Goal: Task Accomplishment & Management: Manage account settings

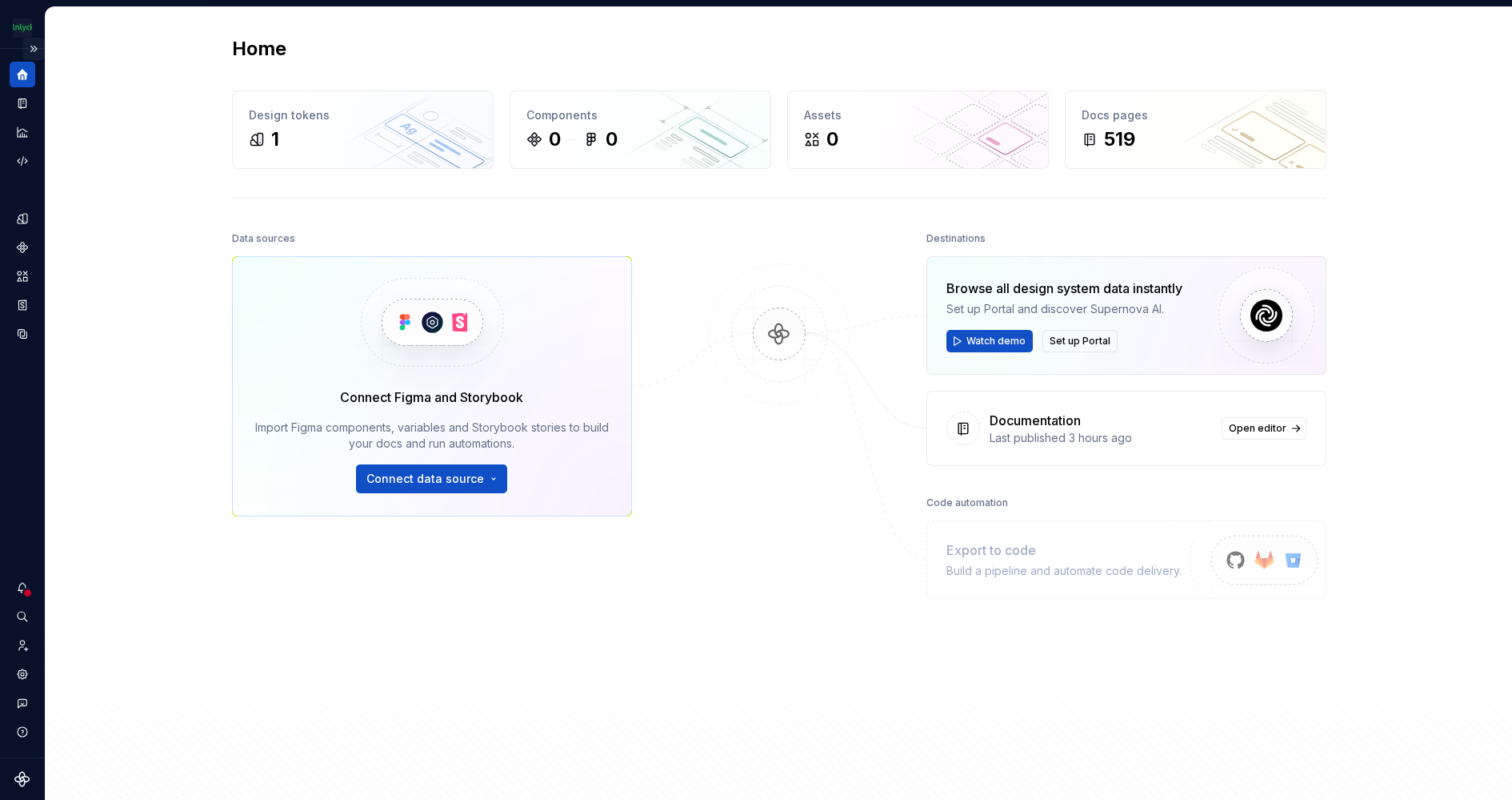
click at [32, 48] on button "Expand sidebar" at bounding box center [33, 48] width 22 height 22
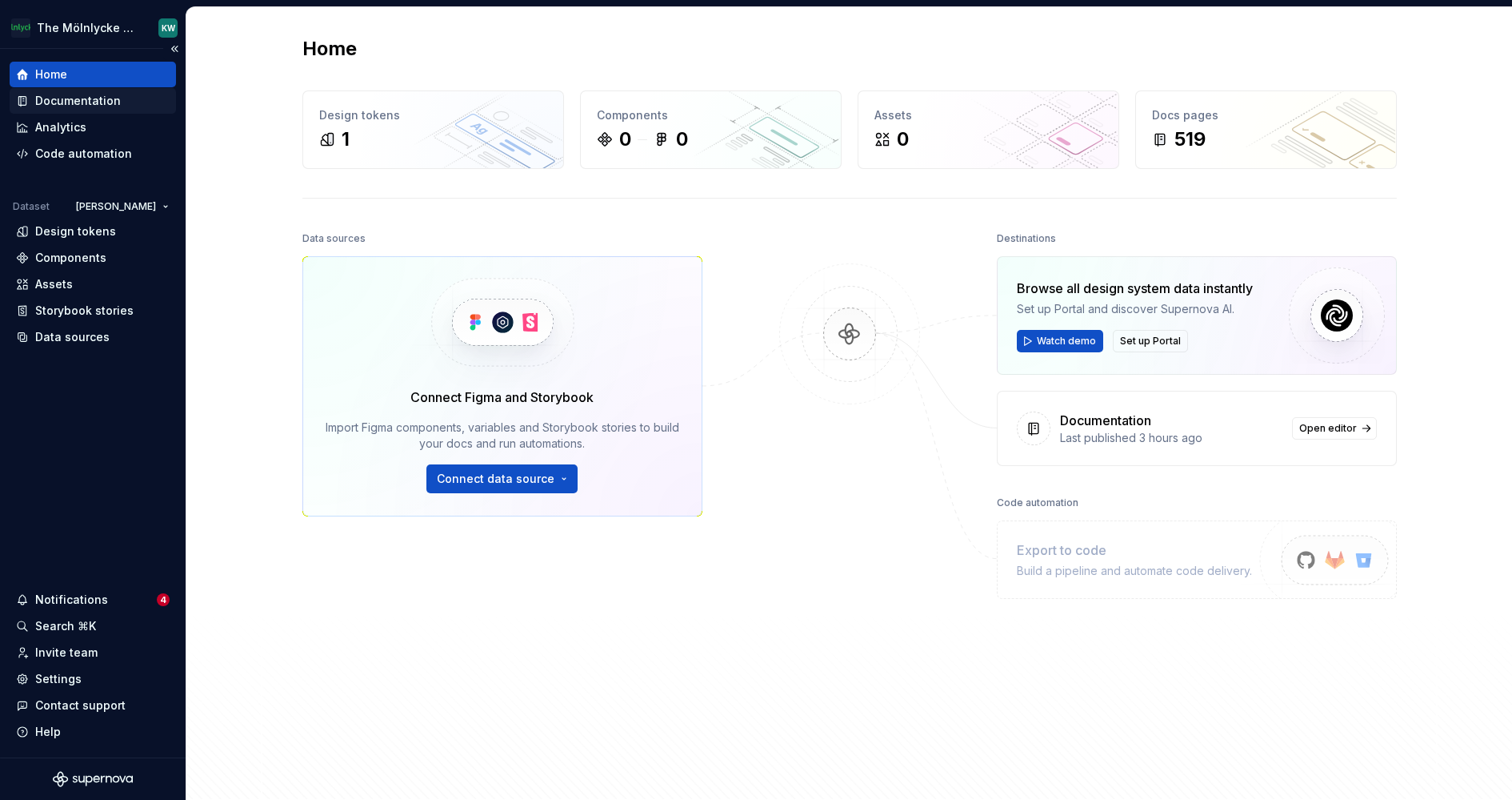
click at [101, 106] on div "Documentation" at bounding box center [78, 101] width 85 height 16
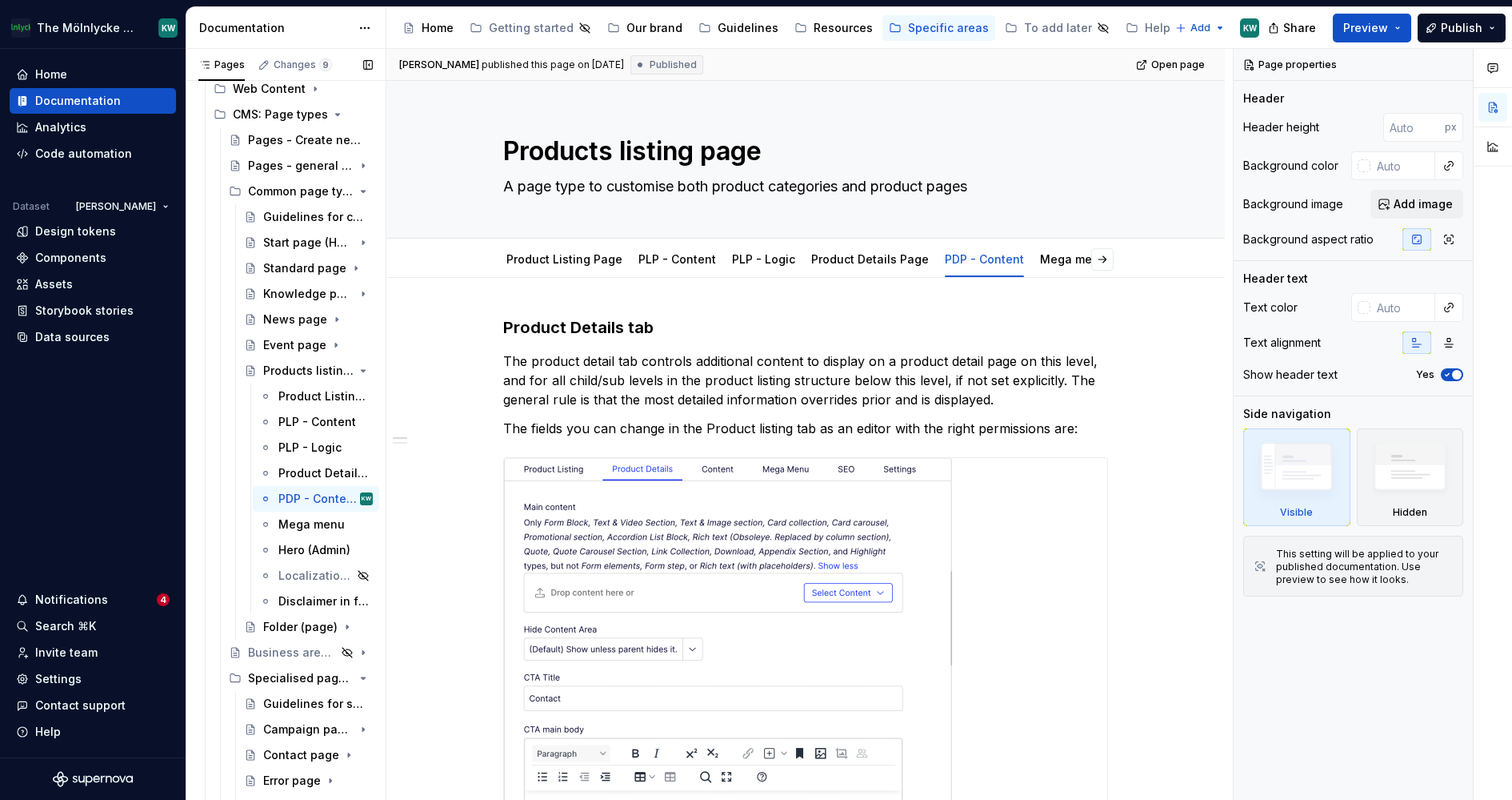
scroll to position [243, 0]
click at [315, 113] on icon "Page tree" at bounding box center [317, 116] width 12 height 12
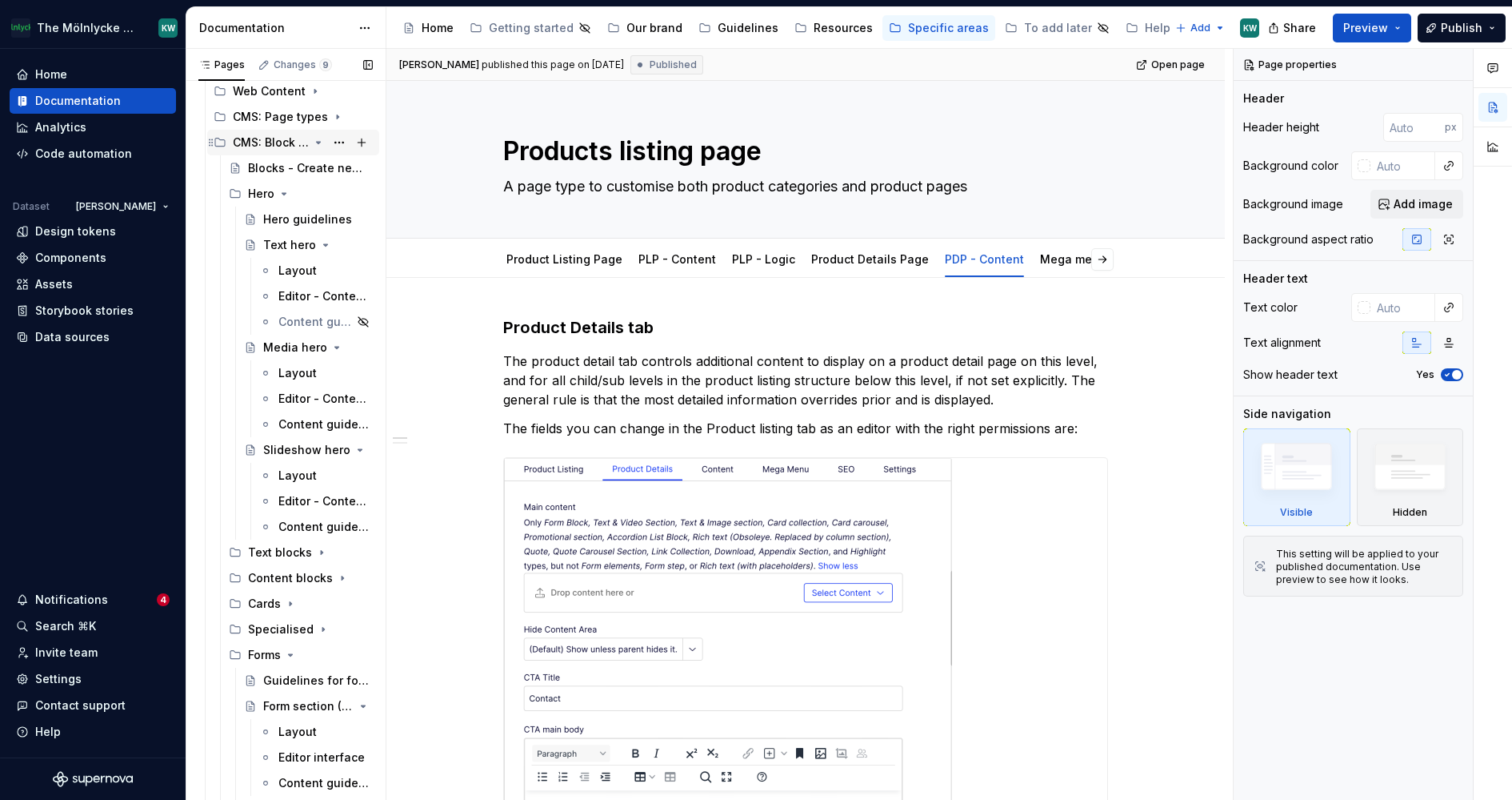
click at [316, 138] on icon "Page tree" at bounding box center [317, 142] width 12 height 12
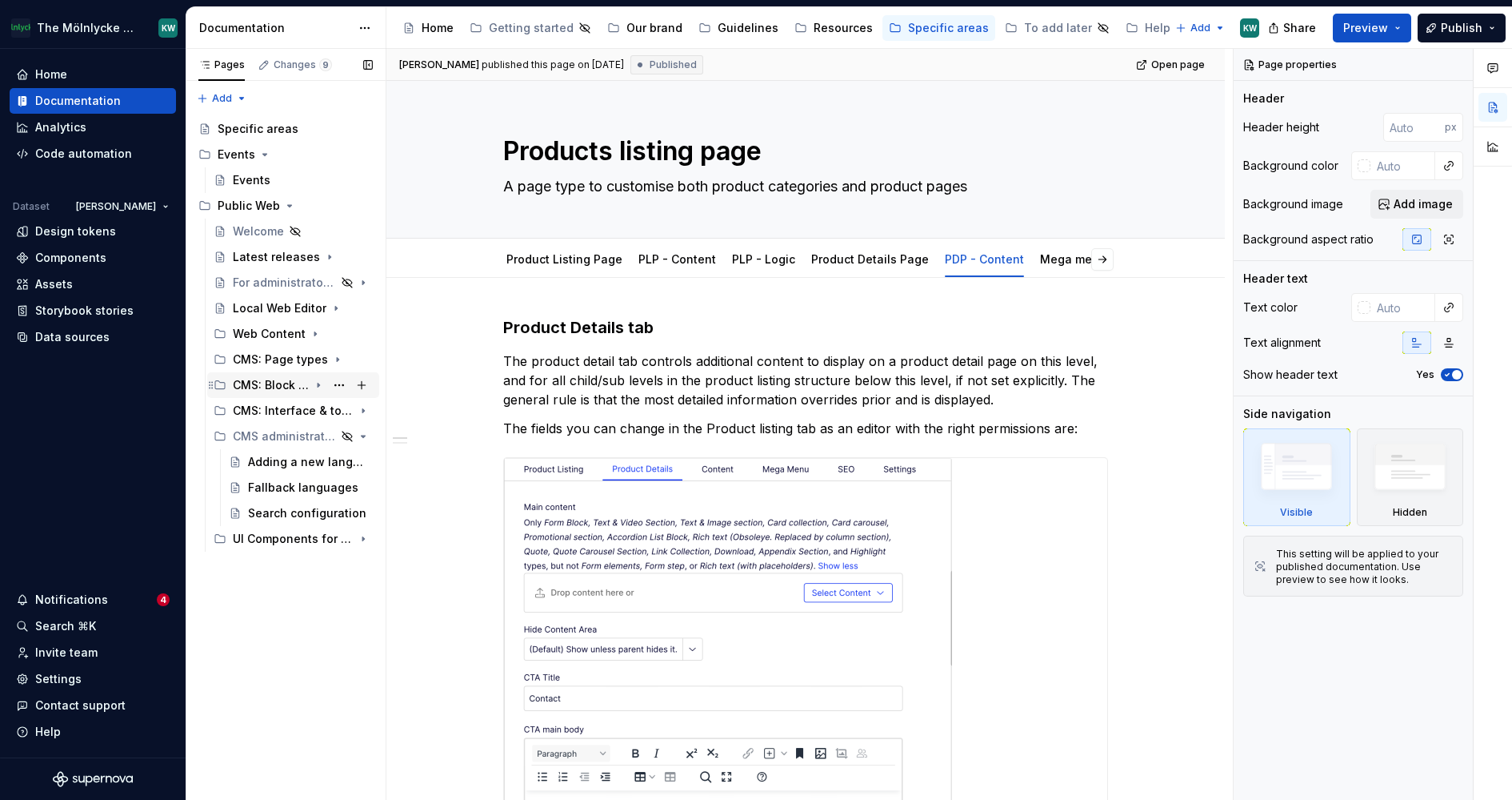
click at [321, 381] on icon "Page tree" at bounding box center [317, 385] width 12 height 12
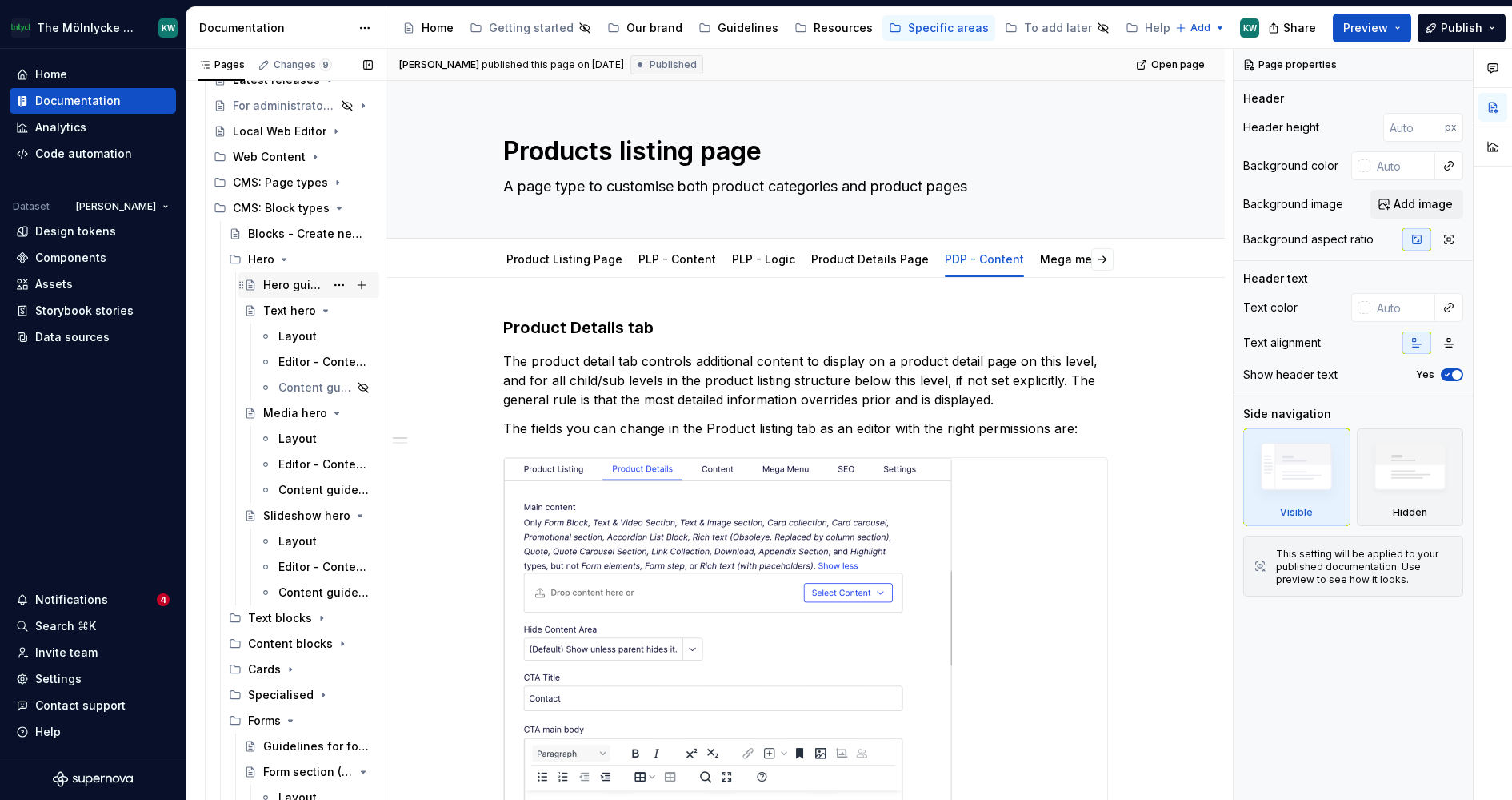
scroll to position [197, 0]
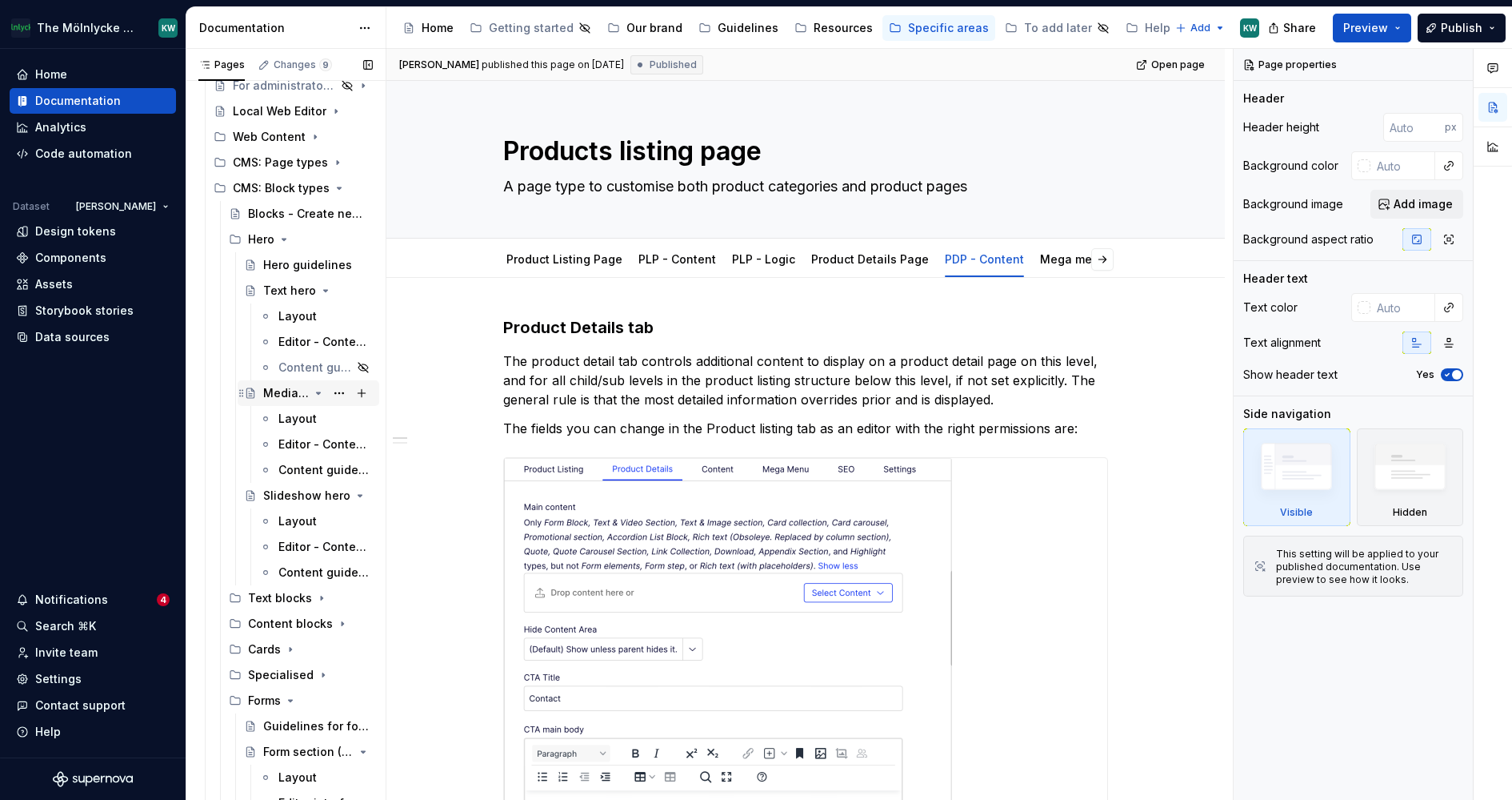
click at [284, 396] on div "Media hero" at bounding box center [287, 392] width 46 height 16
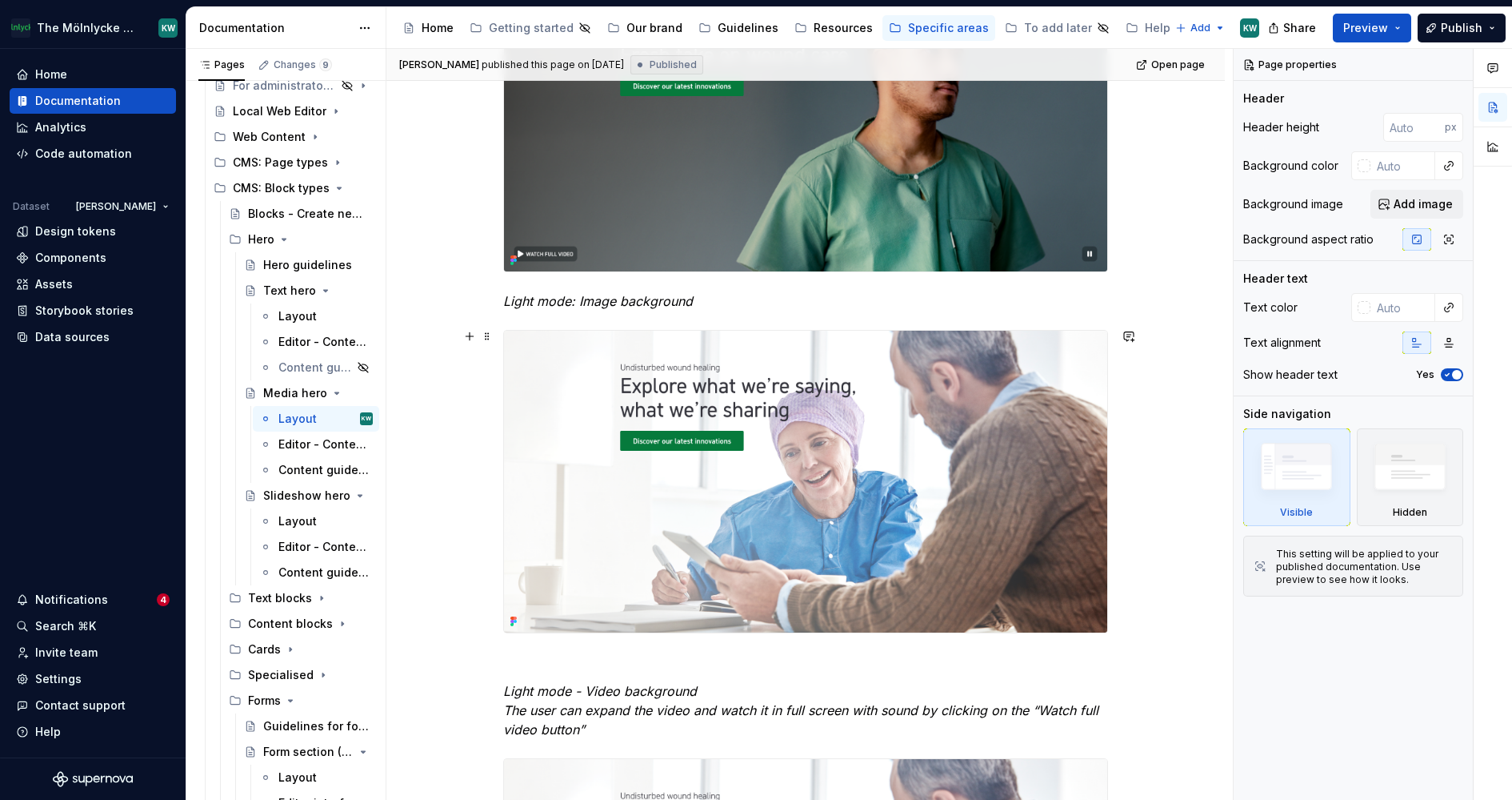
scroll to position [1301, 0]
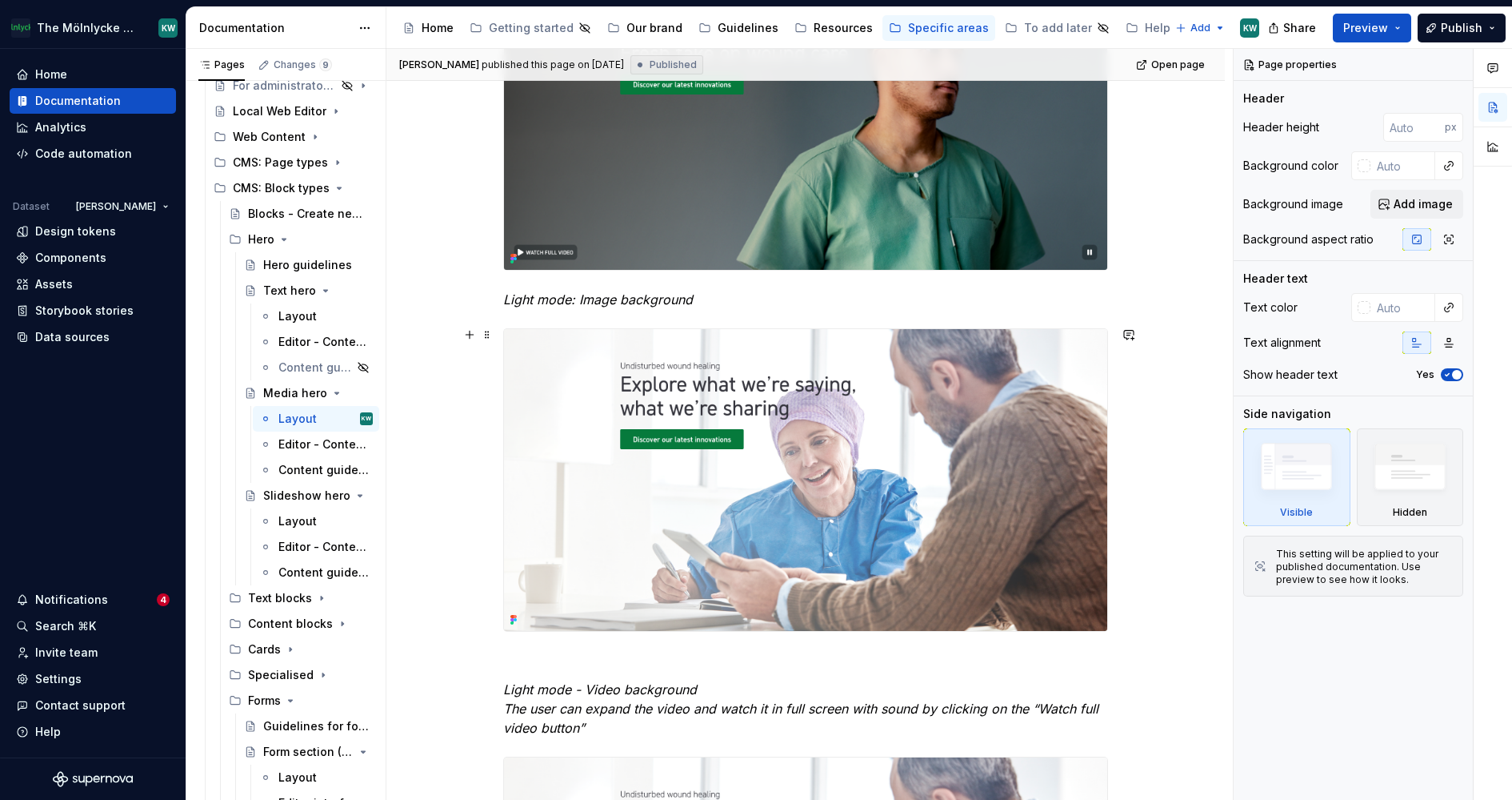
click at [709, 428] on img at bounding box center [805, 480] width 603 height 302
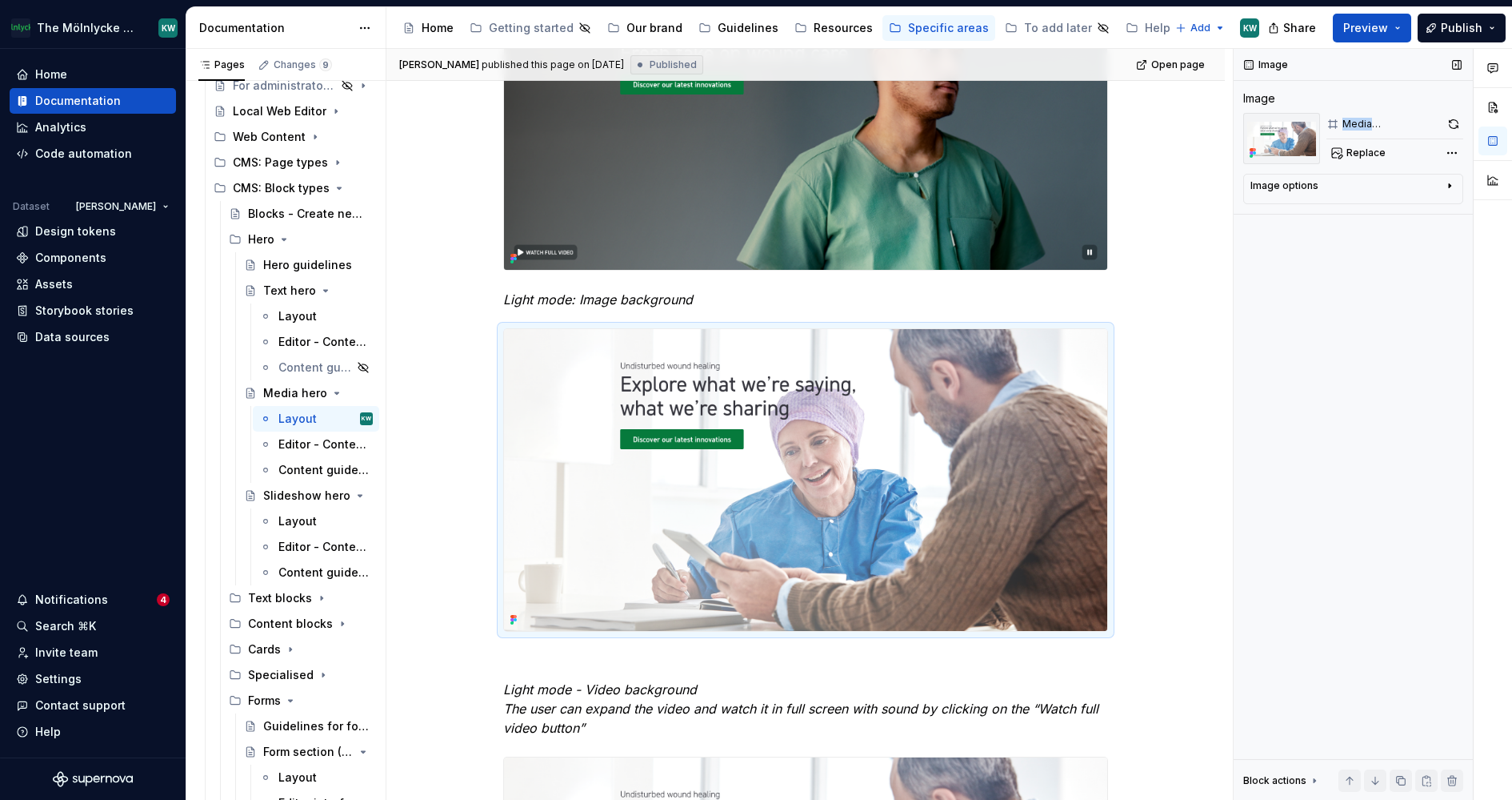
drag, startPoint x: 1341, startPoint y: 124, endPoint x: 1413, endPoint y: 122, distance: 72.0
click at [1413, 123] on div "Media hero/Image/Light" at bounding box center [1391, 124] width 98 height 12
click at [1367, 149] on span "Replace" at bounding box center [1365, 153] width 39 height 12
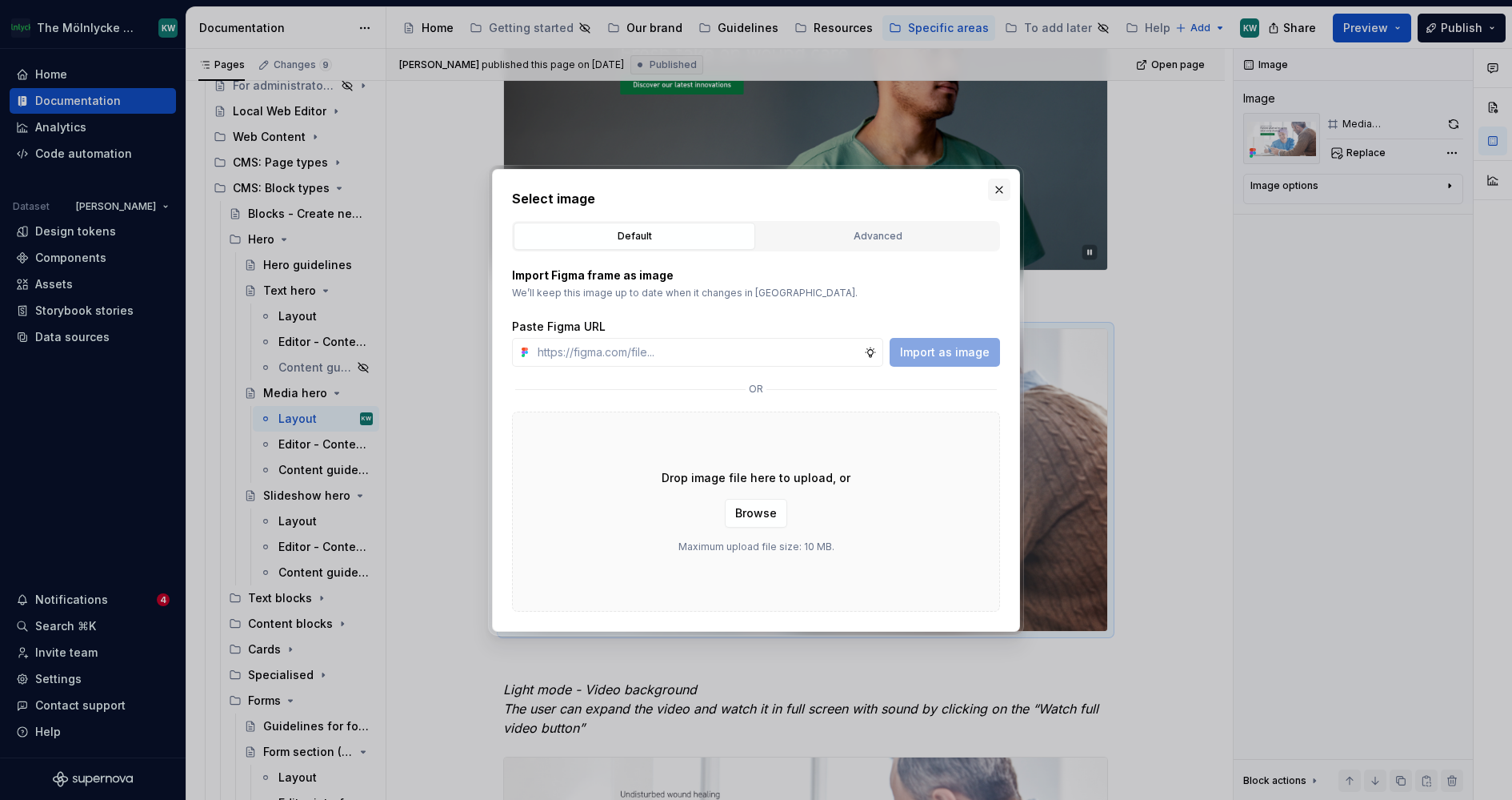
click at [997, 191] on button "button" at bounding box center [998, 189] width 22 height 22
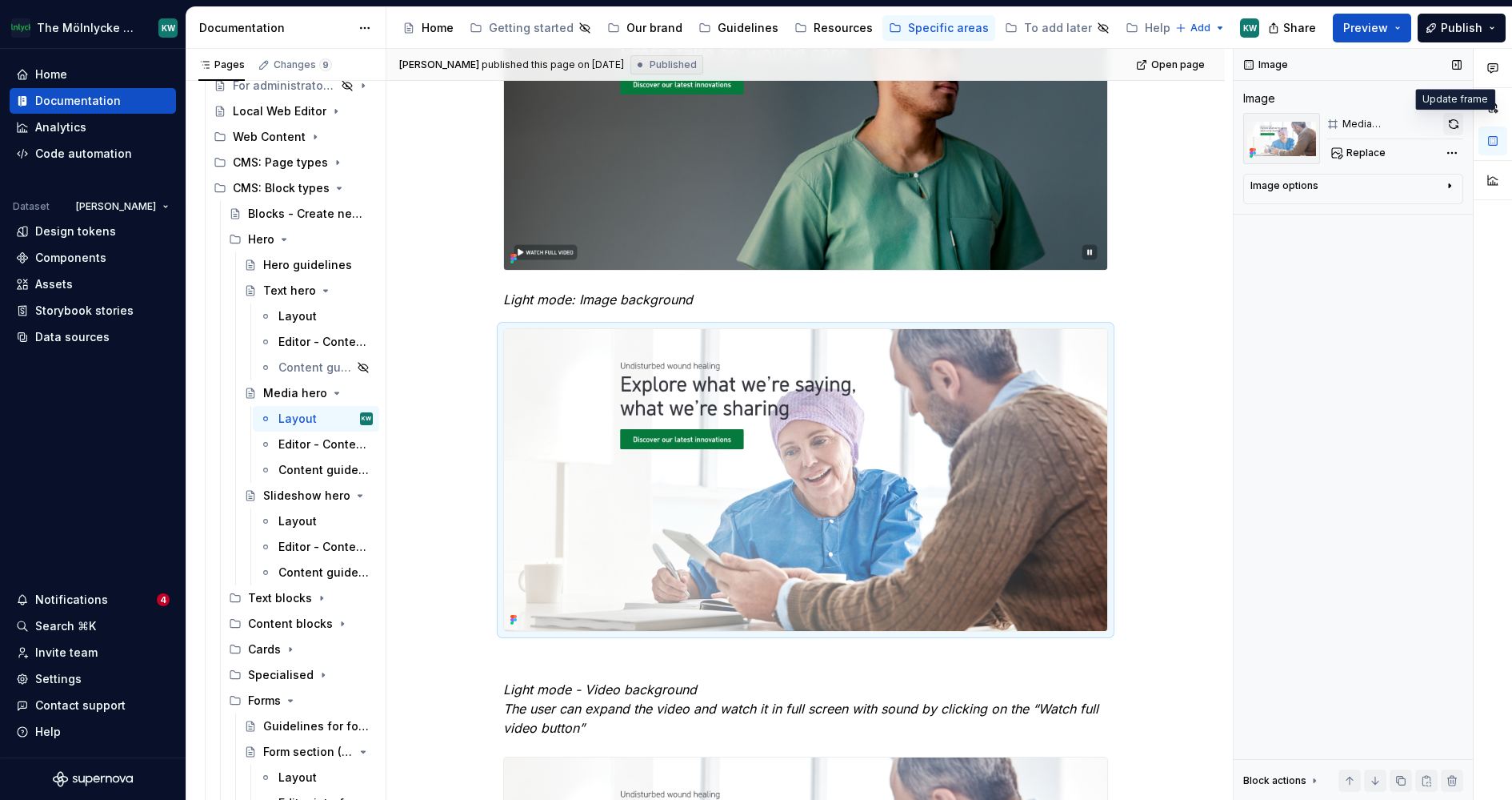
click at [1454, 118] on button "button" at bounding box center [1453, 124] width 20 height 22
type textarea "*"
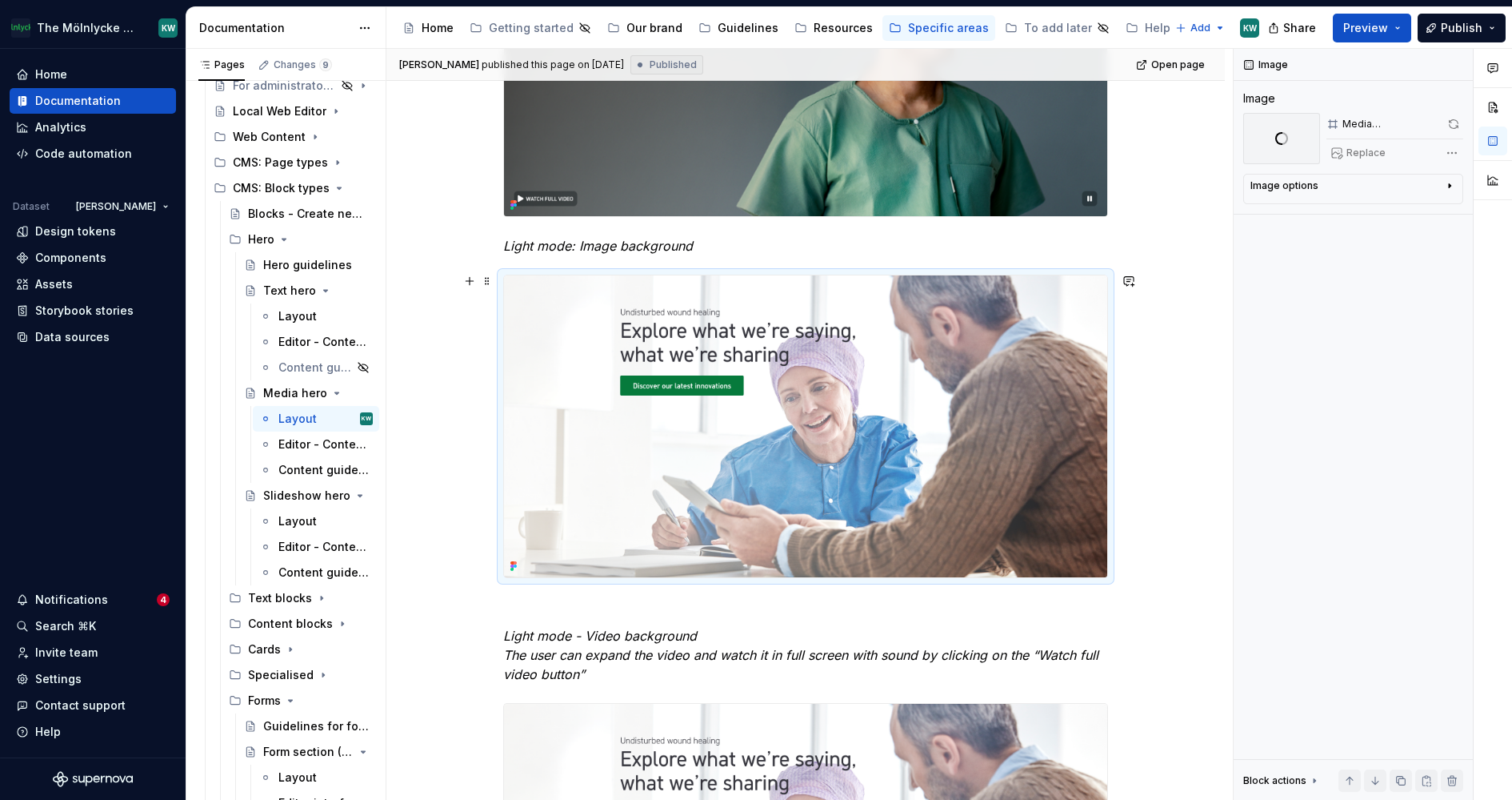
scroll to position [1357, 0]
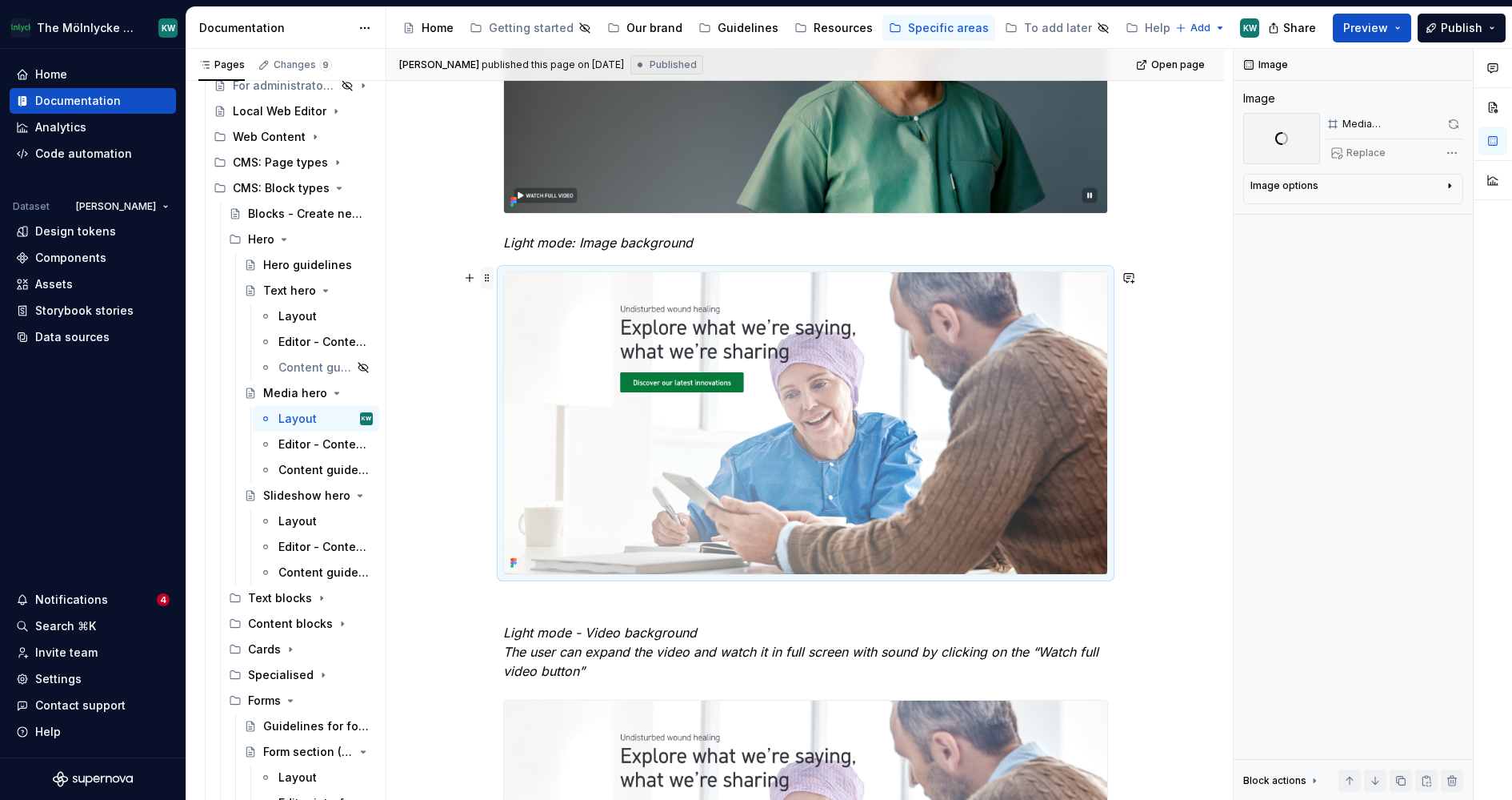
click at [490, 275] on span at bounding box center [486, 277] width 12 height 22
click at [473, 273] on button "button" at bounding box center [469, 277] width 22 height 22
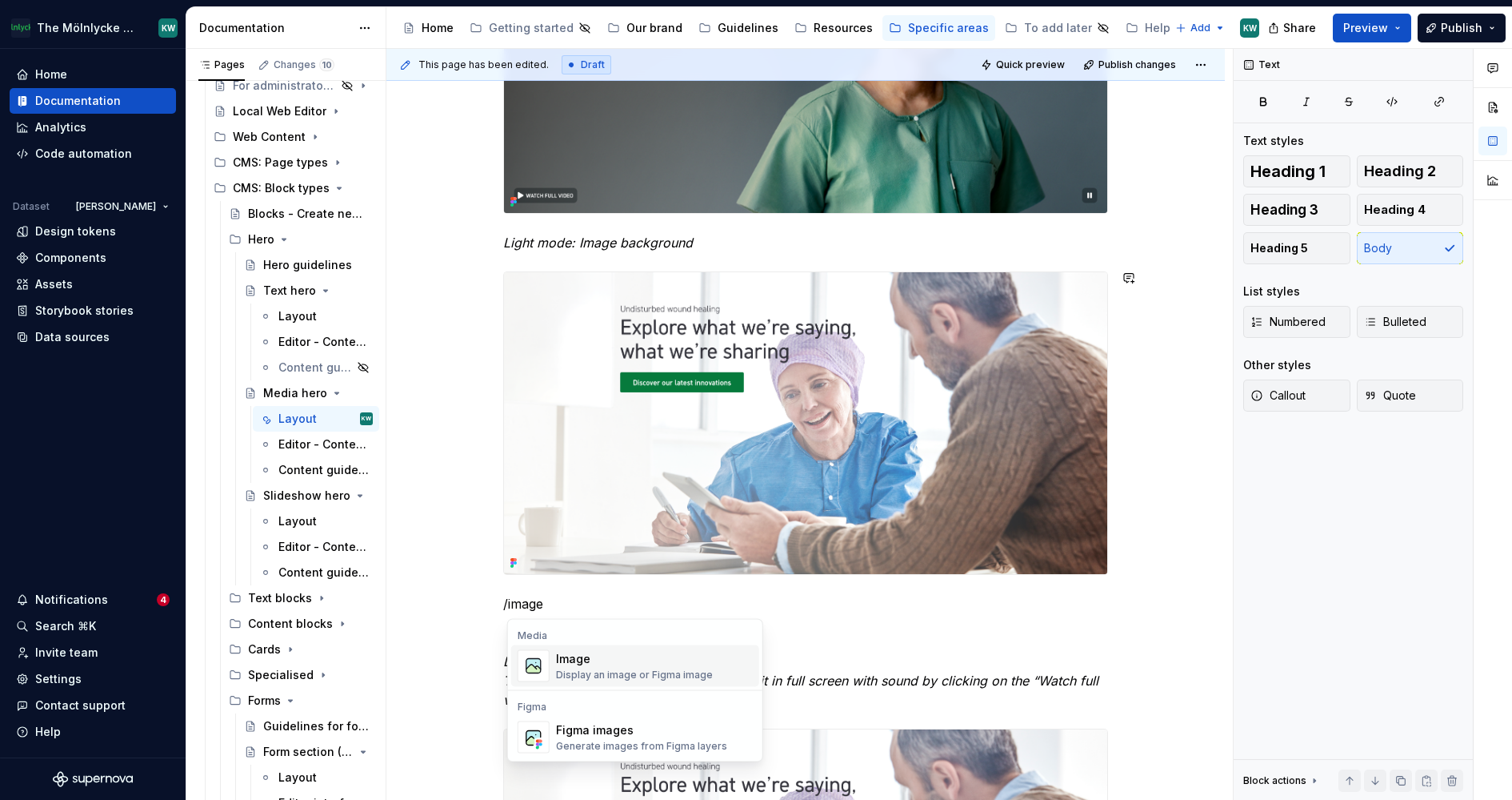
click at [611, 672] on div "Display an image or Figma image" at bounding box center [635, 674] width 157 height 12
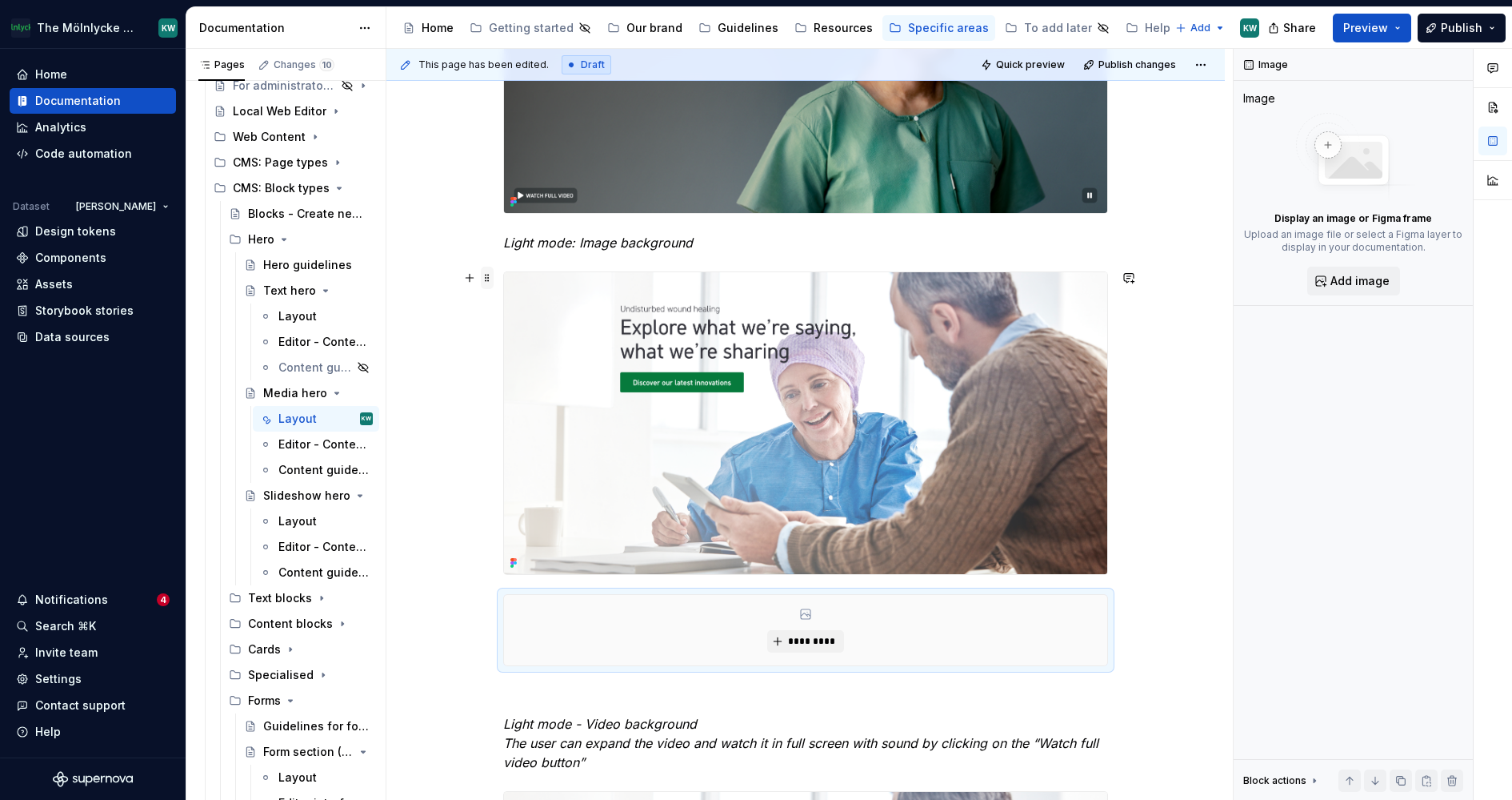
click at [489, 278] on span at bounding box center [486, 277] width 12 height 22
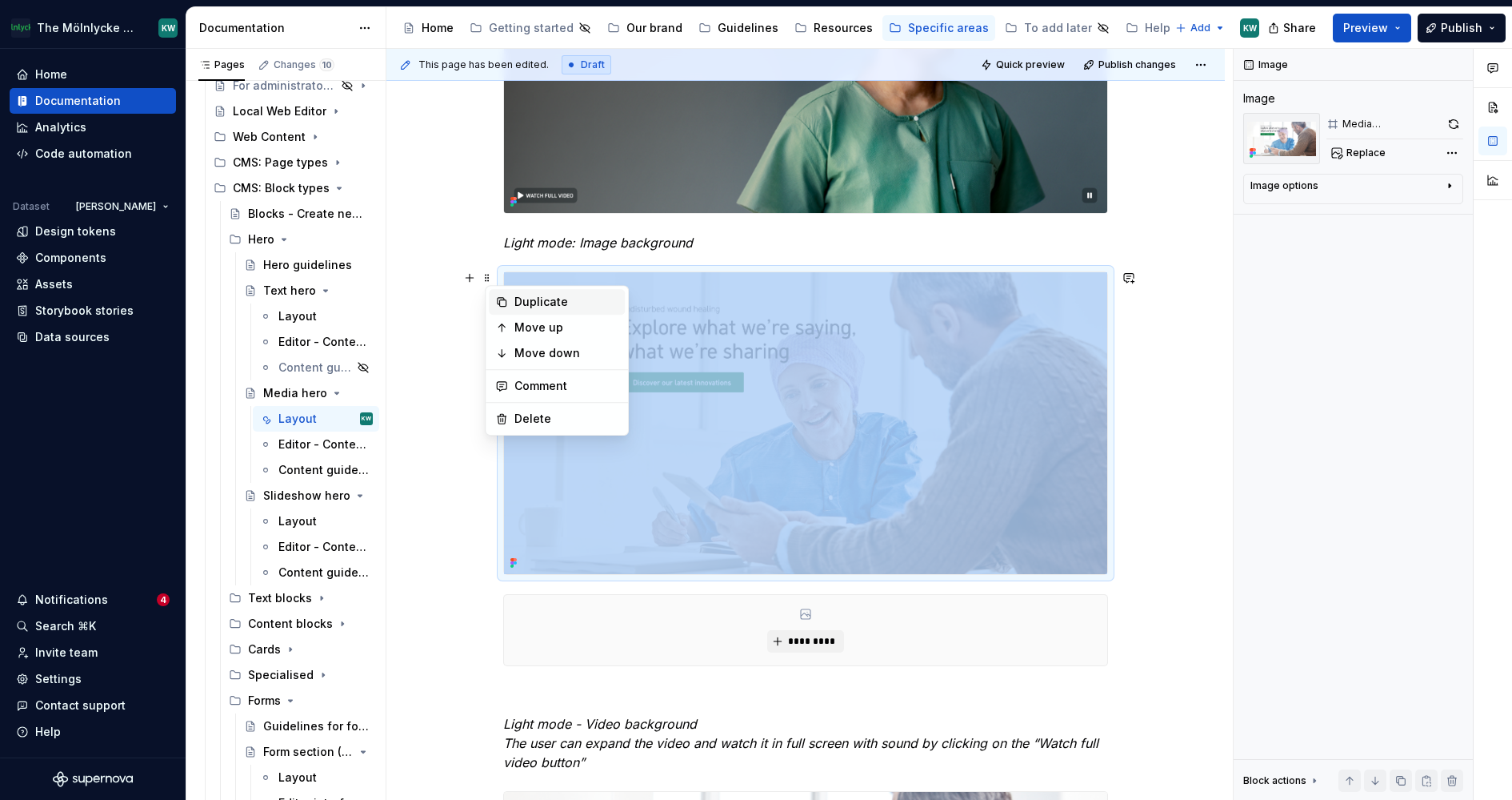
click at [536, 306] on div "Duplicate" at bounding box center [567, 301] width 104 height 16
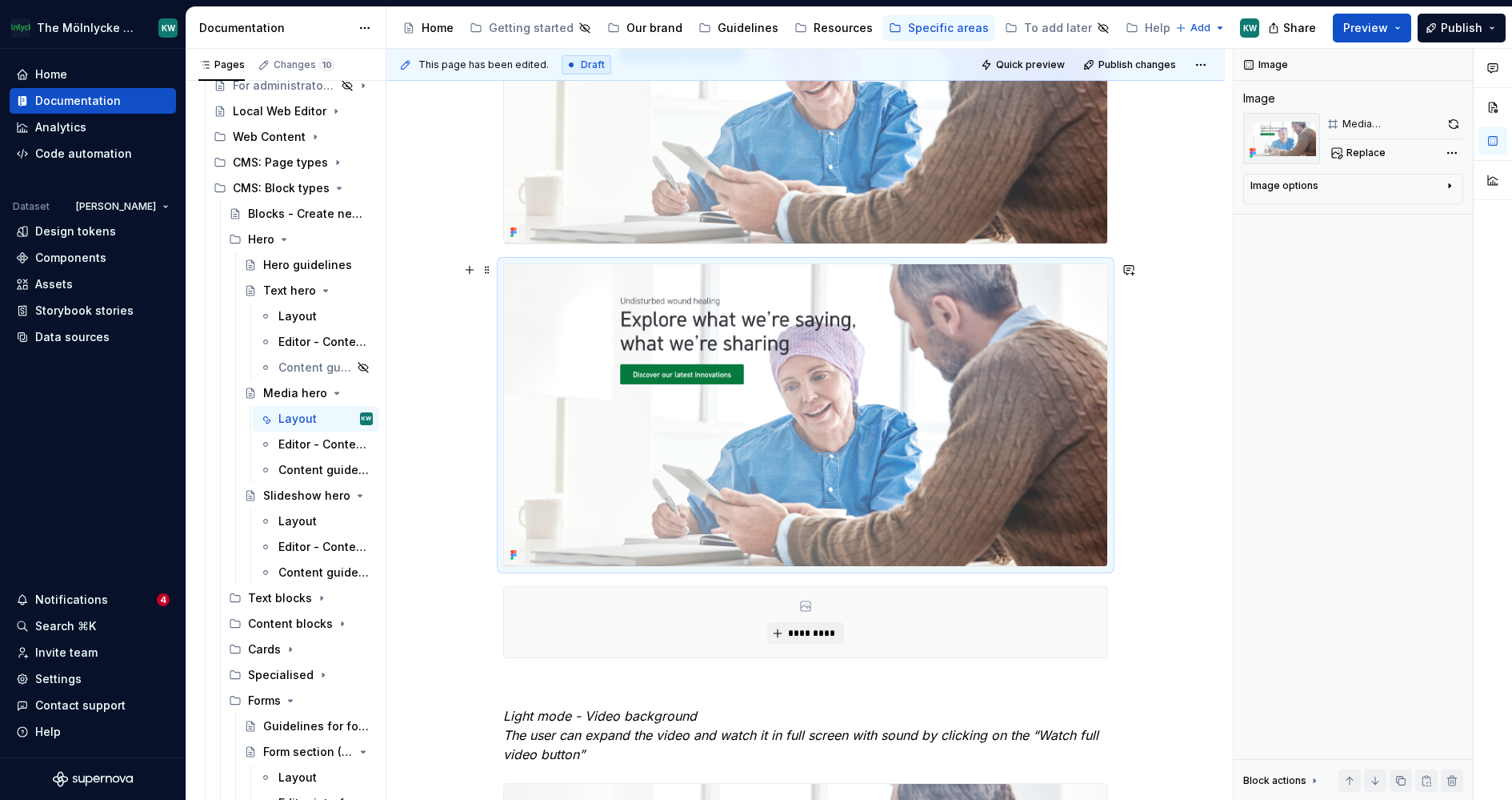
scroll to position [1693, 0]
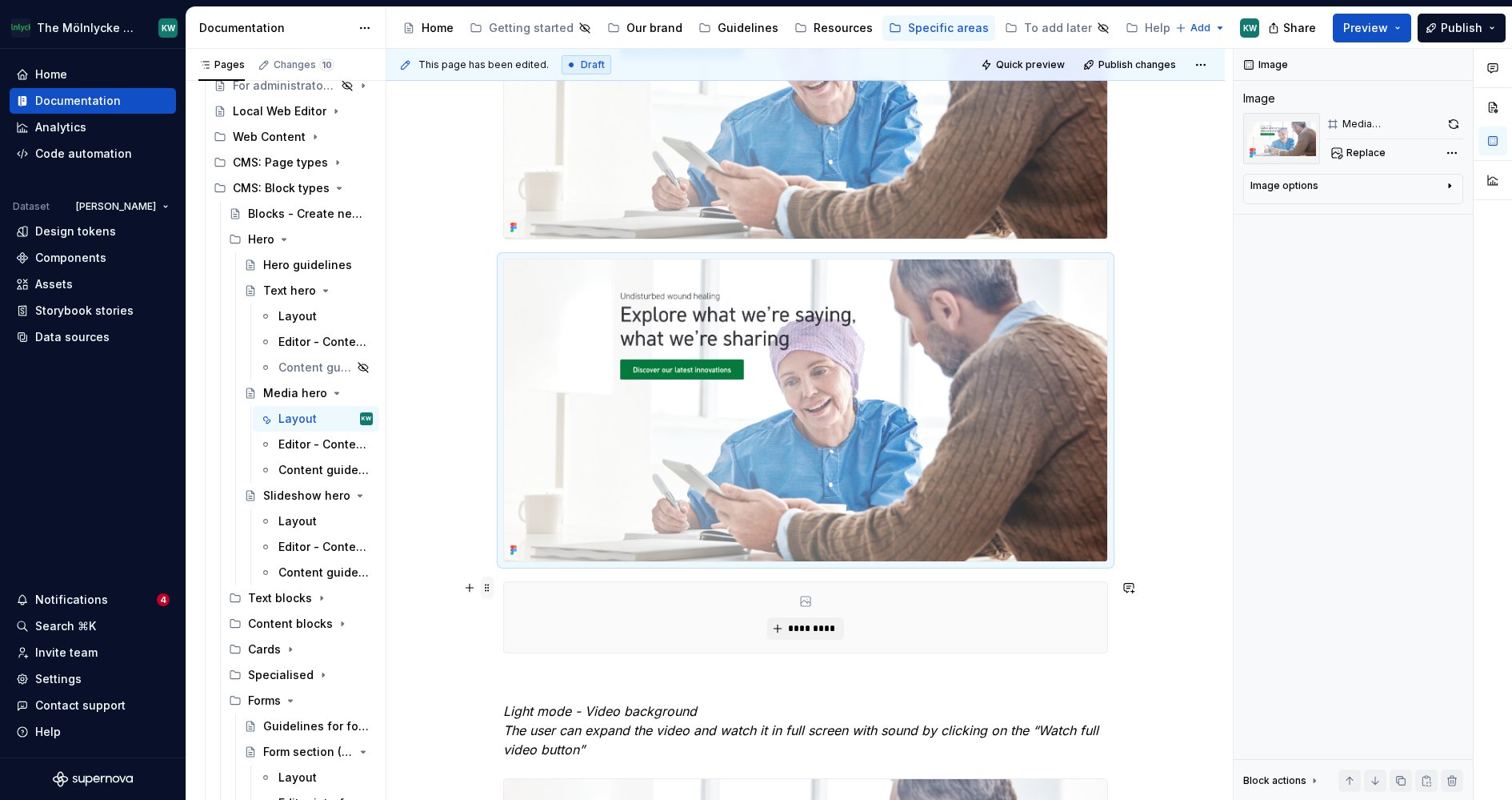
click at [492, 577] on span at bounding box center [486, 587] width 12 height 22
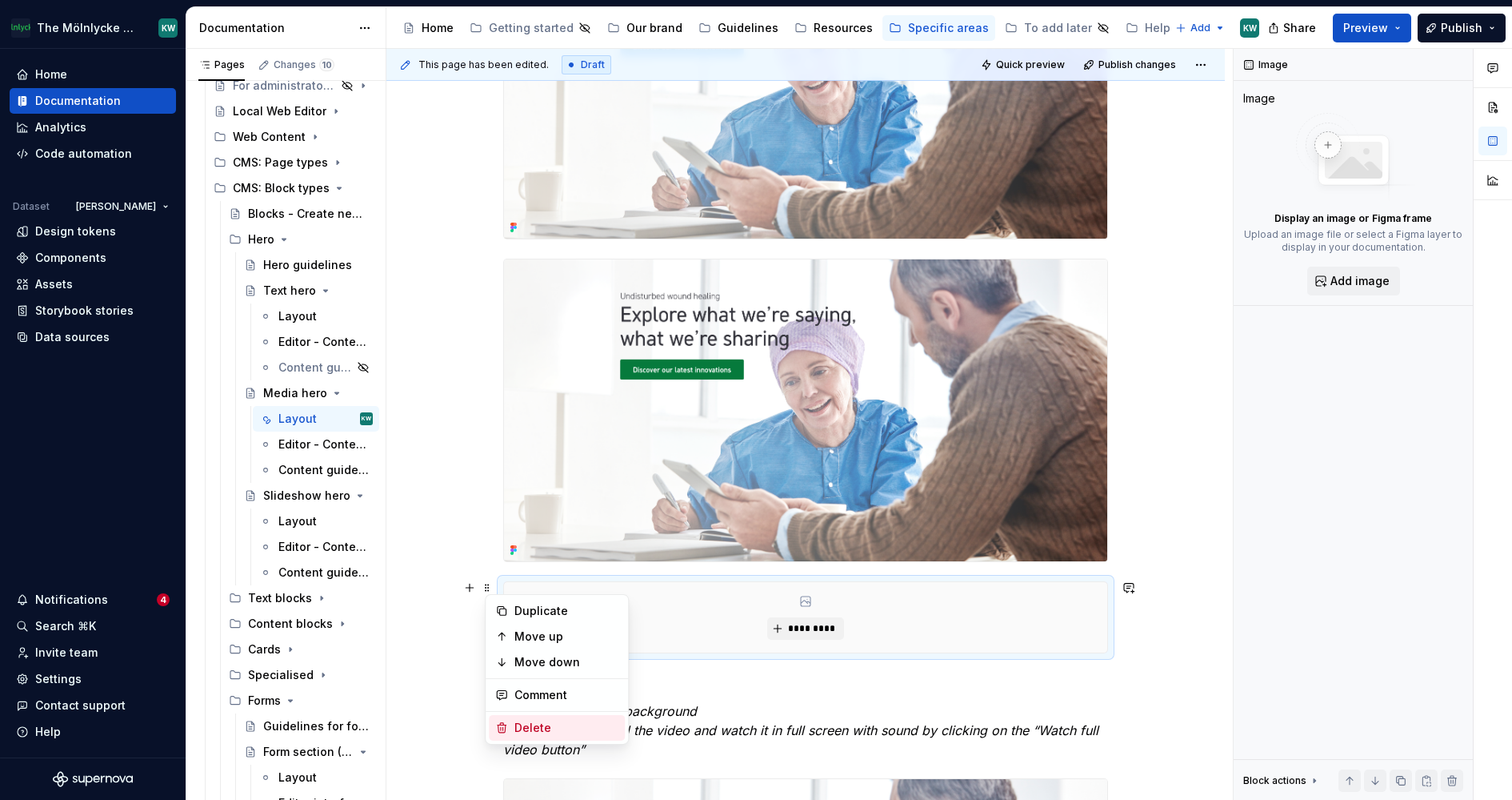
click at [533, 733] on div "Delete" at bounding box center [567, 727] width 104 height 16
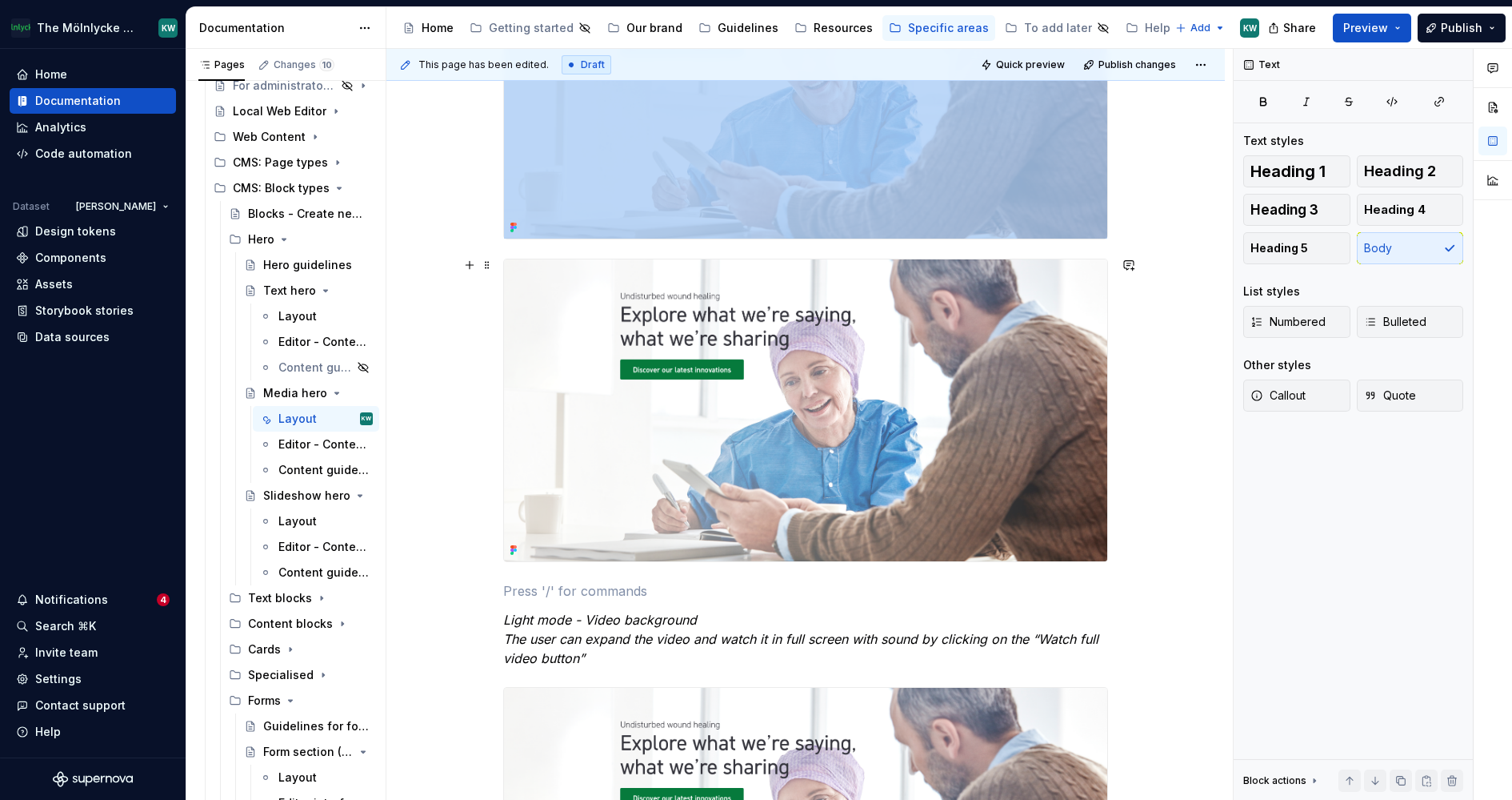
click at [699, 409] on img at bounding box center [805, 410] width 603 height 302
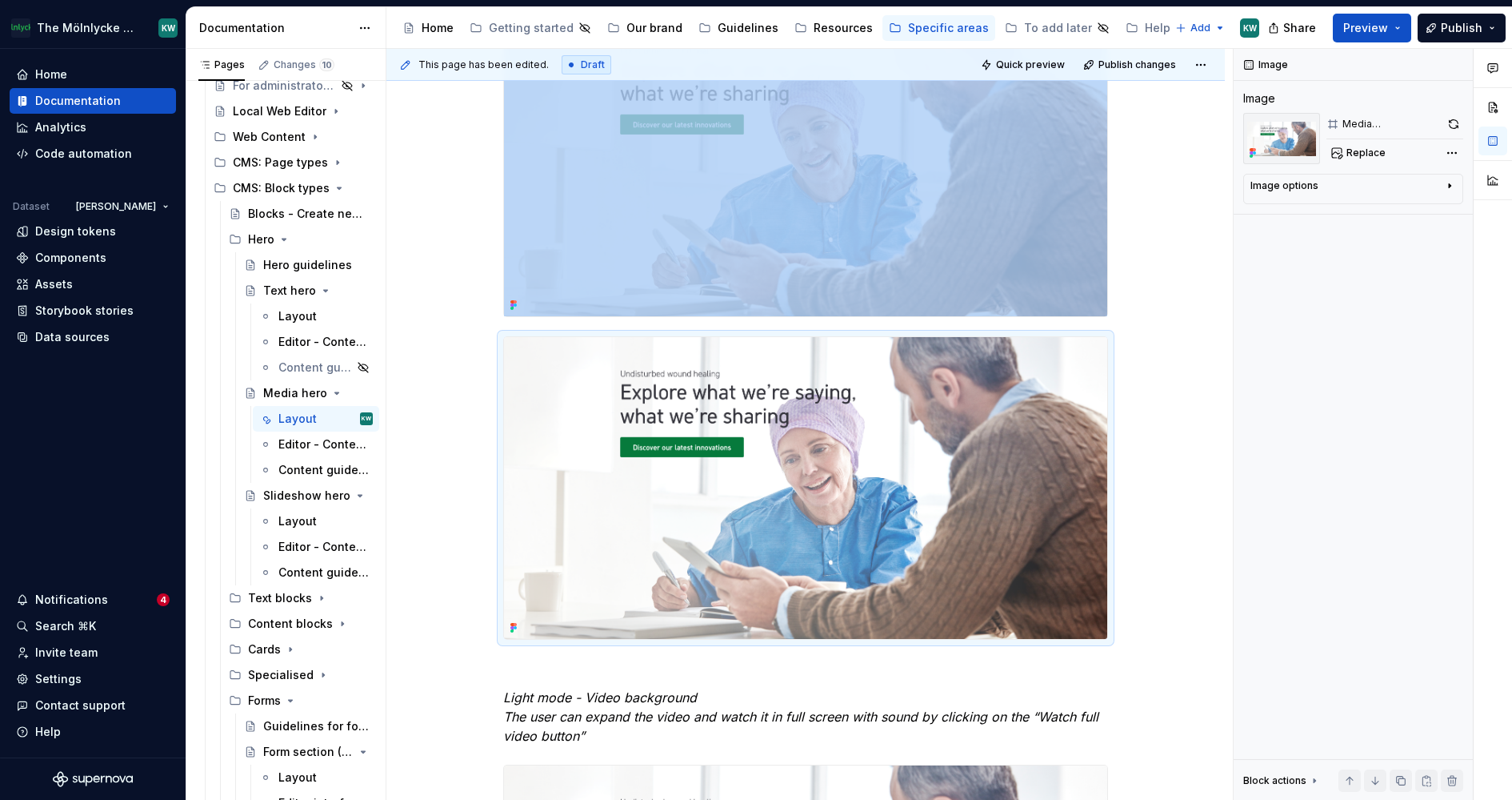
scroll to position [1556, 0]
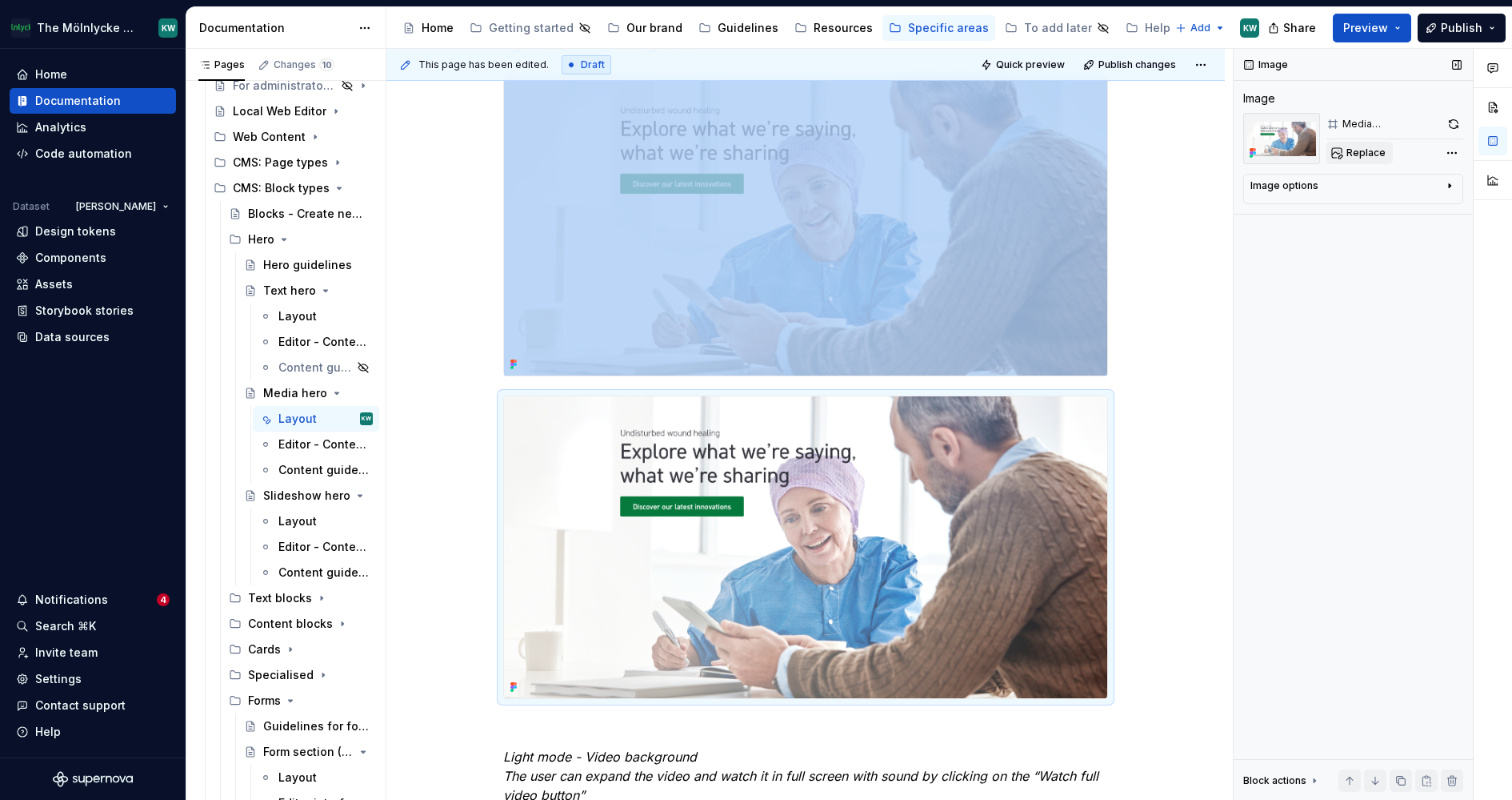
click at [1361, 155] on span "Replace" at bounding box center [1365, 153] width 39 height 12
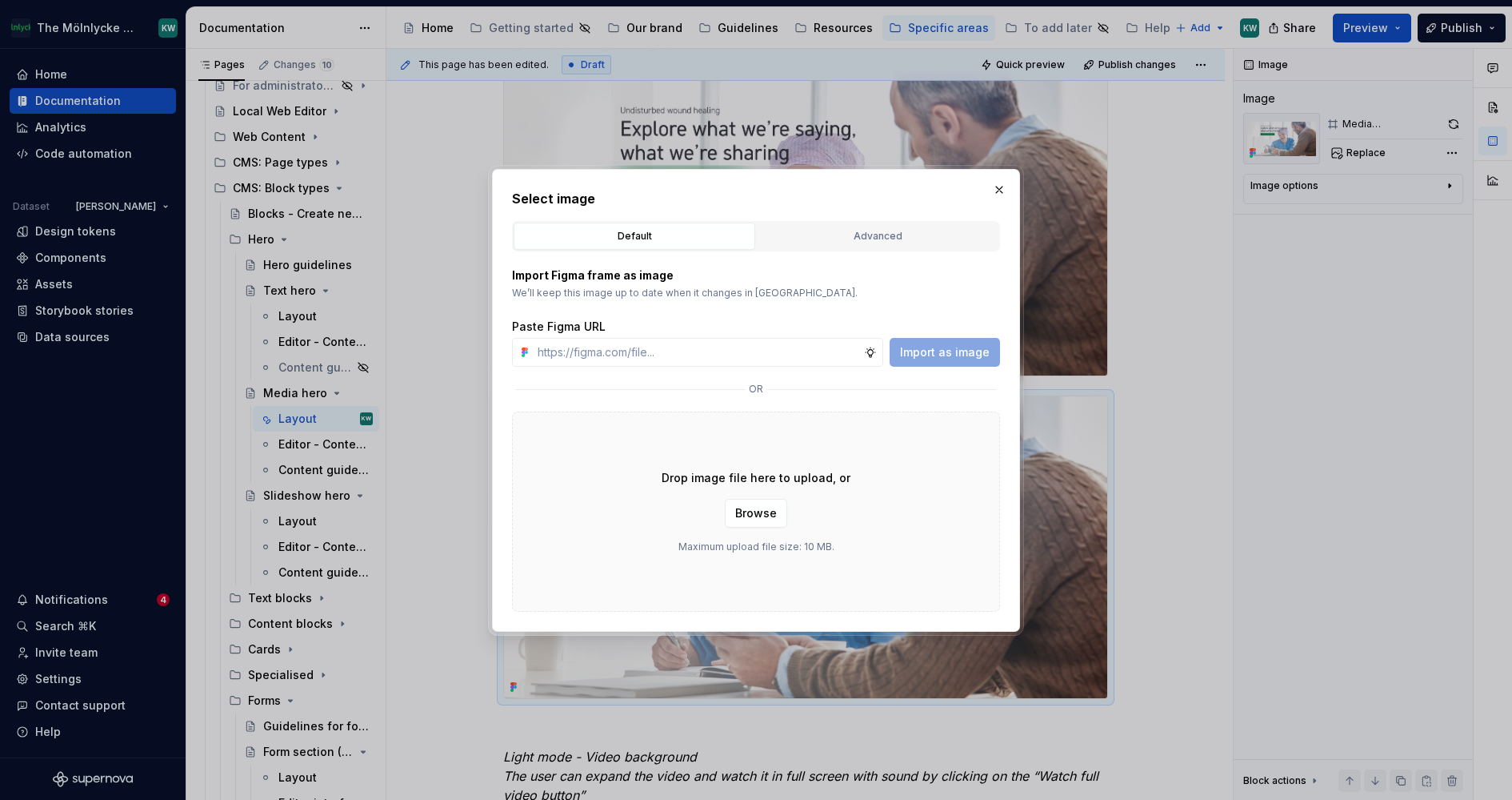
type textarea "*"
click at [786, 244] on button "Advanced" at bounding box center [877, 236] width 242 height 27
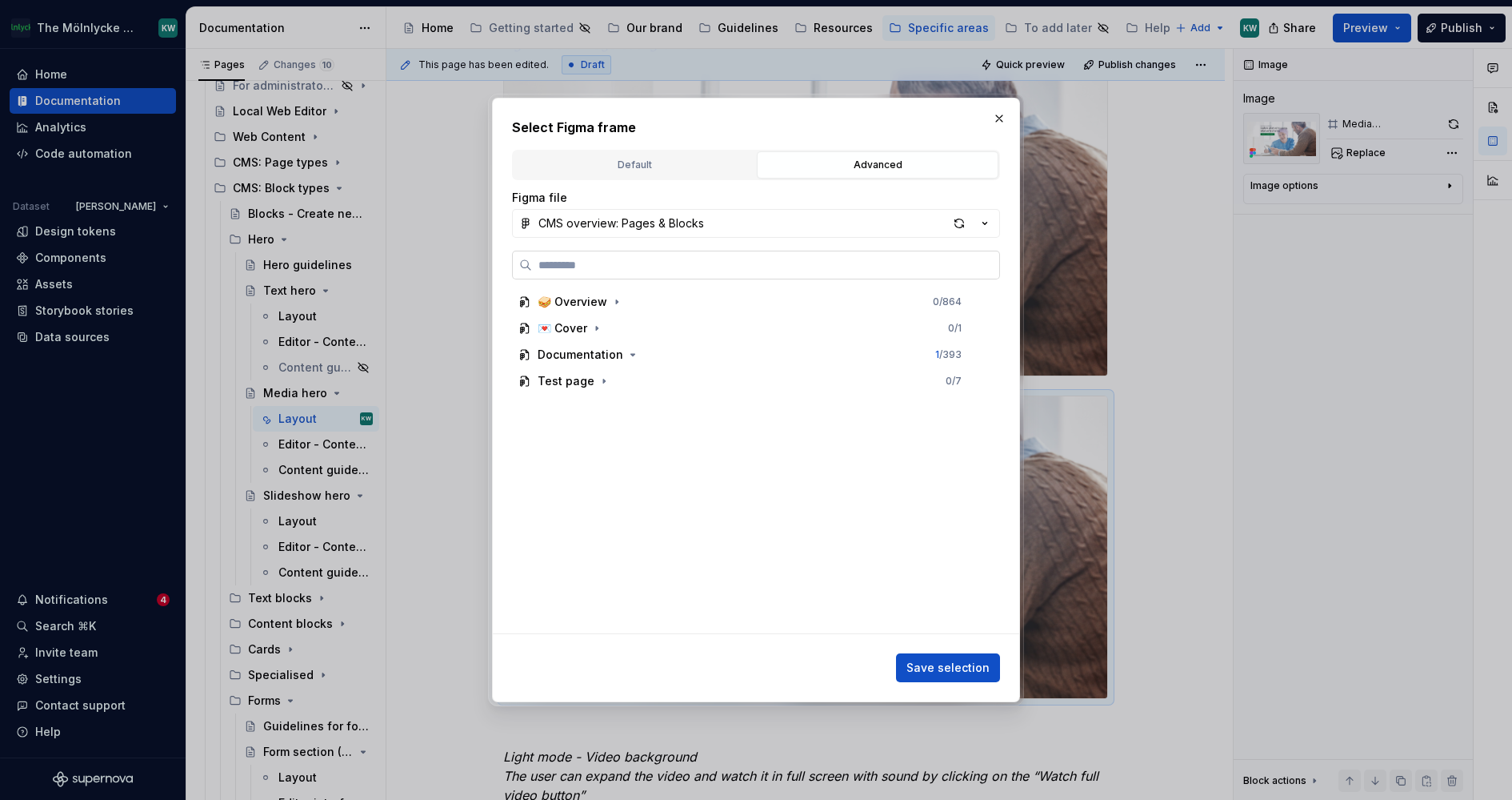
paste input "**********"
type input "**********"
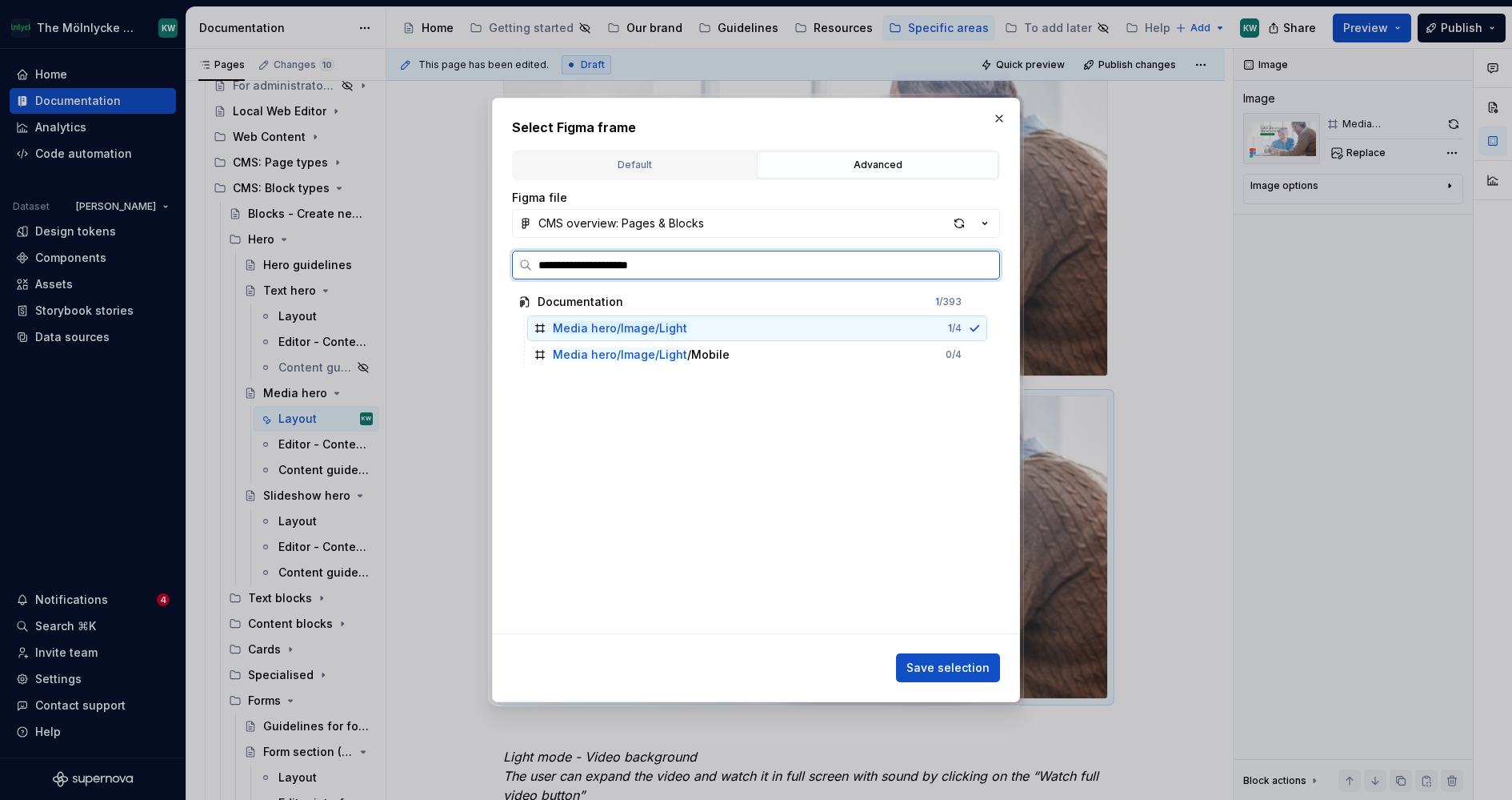
click at [740, 321] on div "Media hero/Image/Light 1 / 4" at bounding box center [757, 328] width 460 height 26
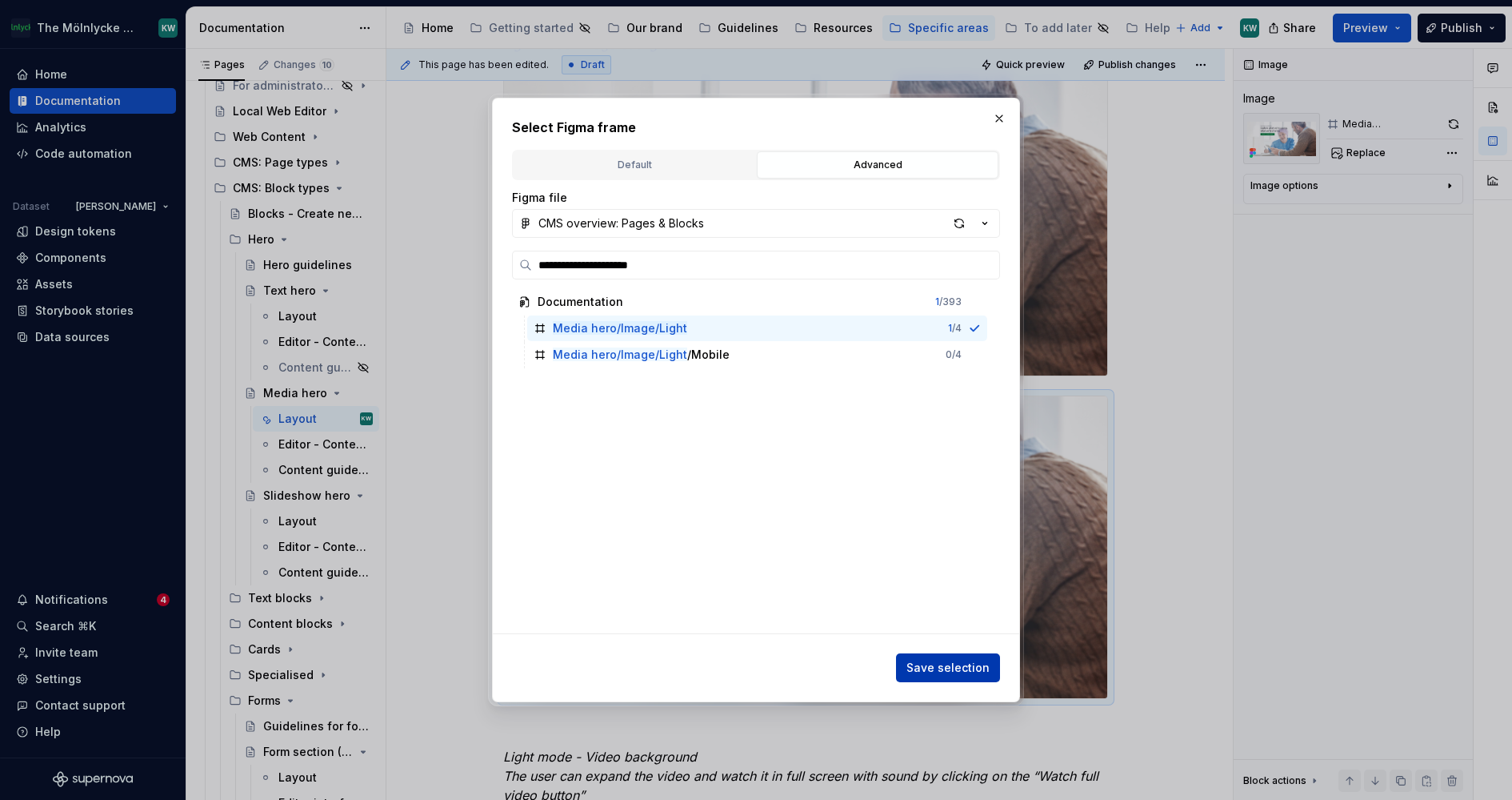
click at [959, 660] on span "Save selection" at bounding box center [947, 668] width 83 height 16
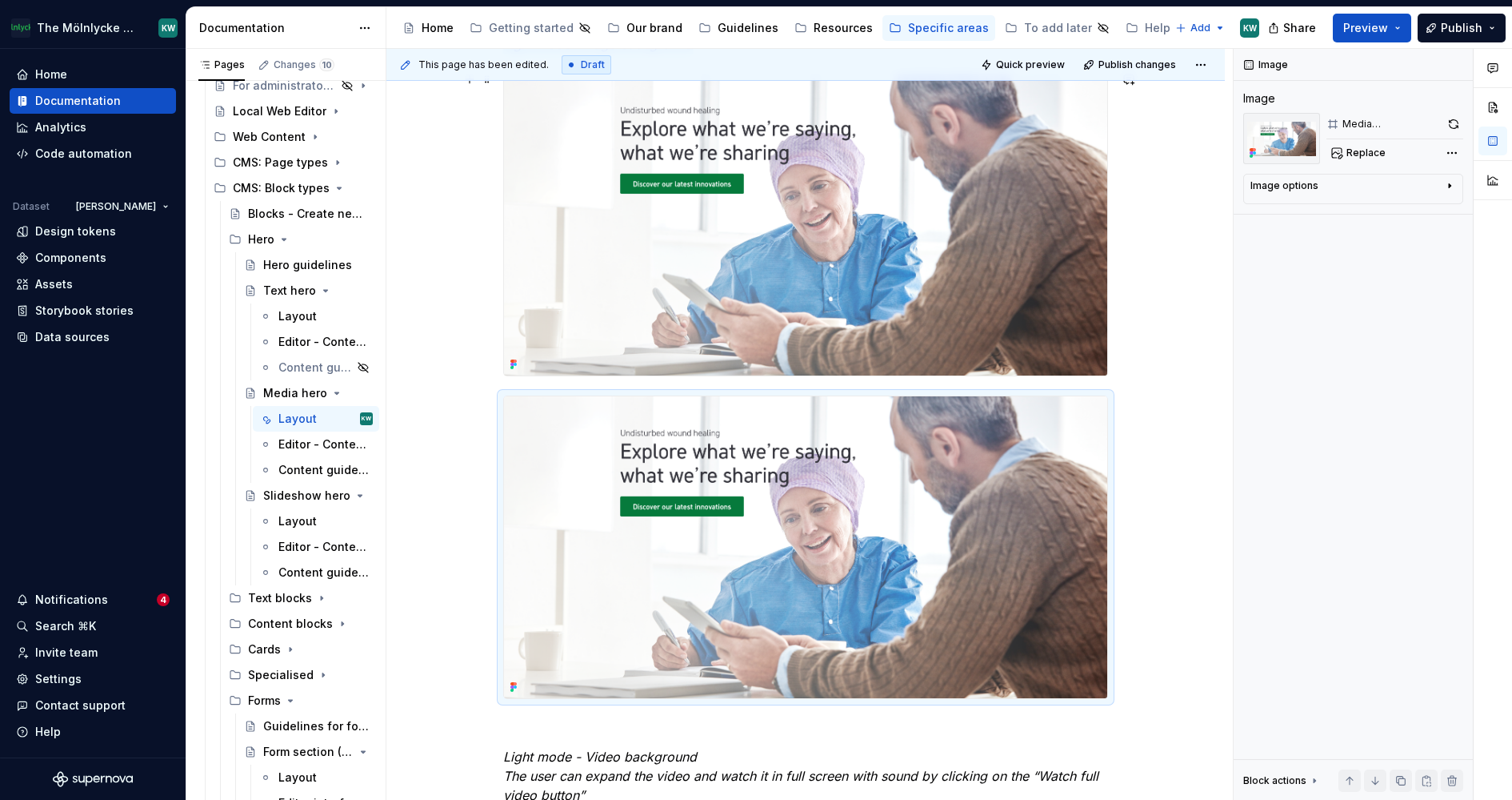
click at [867, 284] on img at bounding box center [805, 224] width 603 height 302
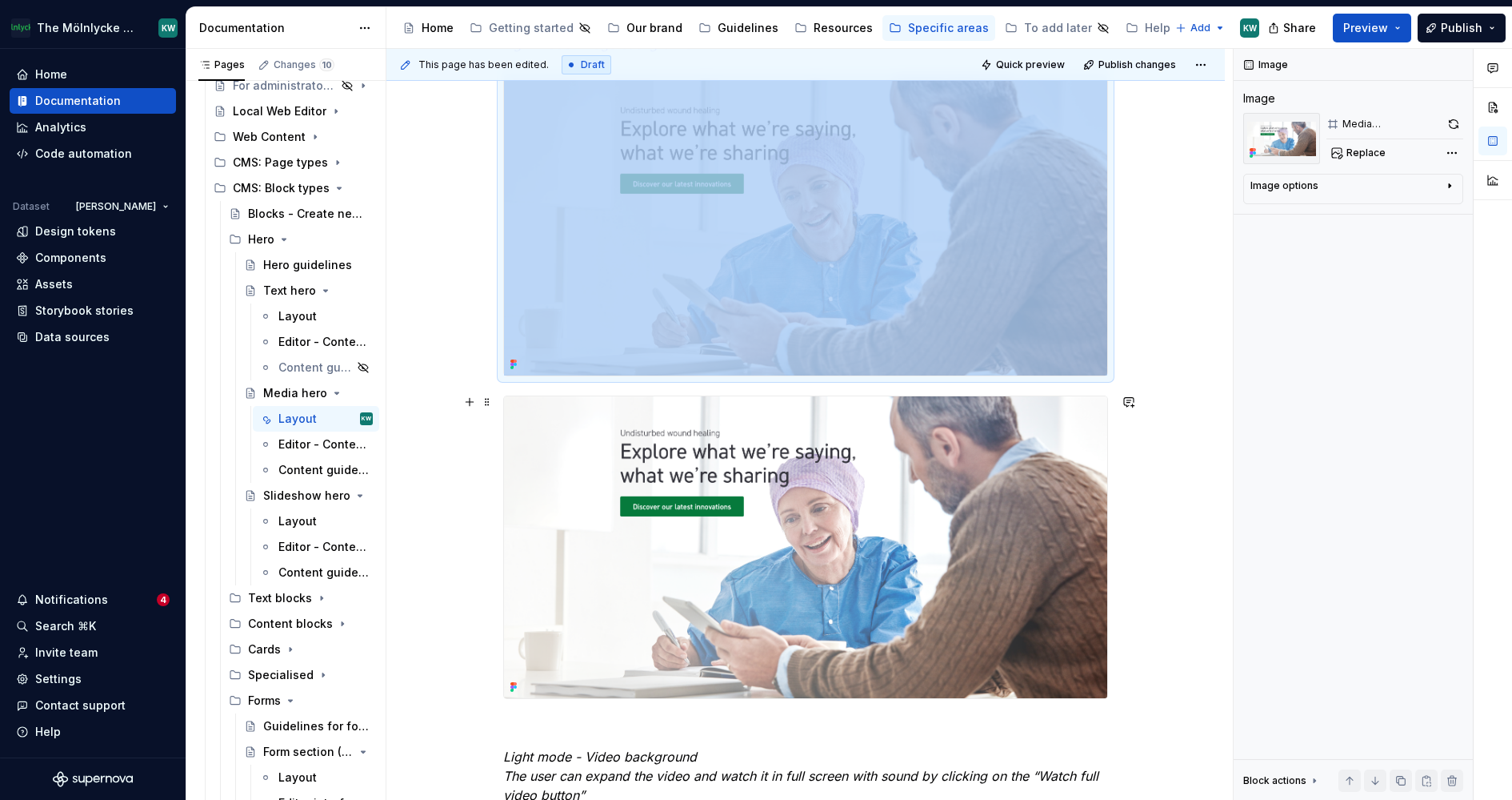
click at [814, 409] on img at bounding box center [805, 547] width 603 height 302
click at [1450, 123] on button "button" at bounding box center [1453, 124] width 20 height 22
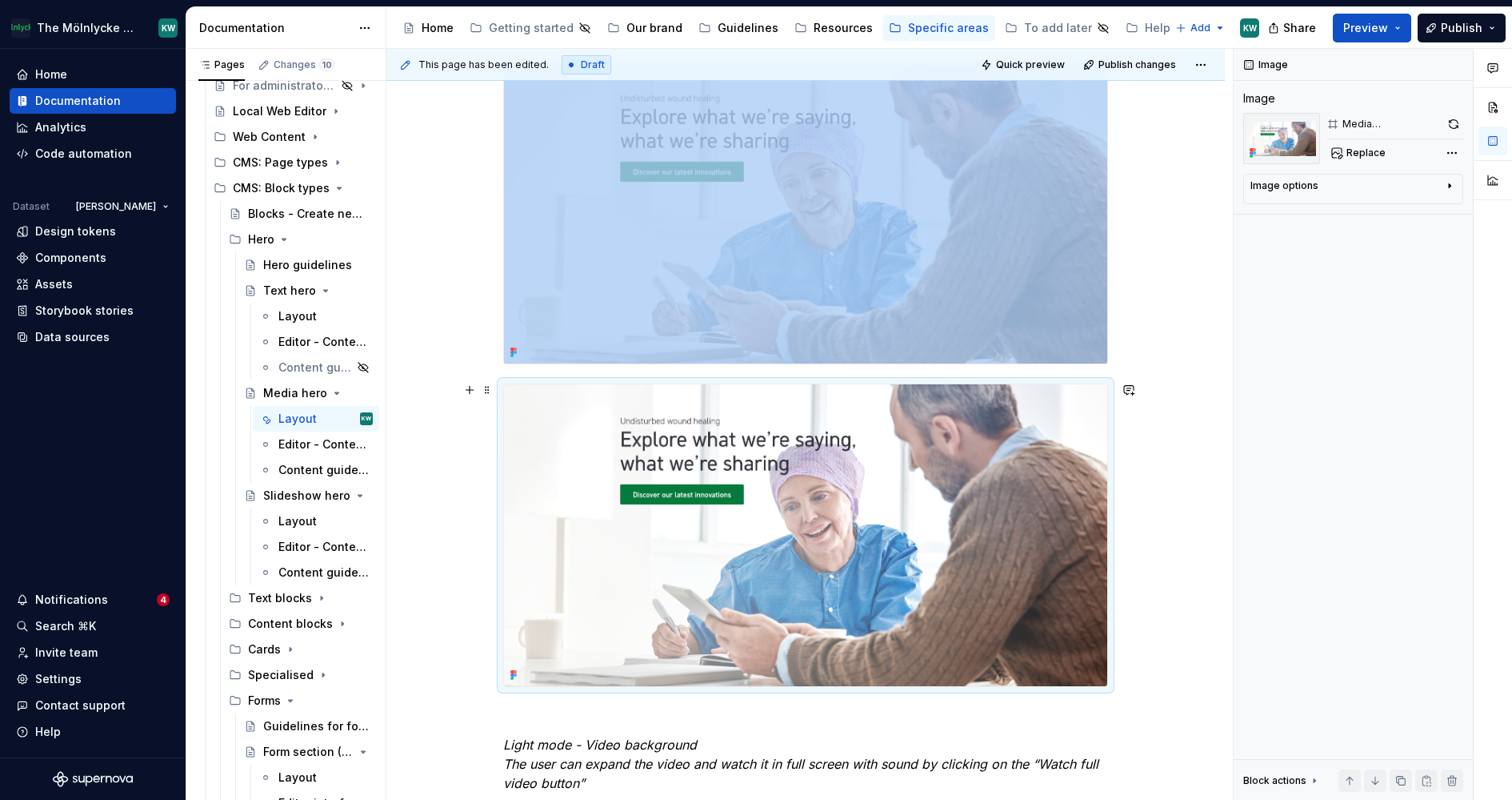
click at [757, 409] on img at bounding box center [805, 535] width 603 height 302
click at [1342, 144] on button "Replace" at bounding box center [1359, 153] width 66 height 22
type textarea "*"
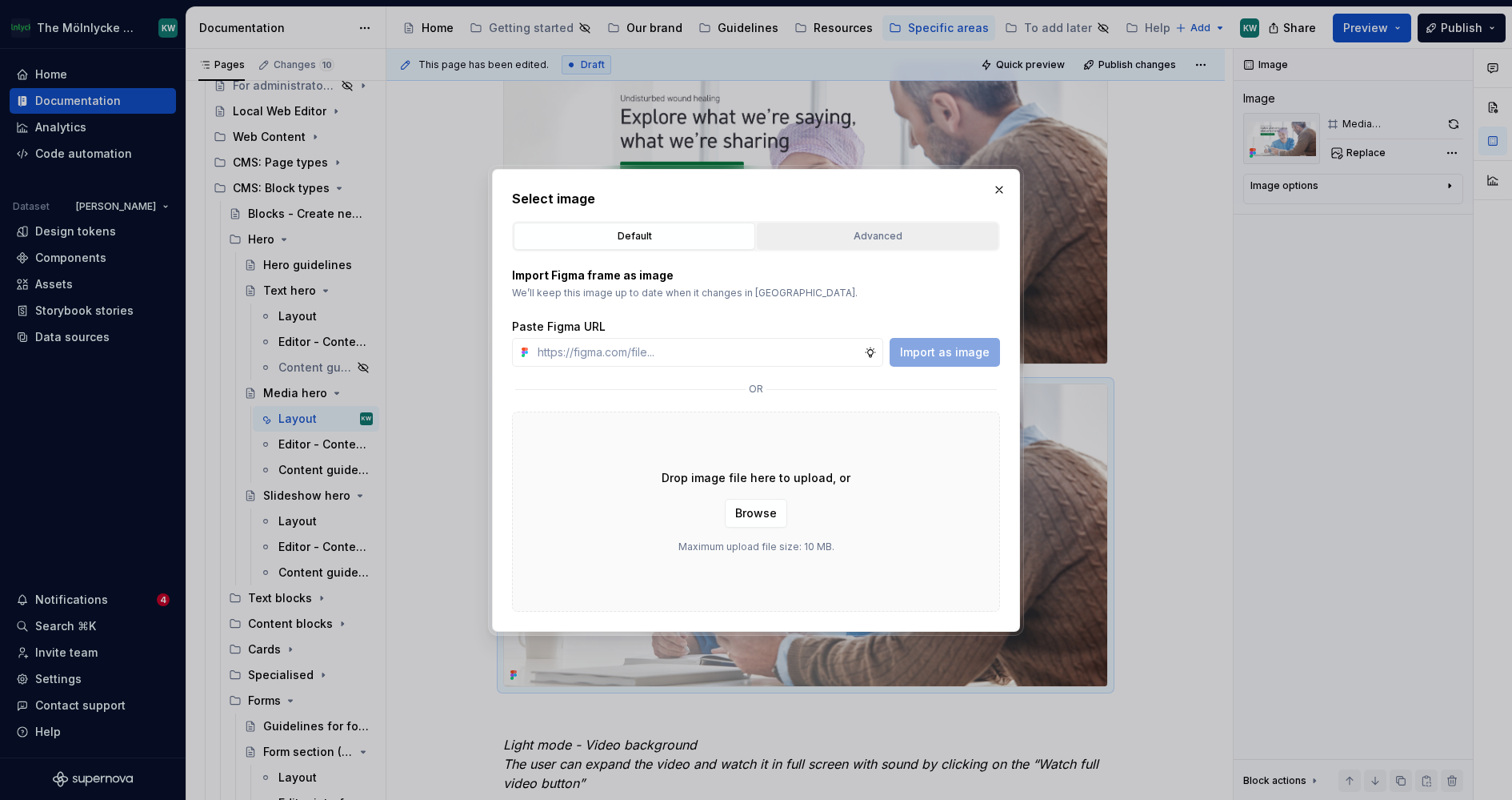
click at [822, 238] on div "Advanced" at bounding box center [877, 236] width 230 height 16
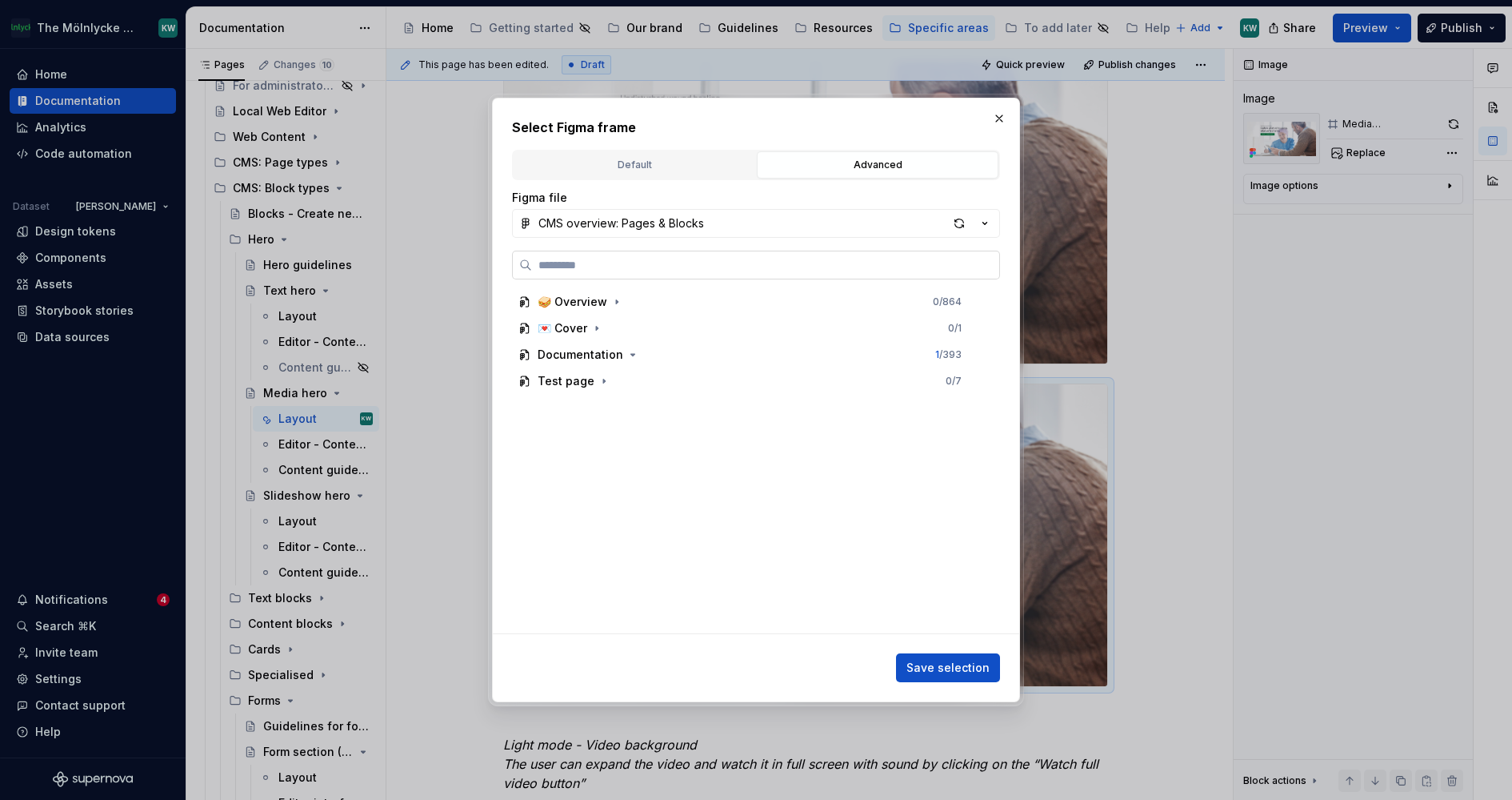
paste input "**********"
type input "**********"
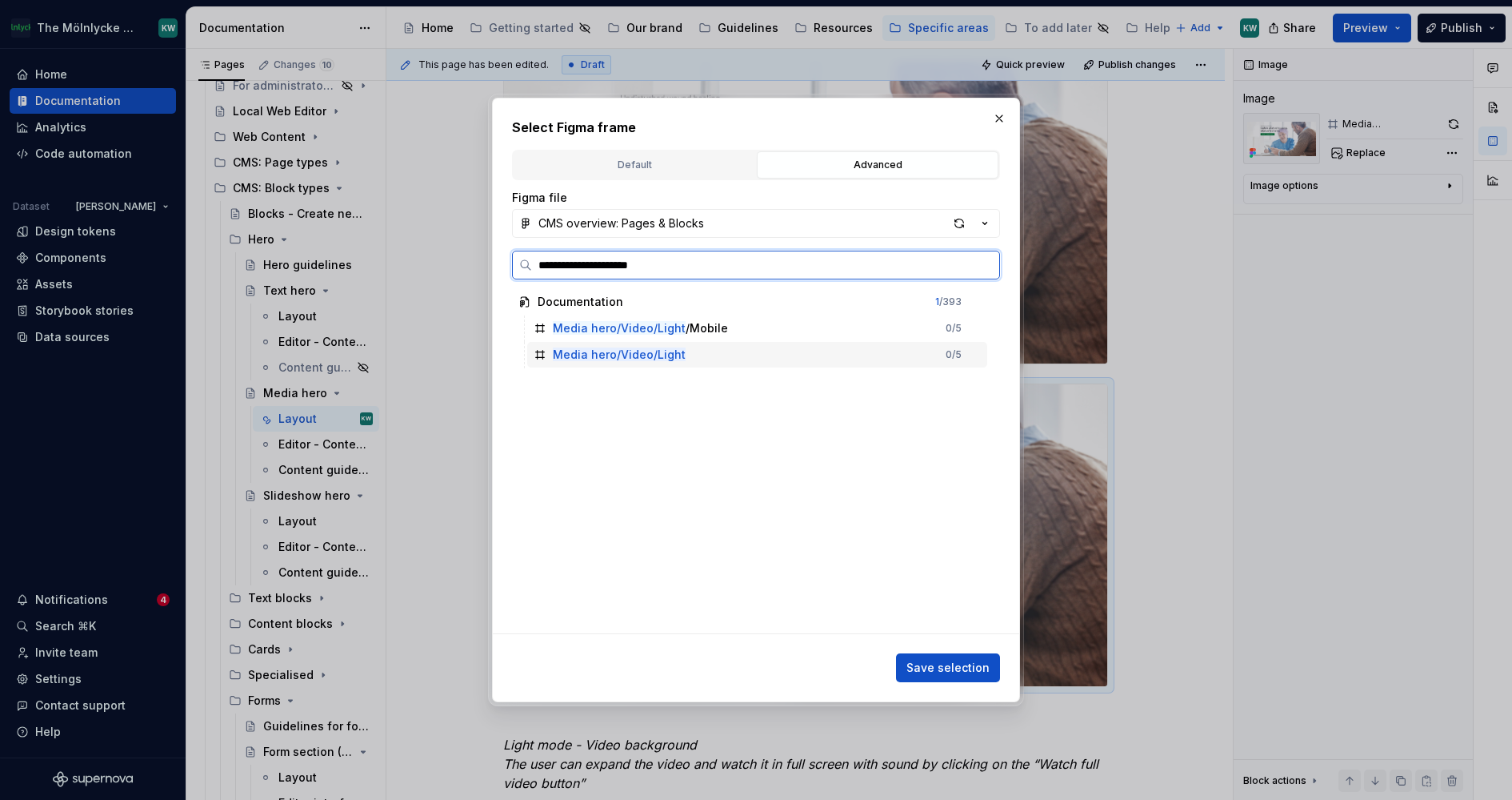
click at [746, 345] on div "Media hero/Video/Light 0 / 5" at bounding box center [757, 354] width 460 height 26
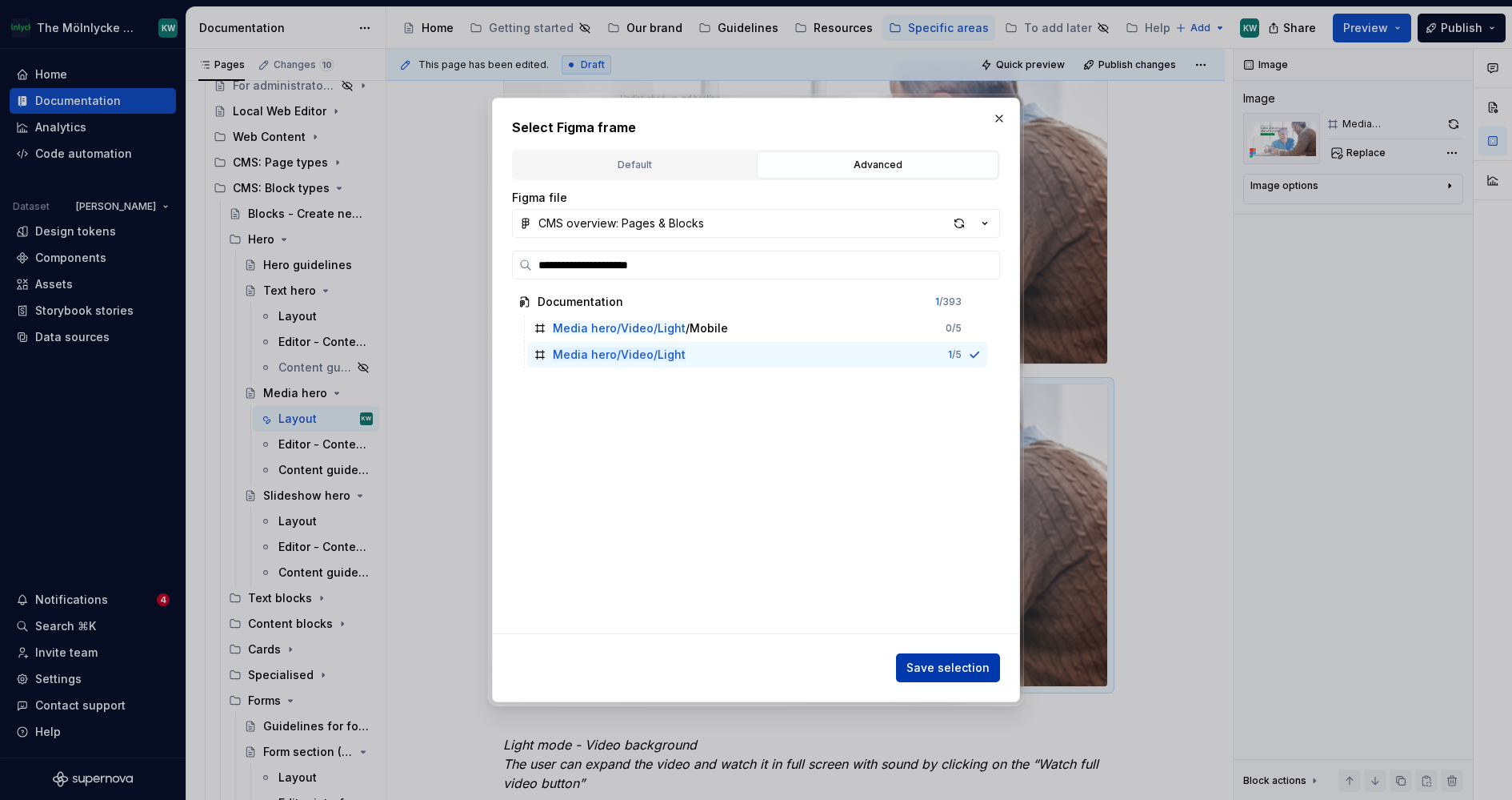
click at [979, 666] on span "Save selection" at bounding box center [947, 668] width 83 height 16
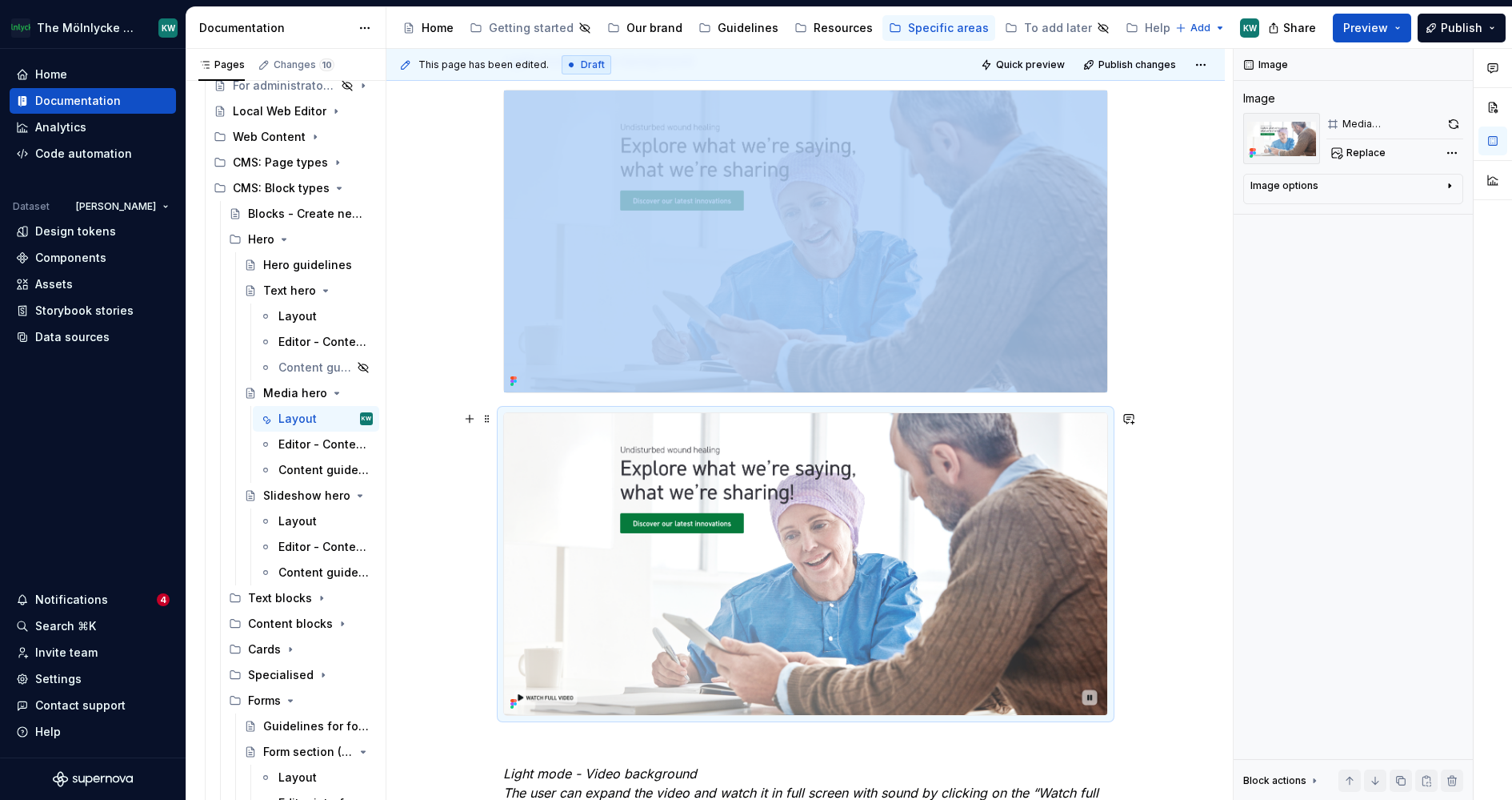
scroll to position [1528, 0]
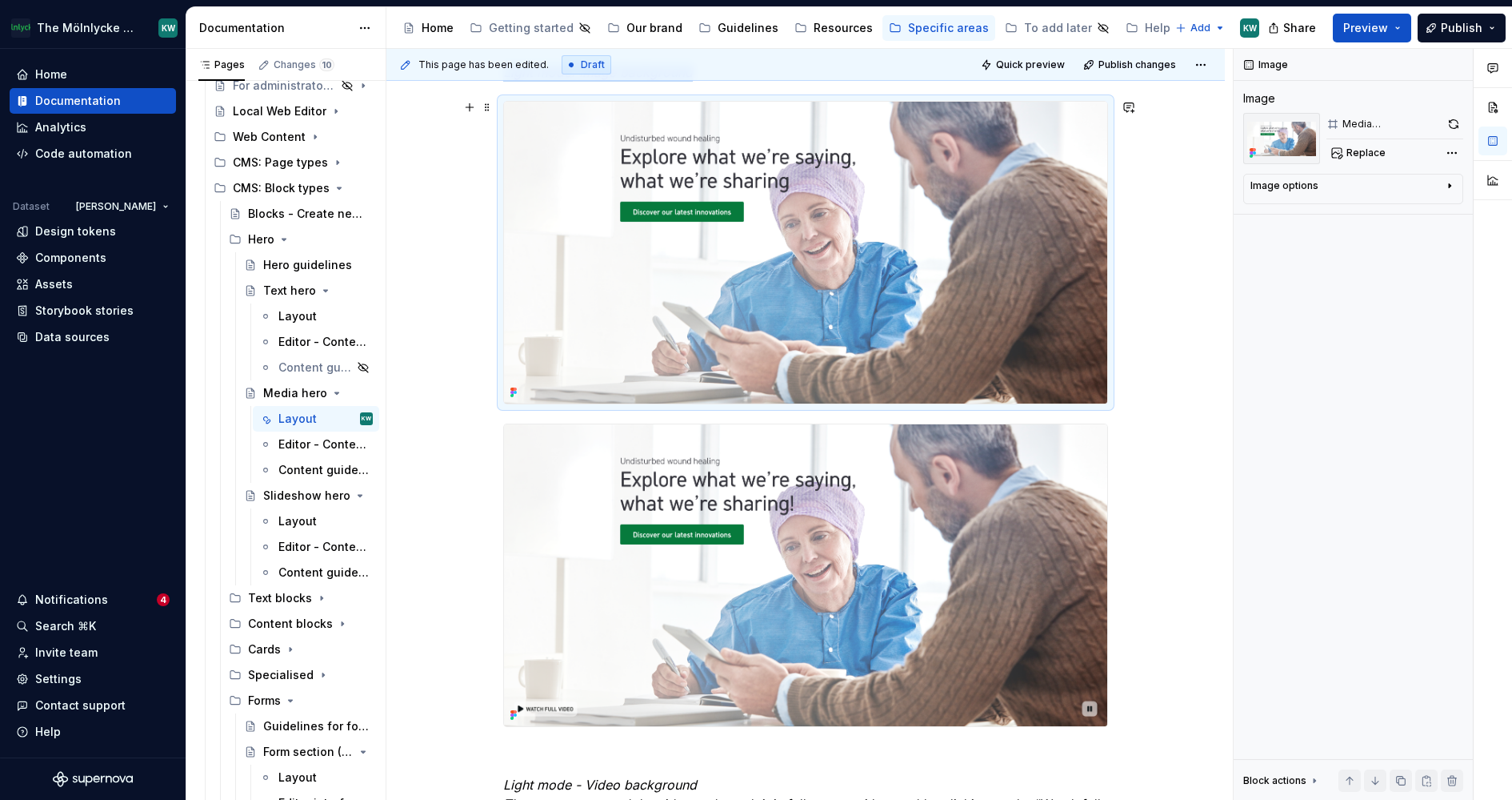
click at [827, 189] on img at bounding box center [805, 252] width 603 height 302
click at [1461, 125] on button "button" at bounding box center [1453, 124] width 20 height 22
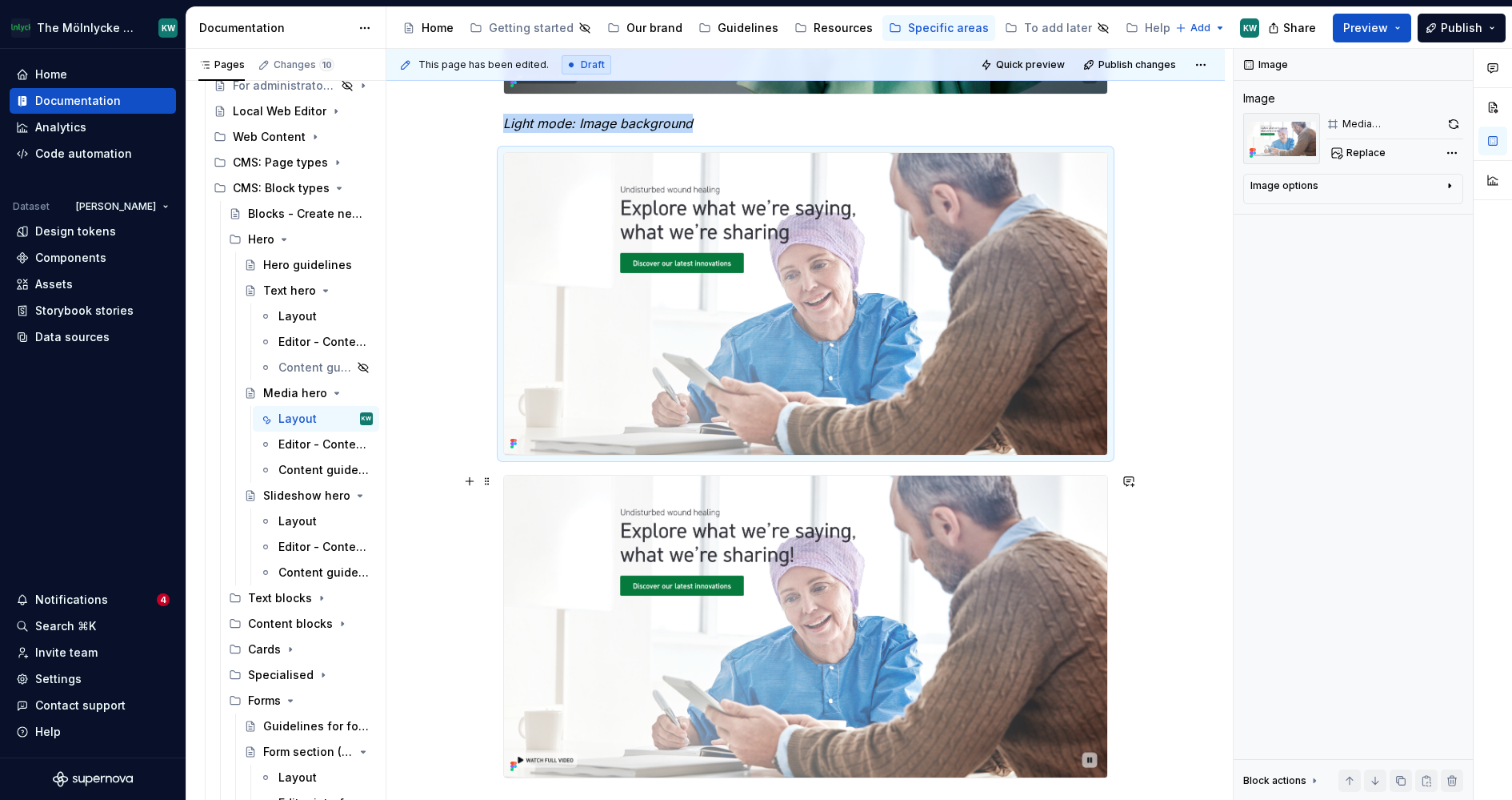
scroll to position [1453, 0]
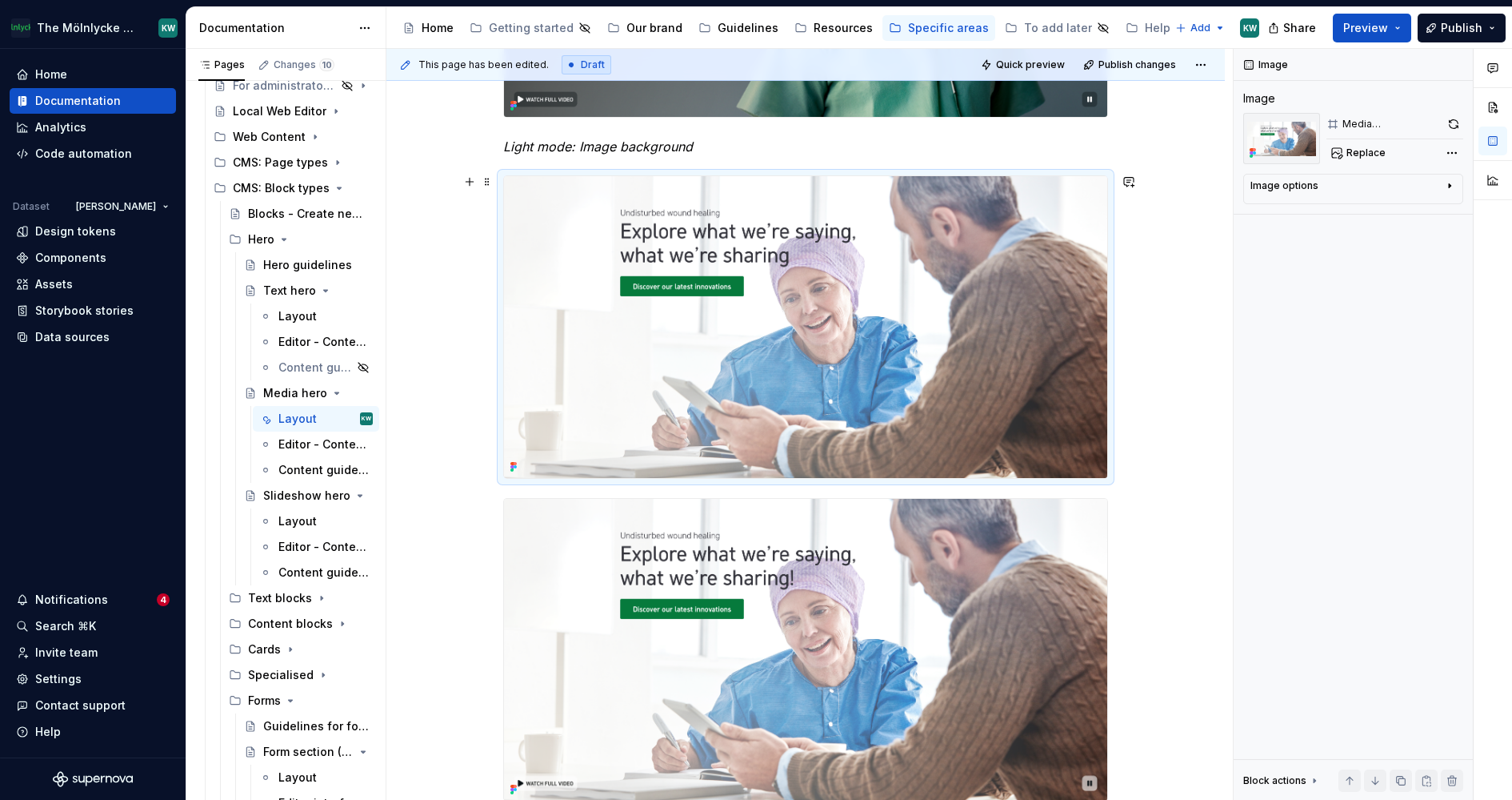
click at [503, 498] on div at bounding box center [805, 649] width 605 height 303
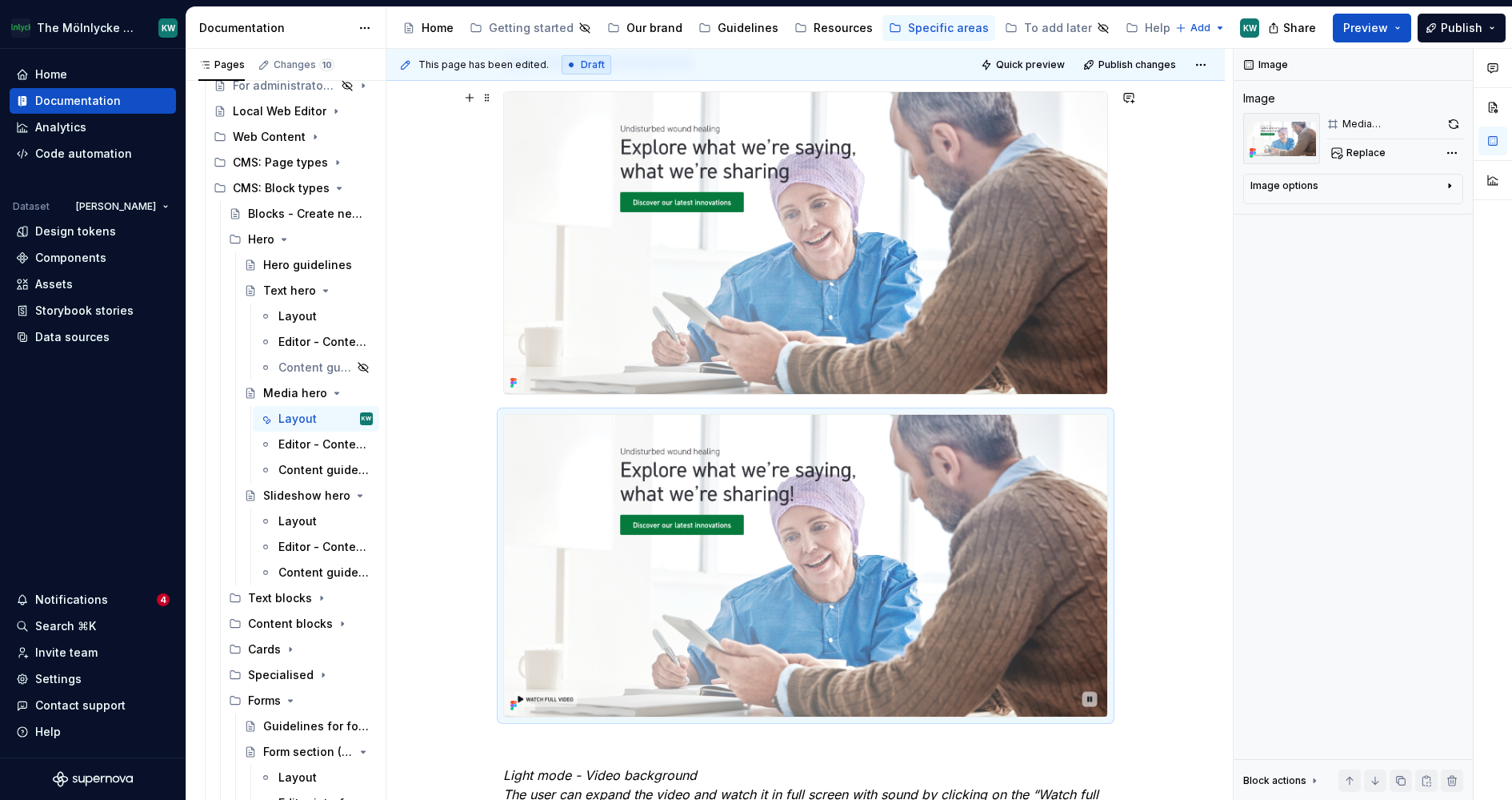
click at [737, 173] on img at bounding box center [805, 243] width 603 height 302
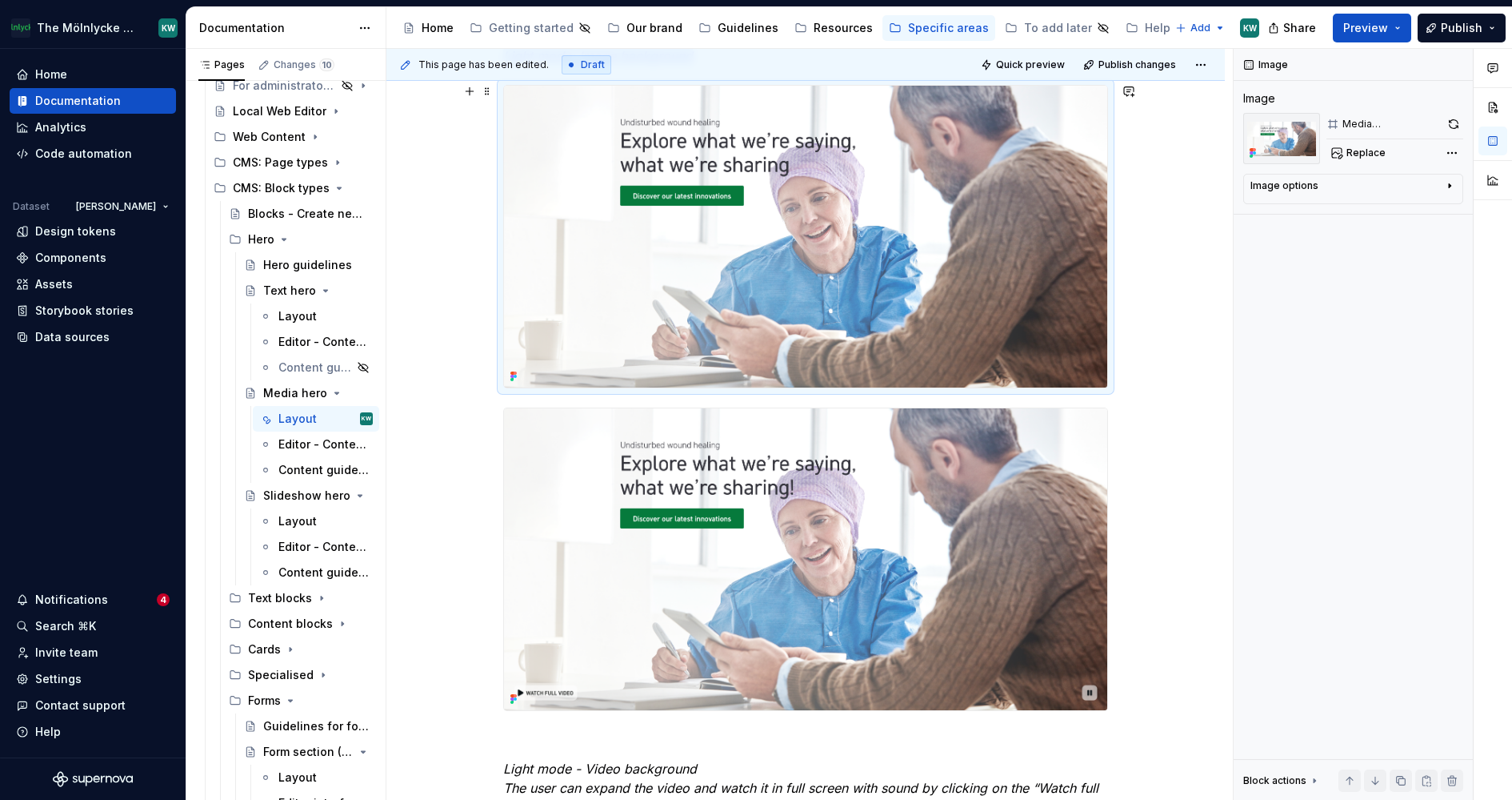
scroll to position [1636, 0]
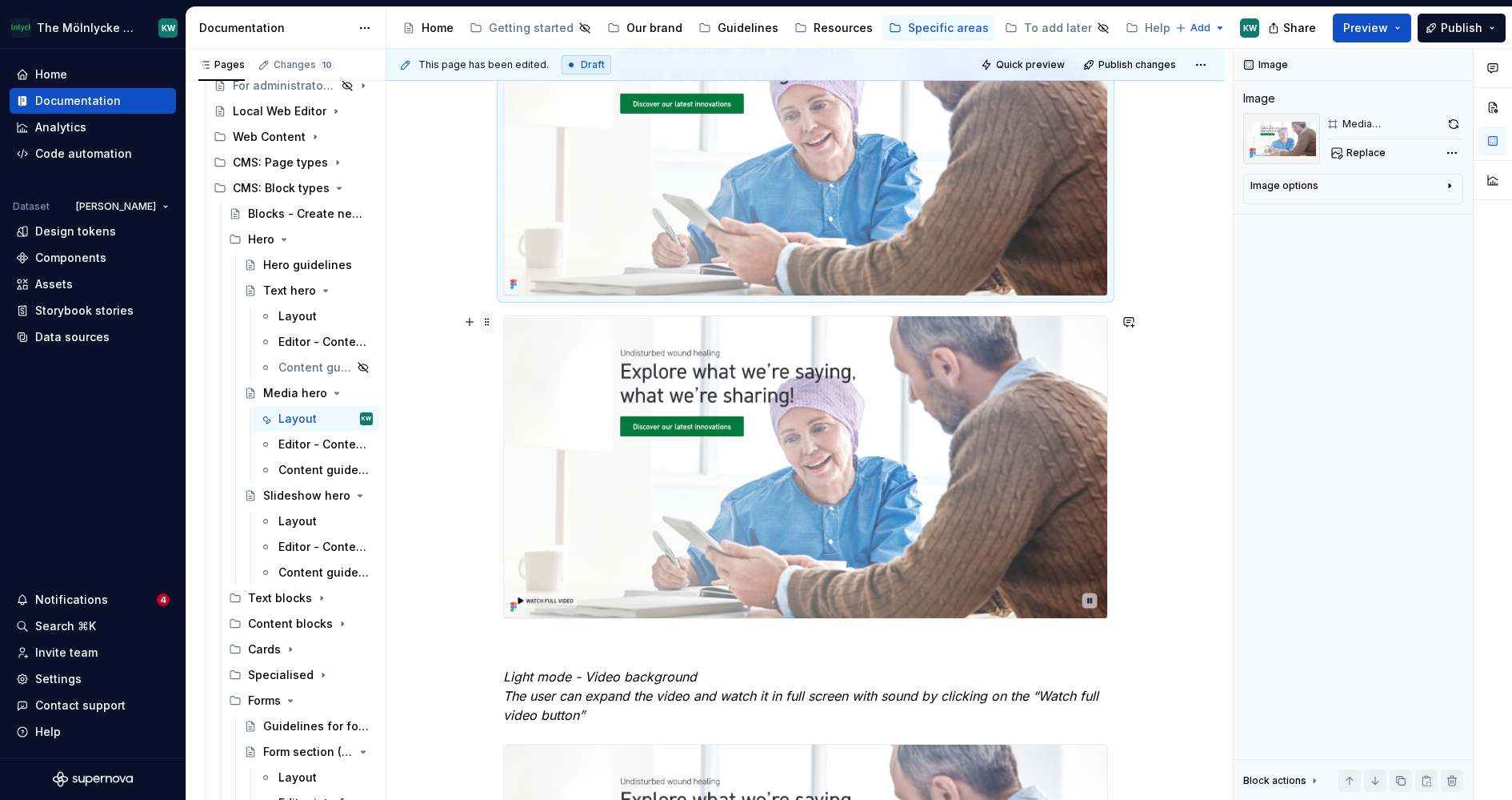
click at [491, 317] on span at bounding box center [486, 321] width 12 height 22
click at [523, 455] on div "Delete" at bounding box center [567, 462] width 104 height 16
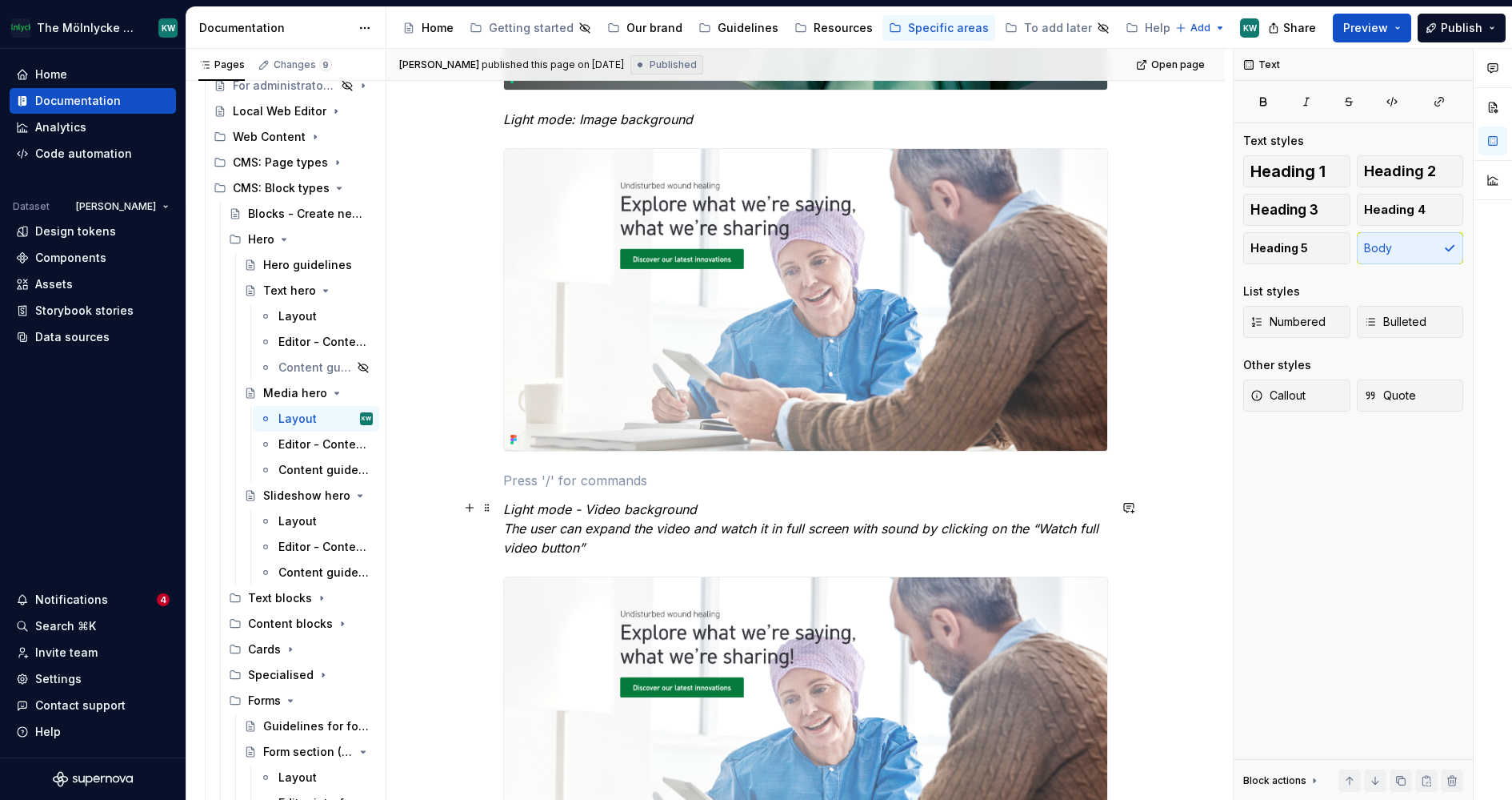
scroll to position [1456, 0]
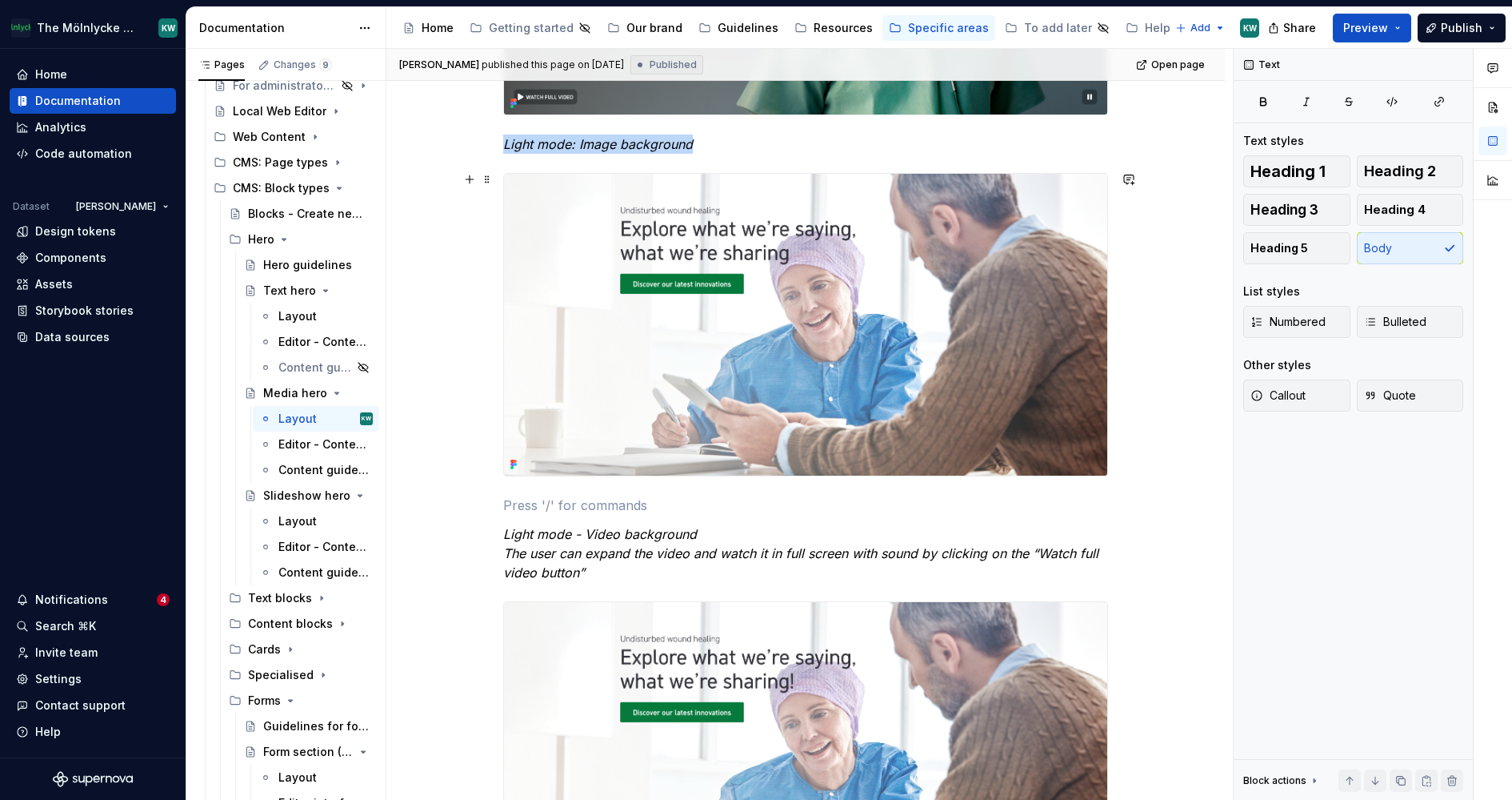
click at [944, 355] on img at bounding box center [805, 324] width 603 height 302
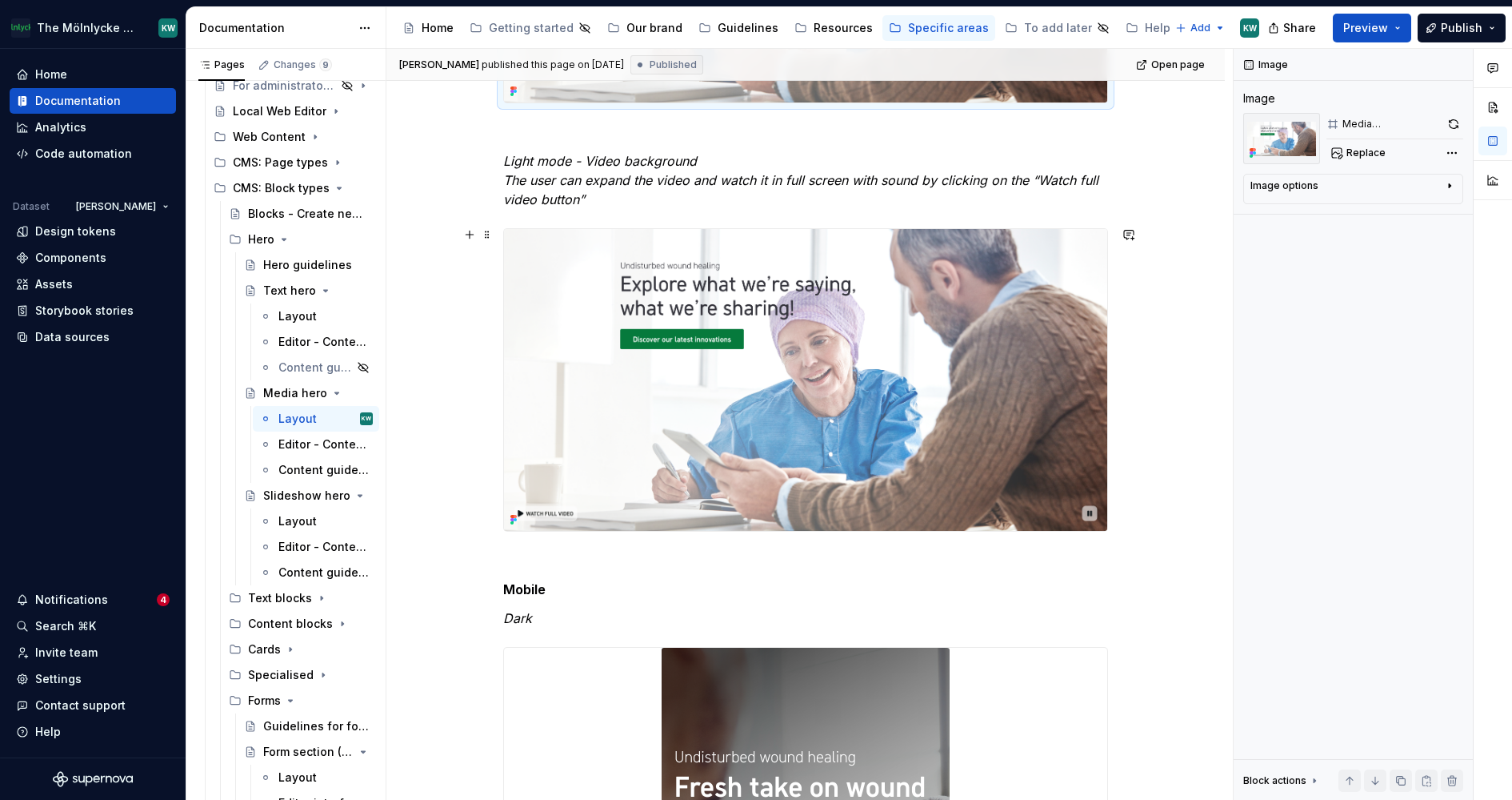
scroll to position [1846, 0]
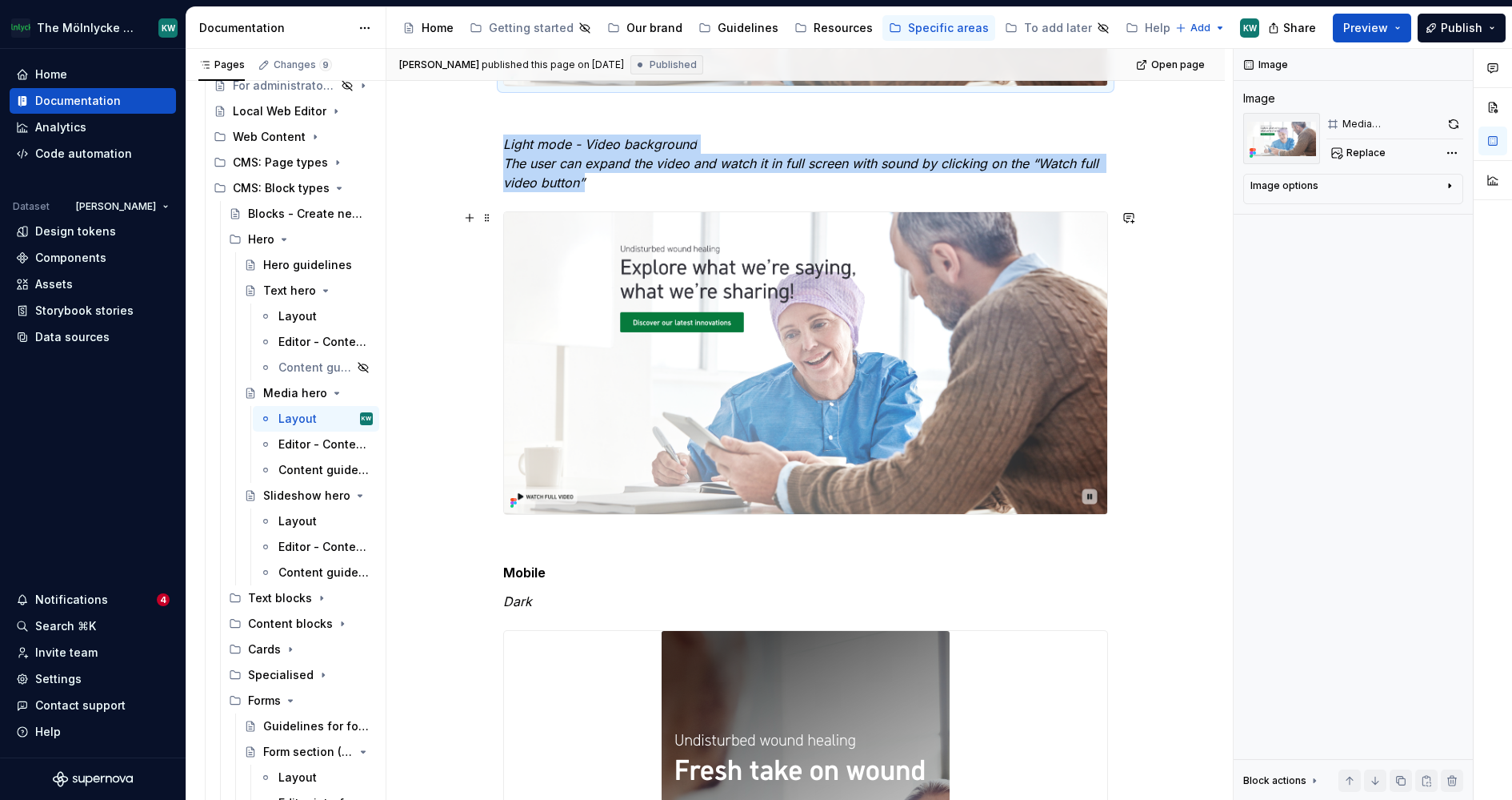
click at [802, 294] on img at bounding box center [805, 363] width 603 height 302
click at [1455, 123] on button "button" at bounding box center [1453, 124] width 20 height 22
click at [1193, 442] on div "A hero is a full-width section set at the top of a webpage before any other con…" at bounding box center [805, 459] width 838 height 4055
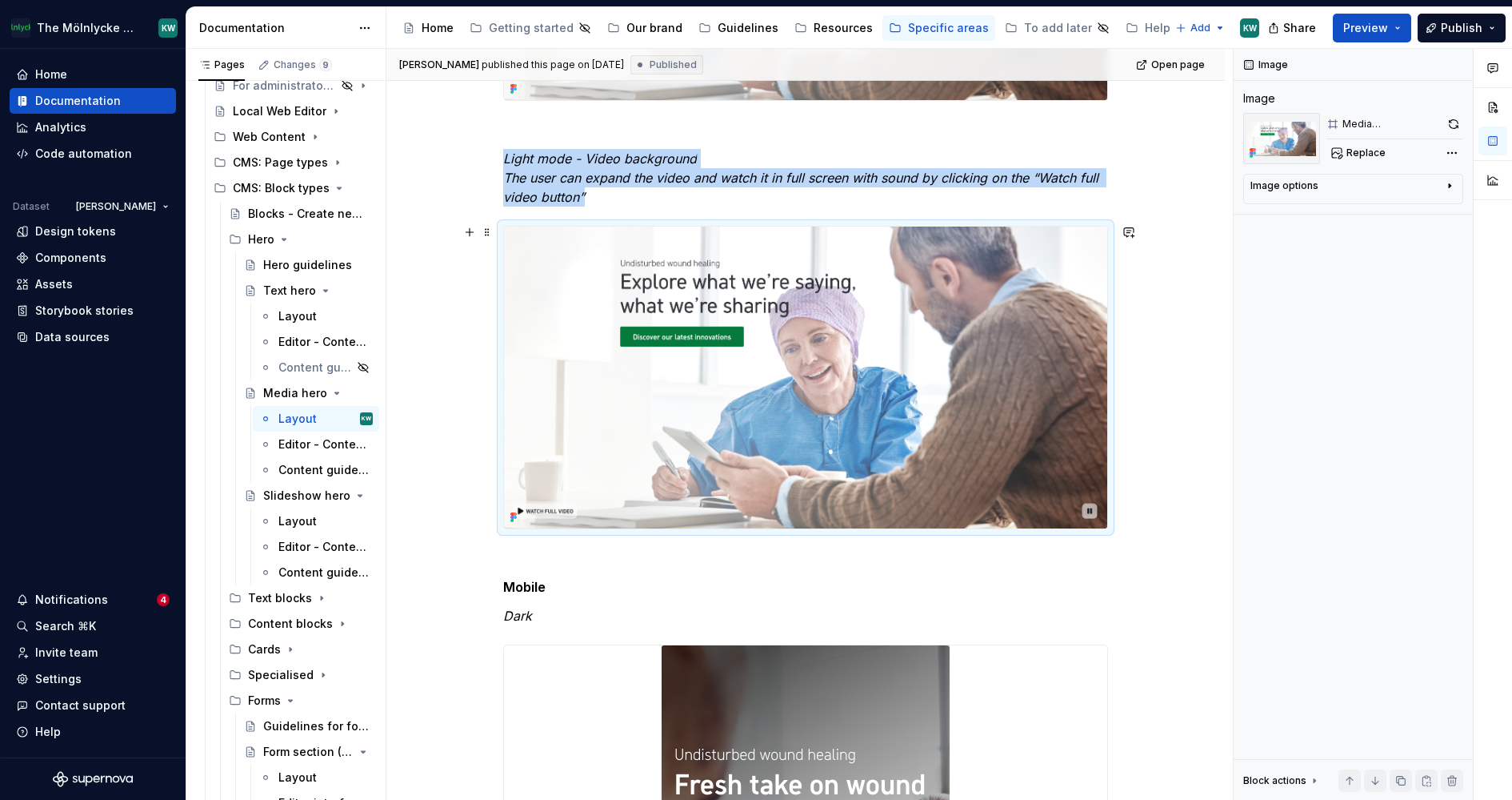
scroll to position [1829, 0]
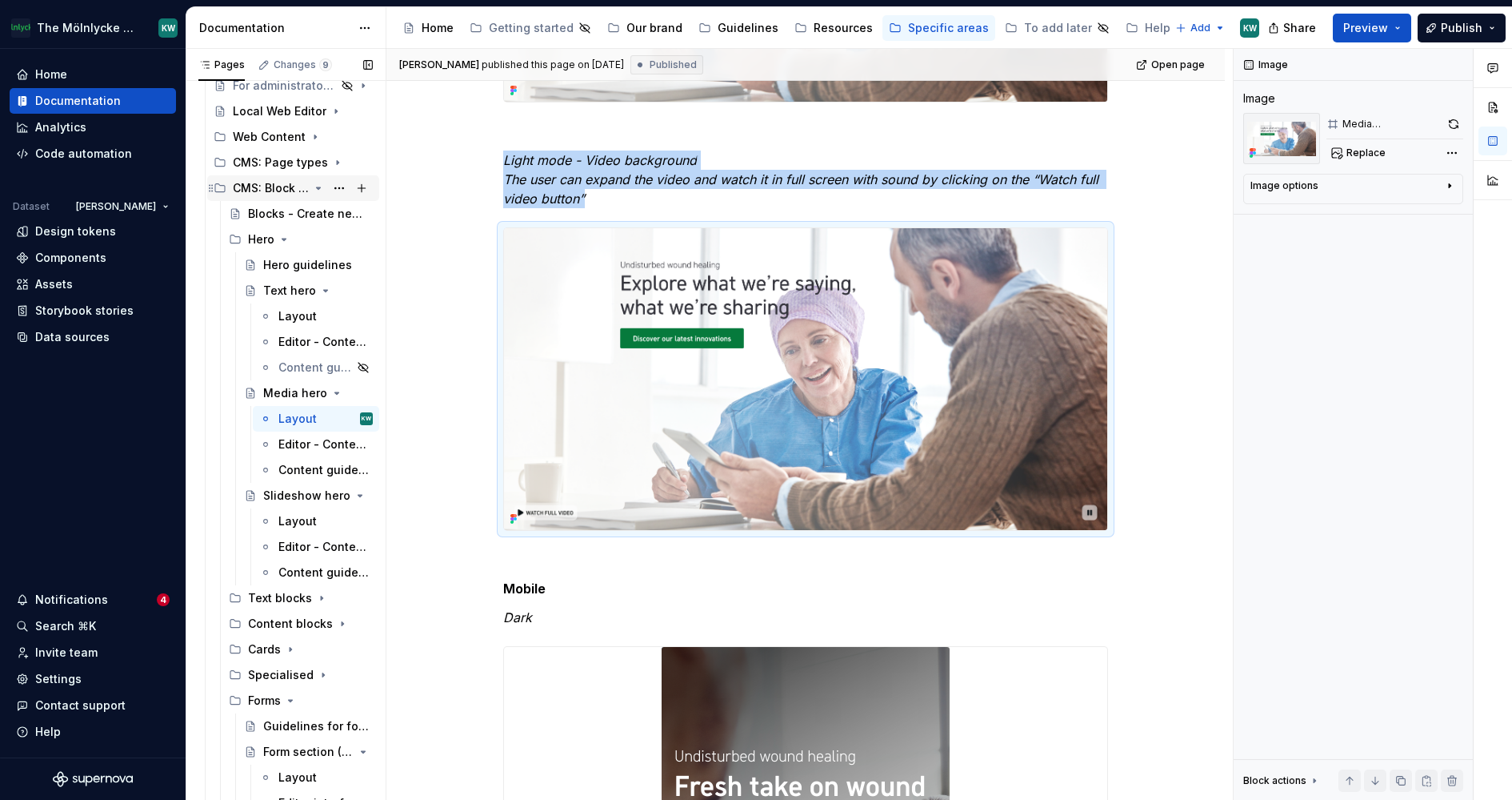
click at [319, 187] on icon "Page tree" at bounding box center [317, 187] width 12 height 12
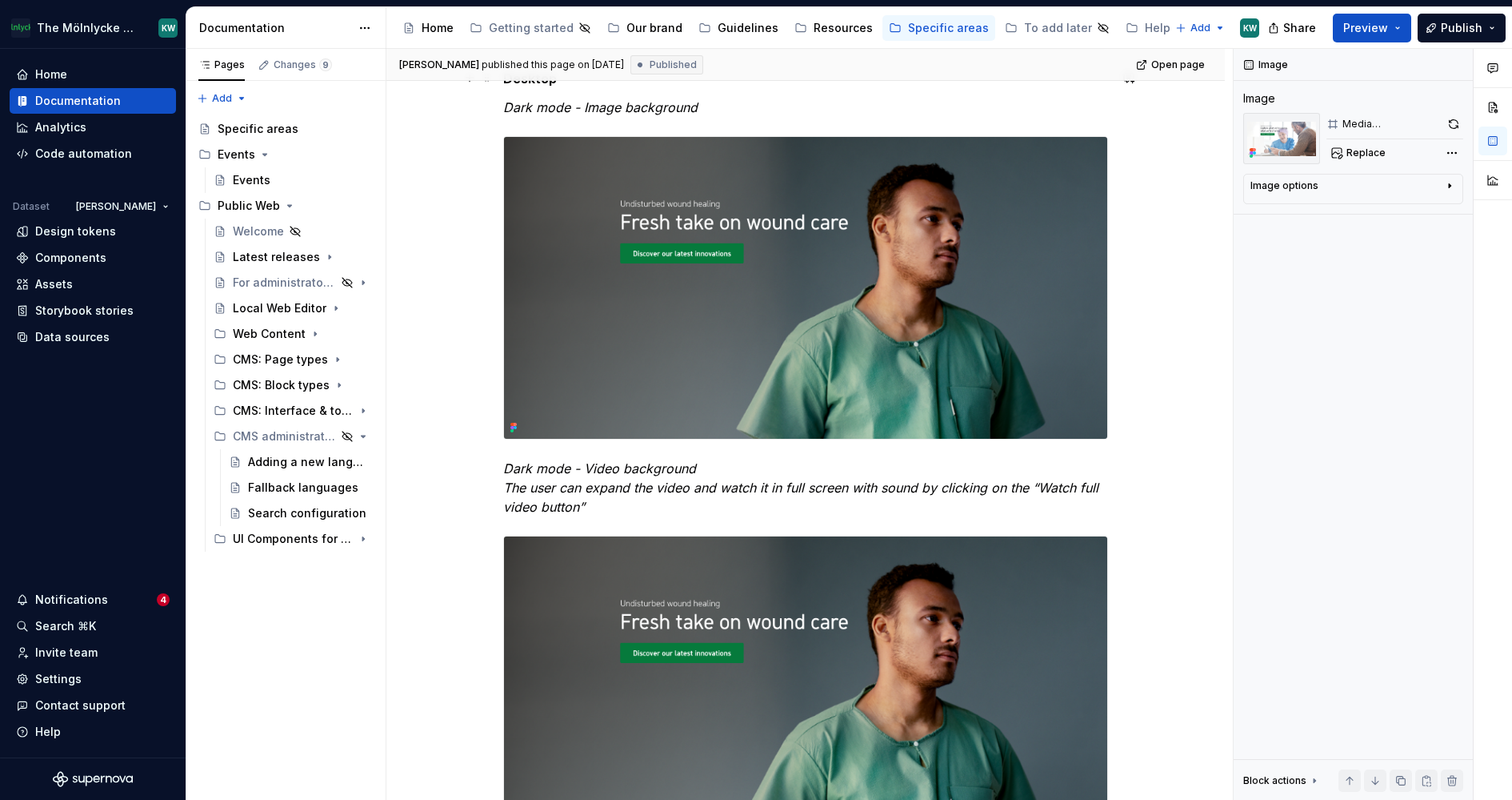
scroll to position [0, 0]
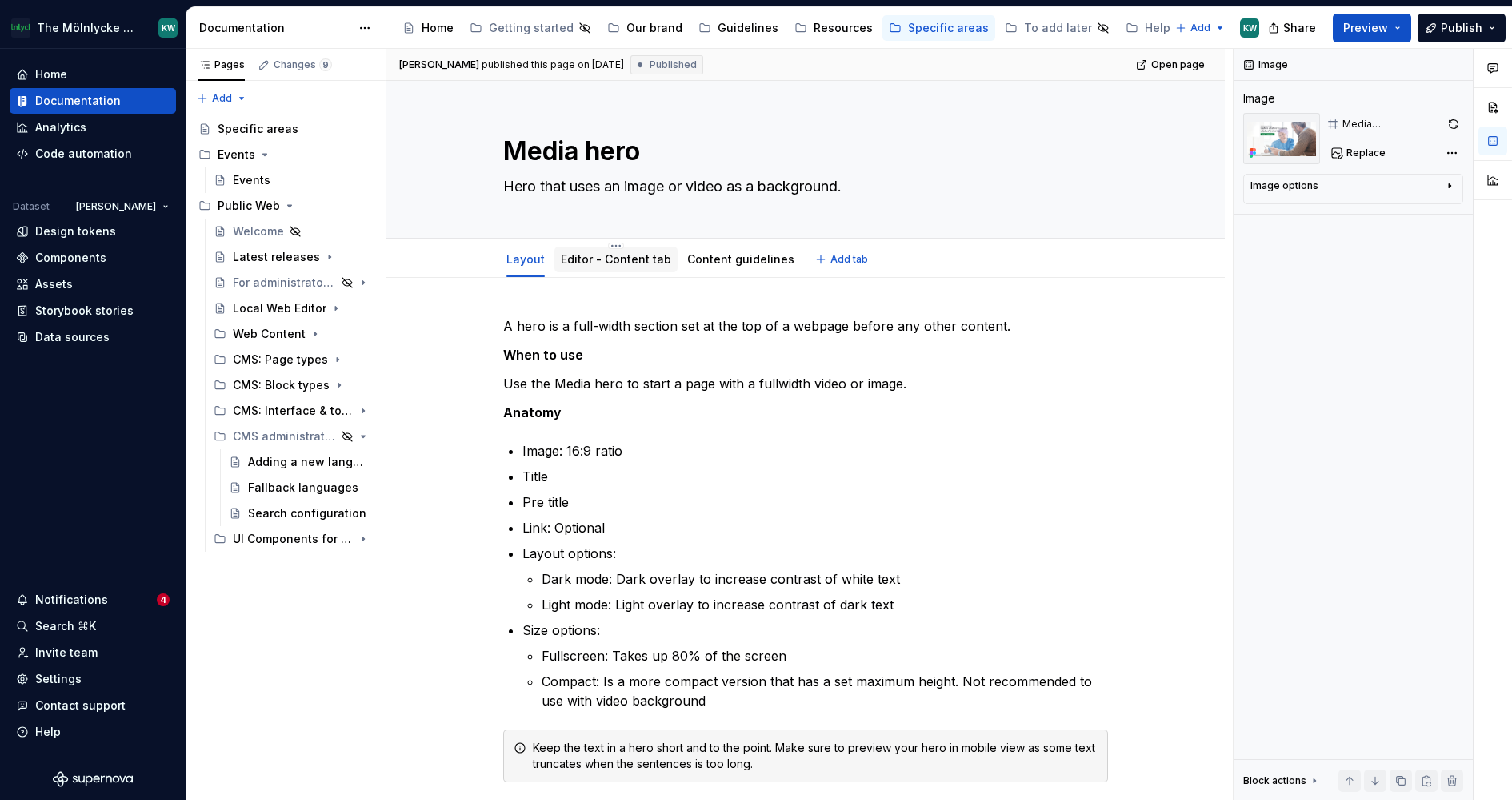
click at [647, 260] on link "Editor - Content tab" at bounding box center [616, 259] width 110 height 13
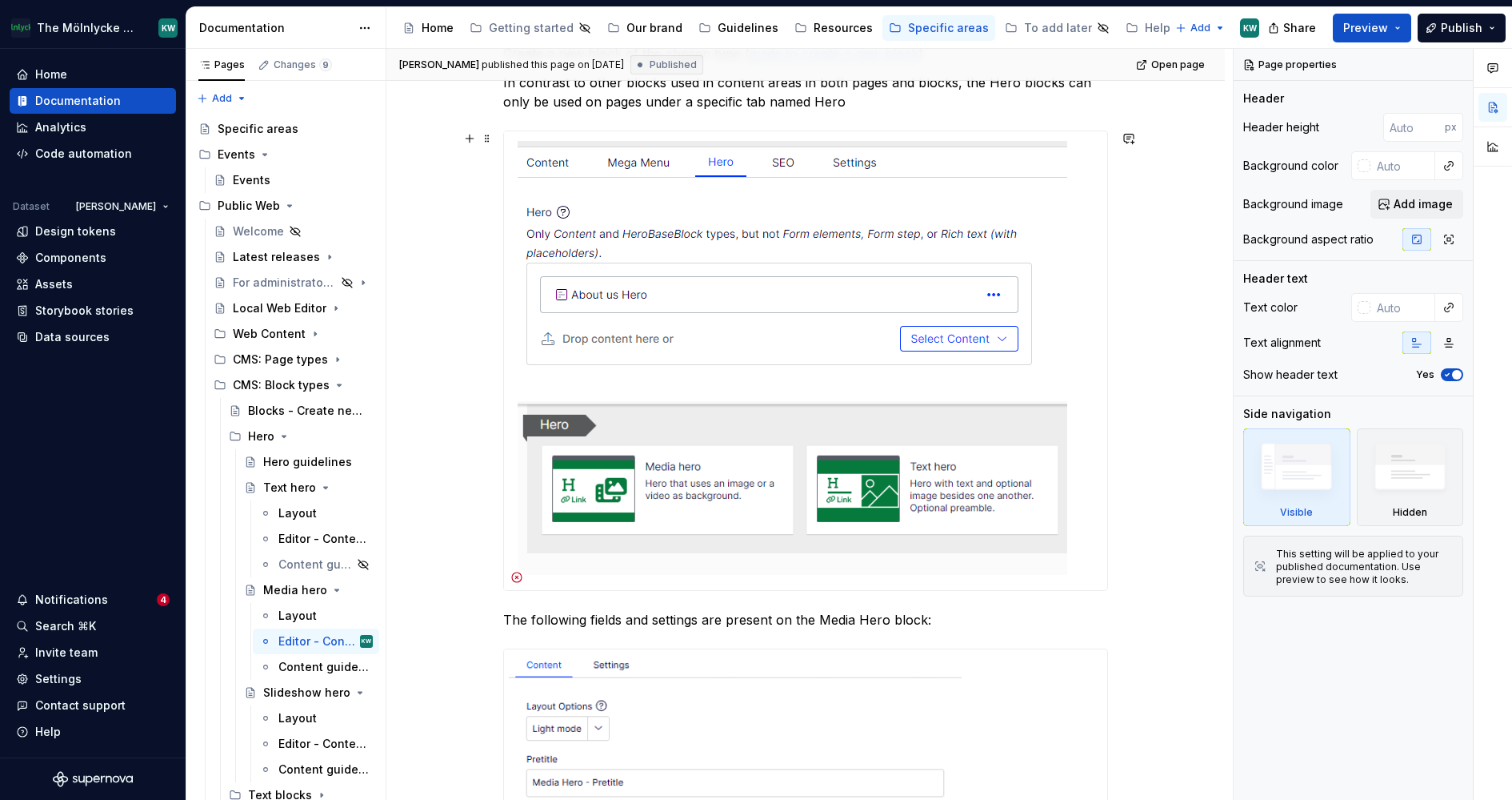
scroll to position [273, 0]
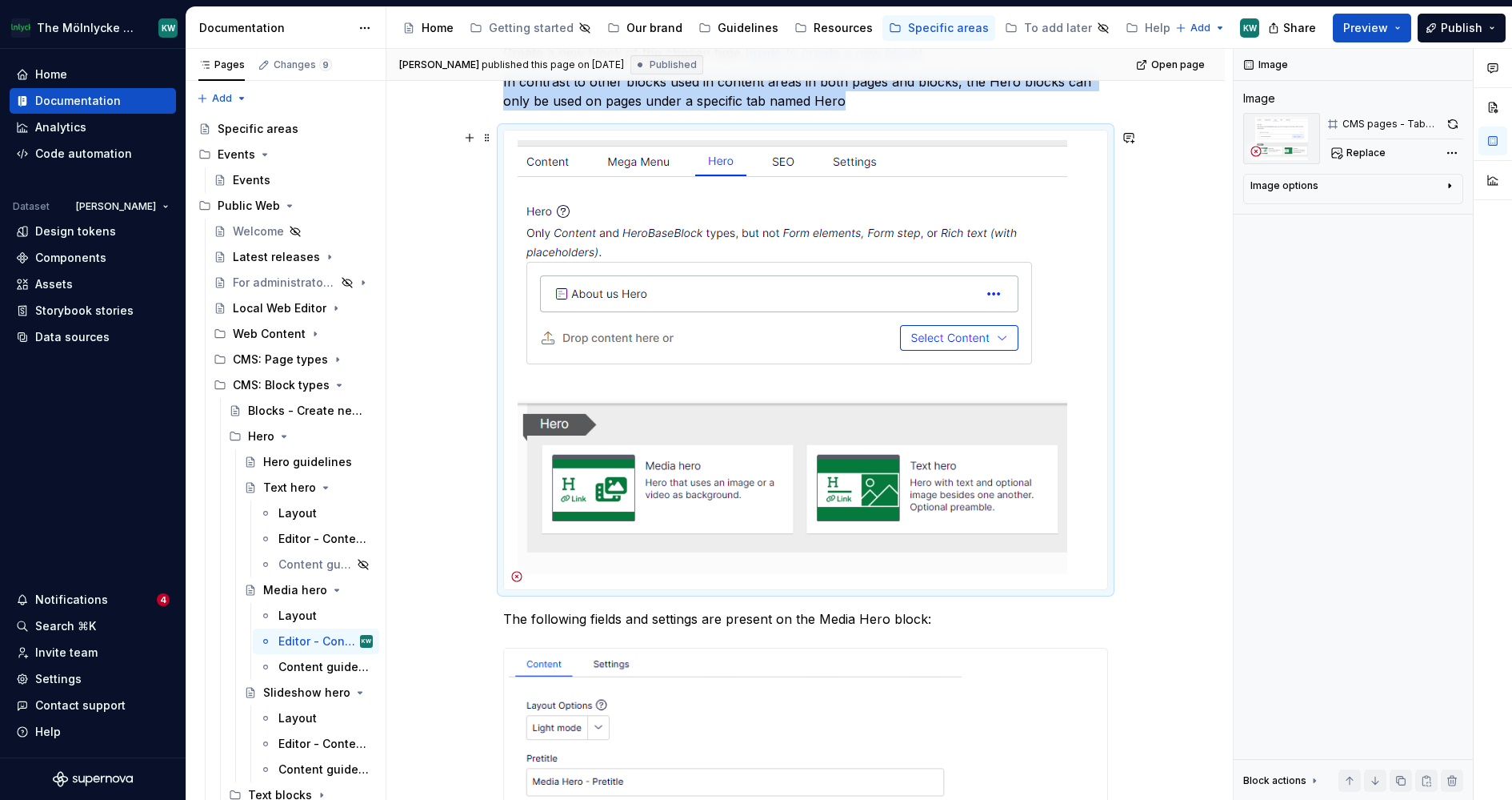
click at [994, 471] on img at bounding box center [785, 360] width 563 height 459
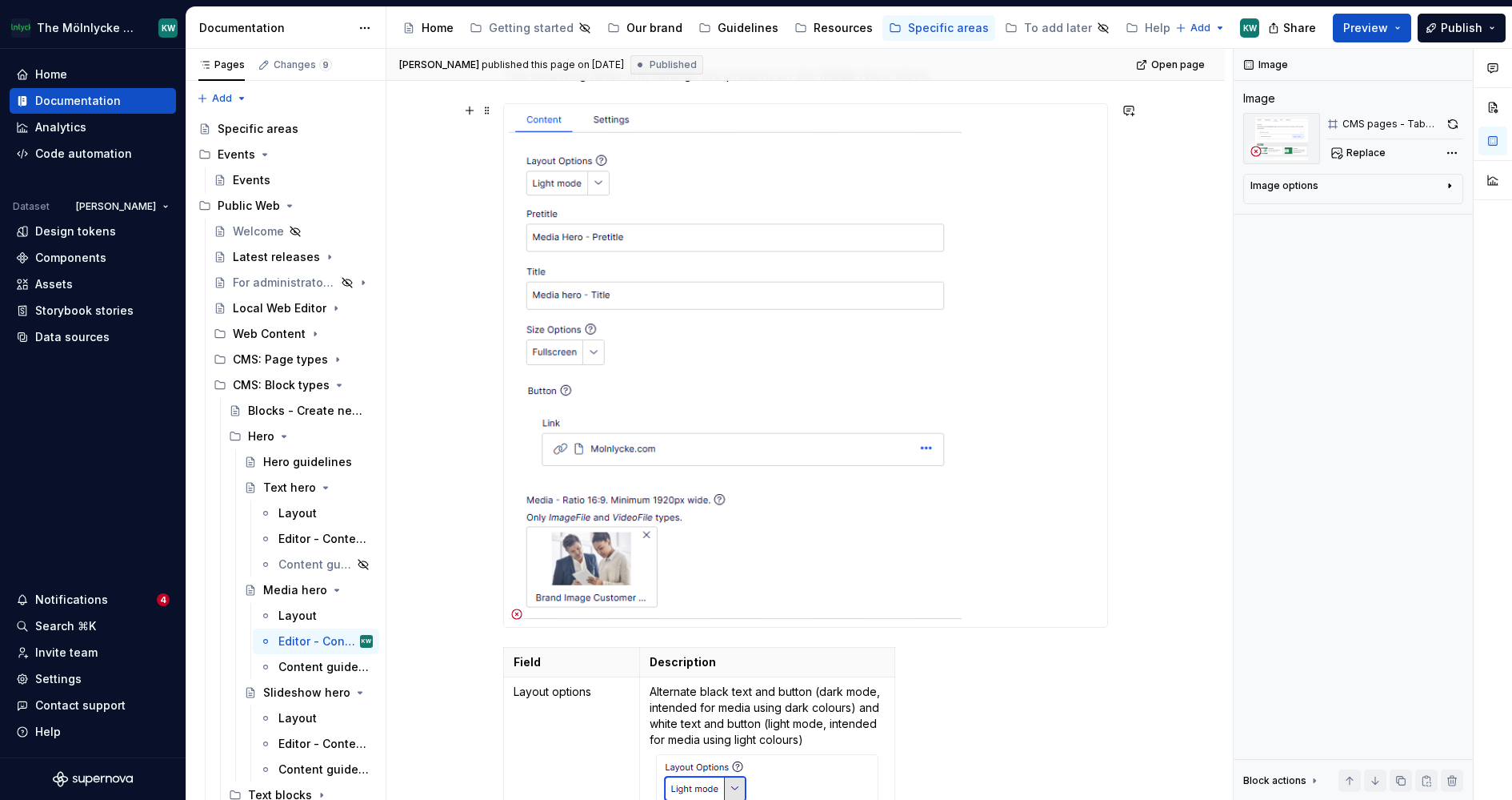
scroll to position [819, 0]
click at [611, 220] on img at bounding box center [734, 364] width 461 height 523
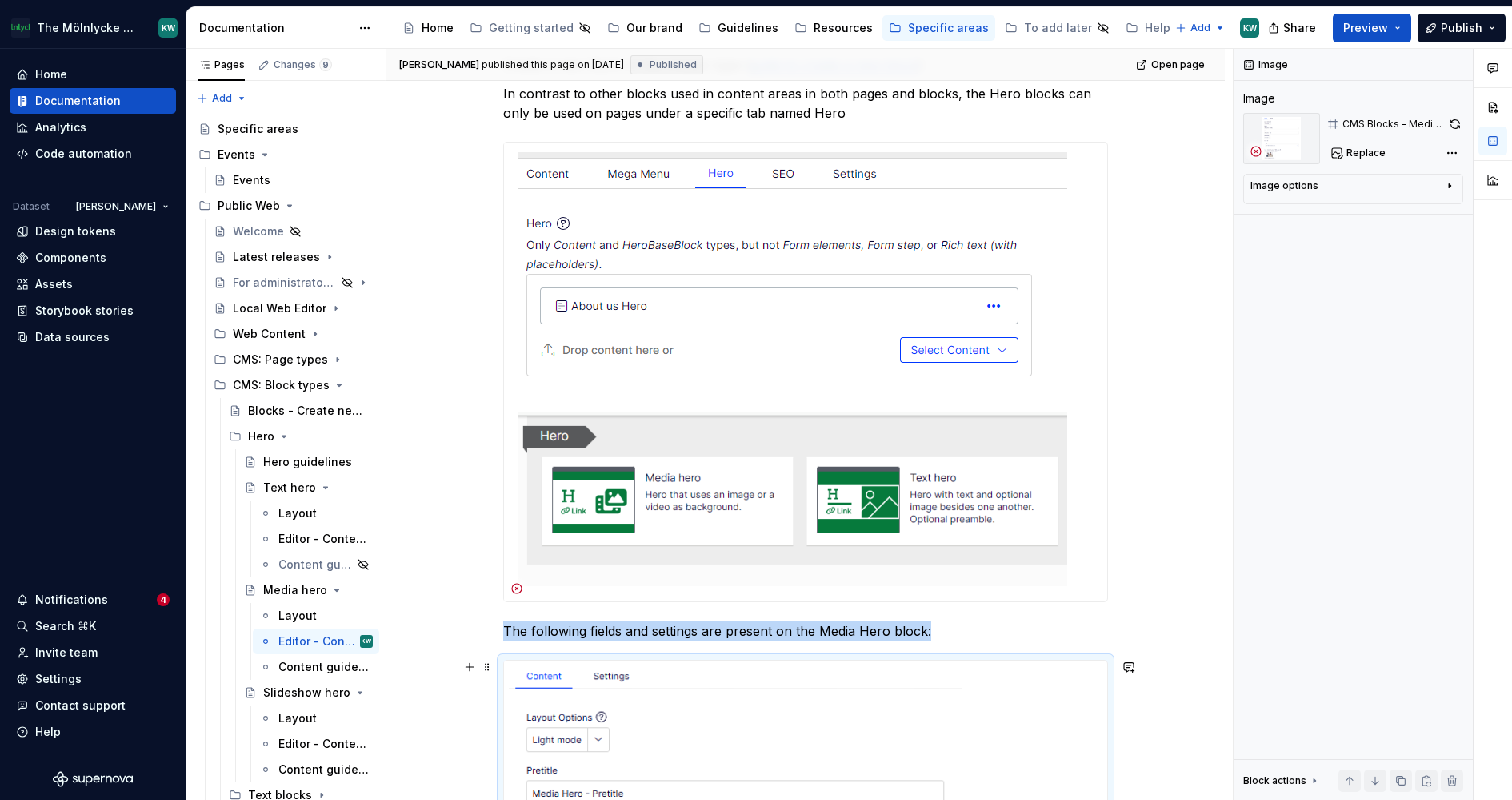
scroll to position [0, 0]
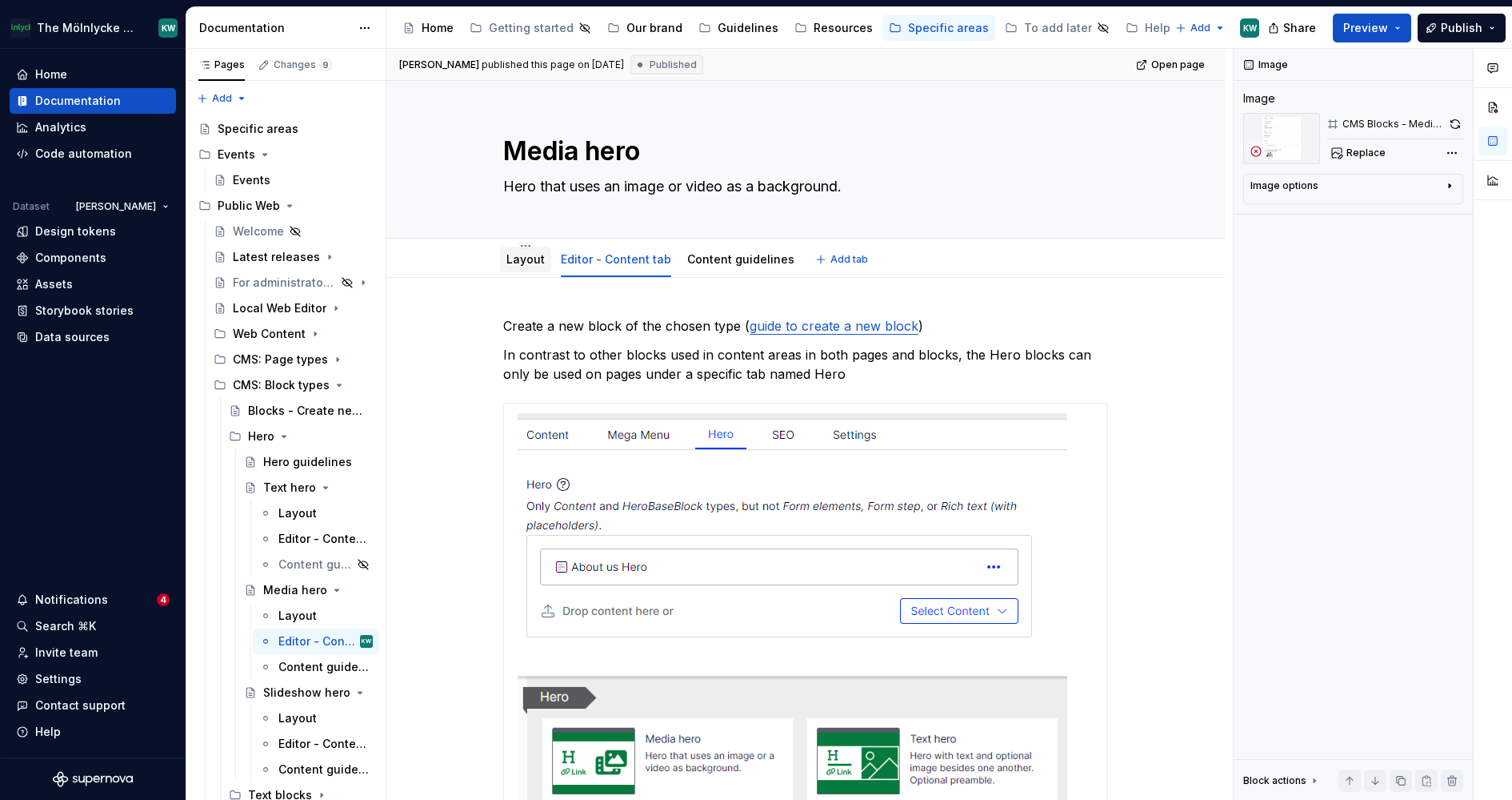
click at [529, 265] on link "Layout" at bounding box center [525, 259] width 38 height 13
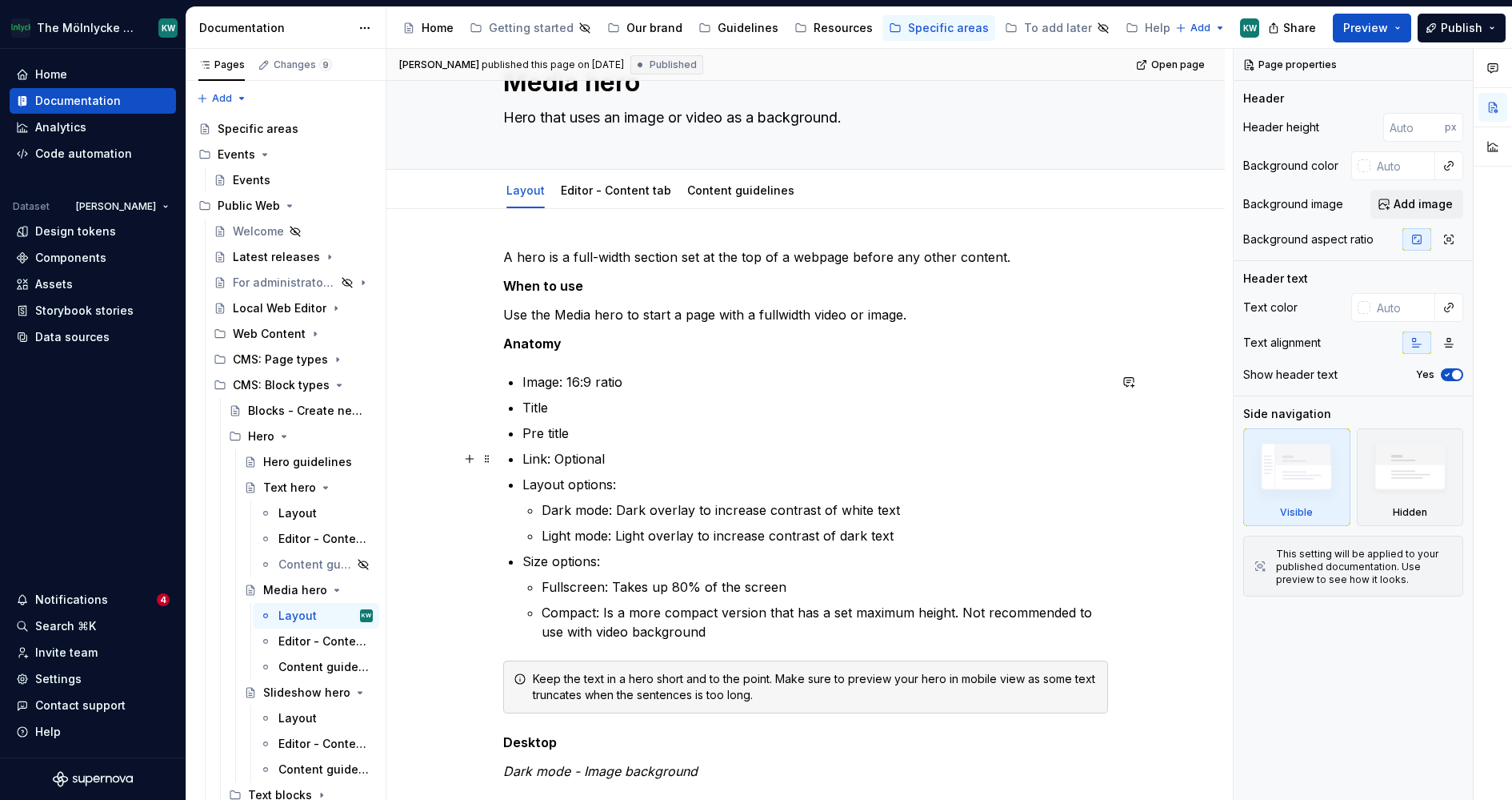
scroll to position [74, 0]
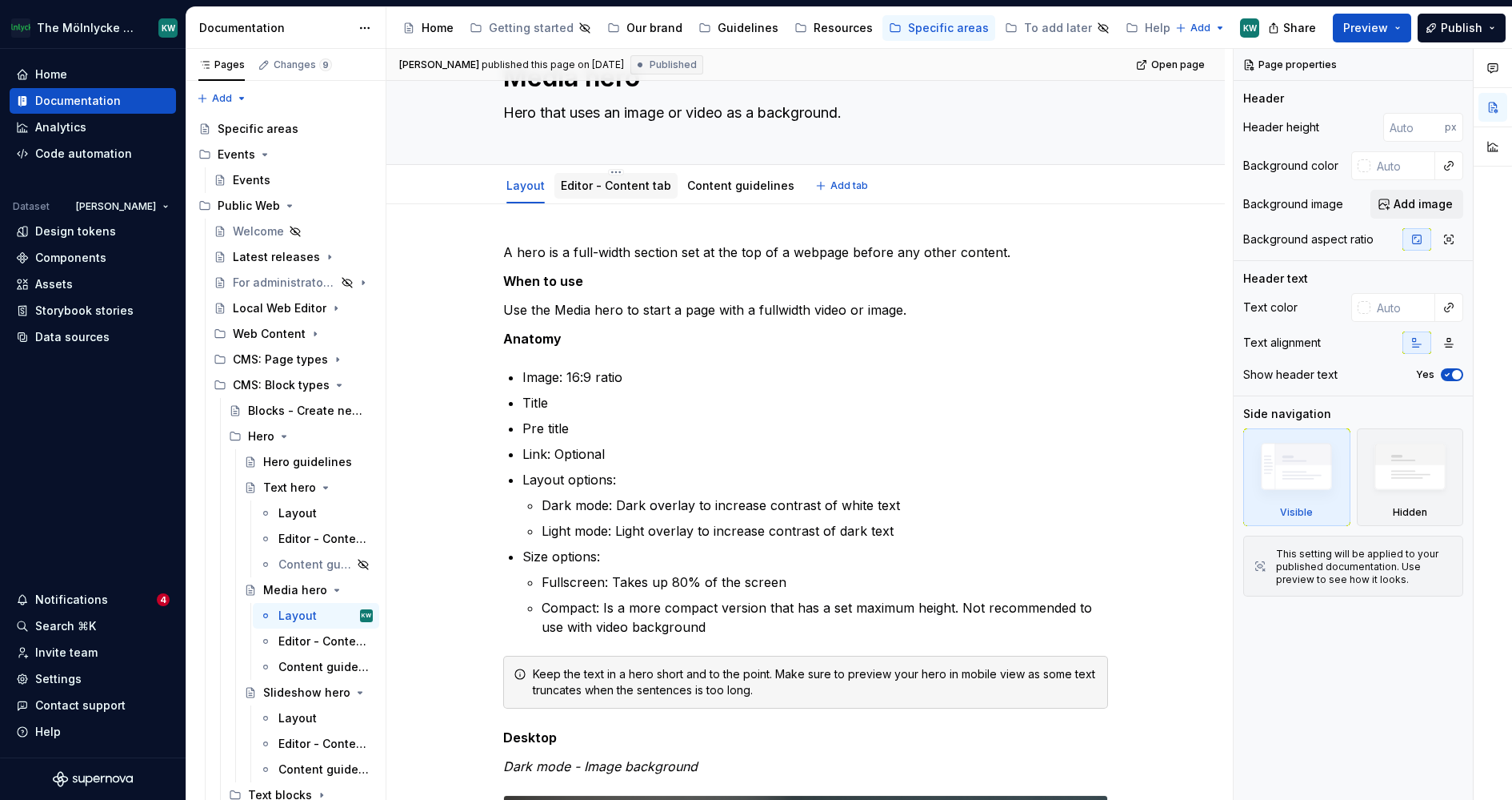
click at [632, 185] on link "Editor - Content tab" at bounding box center [616, 185] width 110 height 13
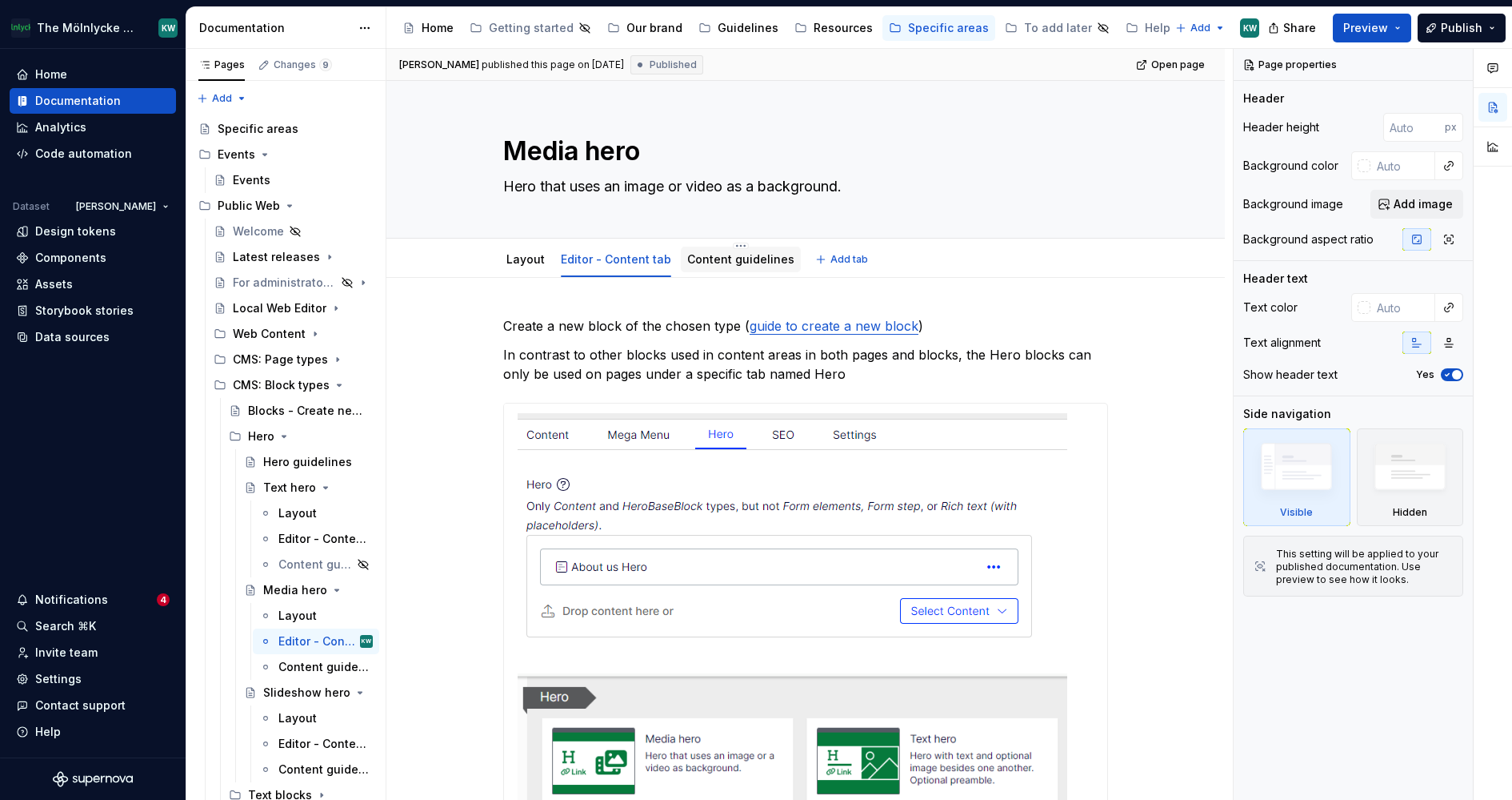
click at [770, 257] on link "Content guidelines" at bounding box center [741, 259] width 107 height 13
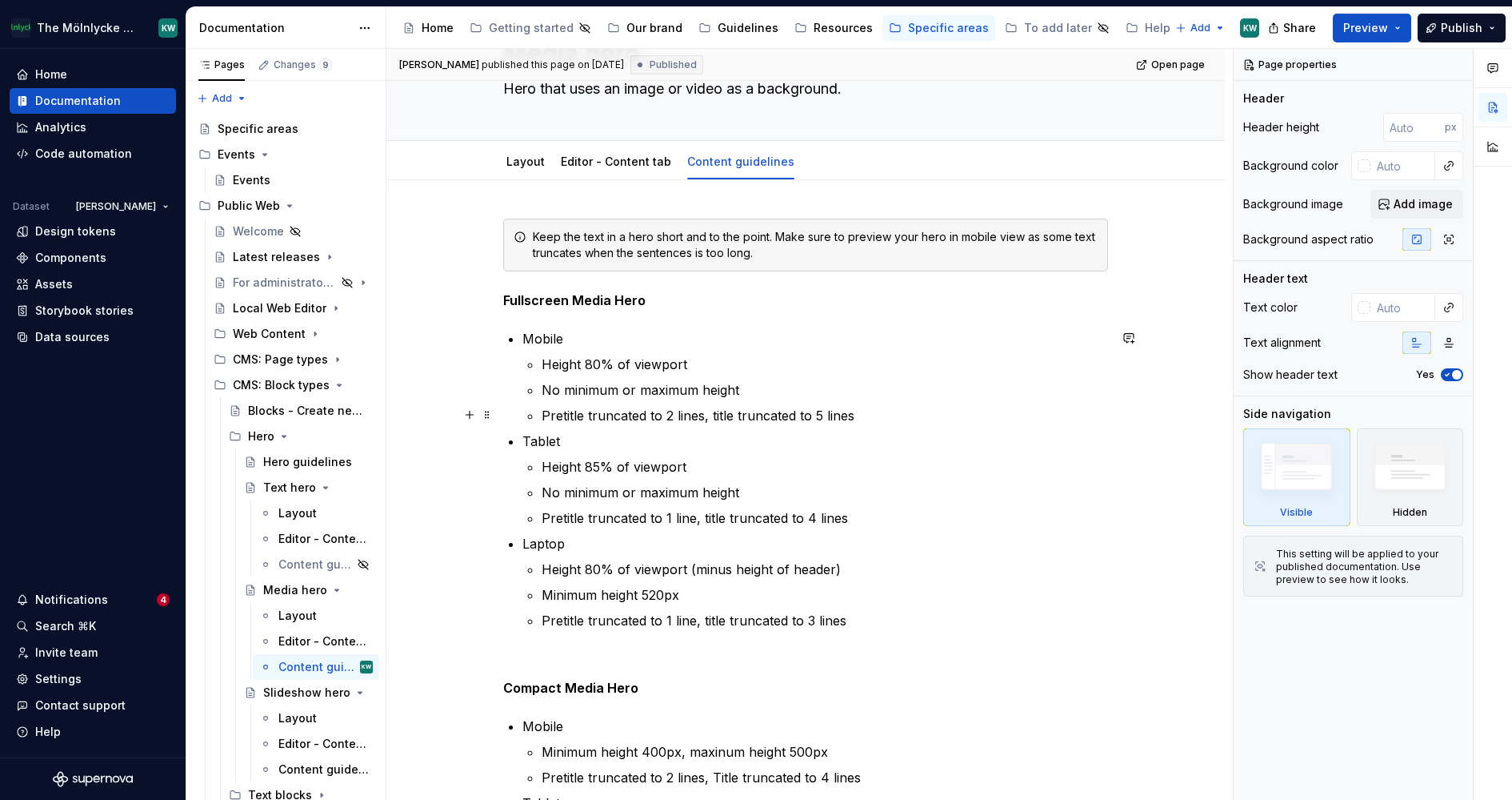
scroll to position [110, 0]
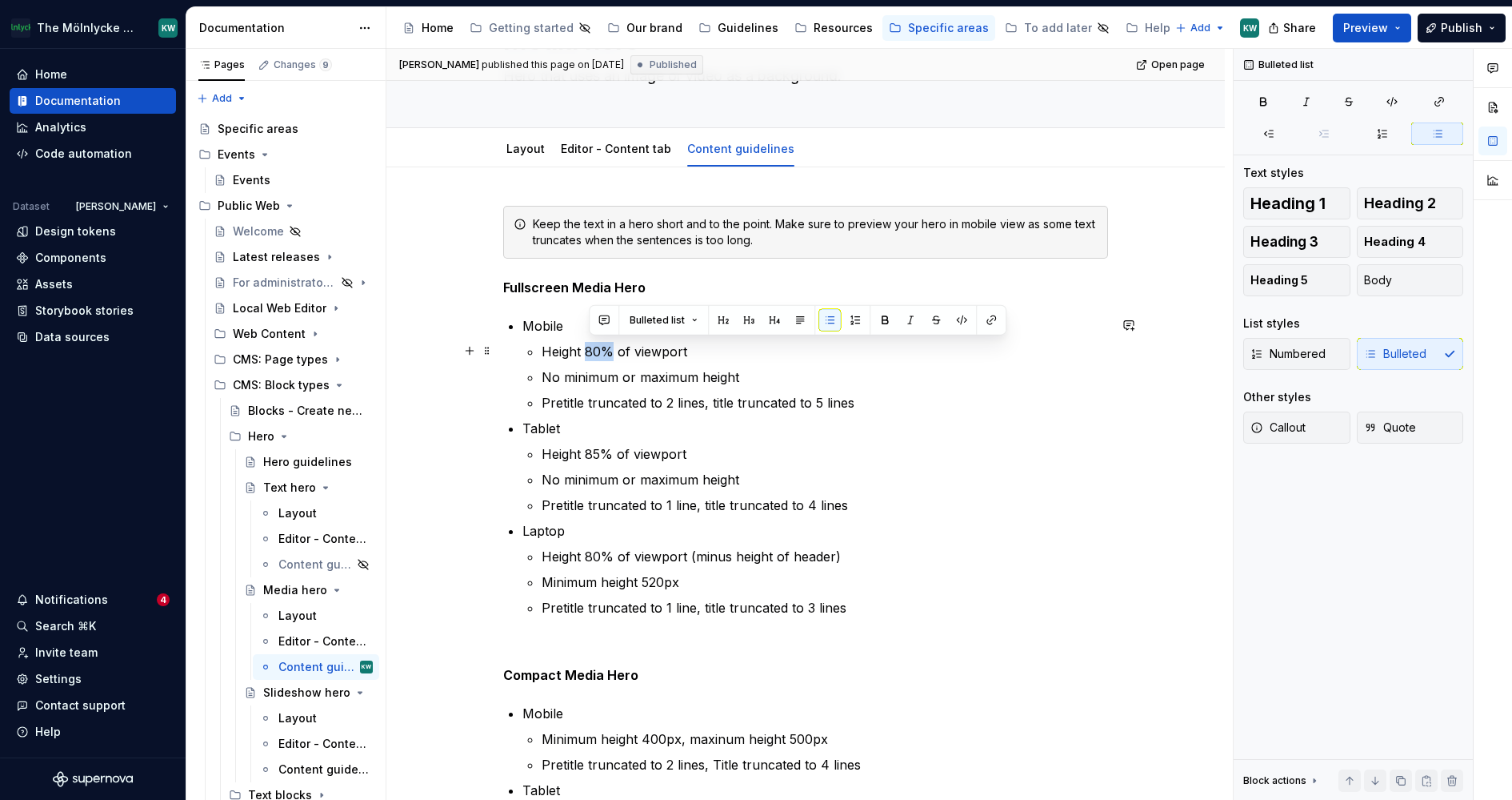
drag, startPoint x: 616, startPoint y: 346, endPoint x: 592, endPoint y: 345, distance: 24.0
click at [592, 345] on p "Height 80% of viewport" at bounding box center [825, 351] width 567 height 19
drag, startPoint x: 717, startPoint y: 353, endPoint x: 547, endPoint y: 350, distance: 170.0
click at [547, 350] on p "Height 80% of viewport" at bounding box center [825, 351] width 567 height 19
click at [704, 358] on p "Height 80% of viewport" at bounding box center [825, 351] width 567 height 19
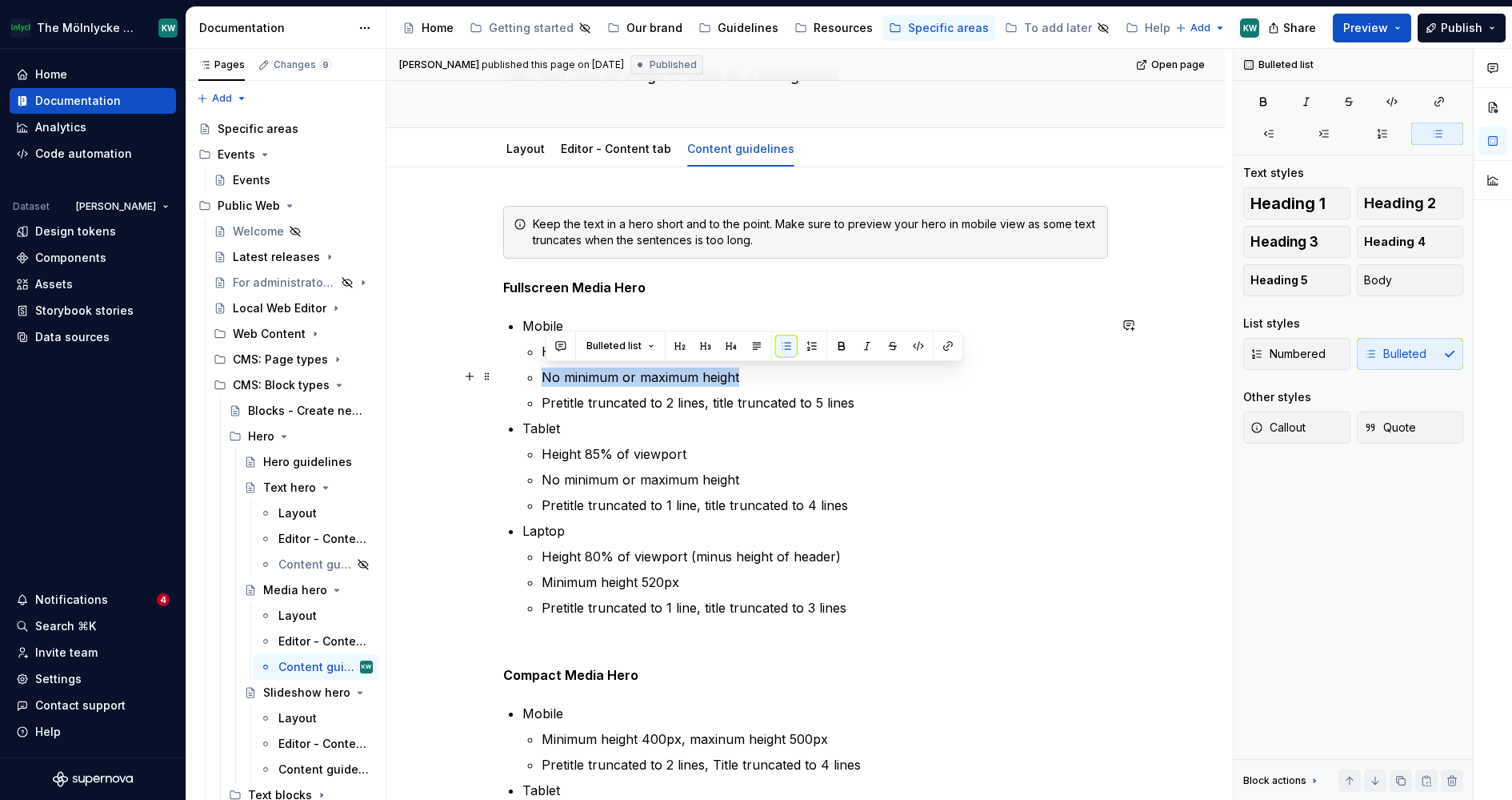
drag, startPoint x: 756, startPoint y: 379, endPoint x: 544, endPoint y: 383, distance: 212.0
click at [544, 383] on li "Mobile Height 80% of viewport No minimum or maximum height Pretitle truncated t…" at bounding box center [815, 365] width 586 height 96
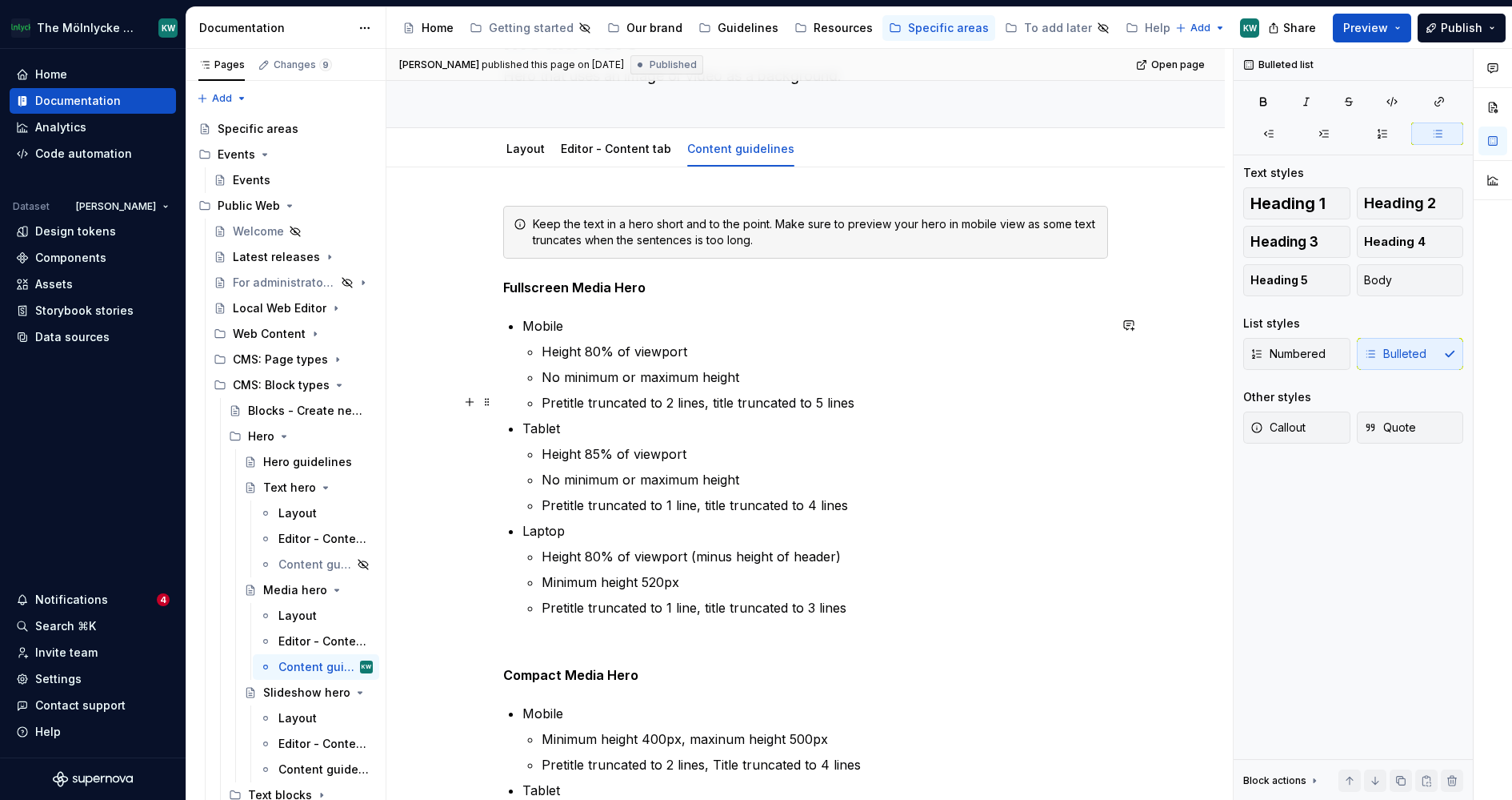
click at [873, 397] on p "Pretitle truncated to 2 lines, title truncated to 5 lines" at bounding box center [825, 403] width 567 height 19
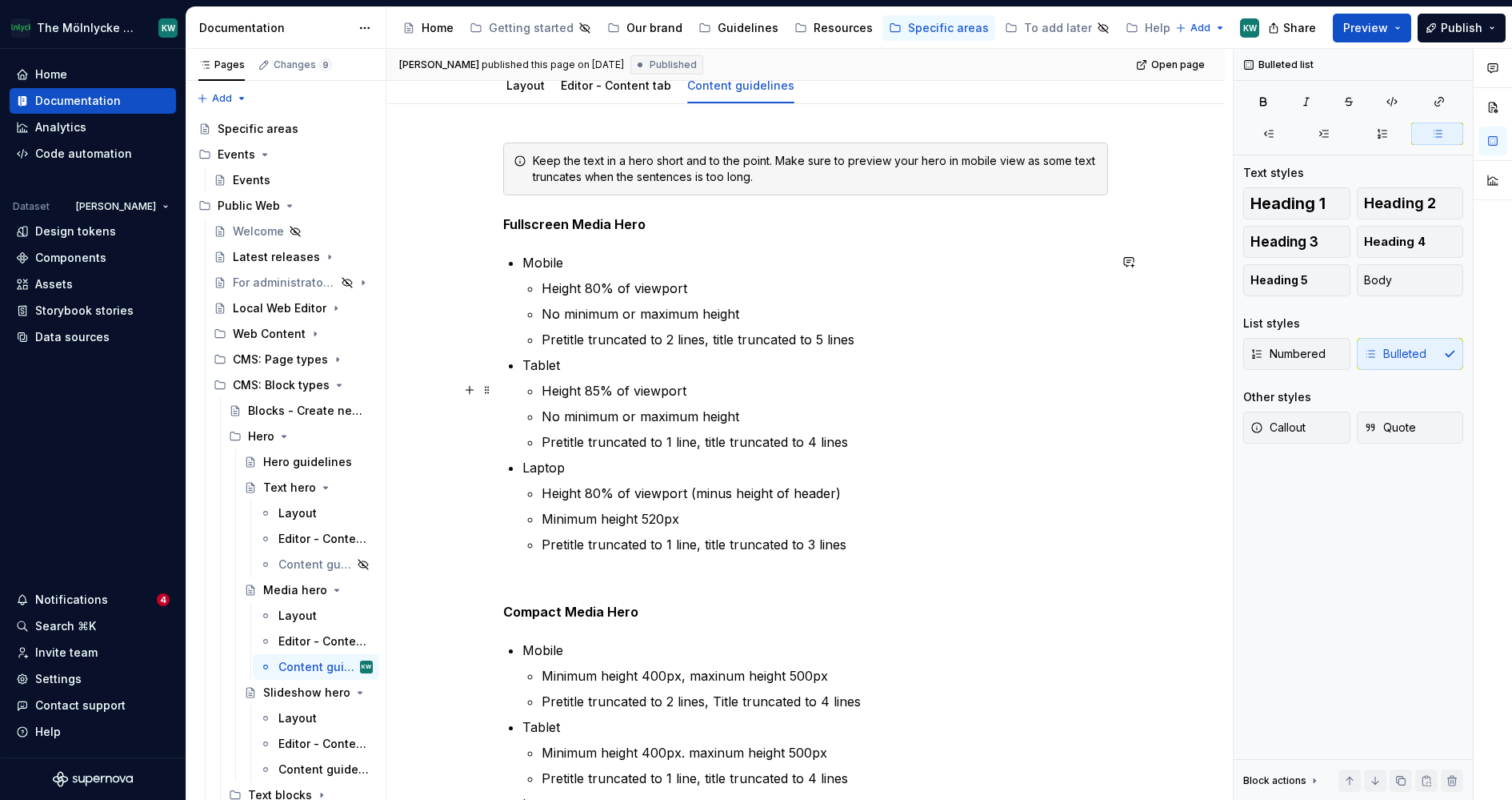
scroll to position [195, 0]
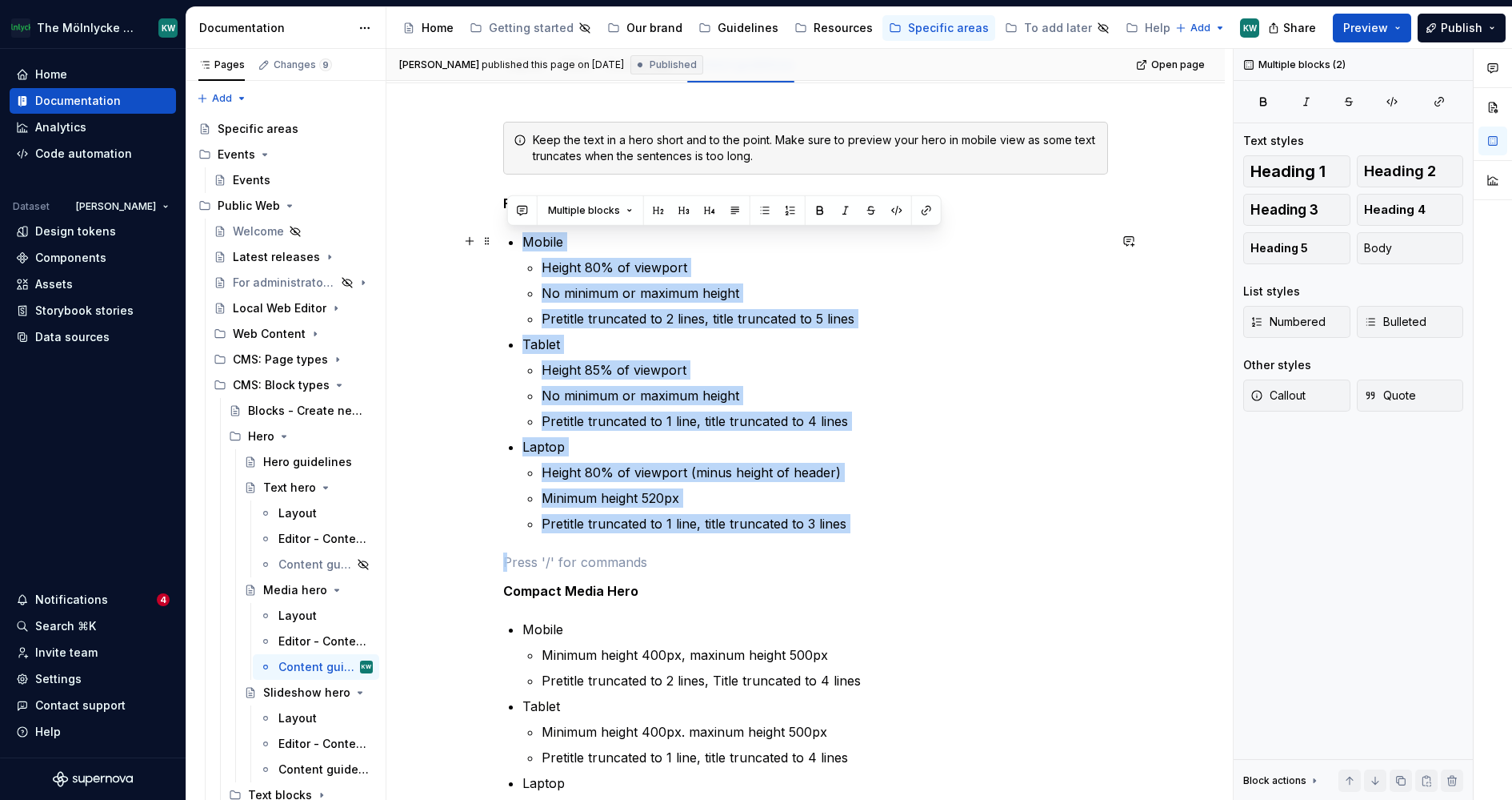
drag, startPoint x: 869, startPoint y: 534, endPoint x: 523, endPoint y: 235, distance: 457.3
click at [523, 235] on div "Keep the text in a hero short and to the point. Make sure to preview your hero …" at bounding box center [805, 502] width 605 height 761
click at [904, 415] on p "Pretitle truncated to 1 line, title truncated to 4 lines" at bounding box center [825, 421] width 567 height 19
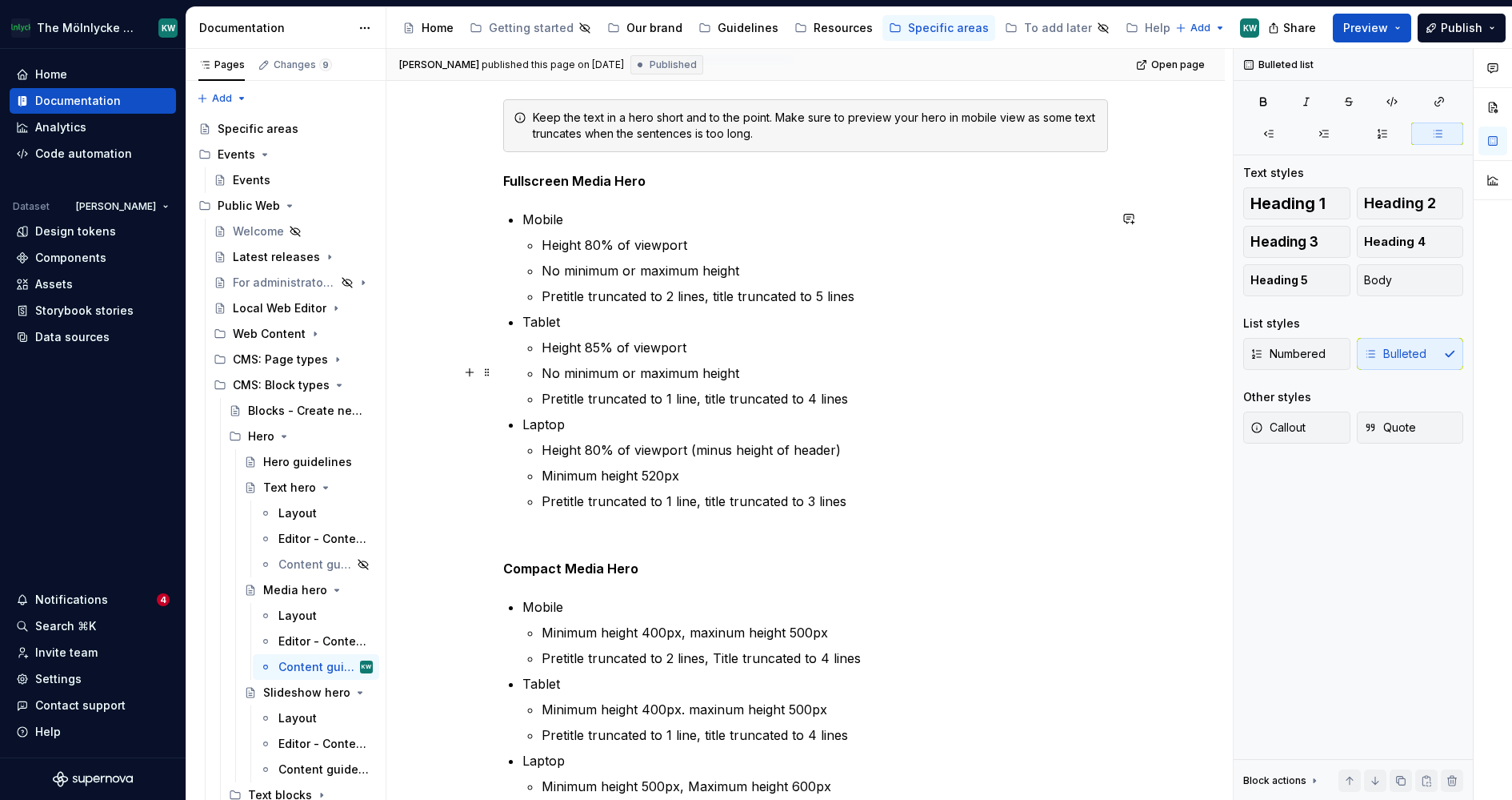
scroll to position [218, 0]
drag, startPoint x: 670, startPoint y: 394, endPoint x: 697, endPoint y: 394, distance: 27.0
click at [697, 394] on p "Pretitle truncated to 1 line, title truncated to 4 lines" at bounding box center [825, 398] width 567 height 19
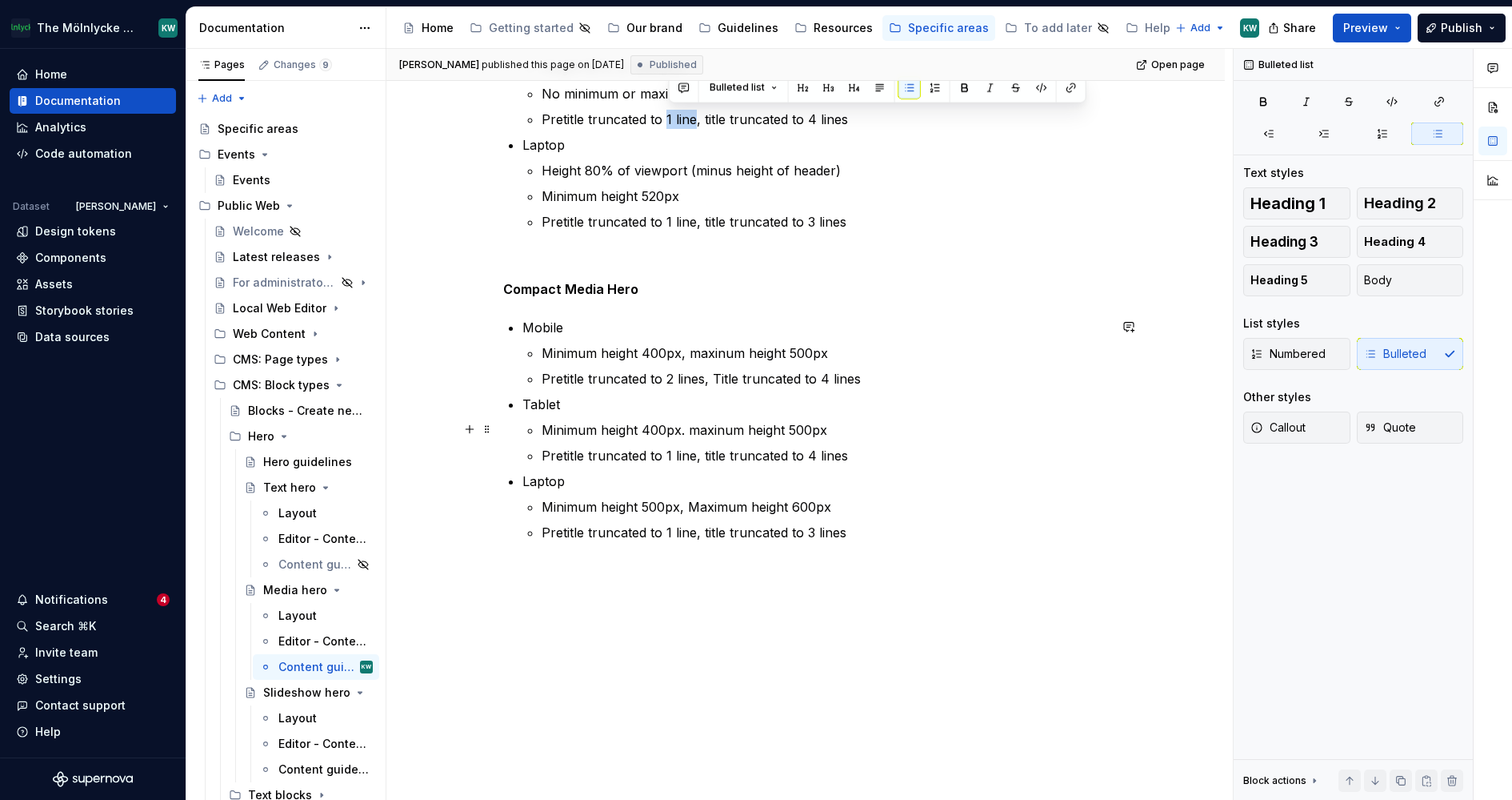
scroll to position [516, 0]
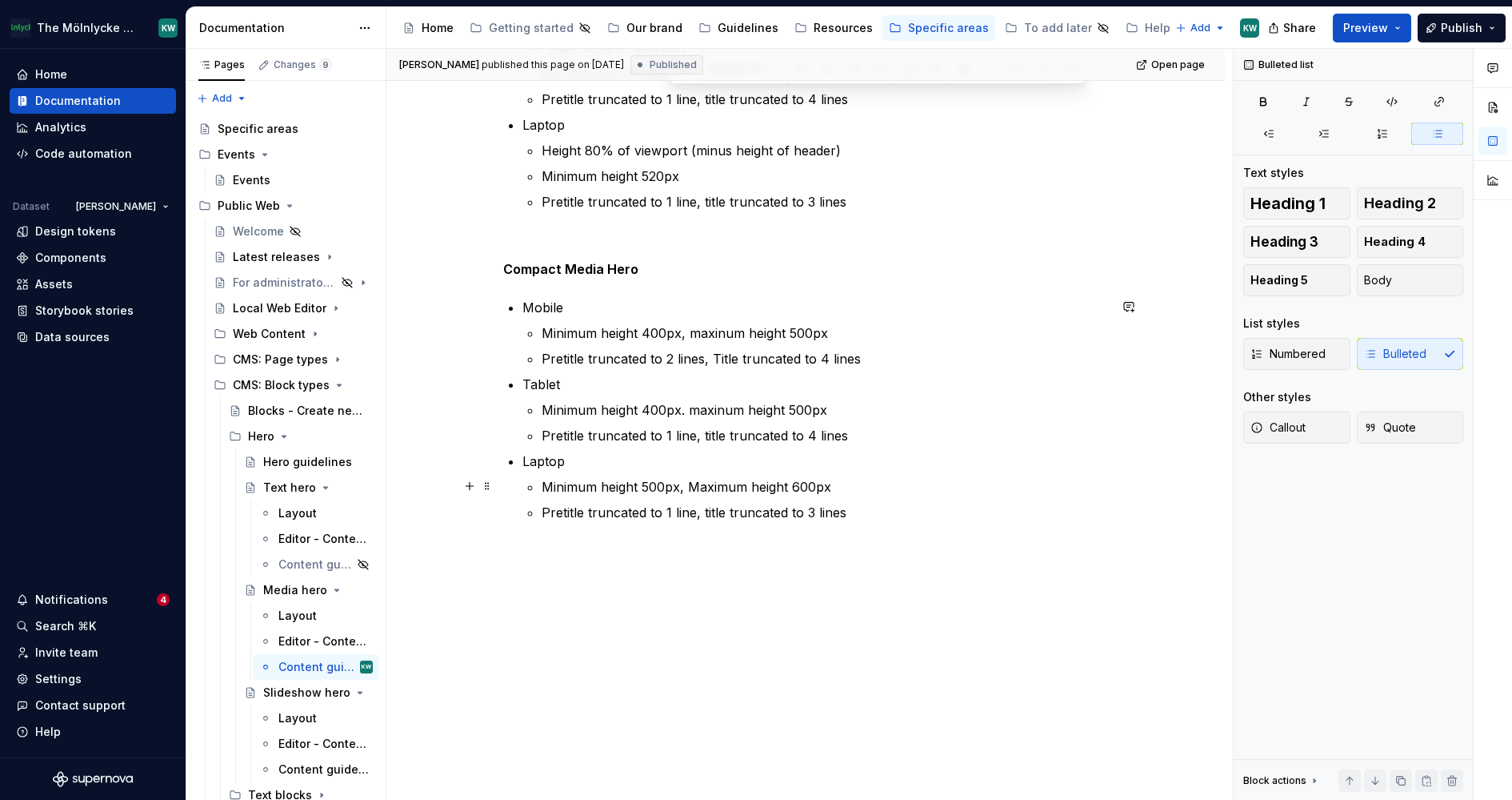
click at [663, 481] on p "Minimum height 500px, Maximum height 600px" at bounding box center [825, 486] width 567 height 19
click at [911, 513] on p "Pretitle truncated to 1 line, title truncated to 3 lines" at bounding box center [825, 512] width 567 height 19
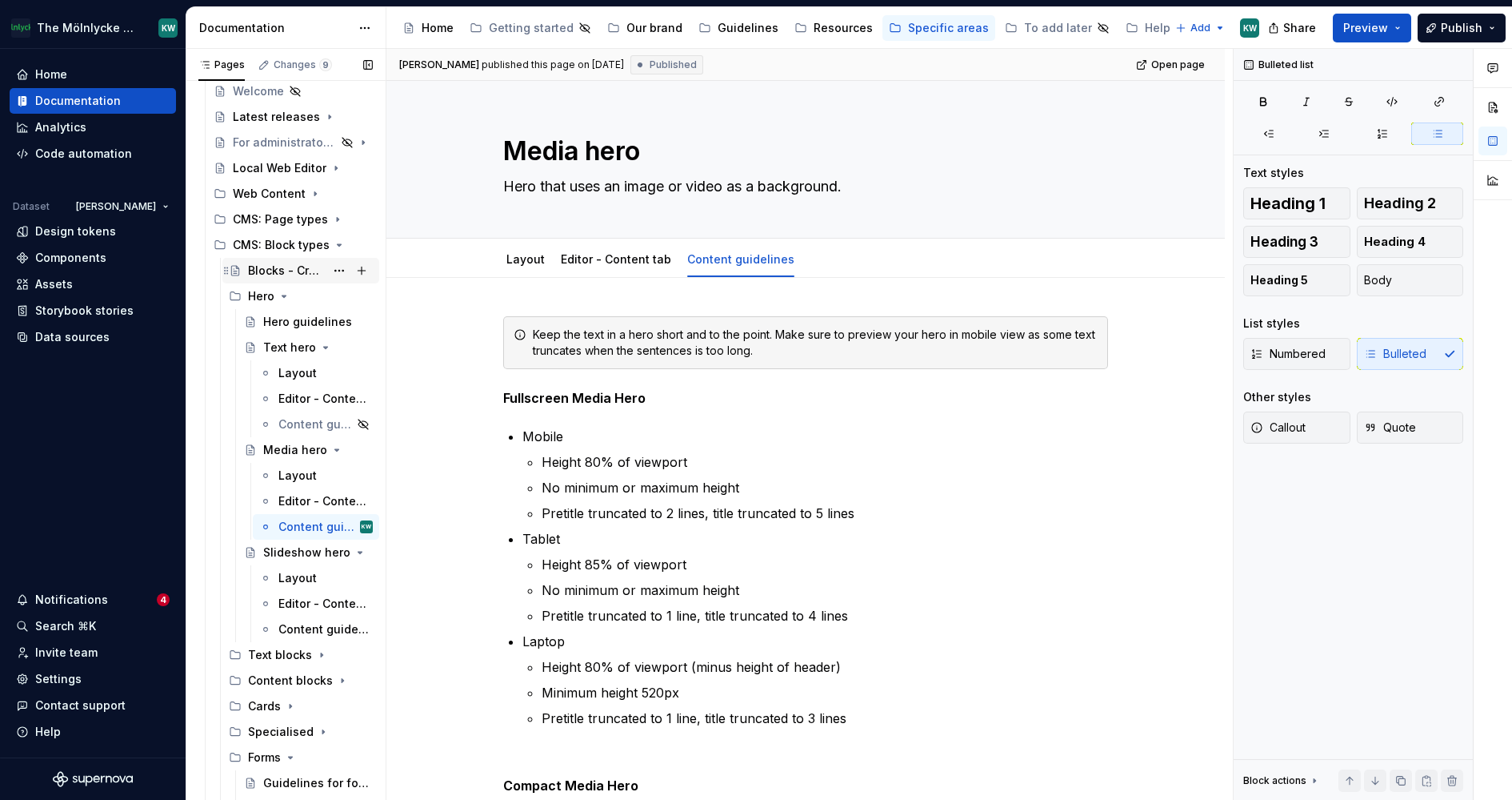
scroll to position [141, 0]
click at [523, 267] on div "Layout" at bounding box center [525, 259] width 38 height 19
click at [520, 259] on link "Layout" at bounding box center [525, 259] width 38 height 13
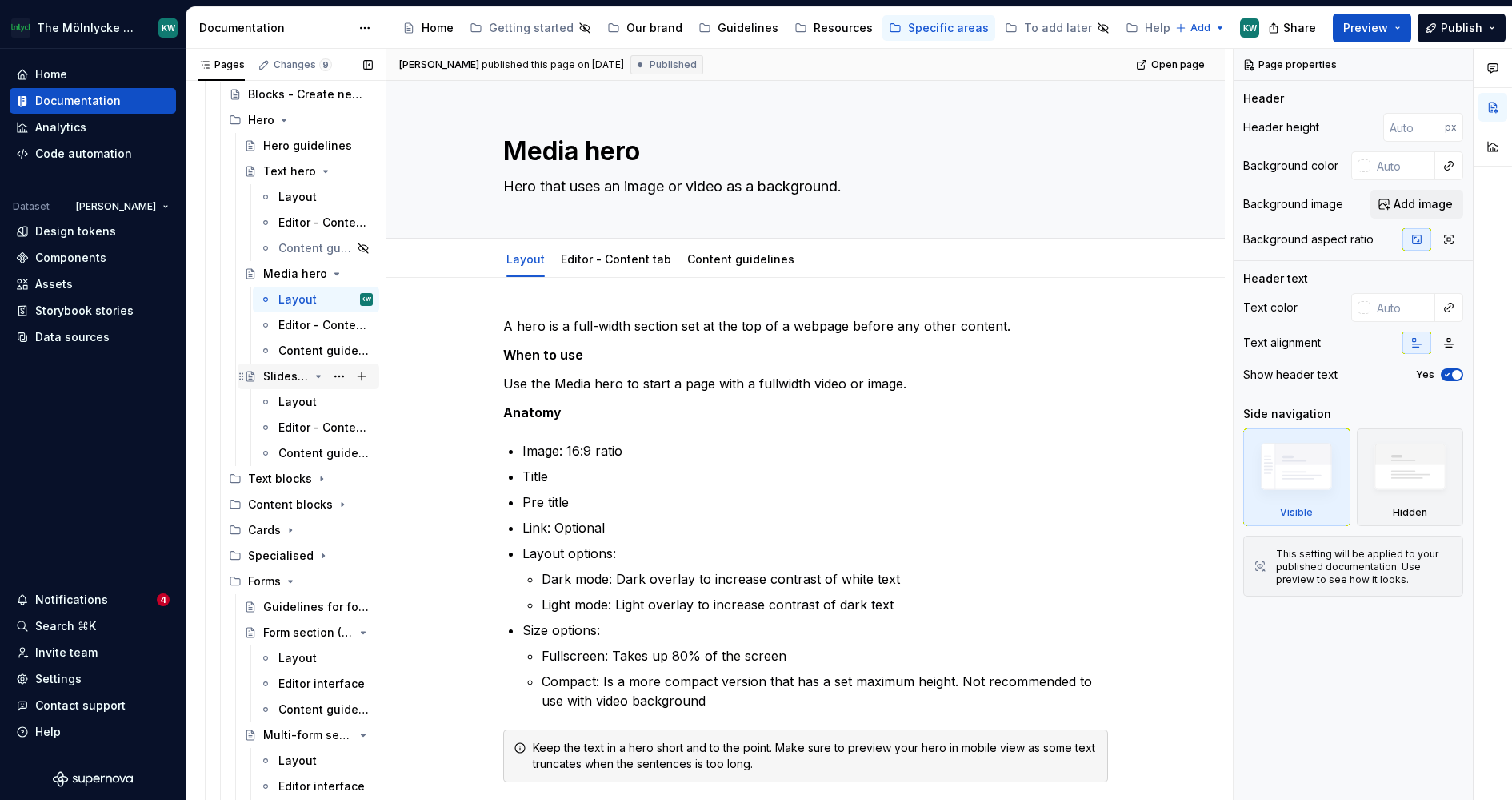
scroll to position [348, 0]
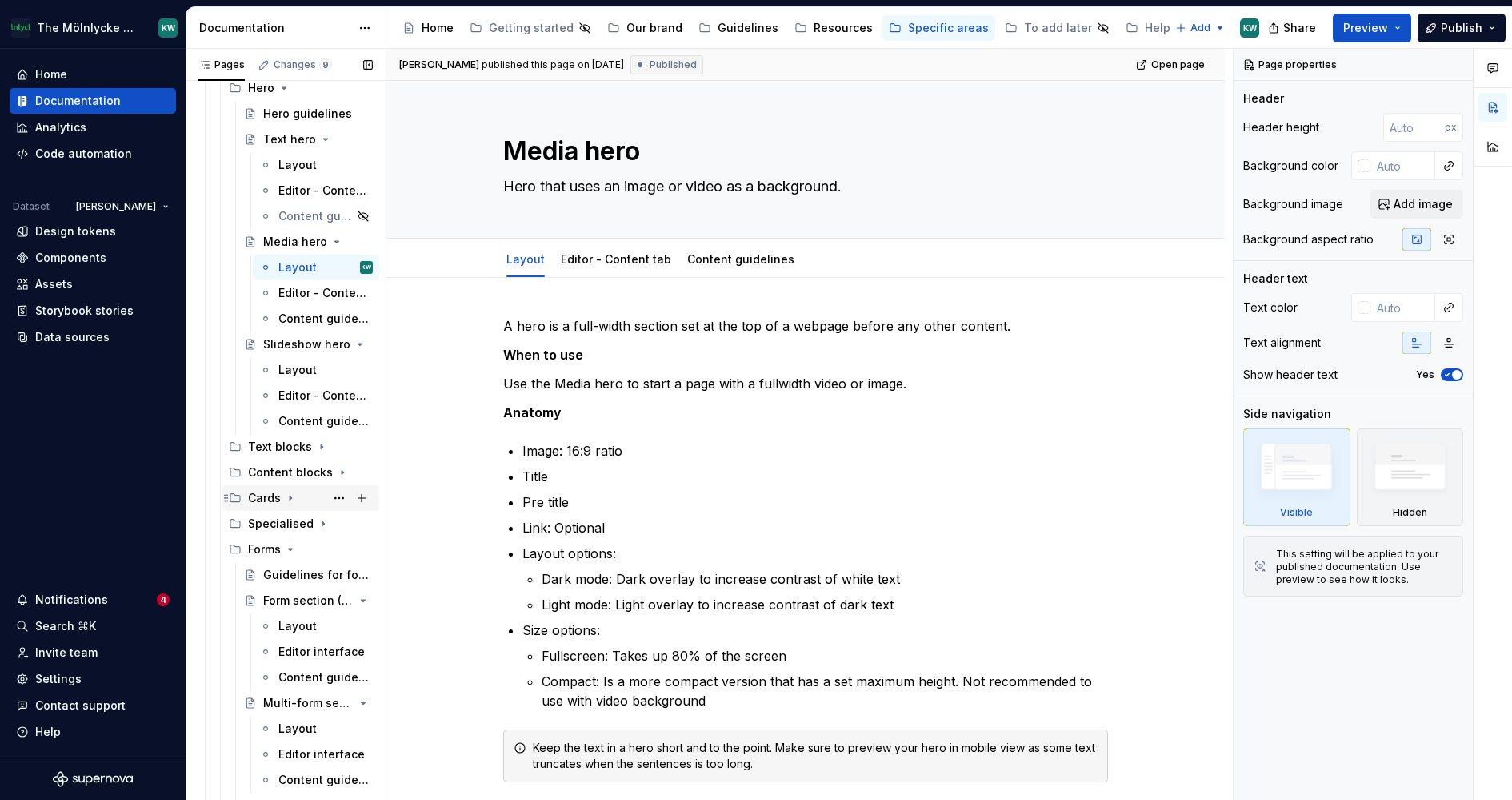
click at [264, 501] on div "Cards" at bounding box center [265, 498] width 33 height 16
click at [286, 549] on div "Card collection section" at bounding box center [287, 549] width 46 height 16
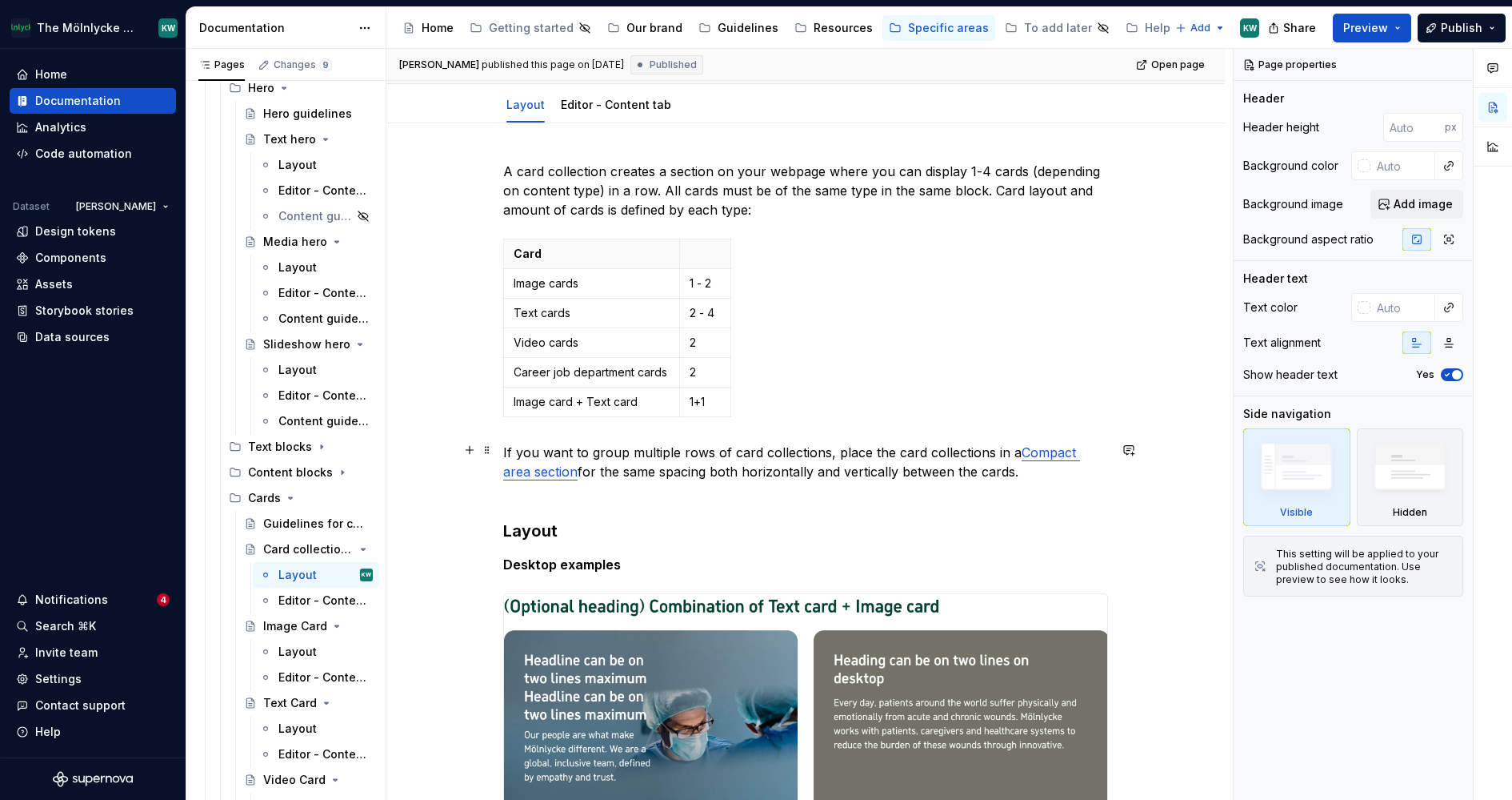
scroll to position [153, 0]
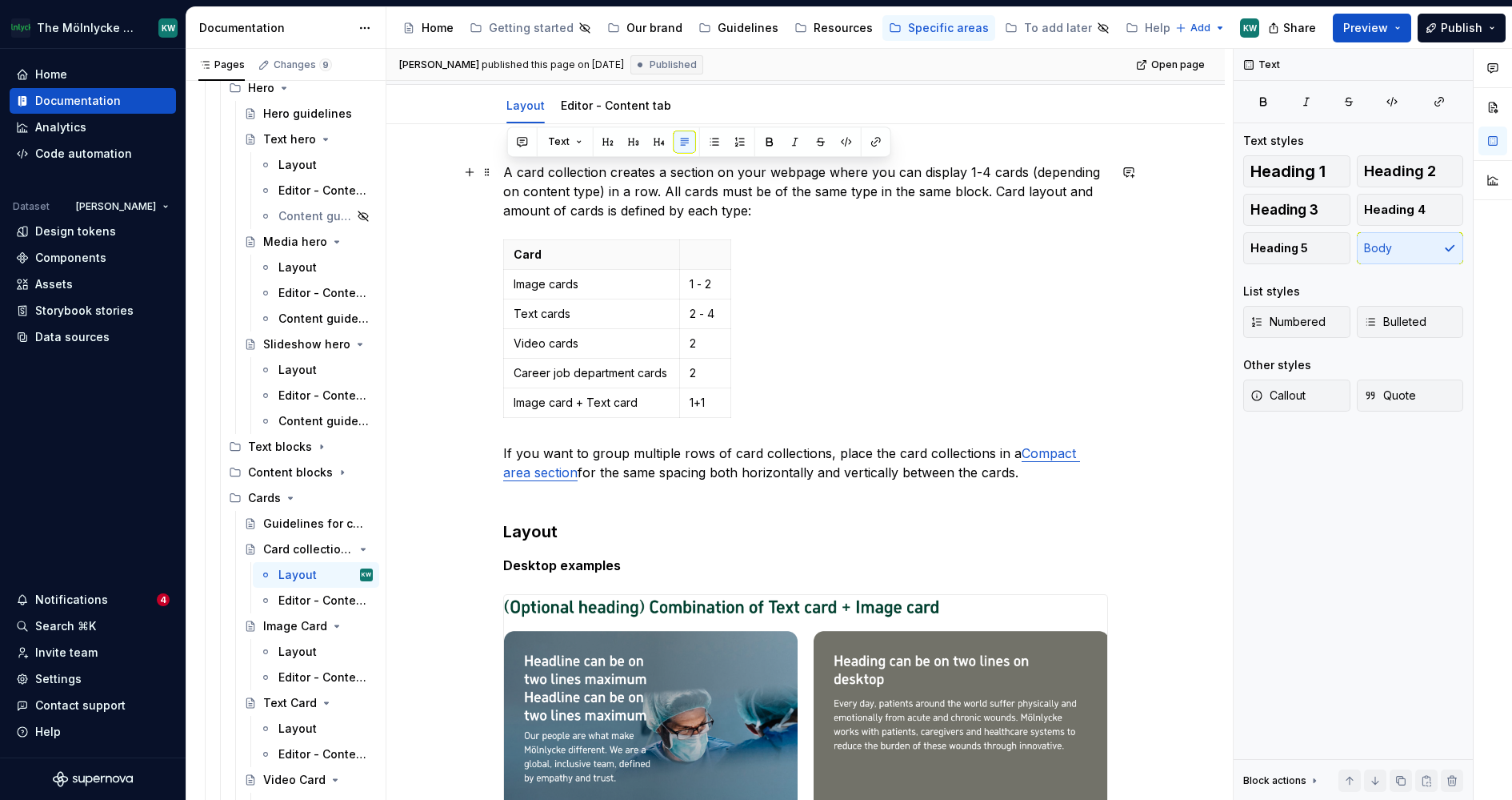
drag, startPoint x: 768, startPoint y: 213, endPoint x: 507, endPoint y: 161, distance: 266.1
click at [507, 162] on p "A card collection creates a section on your webpage where you can display 1-4 c…" at bounding box center [805, 191] width 605 height 58
click at [838, 215] on p "A card collection creates a section on your webpage where you can display 1-4 c…" at bounding box center [805, 191] width 605 height 58
click at [849, 478] on p "If you want to group multiple rows of card collections, place the card collecti…" at bounding box center [805, 472] width 605 height 58
click at [935, 485] on p "If you want to group multiple rows of card collections, place the card collecti…" at bounding box center [805, 472] width 605 height 58
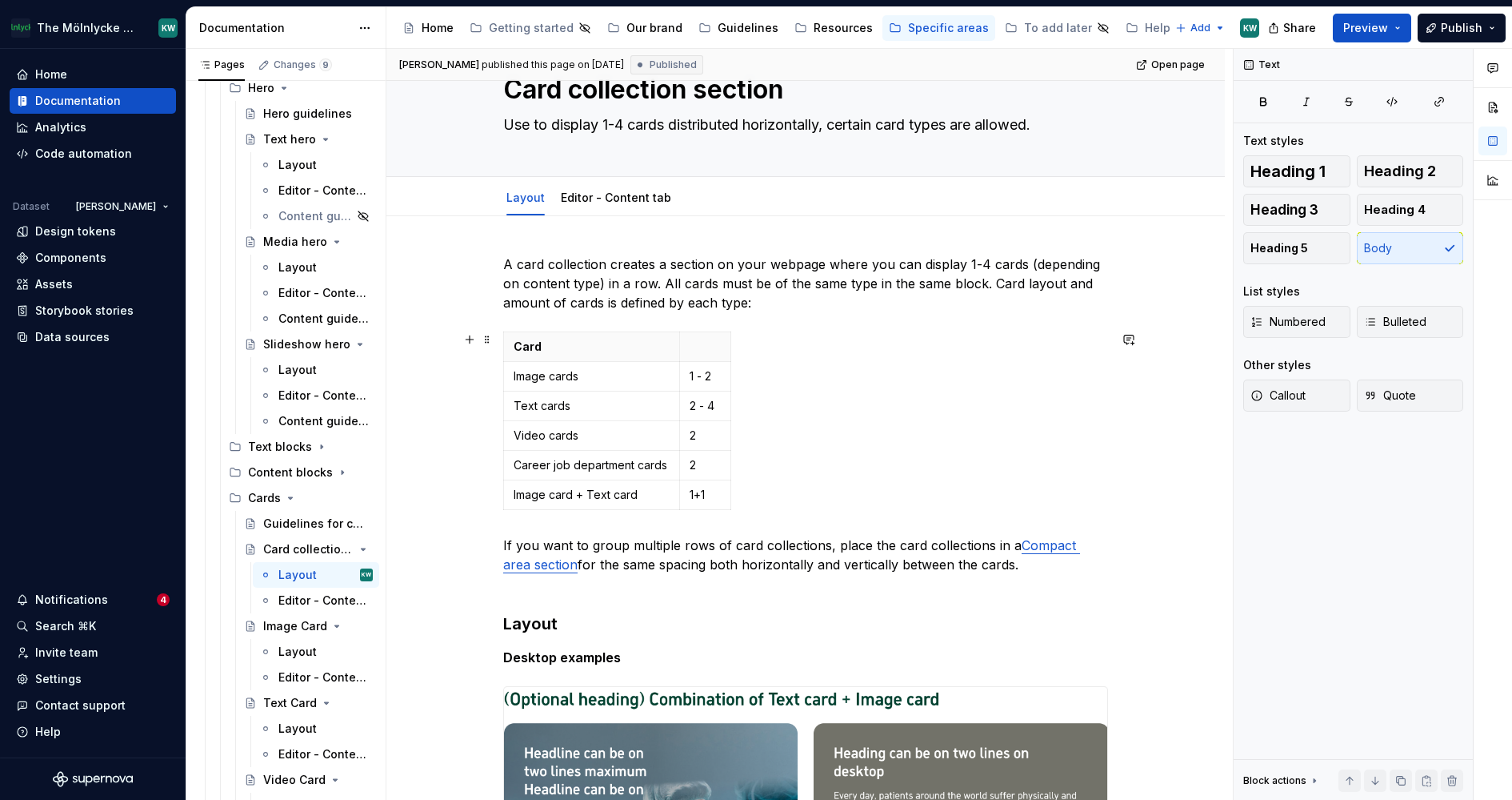
scroll to position [60, 0]
click at [906, 303] on p "A card collection creates a section on your webpage where you can display 1-4 c…" at bounding box center [805, 284] width 605 height 58
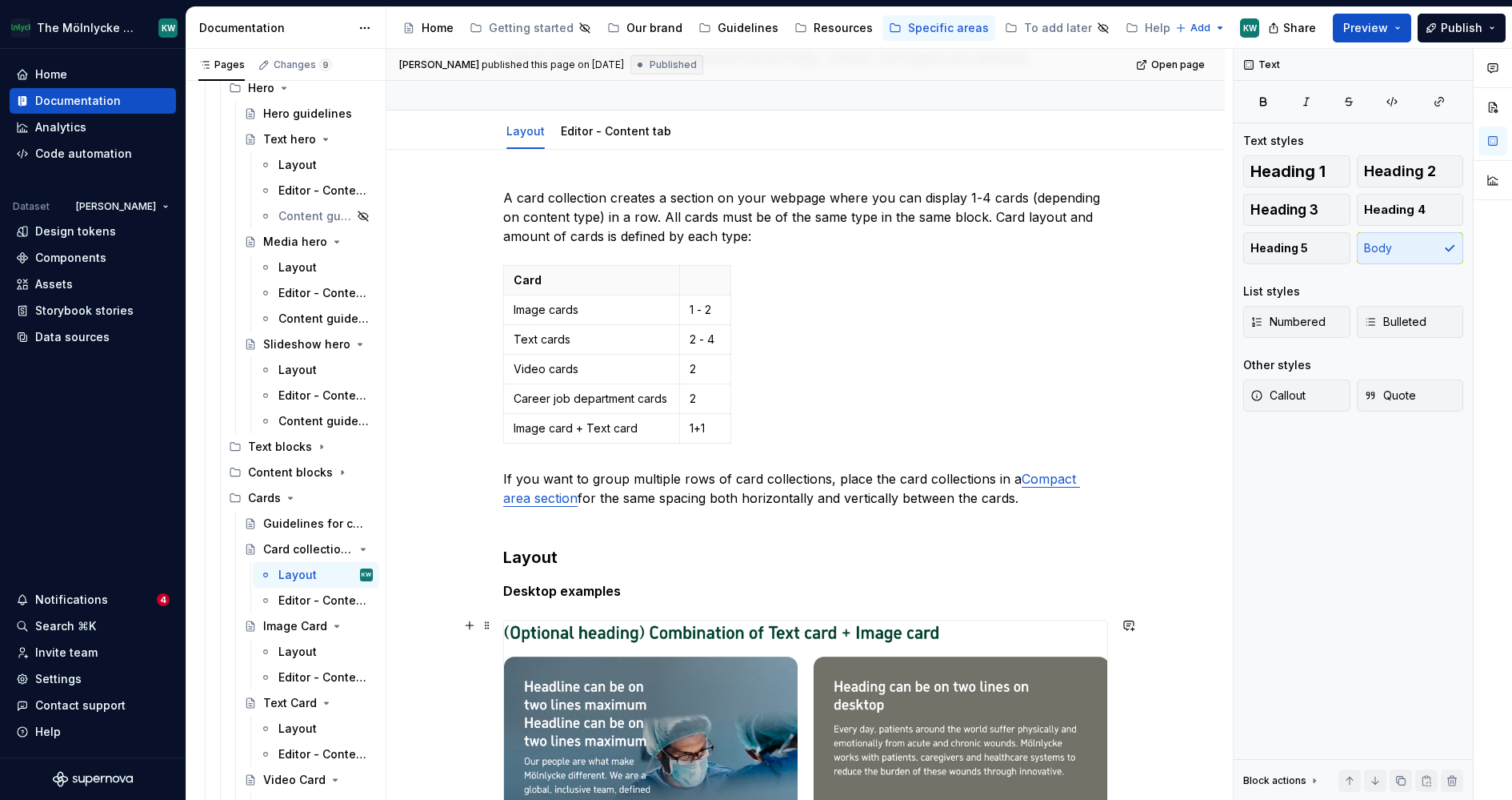
scroll to position [130, 0]
click at [628, 125] on link "Editor - Content tab" at bounding box center [616, 129] width 110 height 13
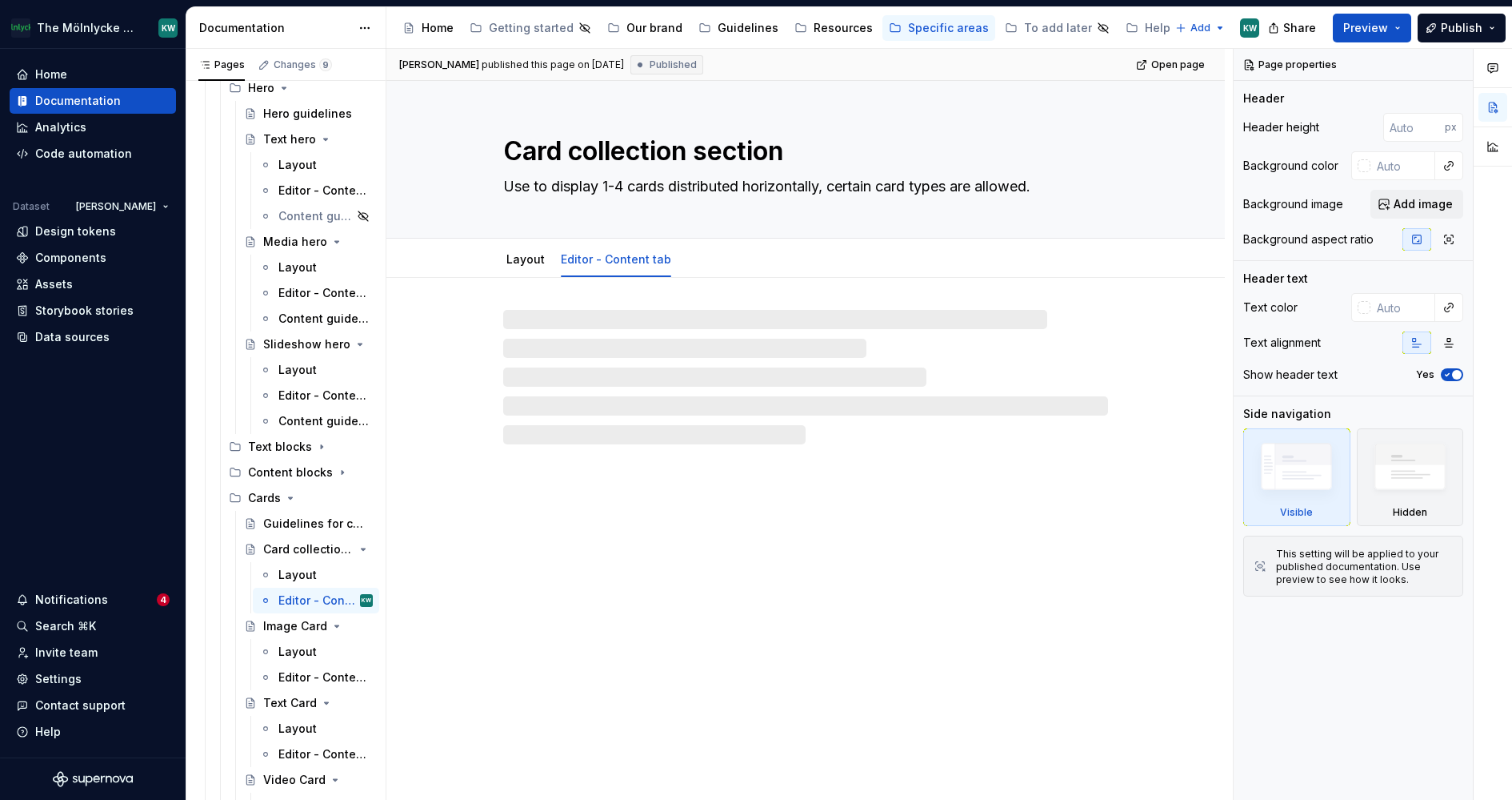
type textarea "*"
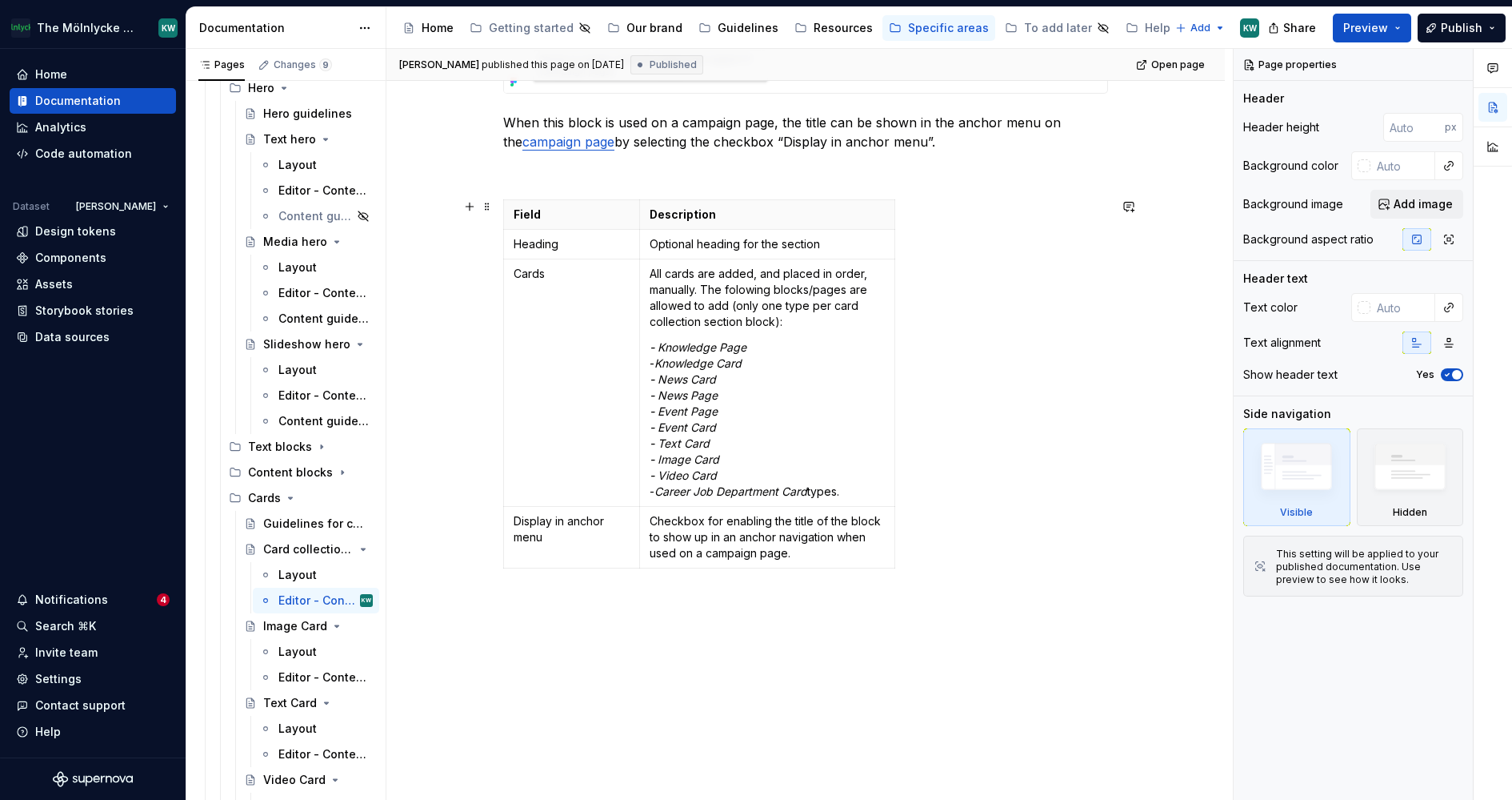
scroll to position [725, 0]
click at [743, 285] on p "All cards are added, and placed in order, manually. The folowing blocks/pages a…" at bounding box center [767, 296] width 235 height 64
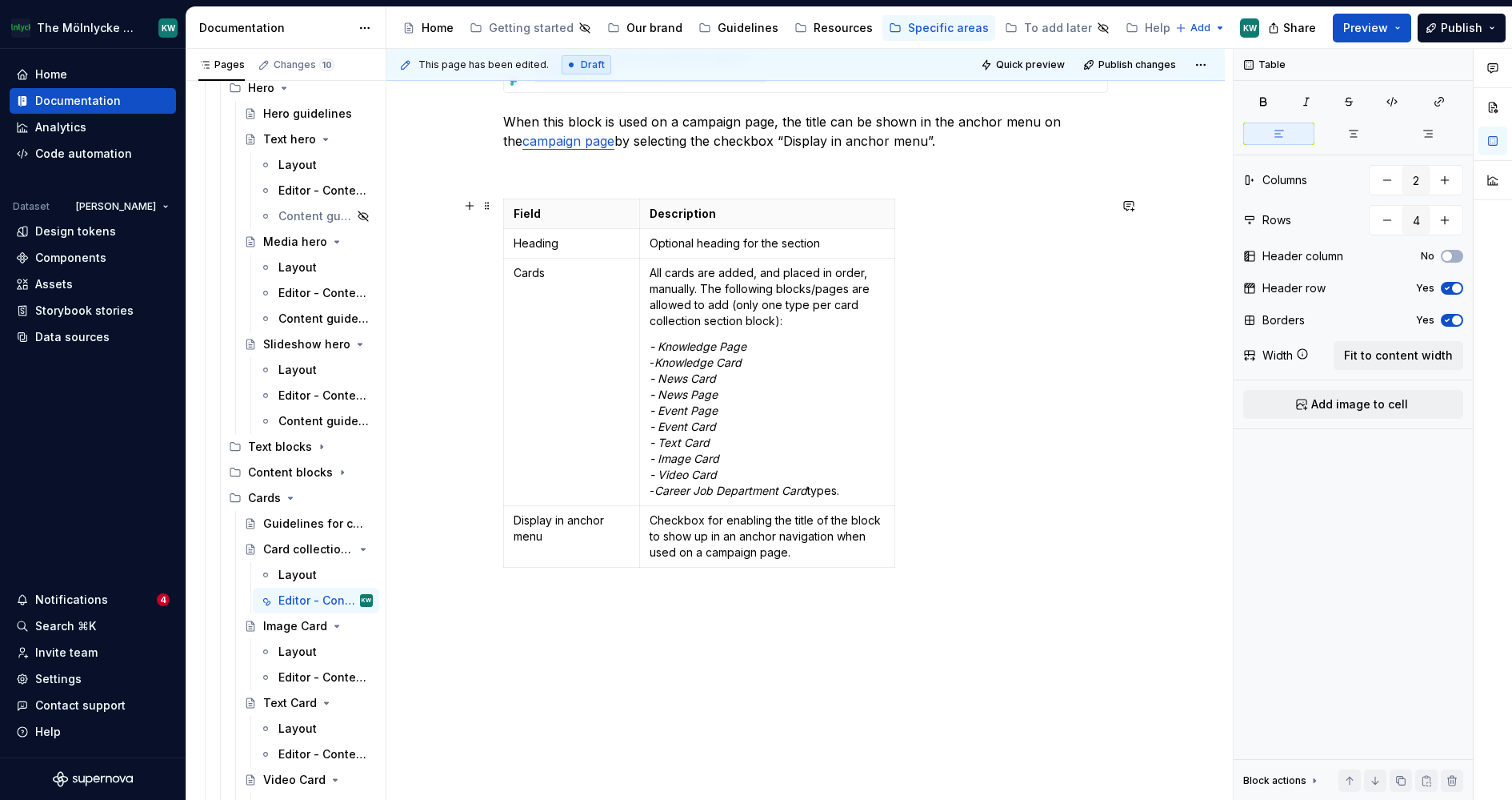
click at [996, 542] on div "Field Description Heading Optional heading for the section Cards All cards are …" at bounding box center [805, 386] width 605 height 375
click at [957, 666] on div "Create a new block of the choosen type ( guide to create a new block ) A Card c…" at bounding box center [805, 226] width 838 height 1348
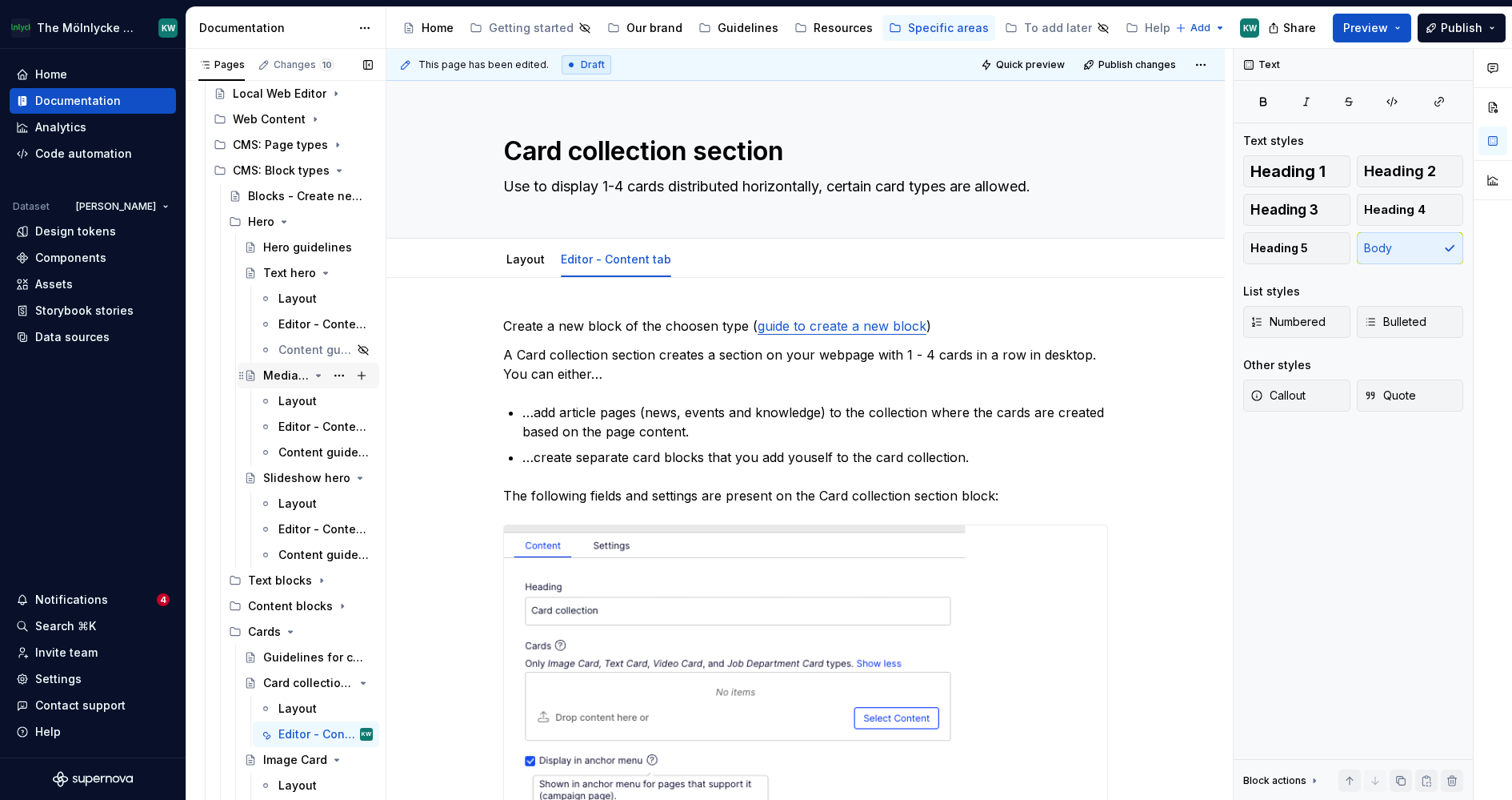
scroll to position [0, 0]
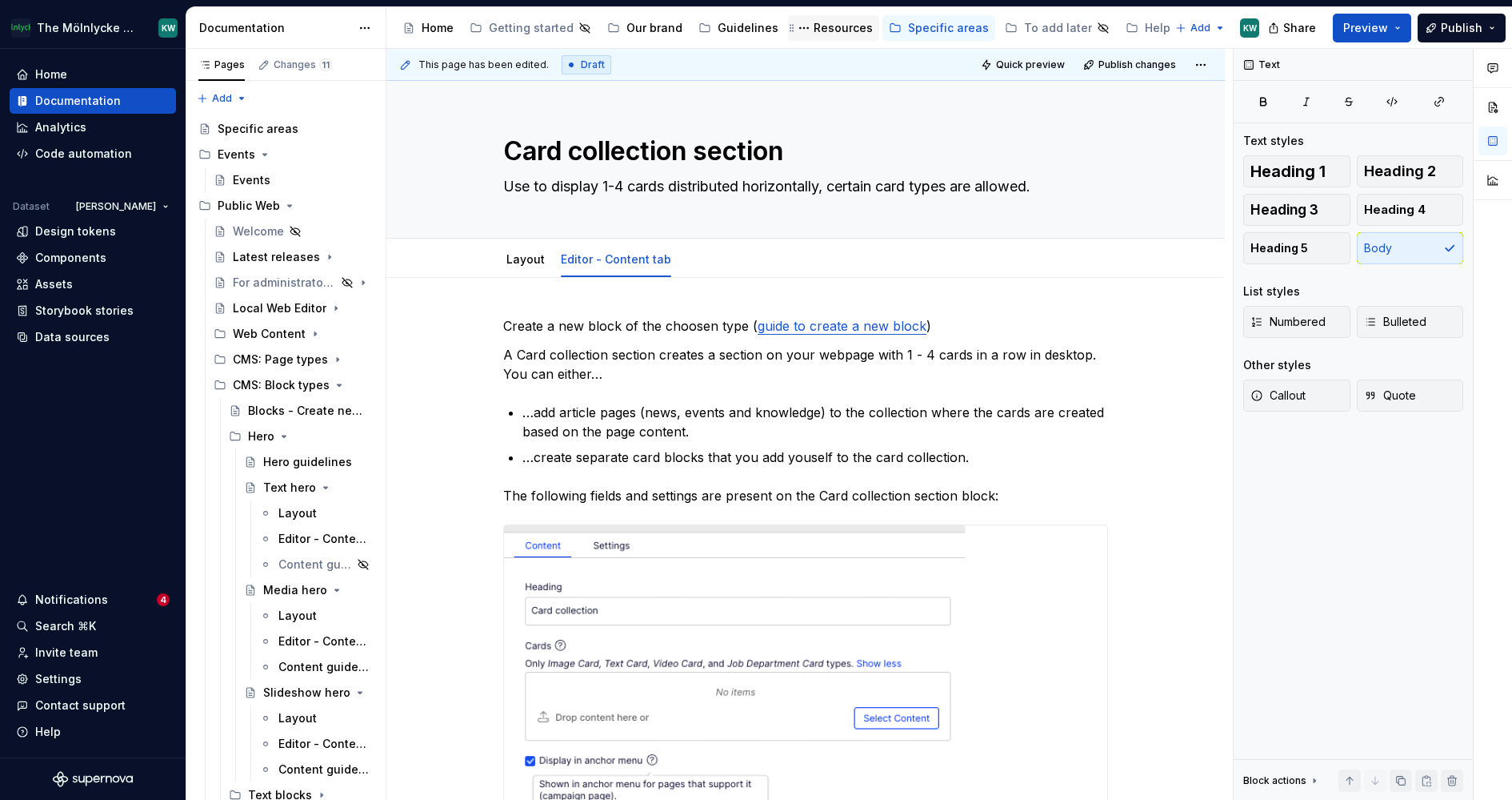
click at [814, 25] on div "Resources" at bounding box center [844, 28] width 59 height 16
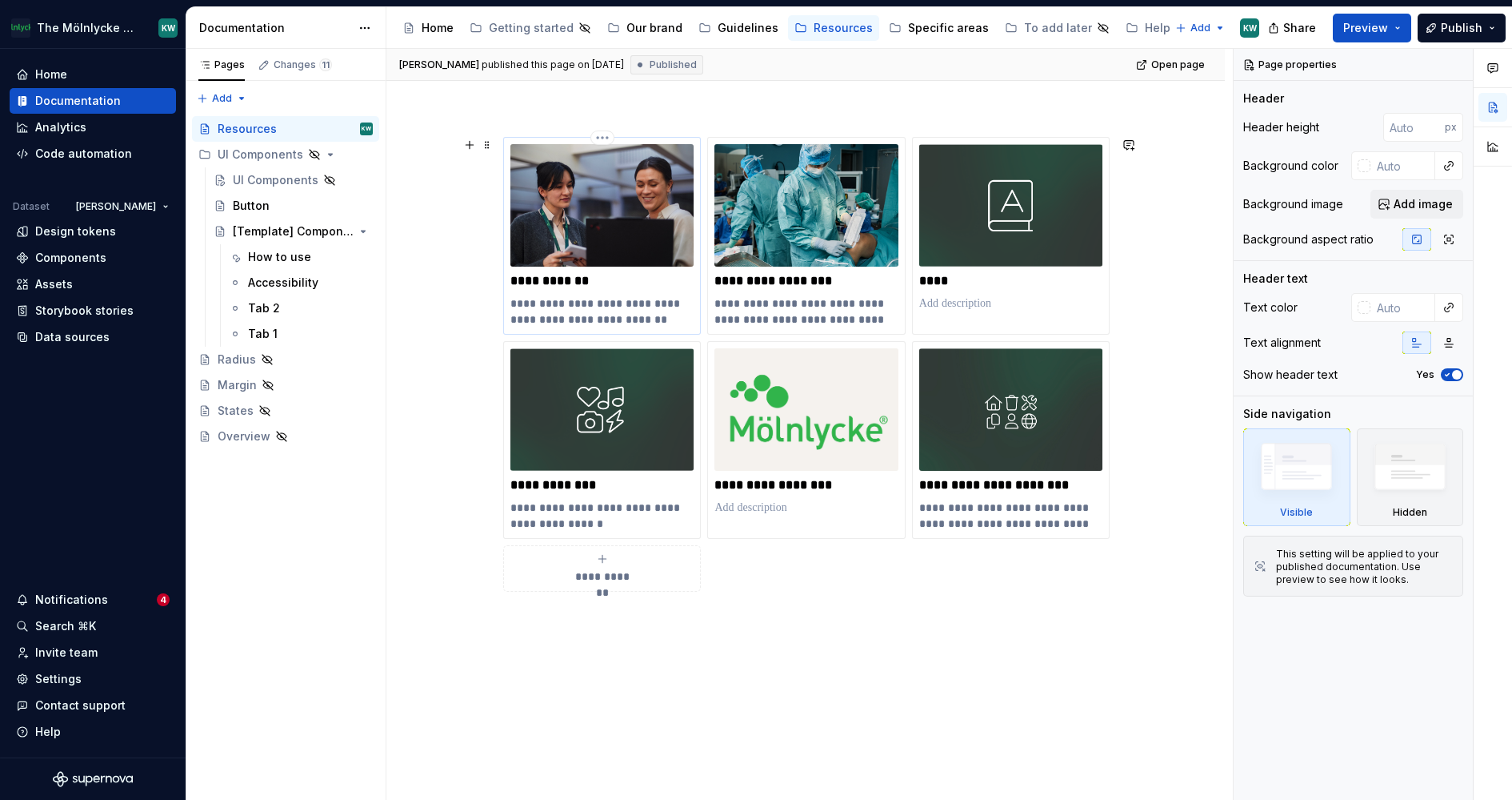
scroll to position [239, 0]
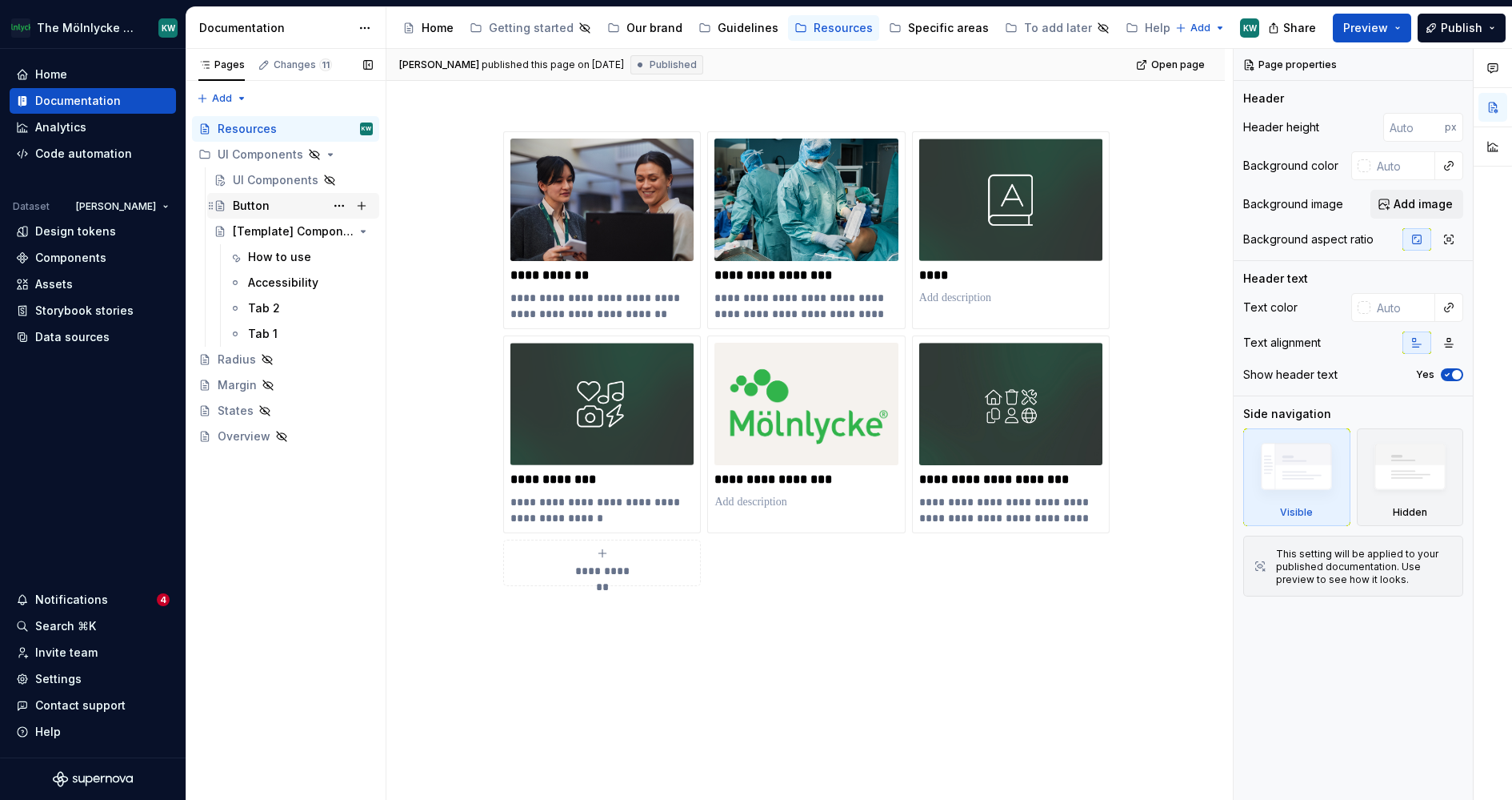
click at [293, 210] on div "Button" at bounding box center [303, 205] width 140 height 22
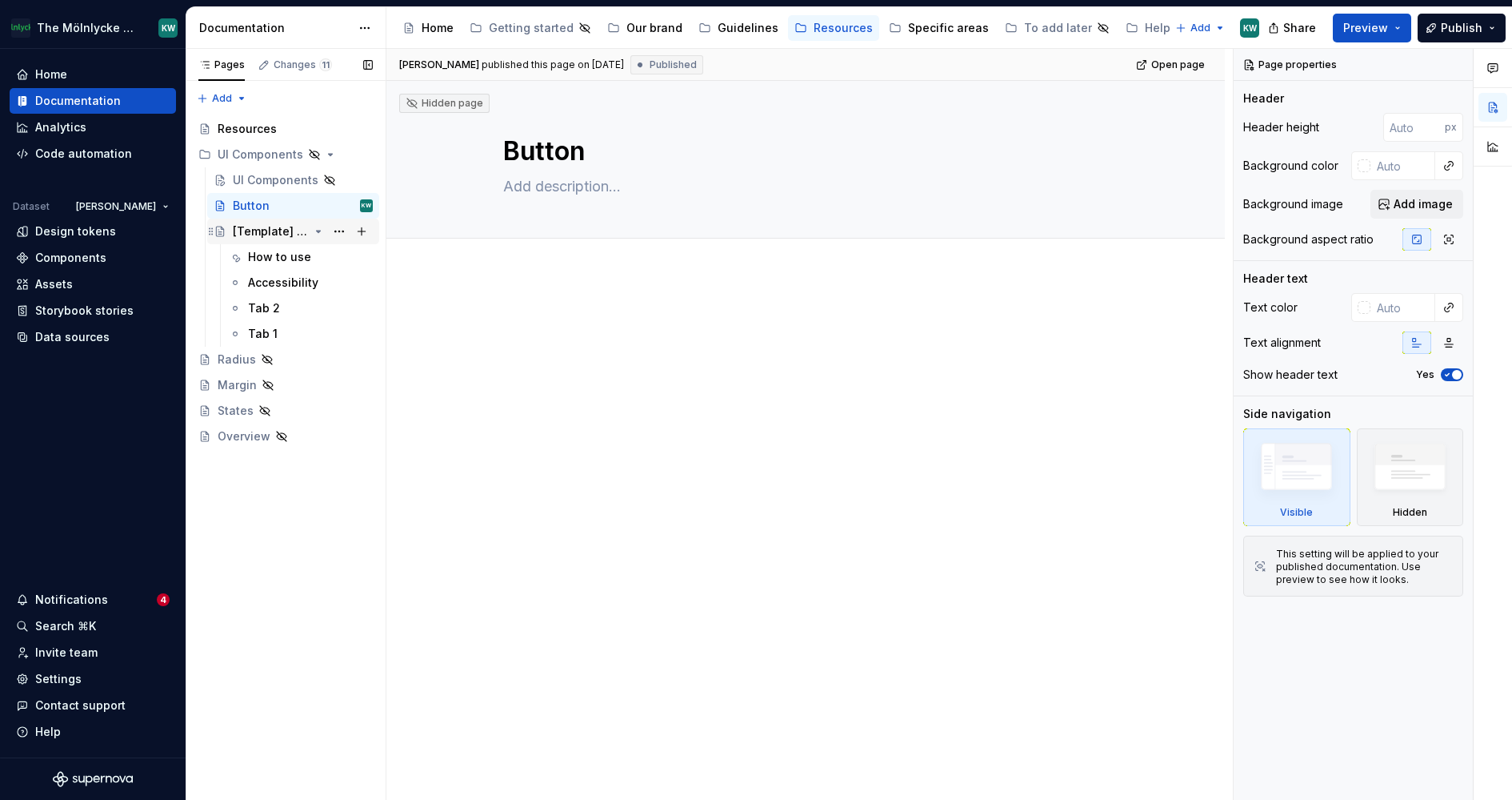
click at [292, 230] on div "[Template] Component" at bounding box center [270, 231] width 76 height 16
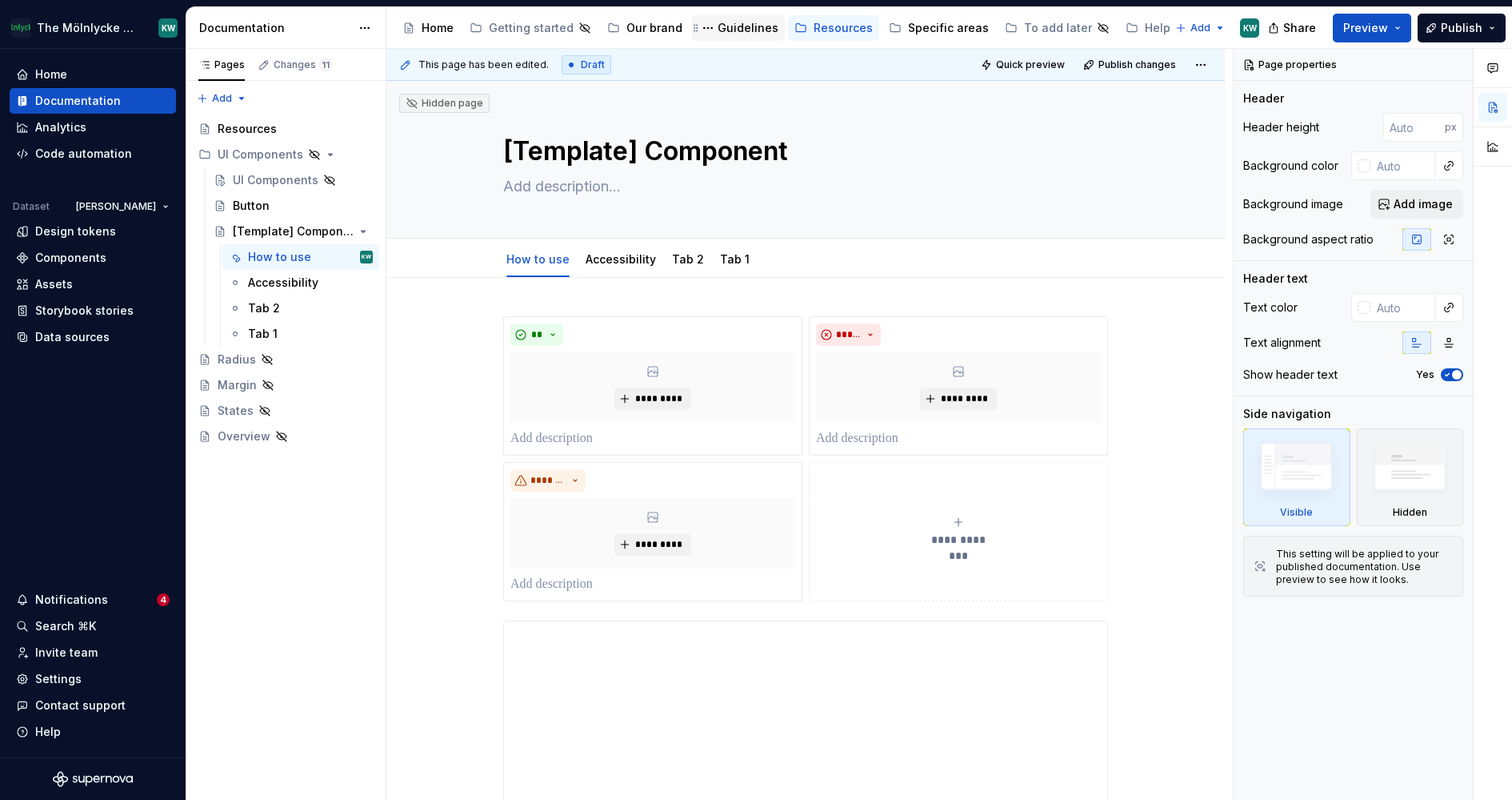
click at [730, 21] on div "Guidelines" at bounding box center [747, 28] width 60 height 16
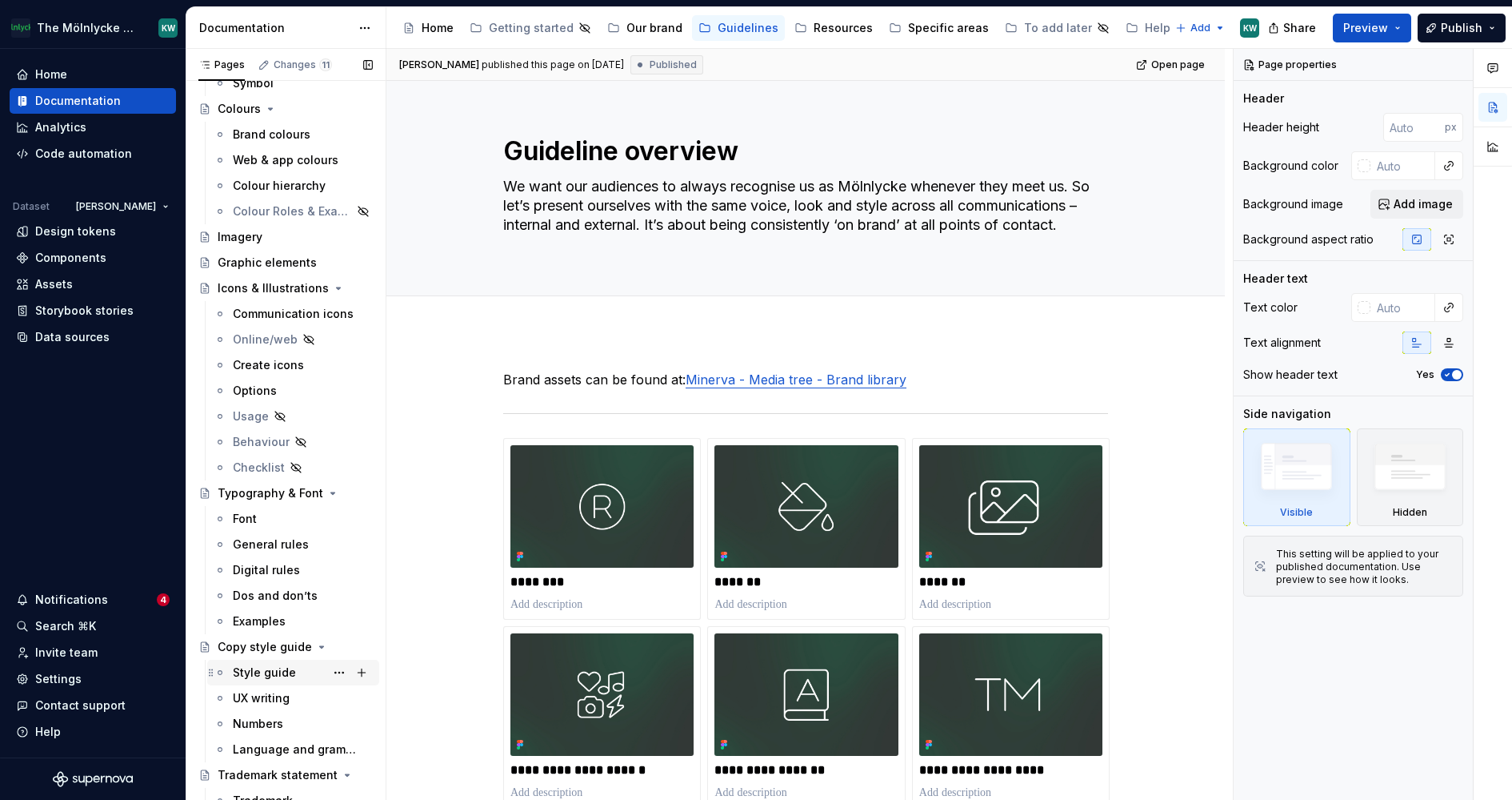
scroll to position [208, 0]
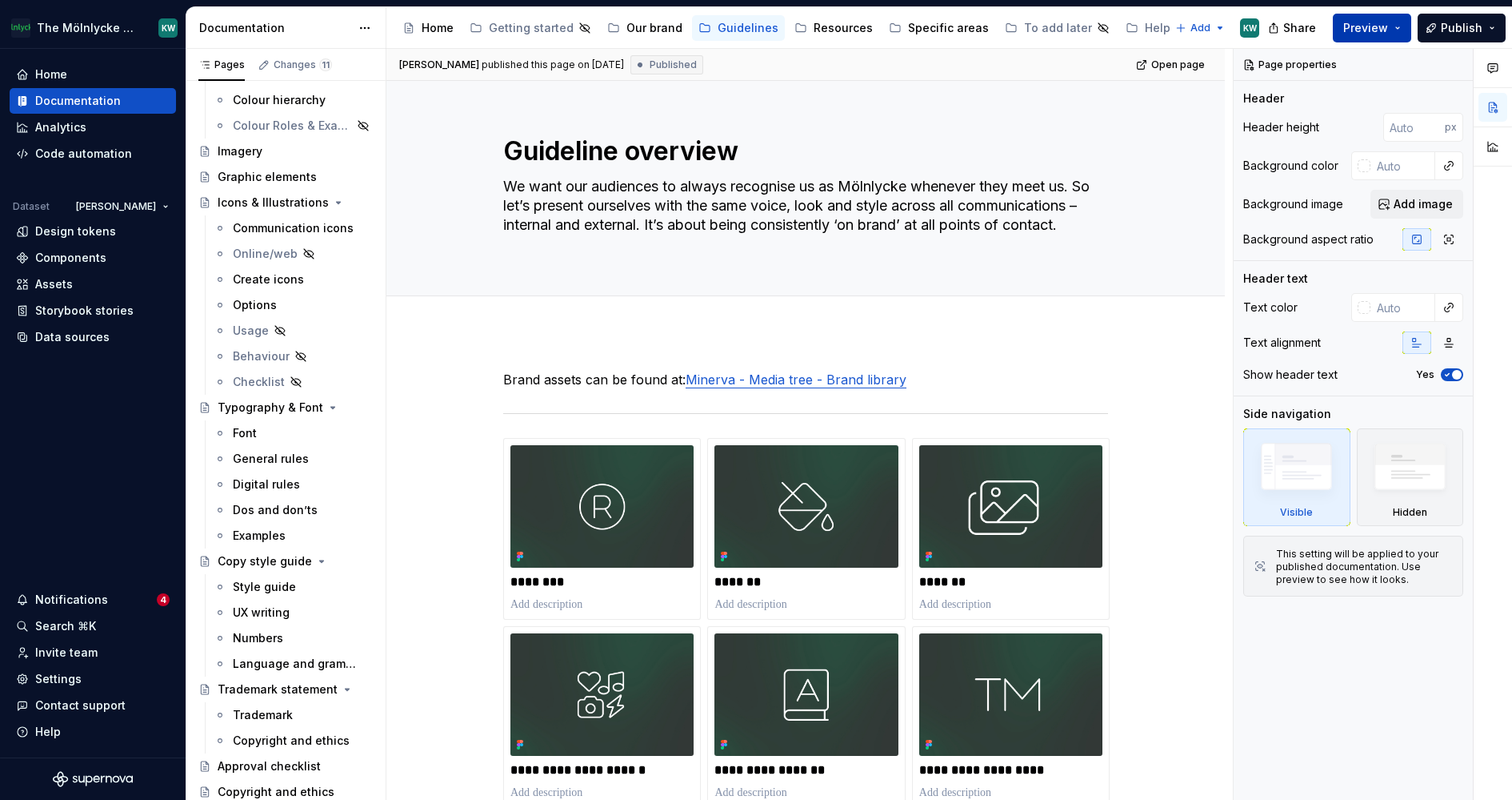
click at [1403, 27] on button "Preview" at bounding box center [1372, 28] width 79 height 29
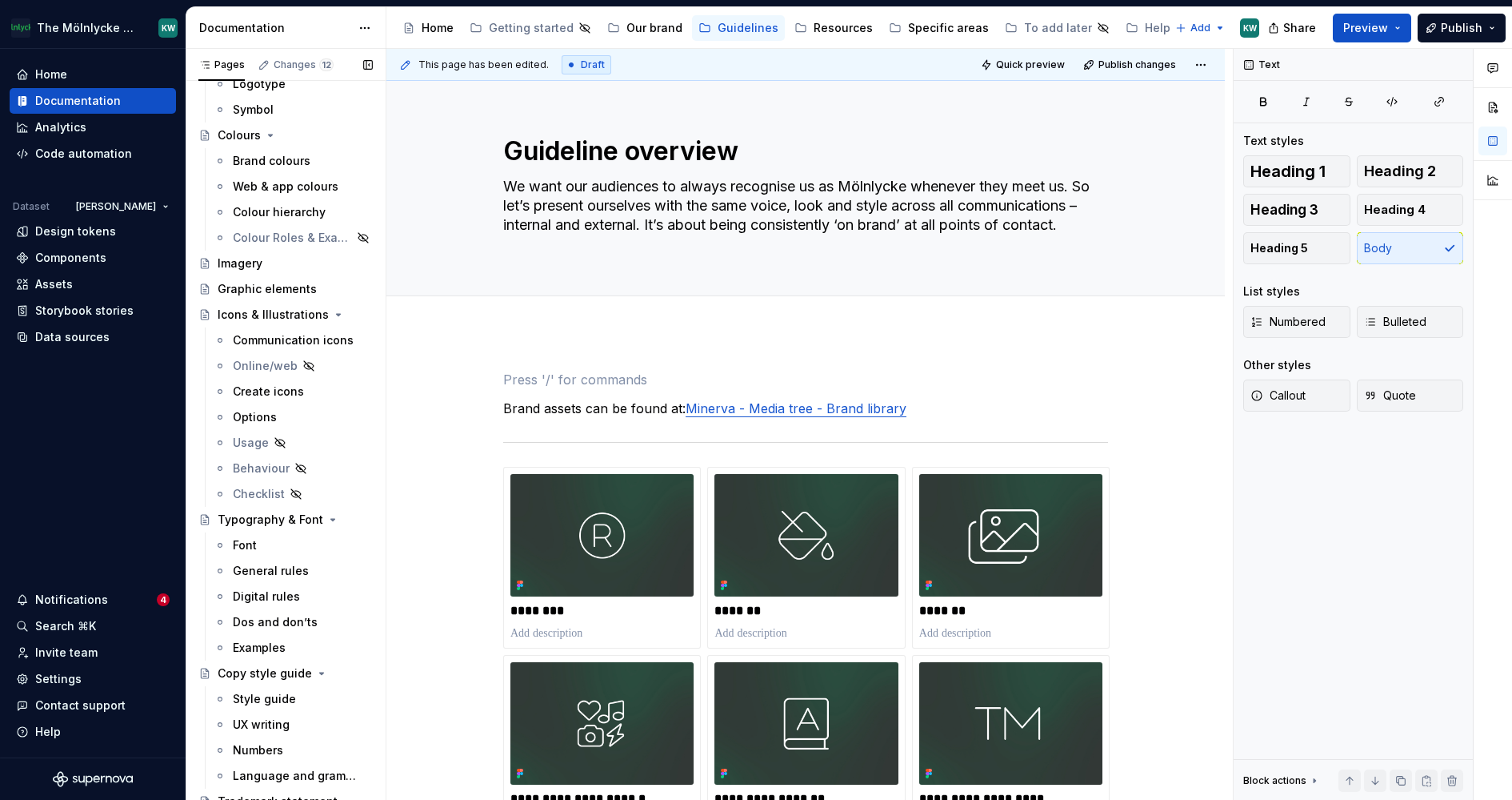
scroll to position [0, 0]
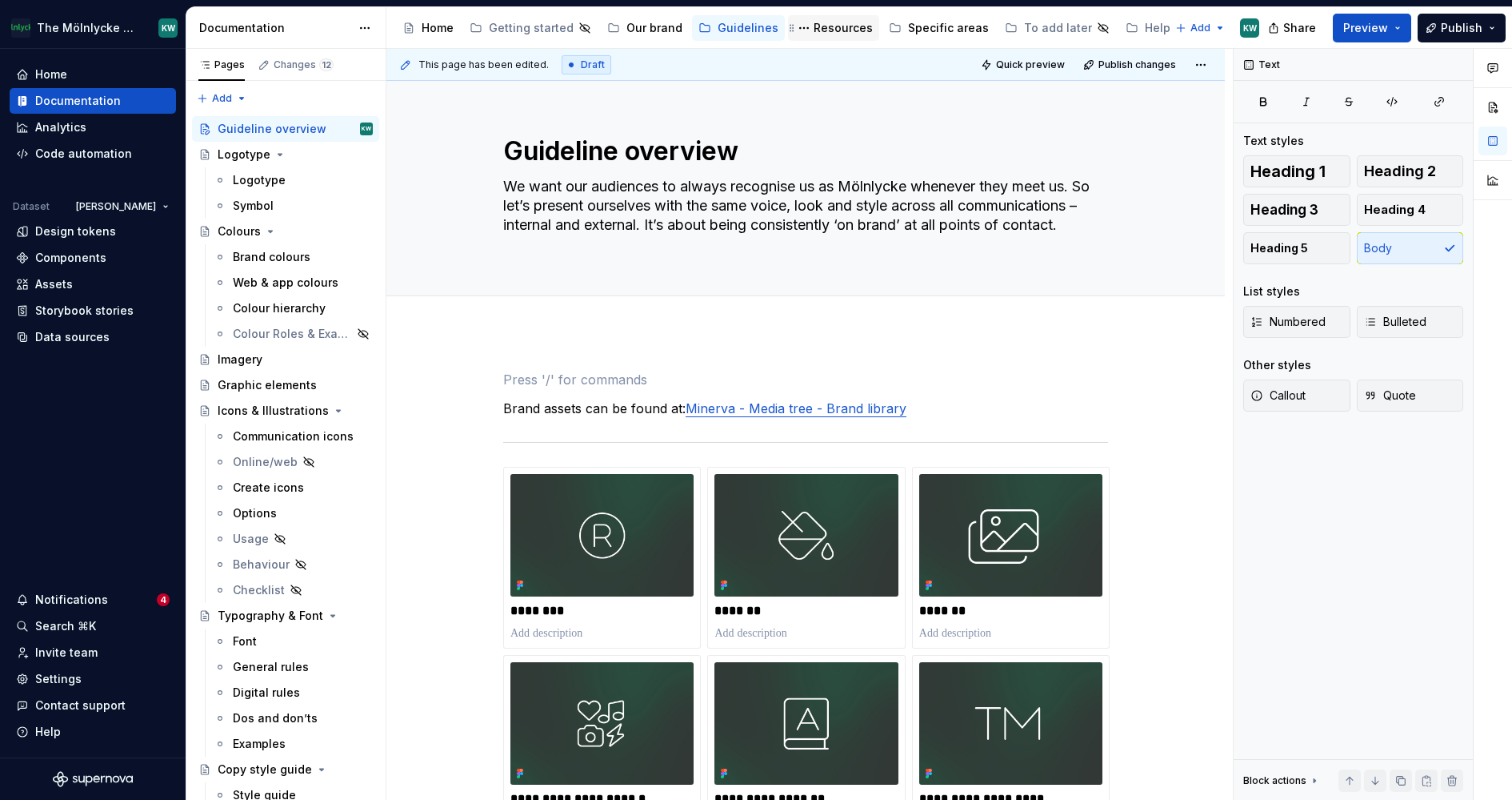
click at [824, 30] on div "Resources" at bounding box center [844, 28] width 59 height 16
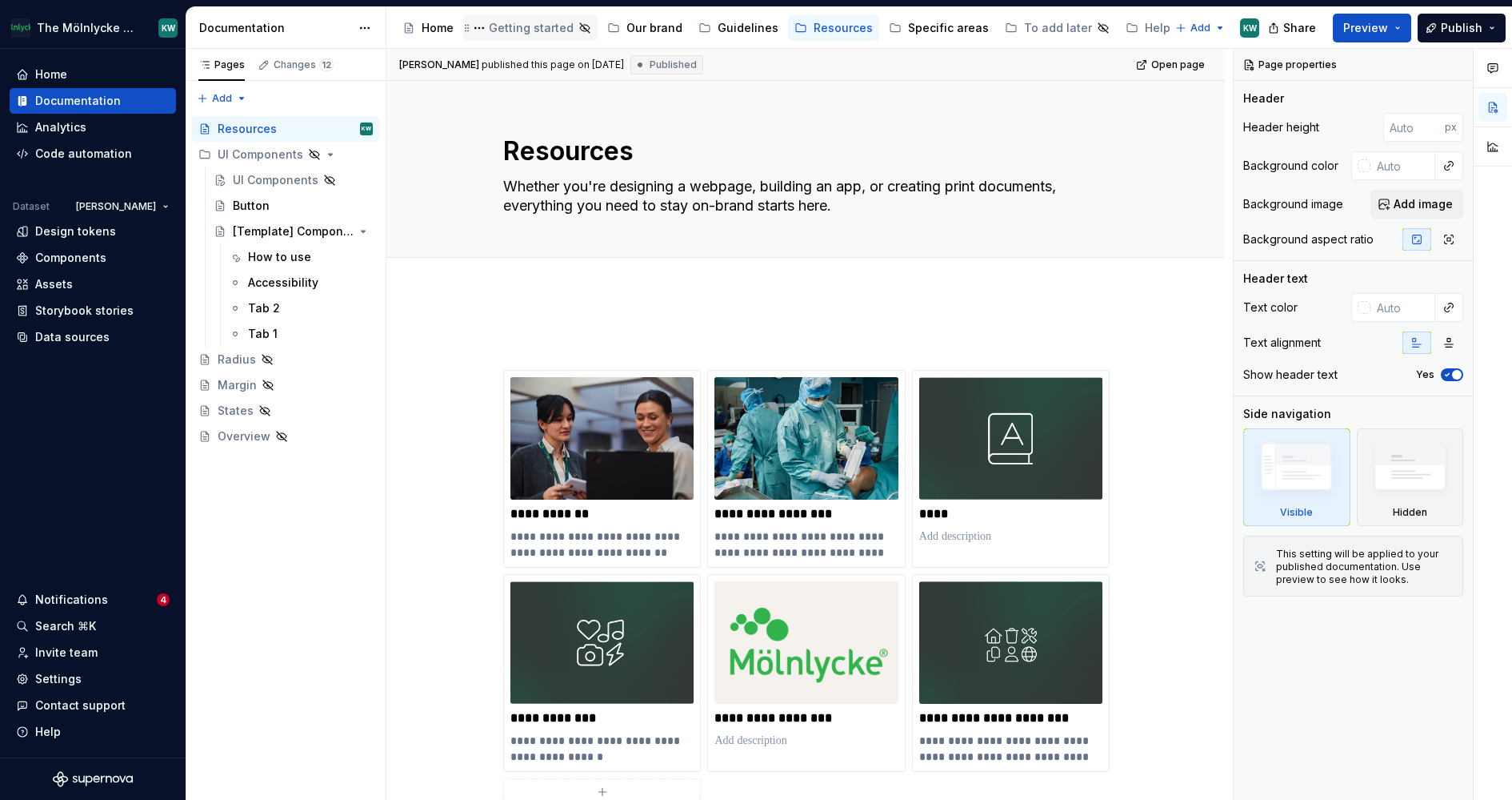
click at [519, 25] on div "Getting started" at bounding box center [531, 28] width 84 height 16
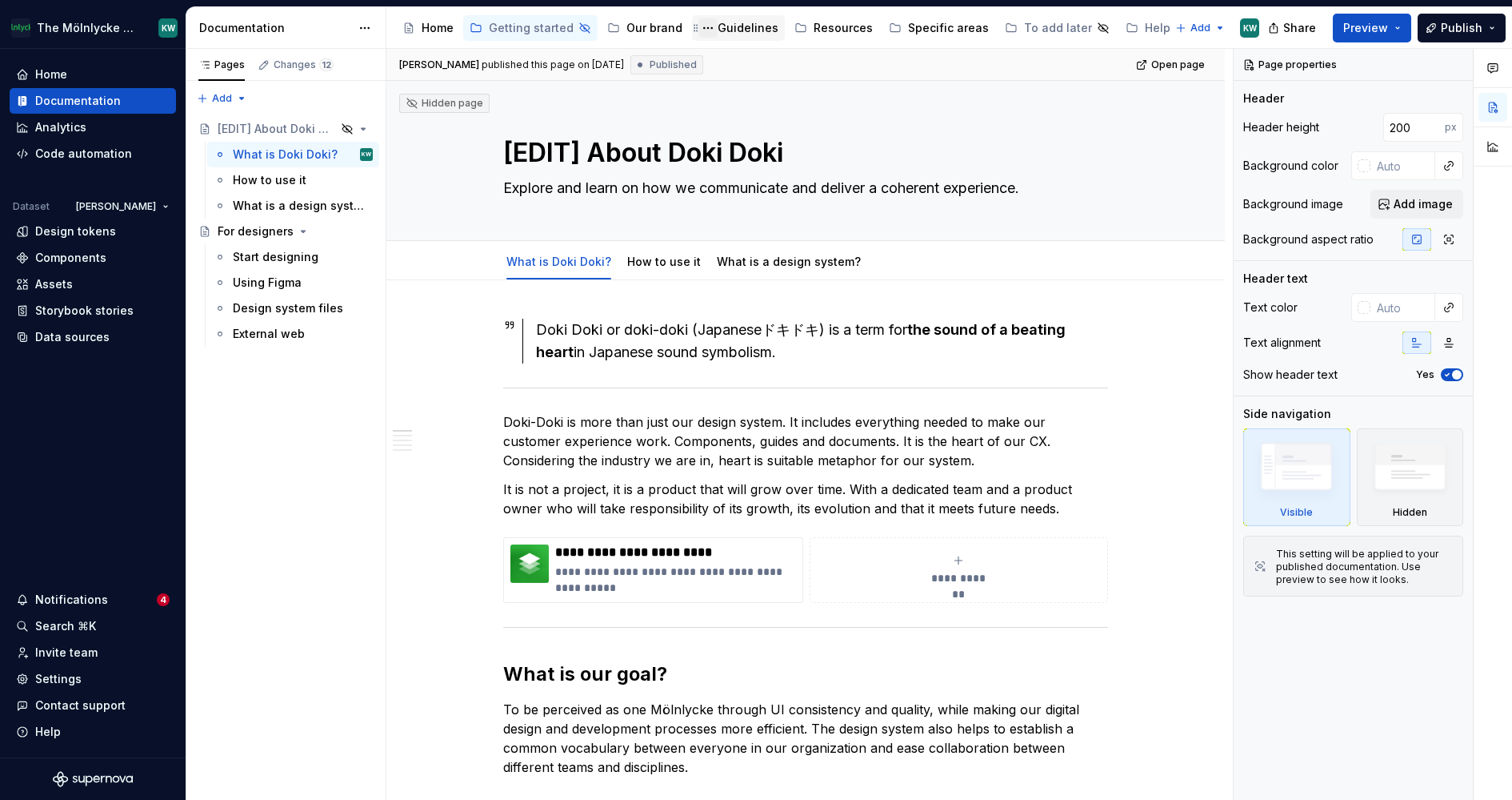
click at [708, 28] on button "Page tree" at bounding box center [708, 28] width 19 height 19
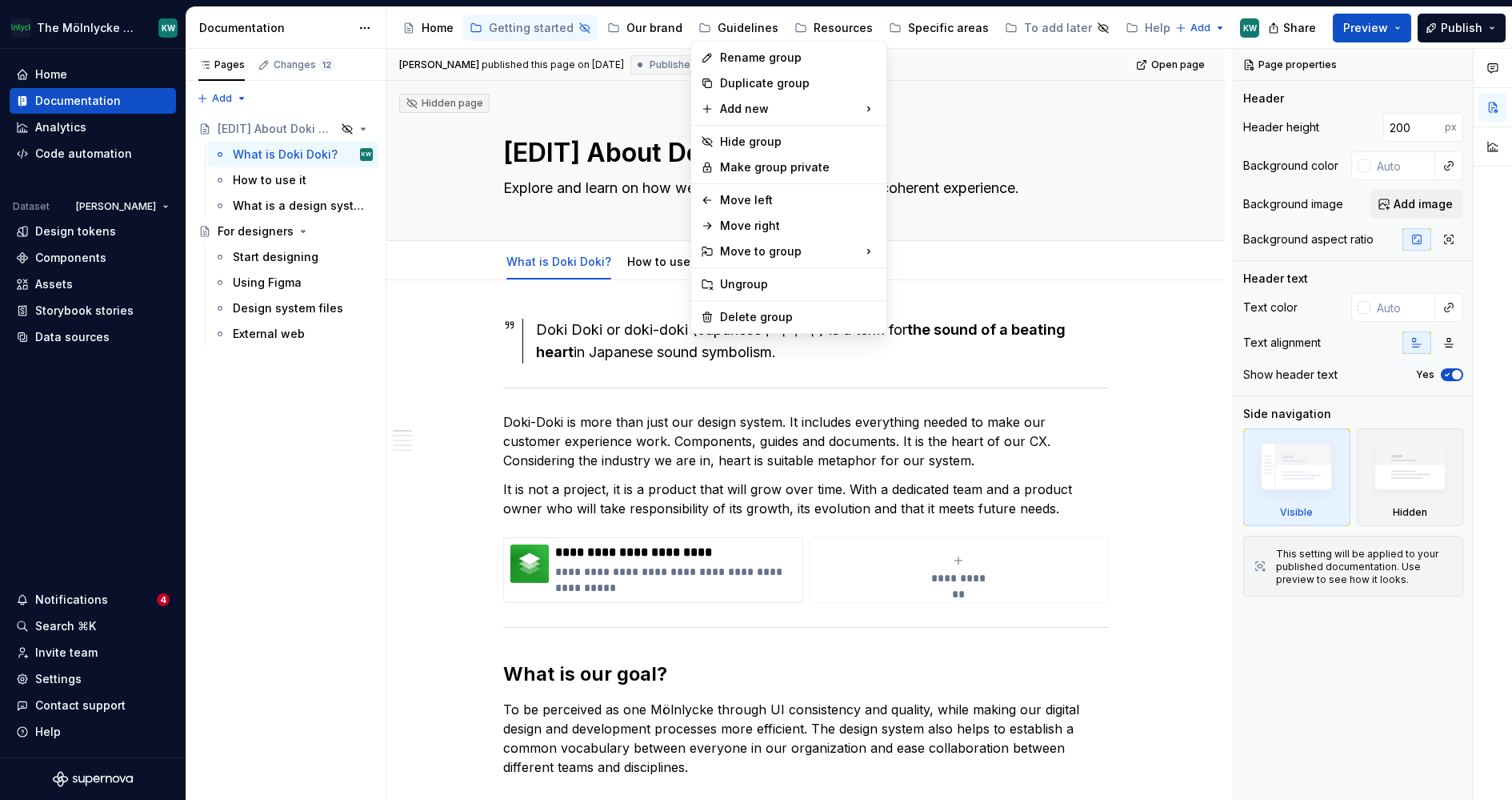
click at [739, 27] on html "The Mölnlycke Experience KW Home Documentation Analytics Code automation Datase…" at bounding box center [756, 400] width 1512 height 800
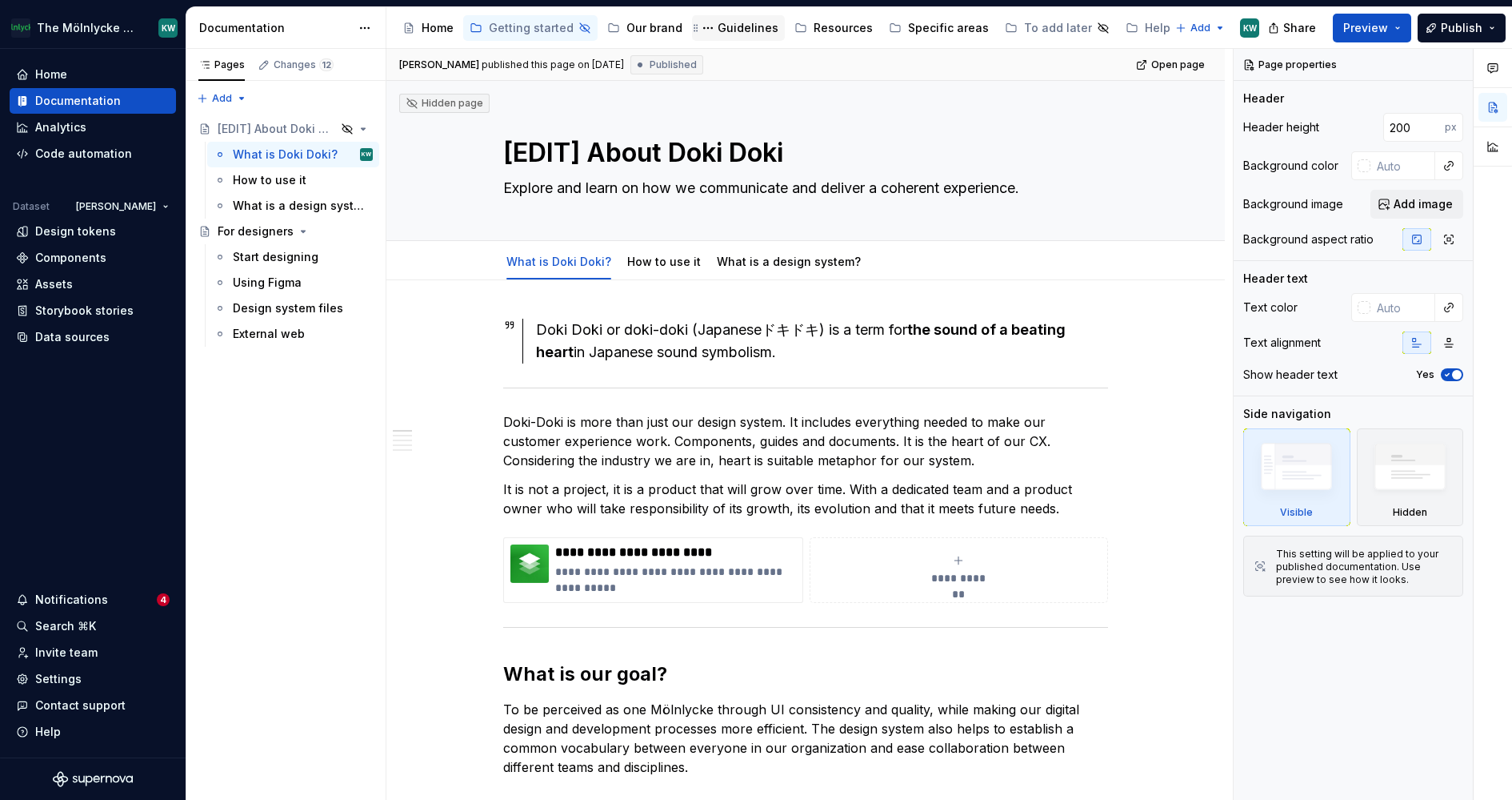
click at [751, 27] on div "Guidelines" at bounding box center [747, 28] width 60 height 16
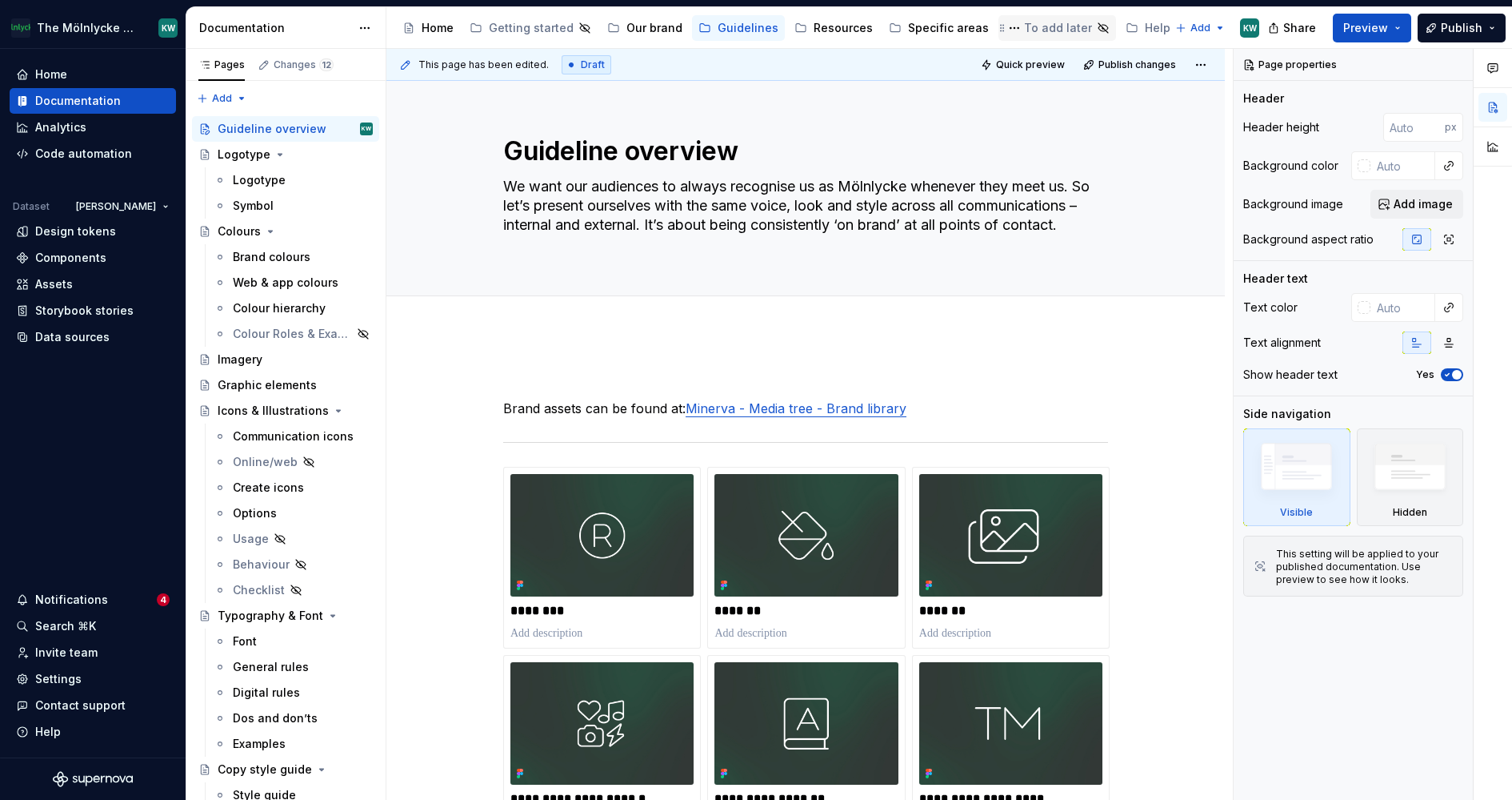
click at [1024, 34] on div "To add later" at bounding box center [1058, 28] width 68 height 16
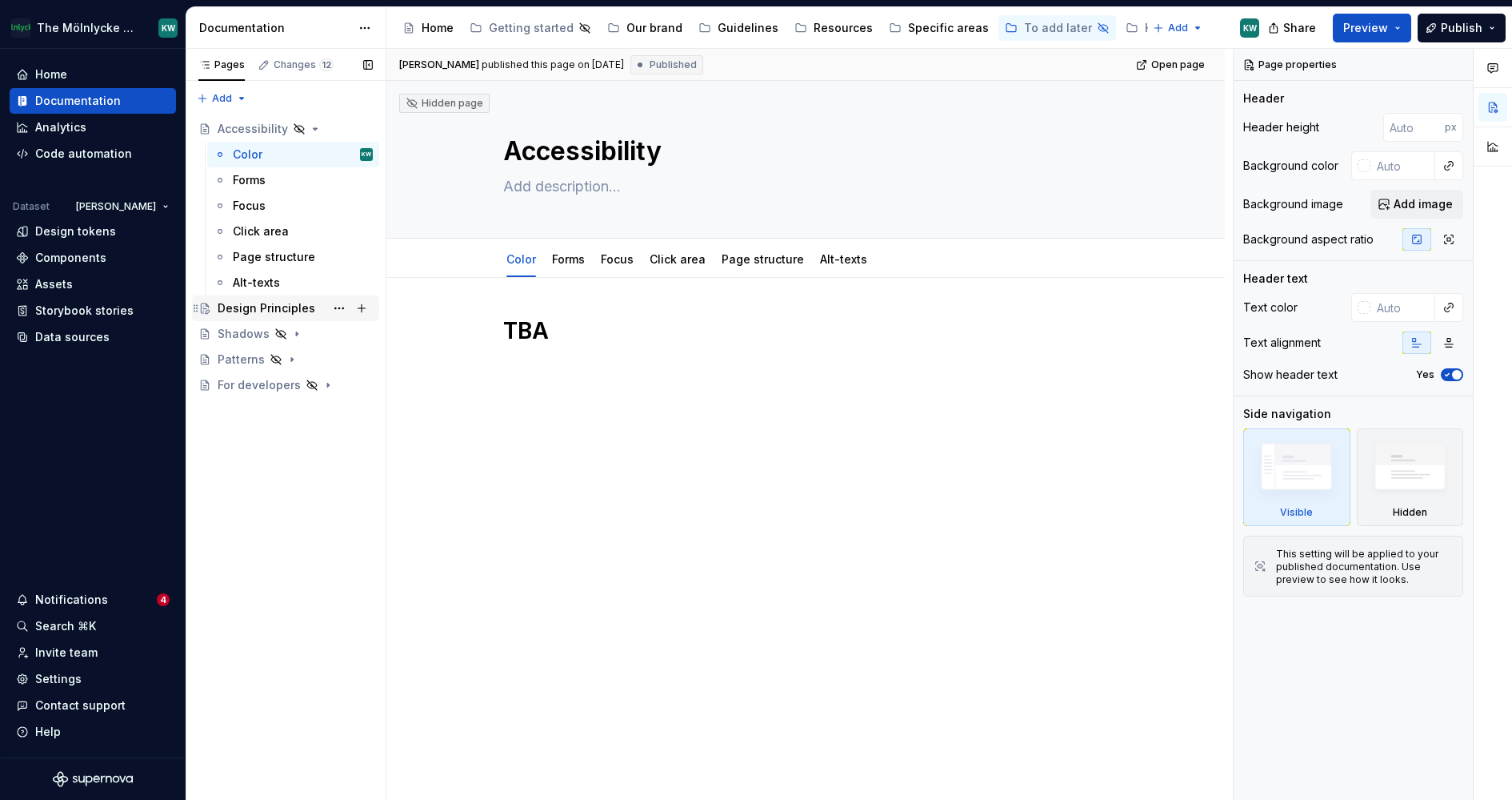
click at [291, 304] on div "Design Principles" at bounding box center [267, 308] width 98 height 16
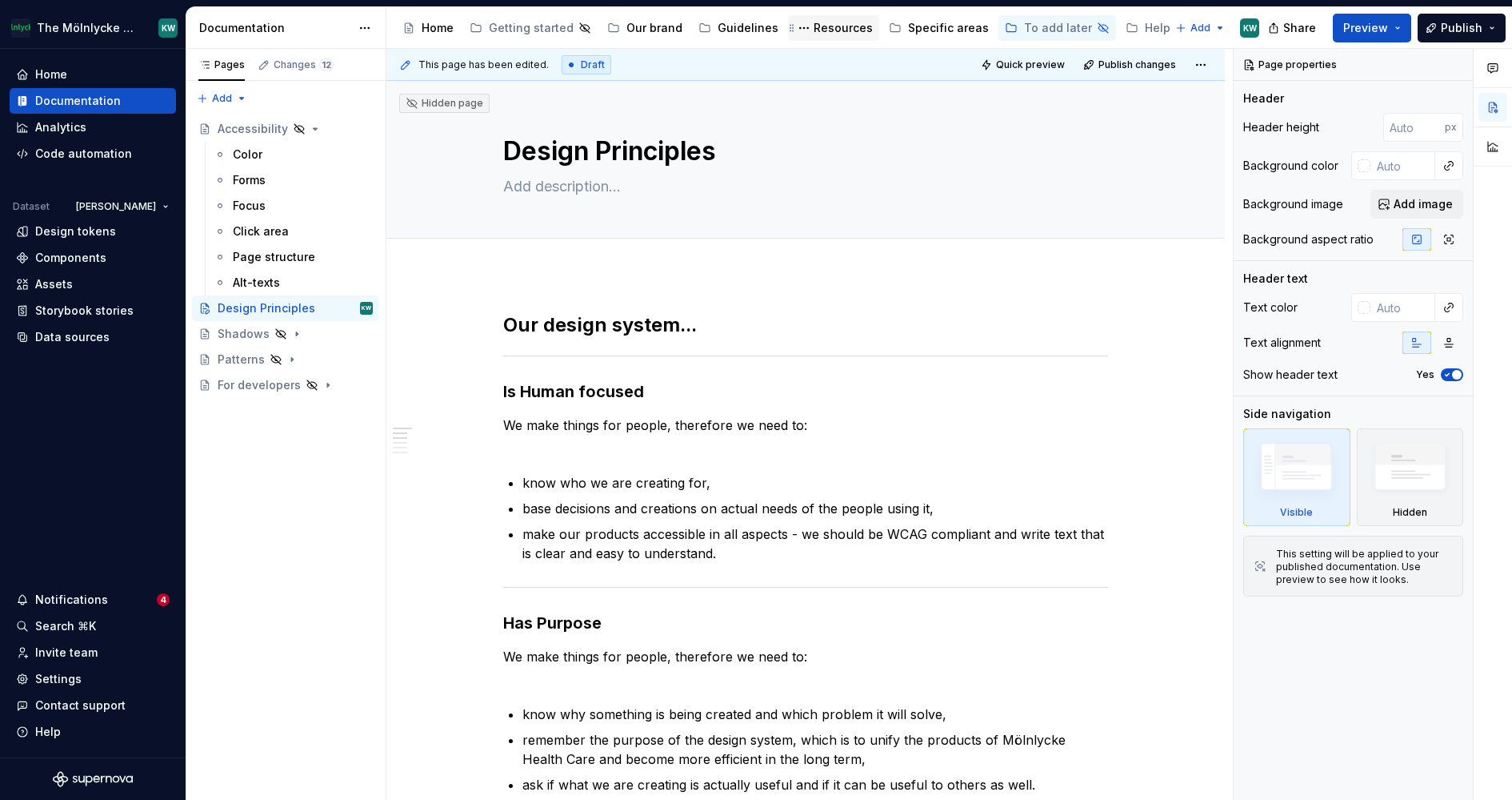
click at [836, 31] on div "Resources" at bounding box center [844, 28] width 59 height 16
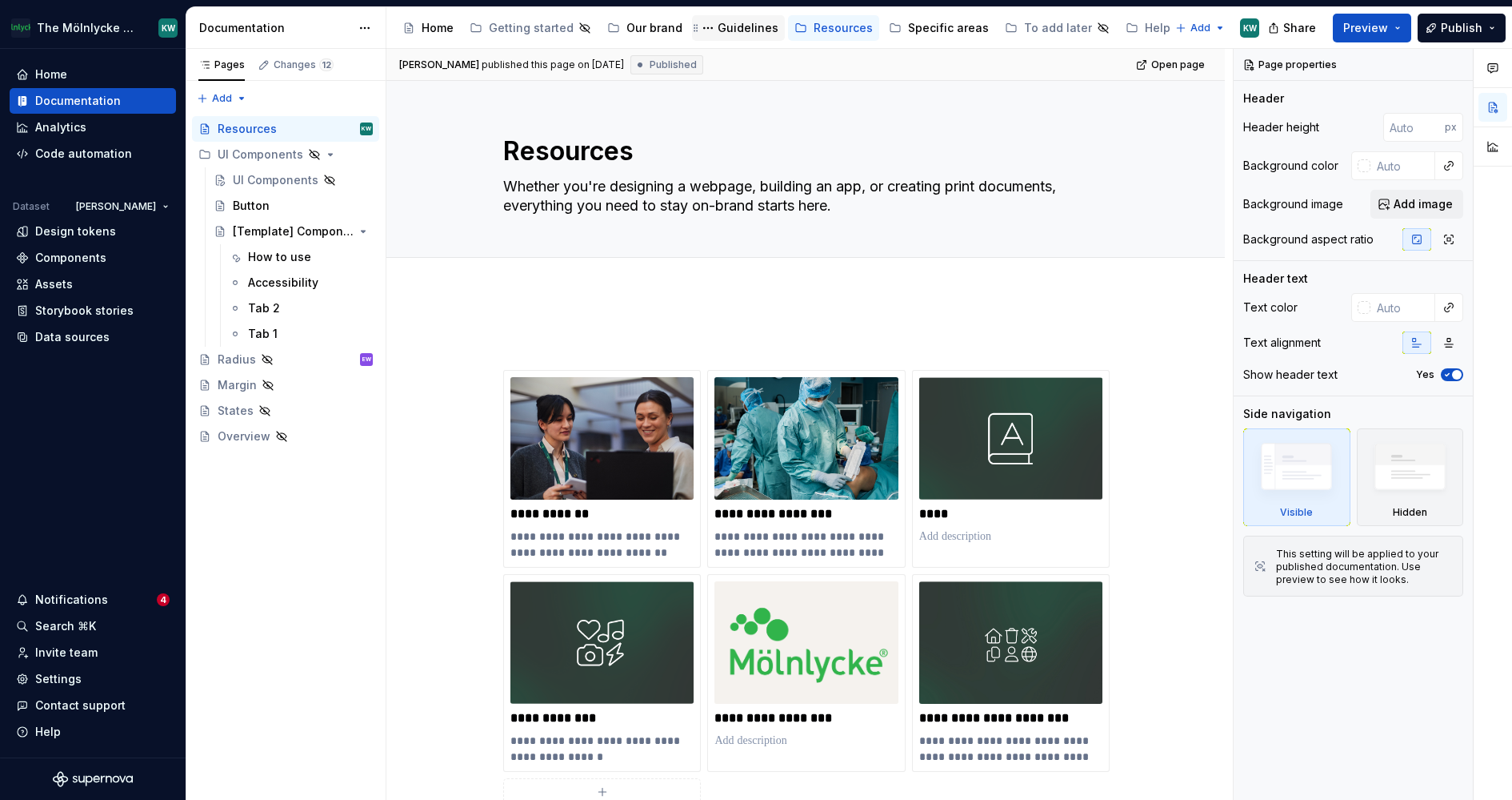
click at [734, 31] on div "Guidelines" at bounding box center [747, 28] width 60 height 16
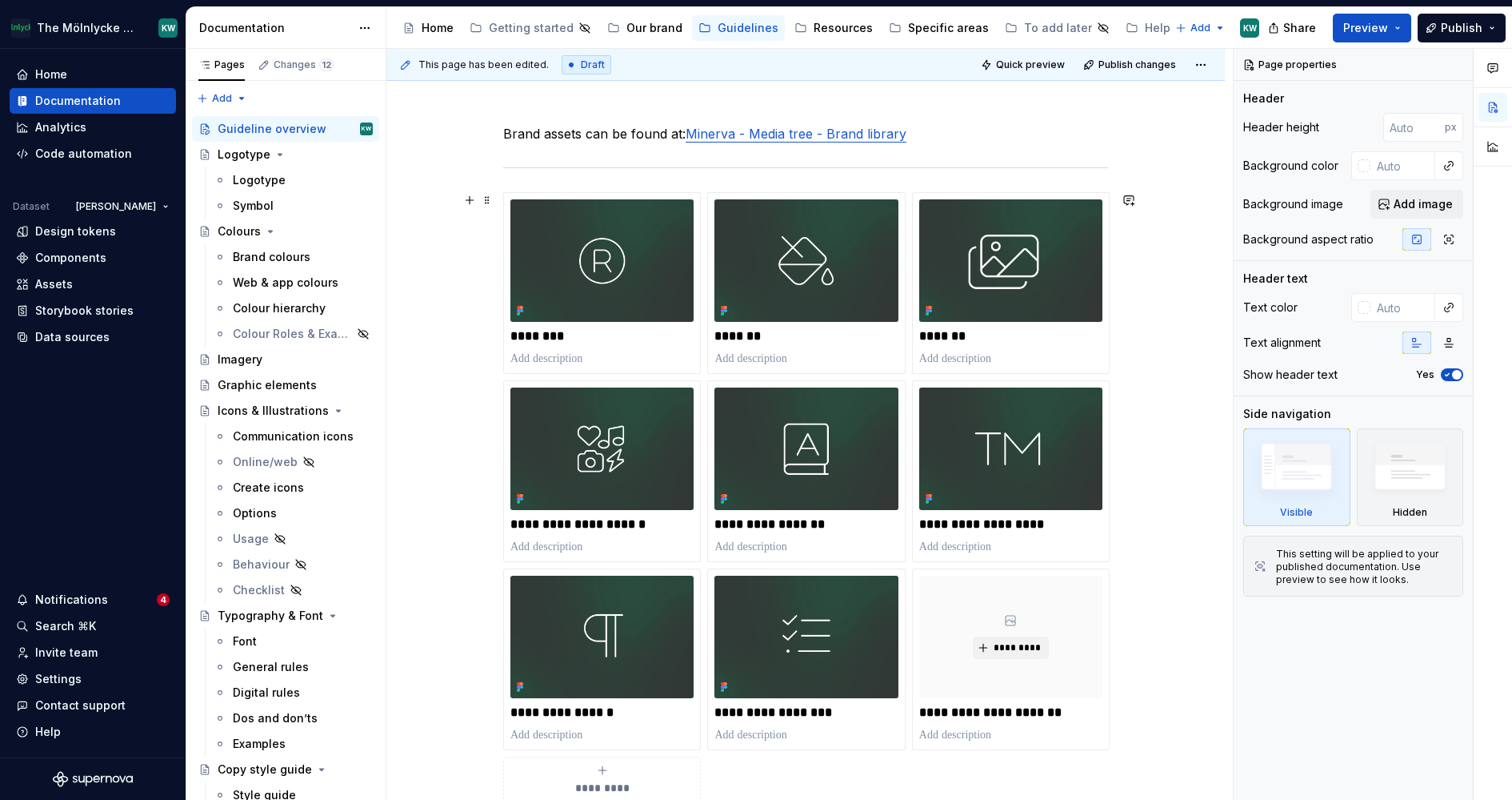
scroll to position [262, 0]
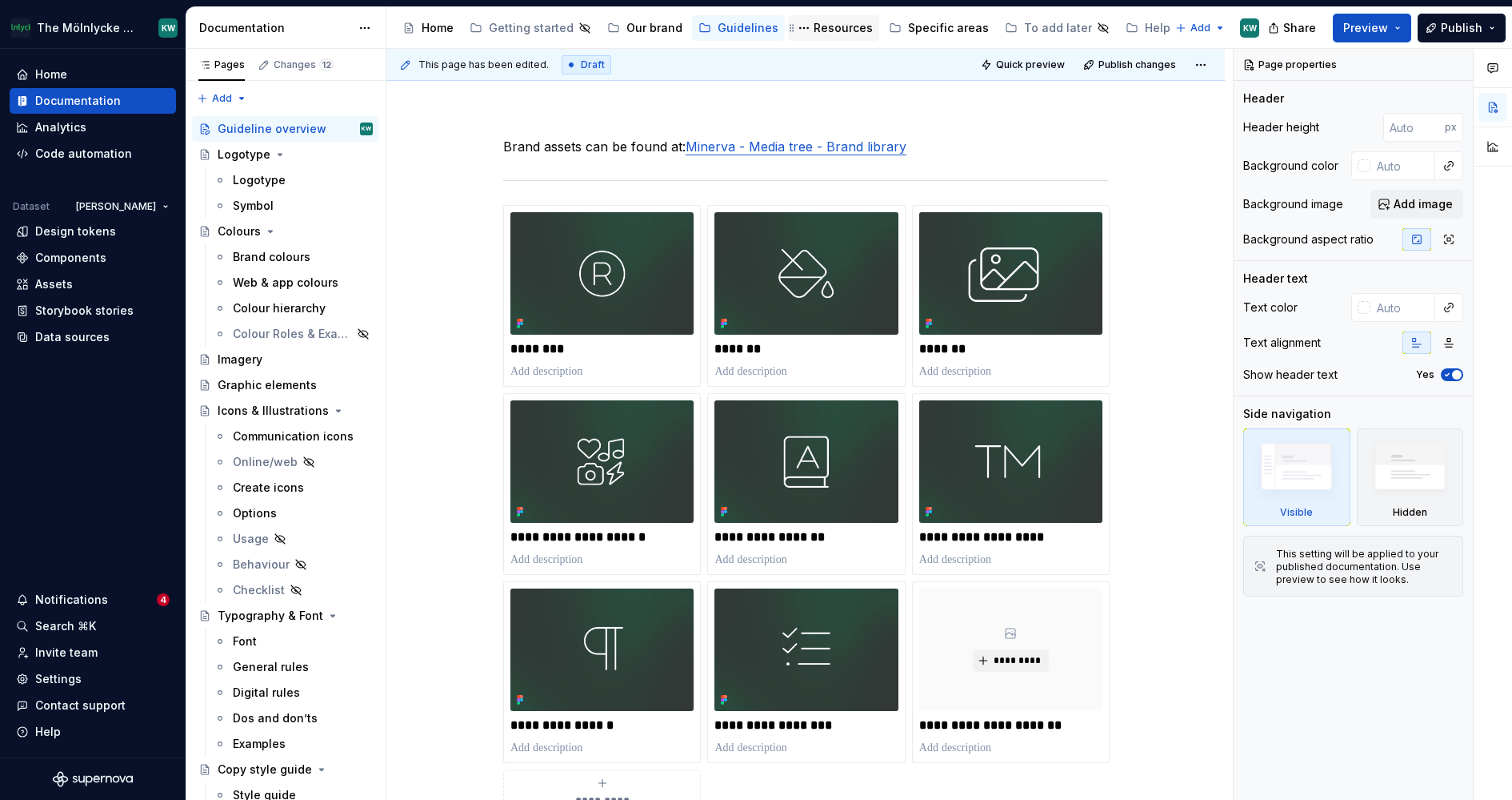
click at [839, 32] on div "Resources" at bounding box center [844, 28] width 59 height 16
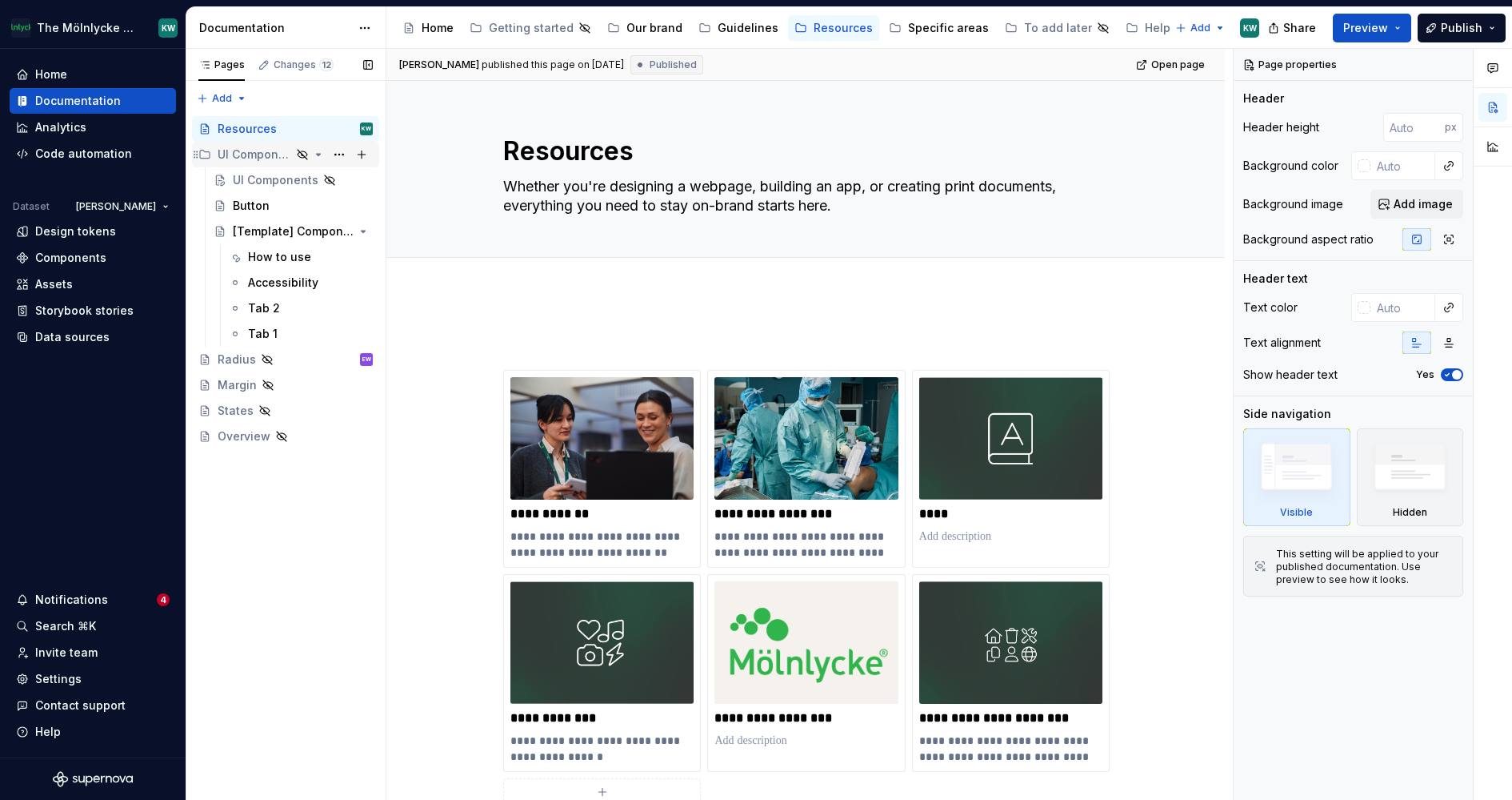
click at [259, 157] on div "UI Components" at bounding box center [254, 154] width 74 height 16
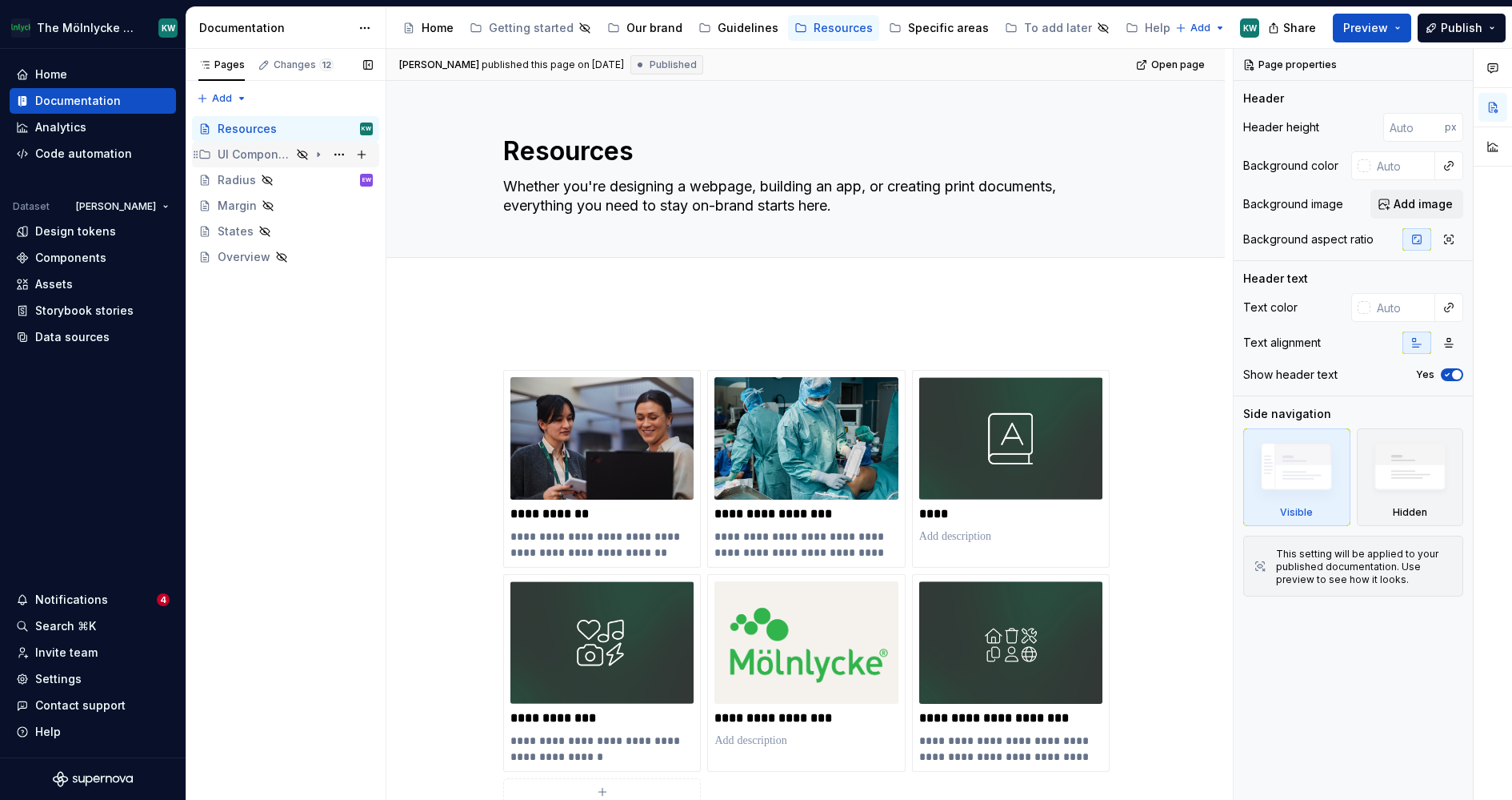
click at [265, 157] on div "UI Components" at bounding box center [254, 154] width 74 height 16
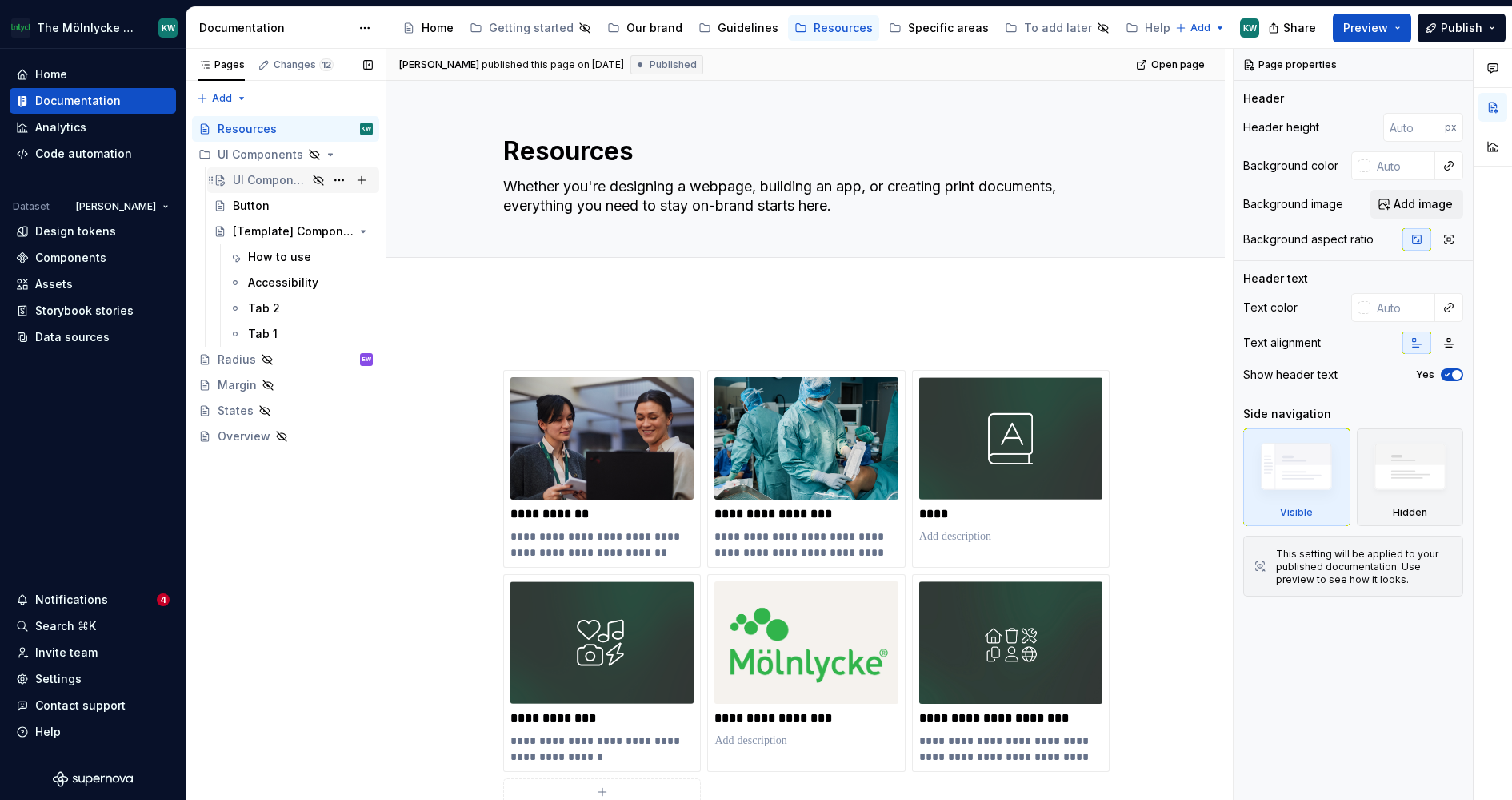
click at [270, 177] on div "UI Components" at bounding box center [270, 179] width 75 height 16
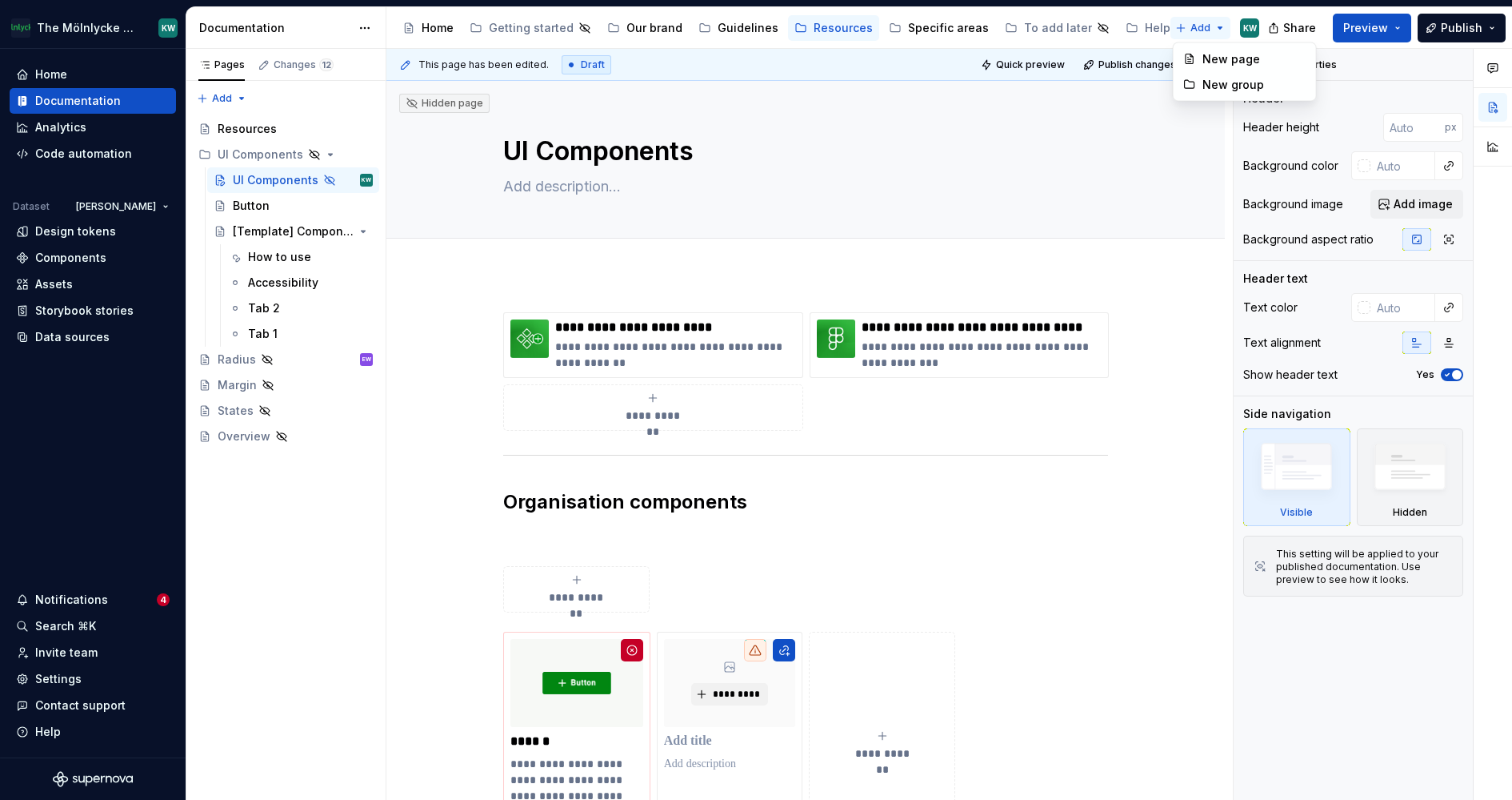
type textarea "*"
click at [1201, 24] on html "The Mölnlycke Experience KW Home Documentation Analytics Code automation Datase…" at bounding box center [756, 400] width 1512 height 800
click at [1229, 84] on div "New group" at bounding box center [1254, 84] width 104 height 16
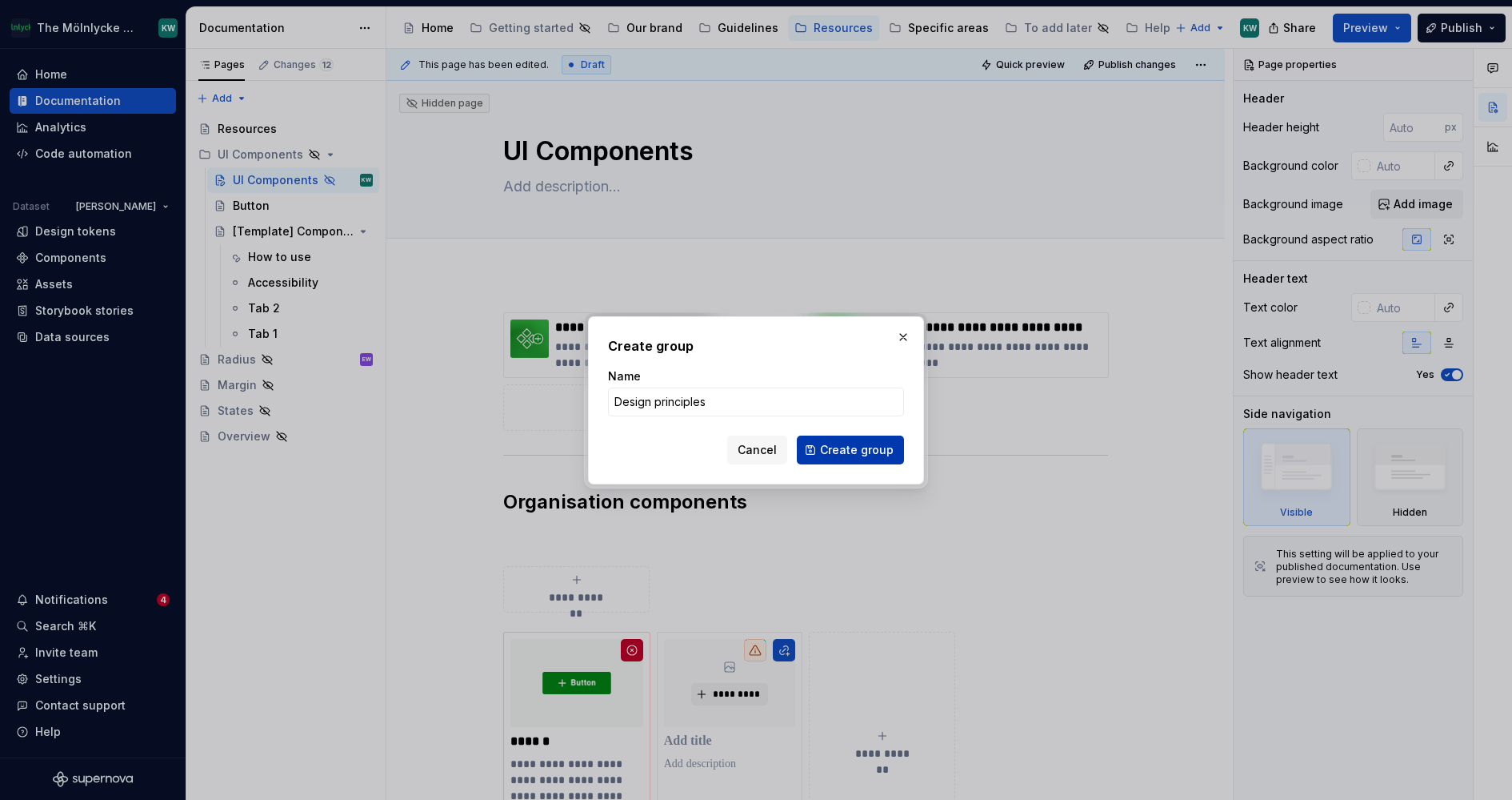
type input "Design principles"
click at [859, 451] on span "Create group" at bounding box center [856, 450] width 74 height 16
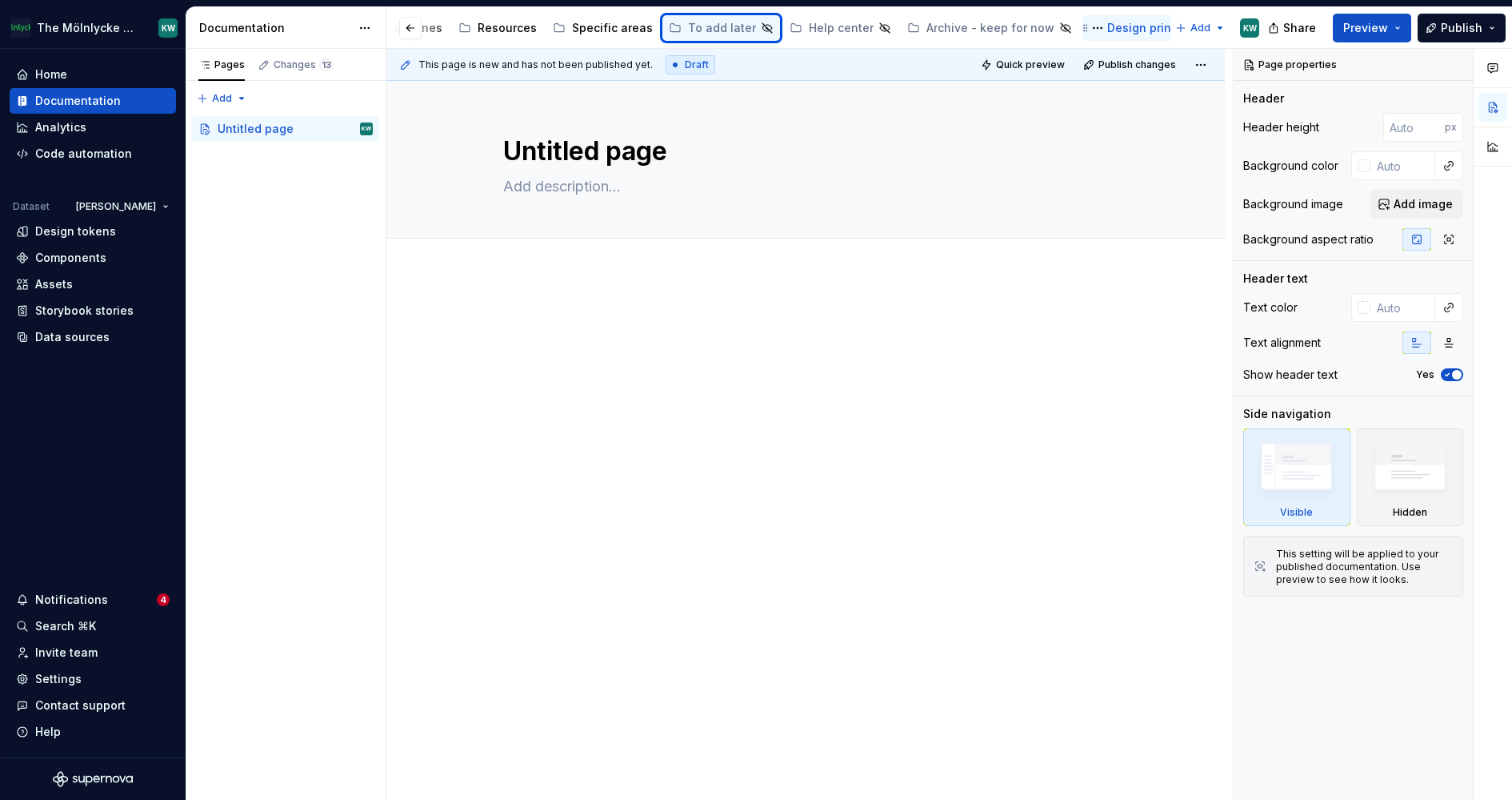
scroll to position [0, 208]
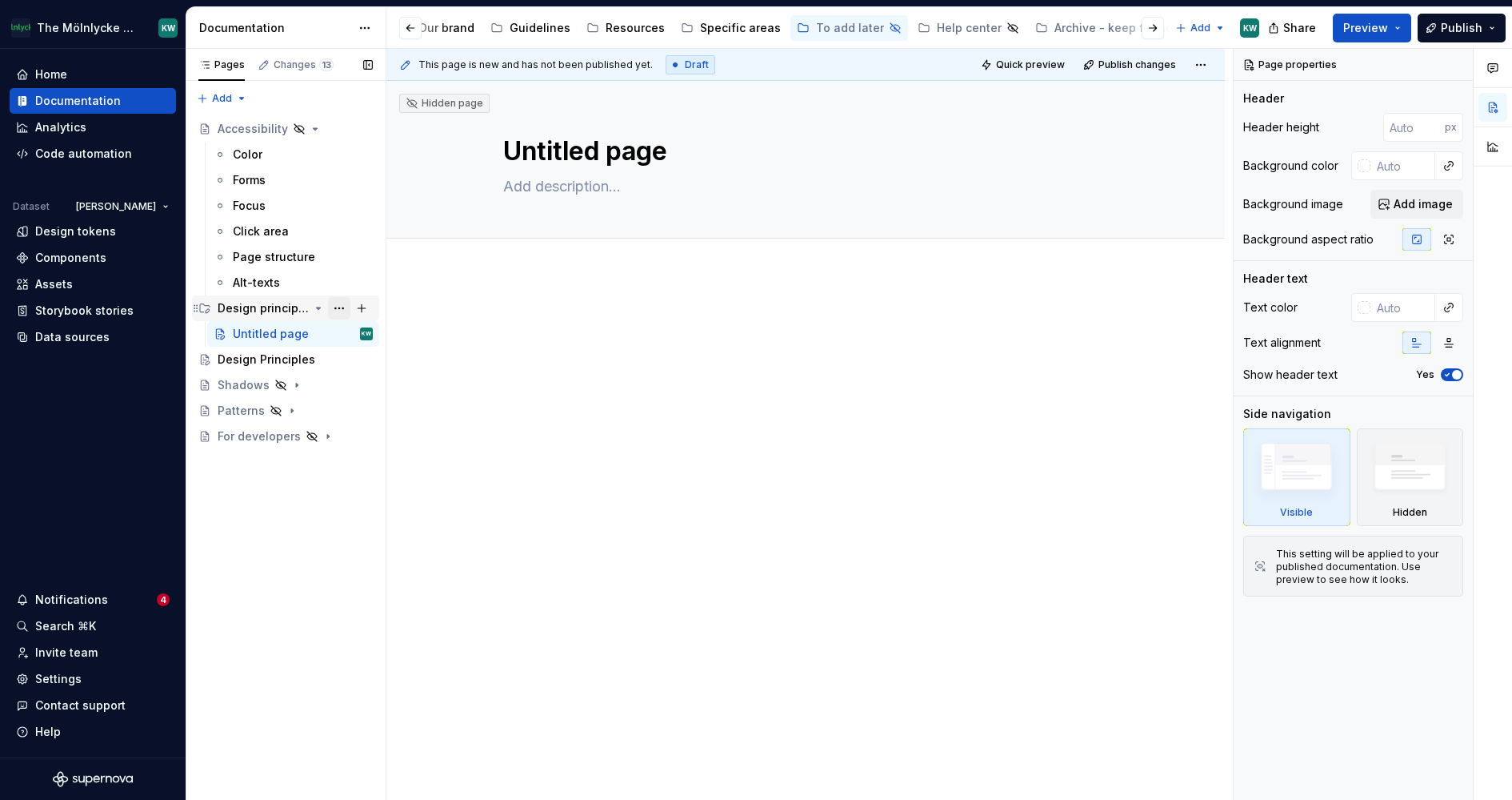
click at [342, 302] on button "Page tree" at bounding box center [338, 308] width 22 height 22
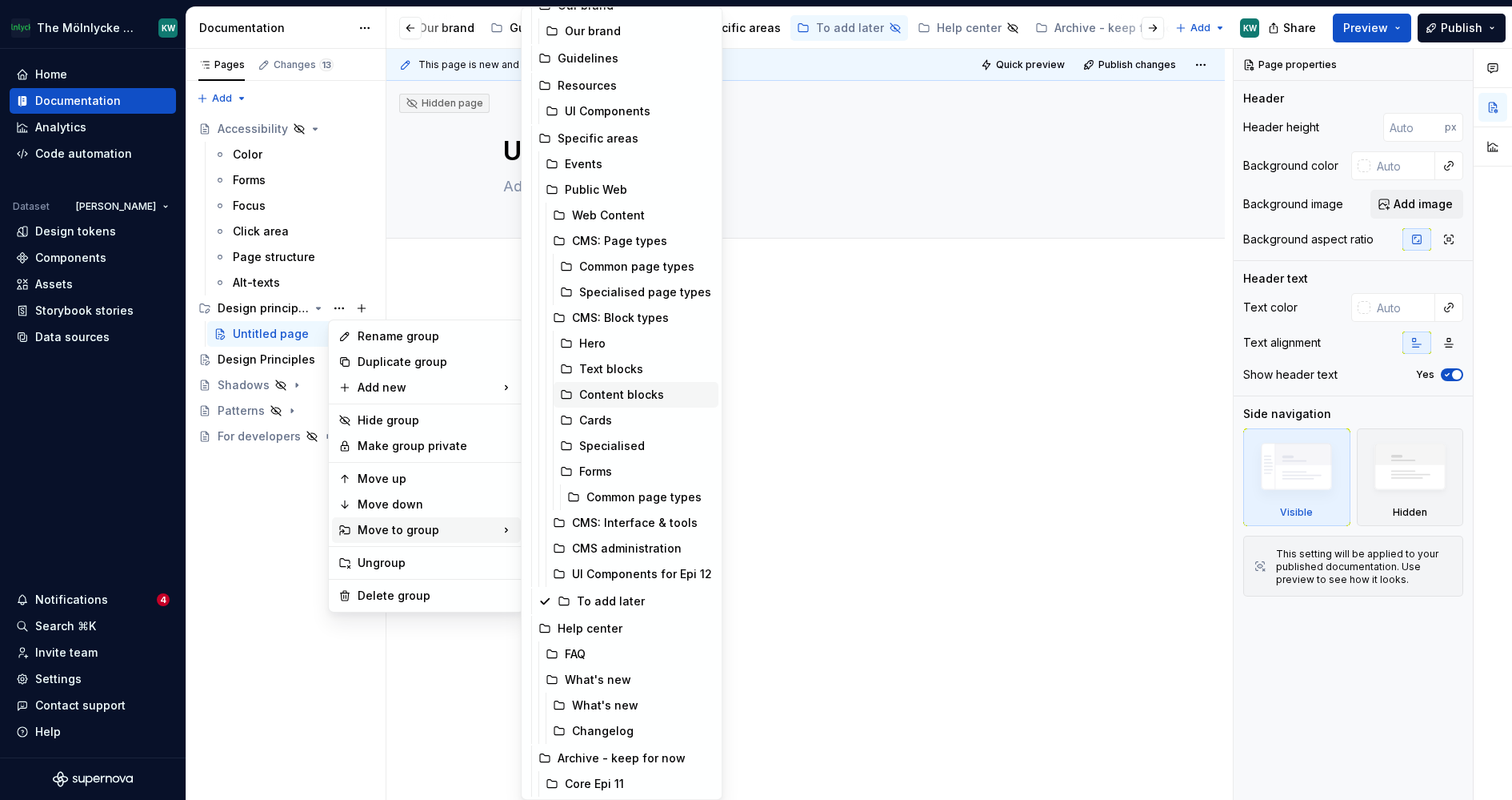
scroll to position [0, 0]
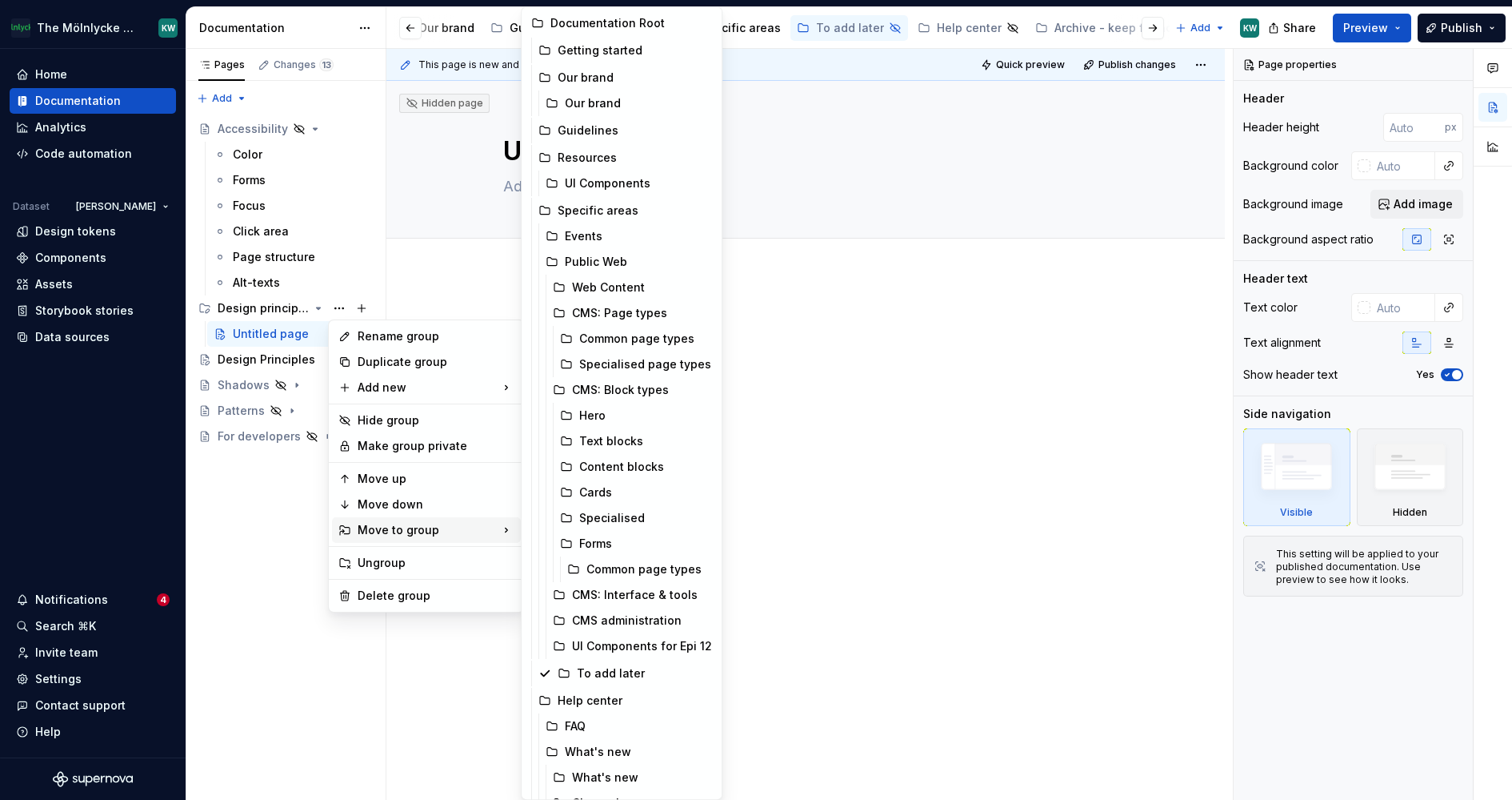
click at [418, 683] on html "The Mölnlycke Experience KW Home Documentation Analytics Code automation Datase…" at bounding box center [756, 400] width 1512 height 800
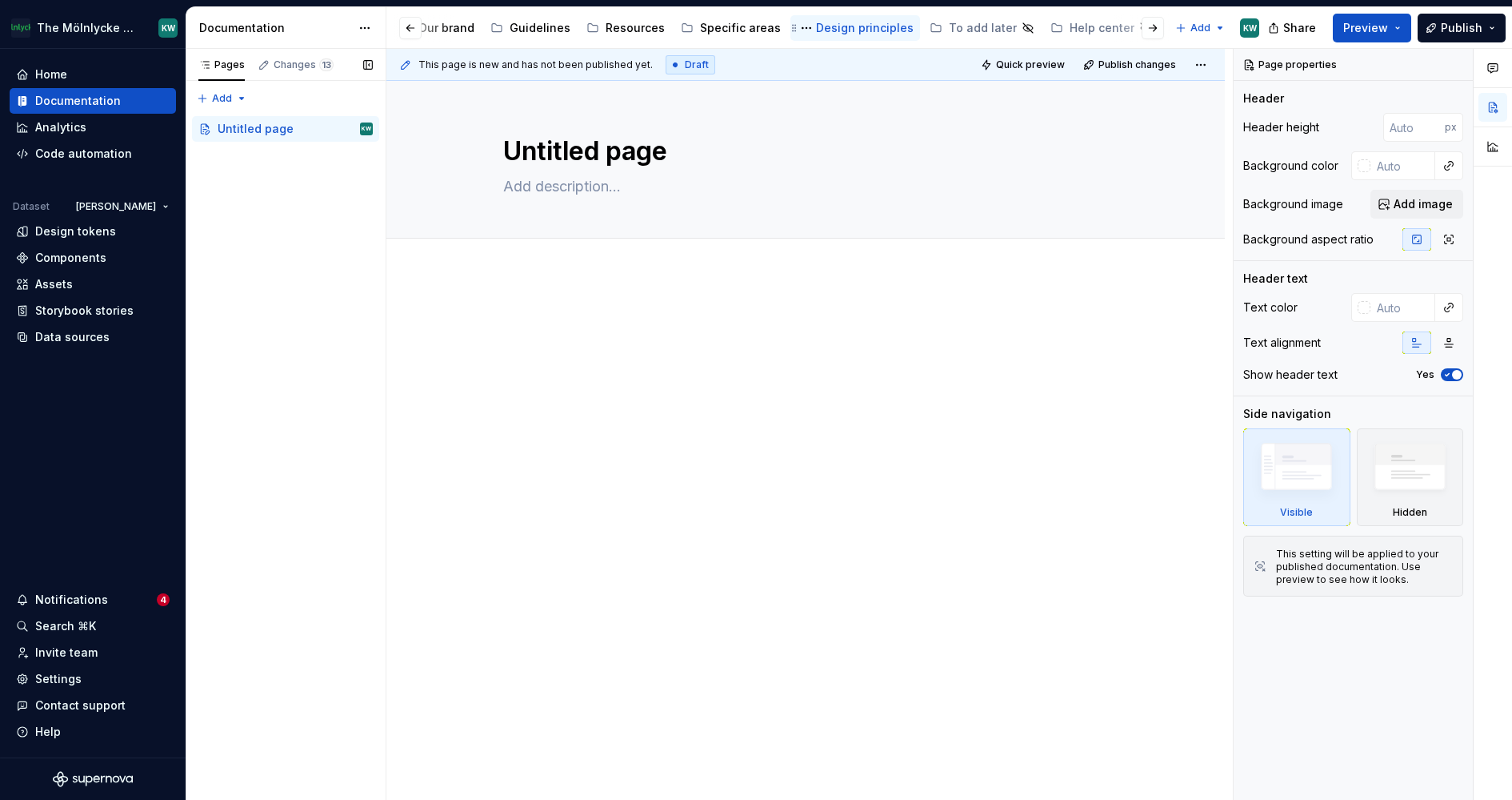
click at [818, 27] on div "Design principles" at bounding box center [865, 28] width 98 height 16
click at [916, 27] on div "Design principles" at bounding box center [936, 28] width 98 height 16
click at [270, 125] on div "Untitled page" at bounding box center [255, 129] width 76 height 16
click at [622, 138] on textarea "Untitled page" at bounding box center [803, 152] width 605 height 38
type textarea "*"
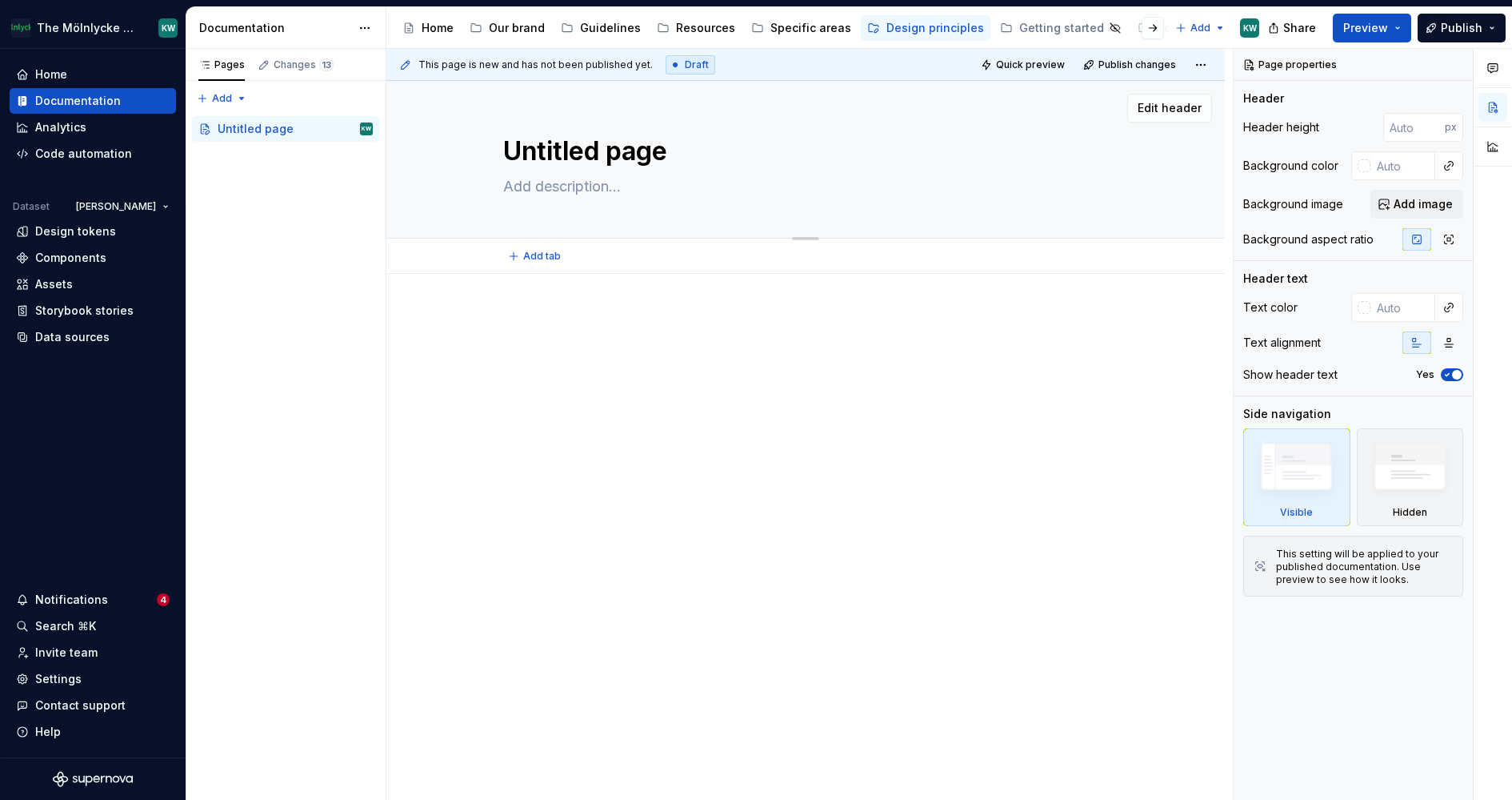
type textarea "D"
type textarea "*"
type textarea "De"
type textarea "*"
type textarea "Des"
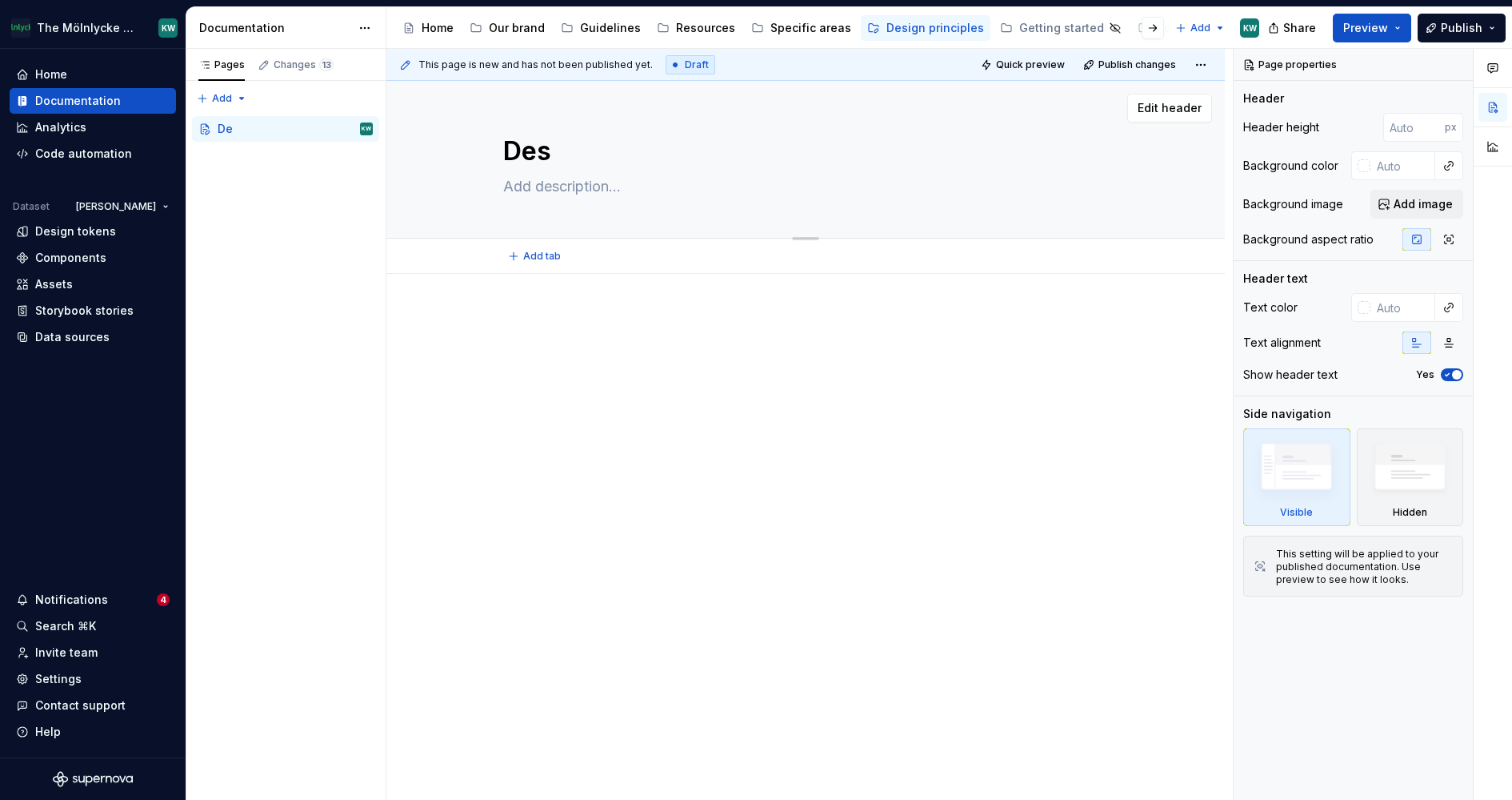
type textarea "*"
type textarea "Desi"
type textarea "*"
type textarea "Desig"
type textarea "*"
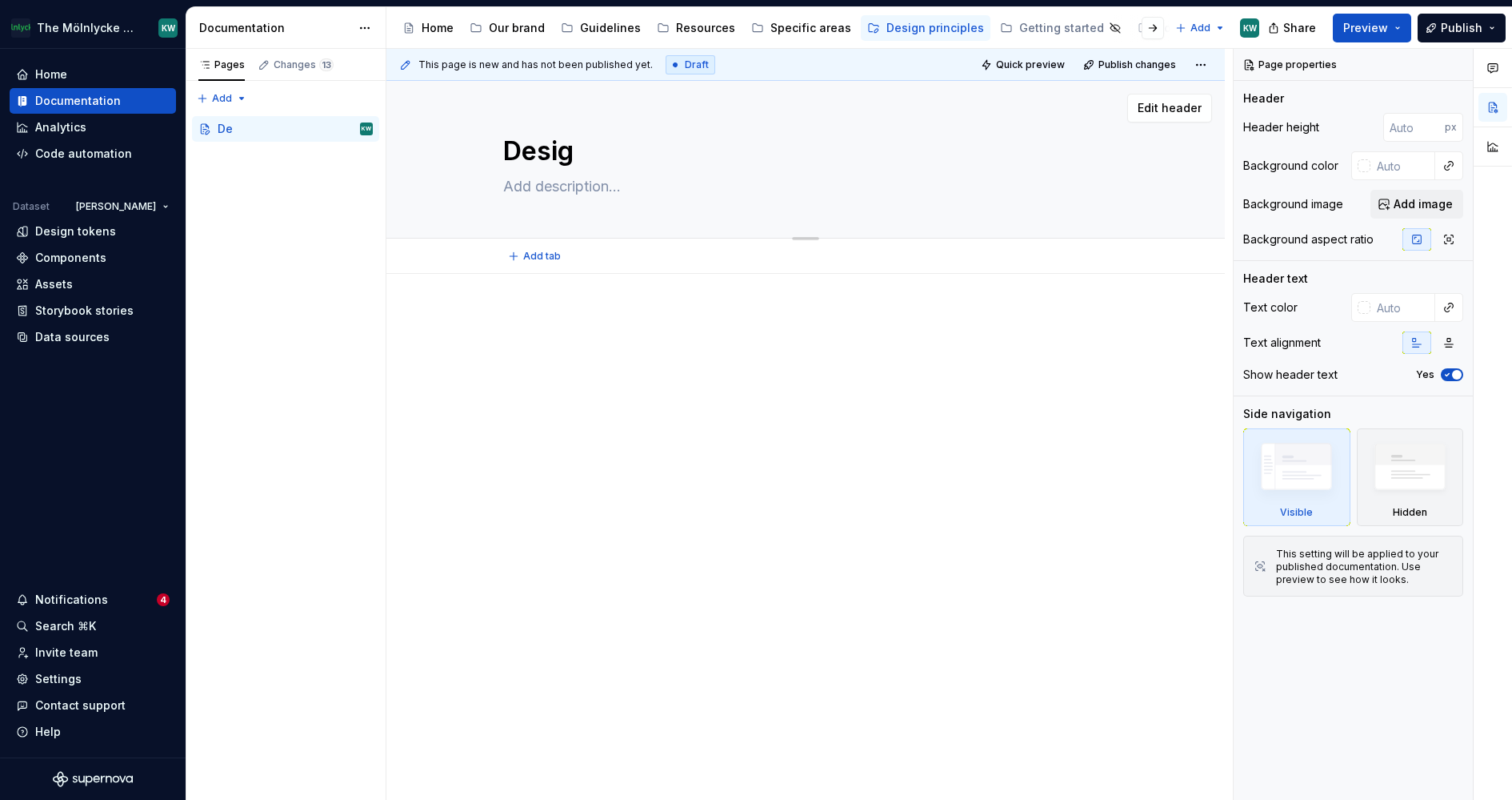
type textarea "Design"
type textarea "*"
type textarea "Design"
type textarea "*"
type textarea "Design p"
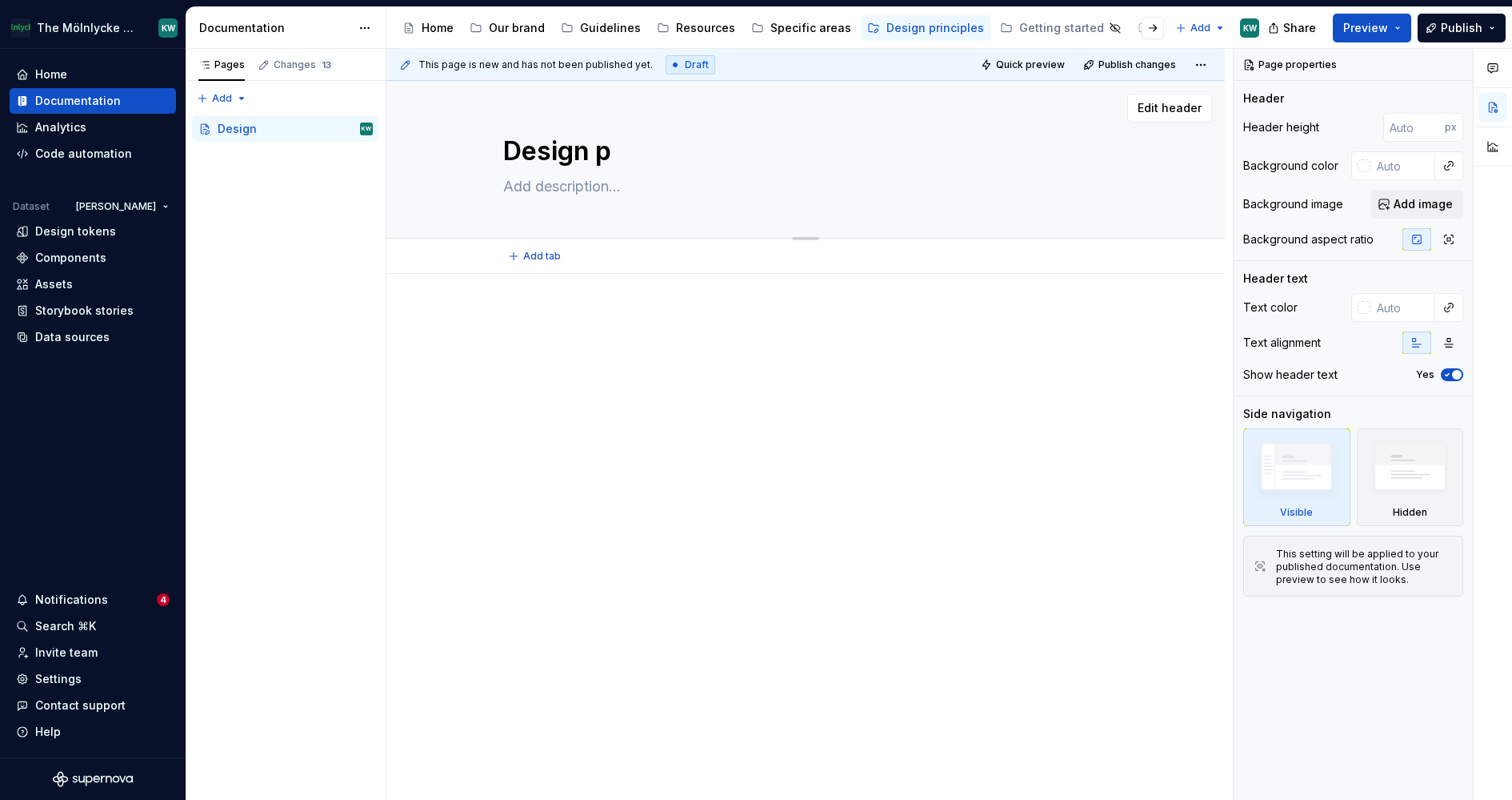
type textarea "*"
type textarea "Design pr"
type textarea "*"
type textarea "Design pri"
type textarea "*"
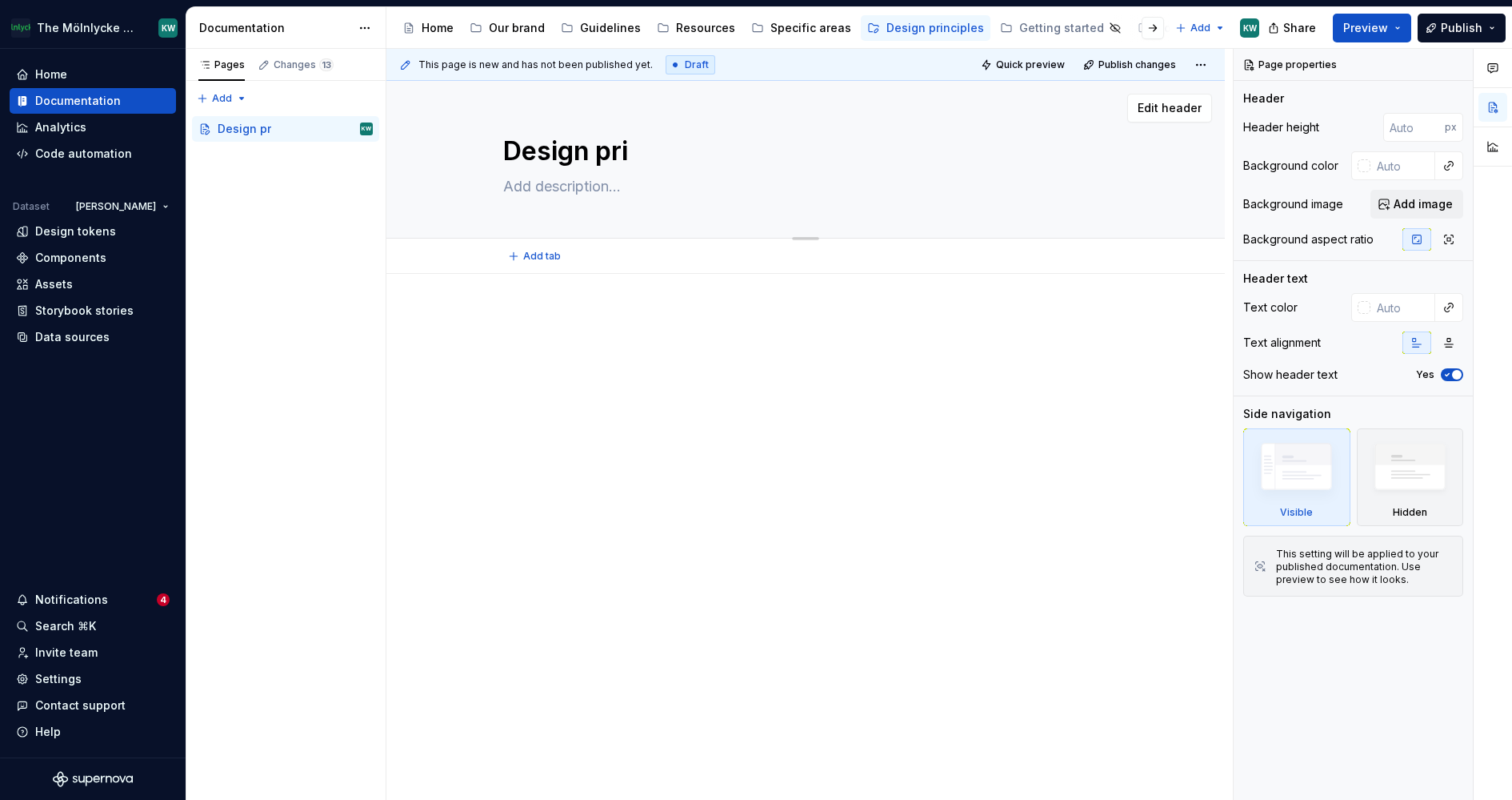
type textarea "Design prin"
type textarea "*"
type textarea "Design princ"
type textarea "*"
type textarea "Design princi"
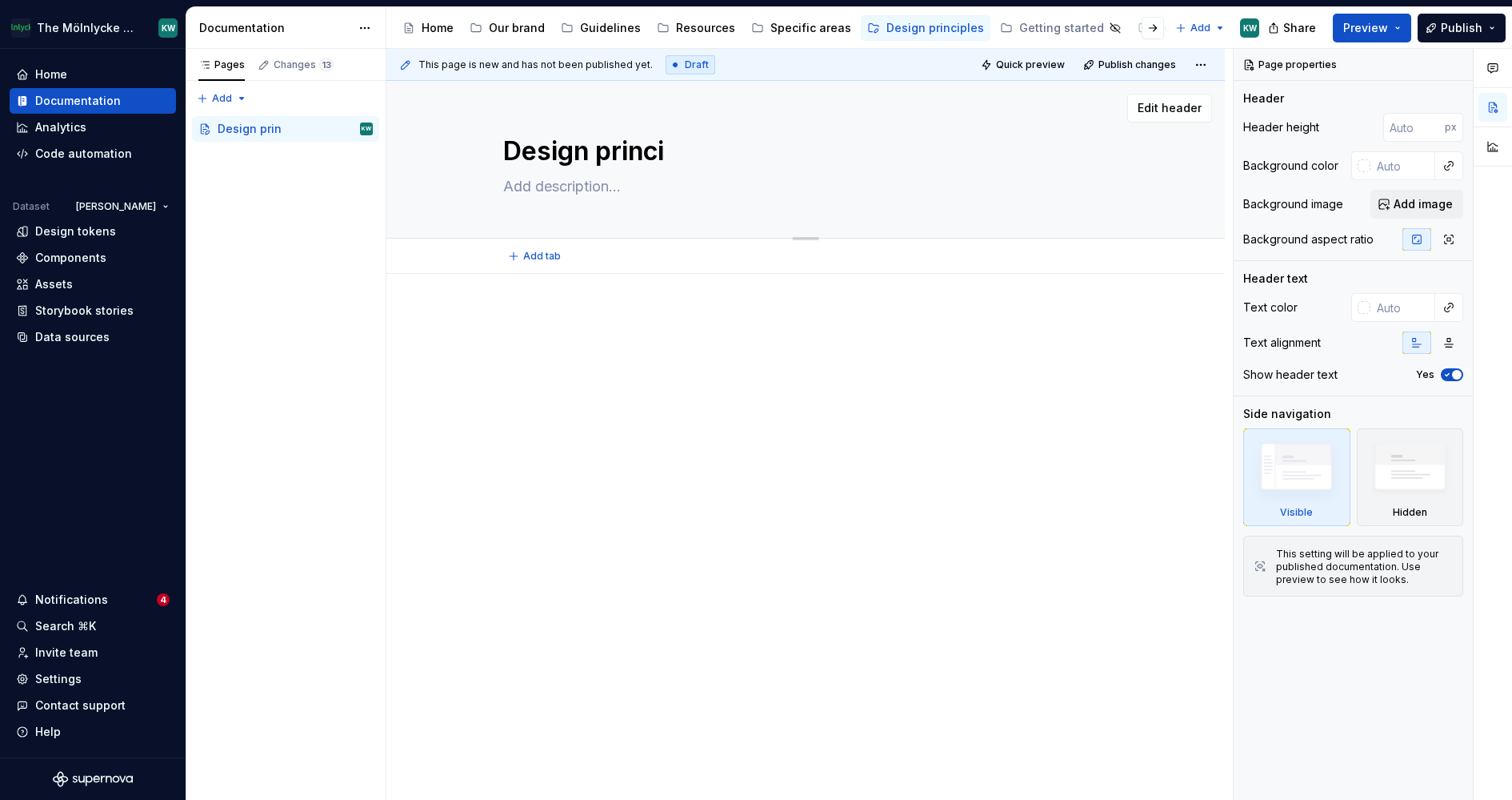
type textarea "*"
type textarea "Design princip"
type textarea "*"
type textarea "Design principle"
type textarea "*"
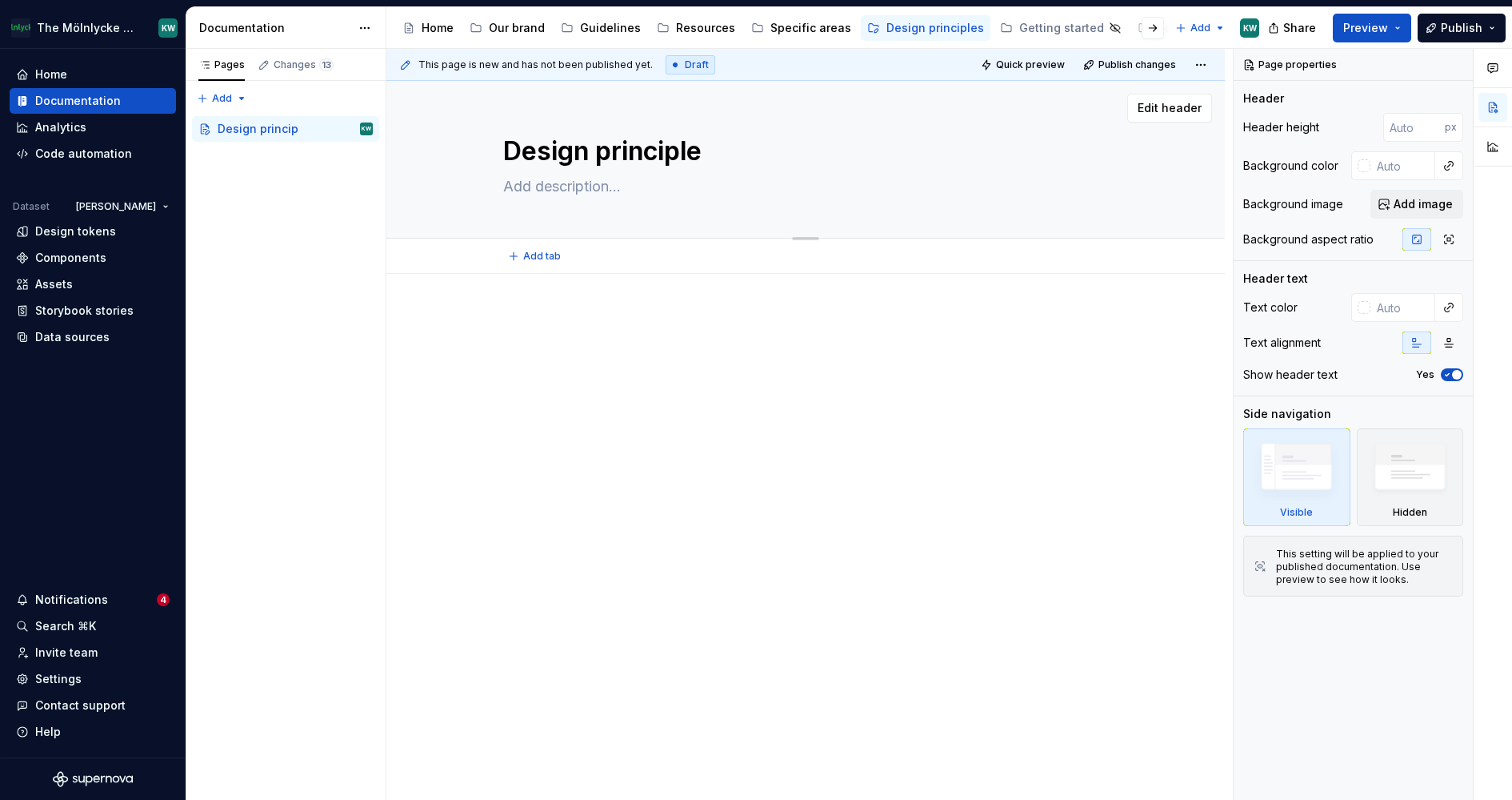
type textarea "Design principles"
type textarea "*"
type textarea "Design principles"
click at [798, 455] on div at bounding box center [805, 453] width 838 height 359
click at [1396, 32] on button "Preview" at bounding box center [1372, 28] width 79 height 29
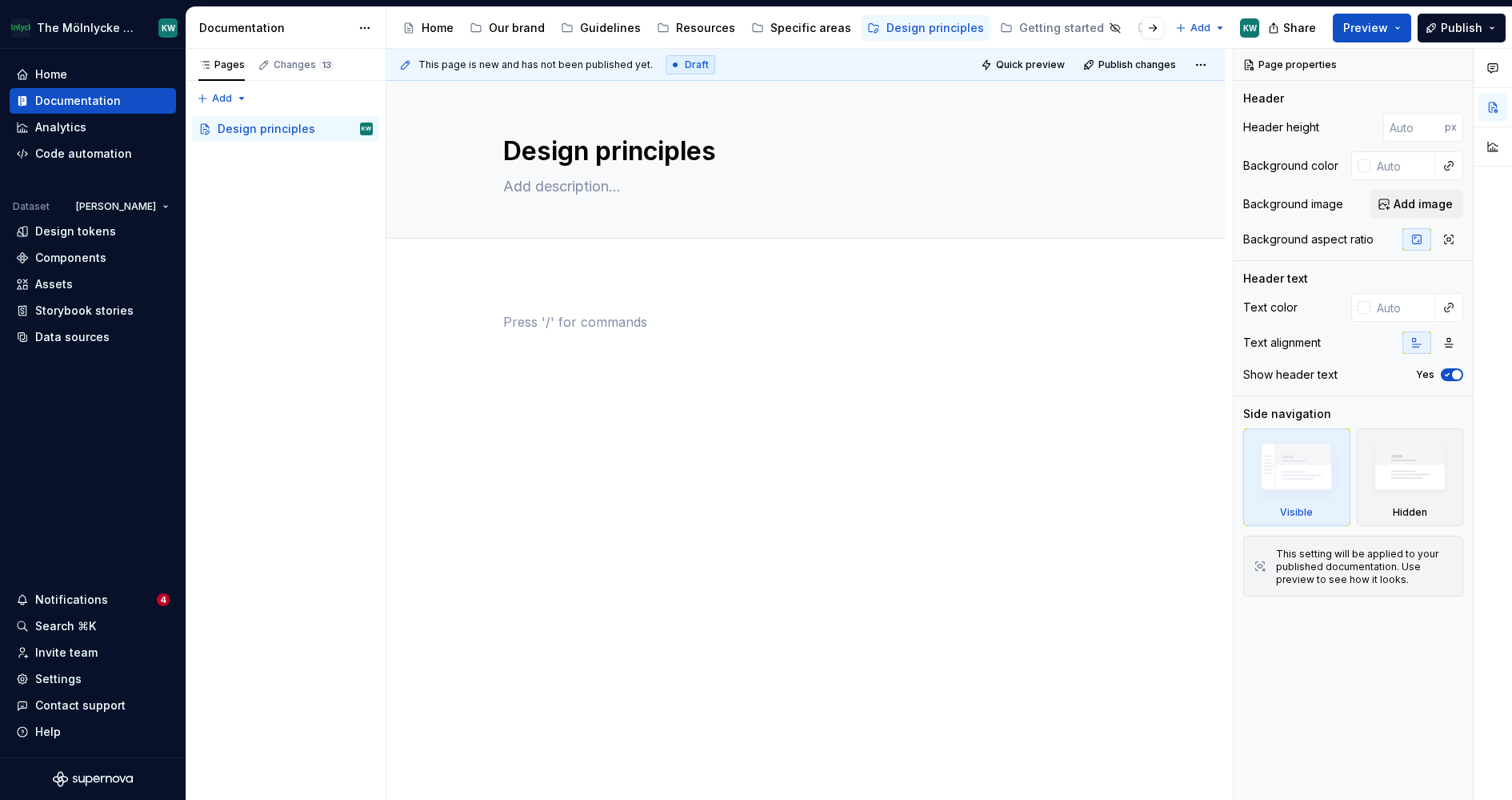
click at [911, 354] on div at bounding box center [805, 341] width 605 height 60
click at [620, 284] on div at bounding box center [805, 453] width 838 height 359
click at [1215, 27] on html "The Mölnlycke Experience KW Home Documentation Analytics Code automation Datase…" at bounding box center [756, 400] width 1512 height 800
click at [1224, 87] on div "New group" at bounding box center [1254, 84] width 104 height 16
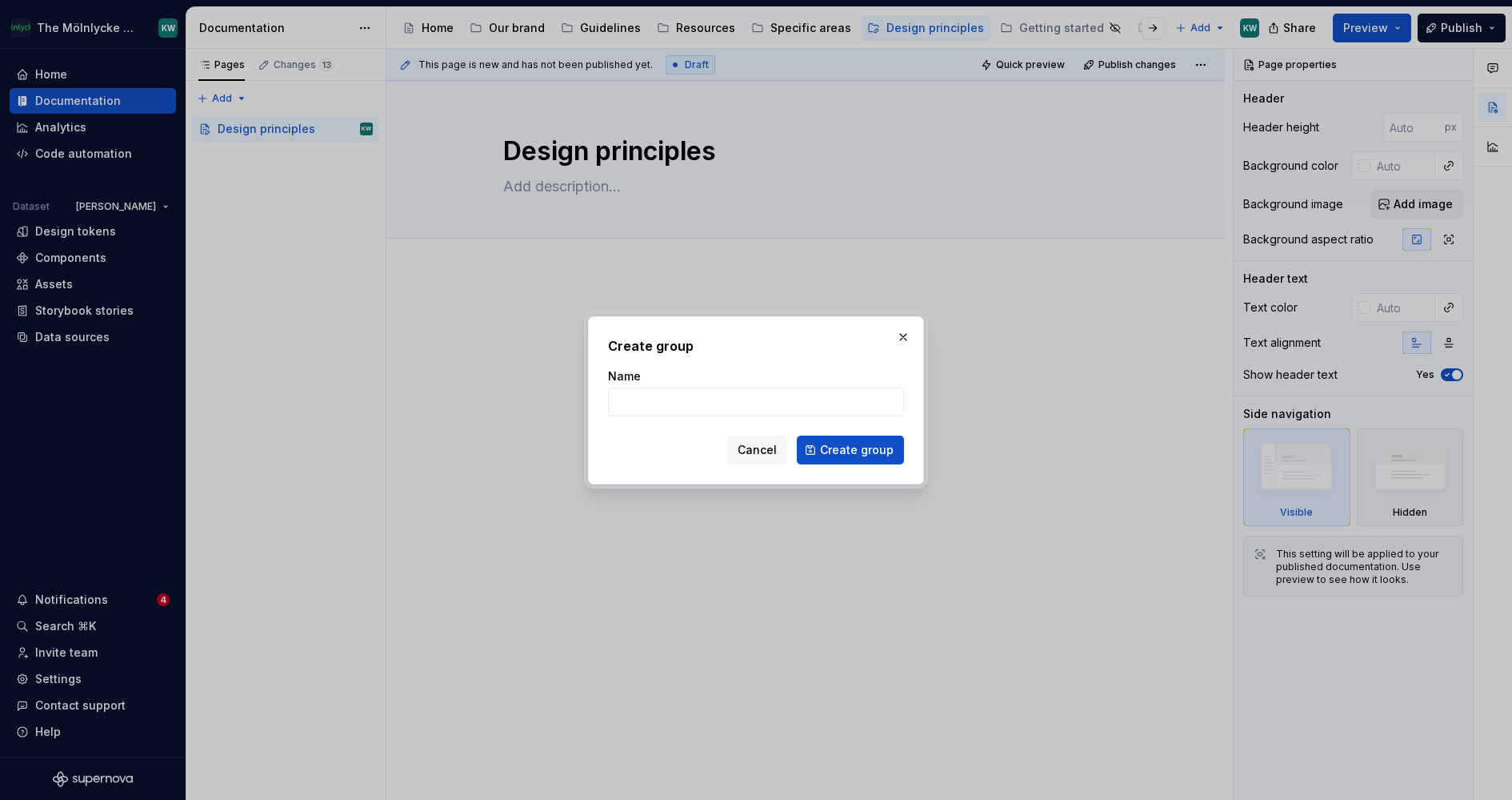
type textarea "*"
type input "Design system"
click at [760, 350] on h2 "Create group" at bounding box center [756, 345] width 296 height 19
click at [894, 448] on button "Create group" at bounding box center [850, 450] width 107 height 29
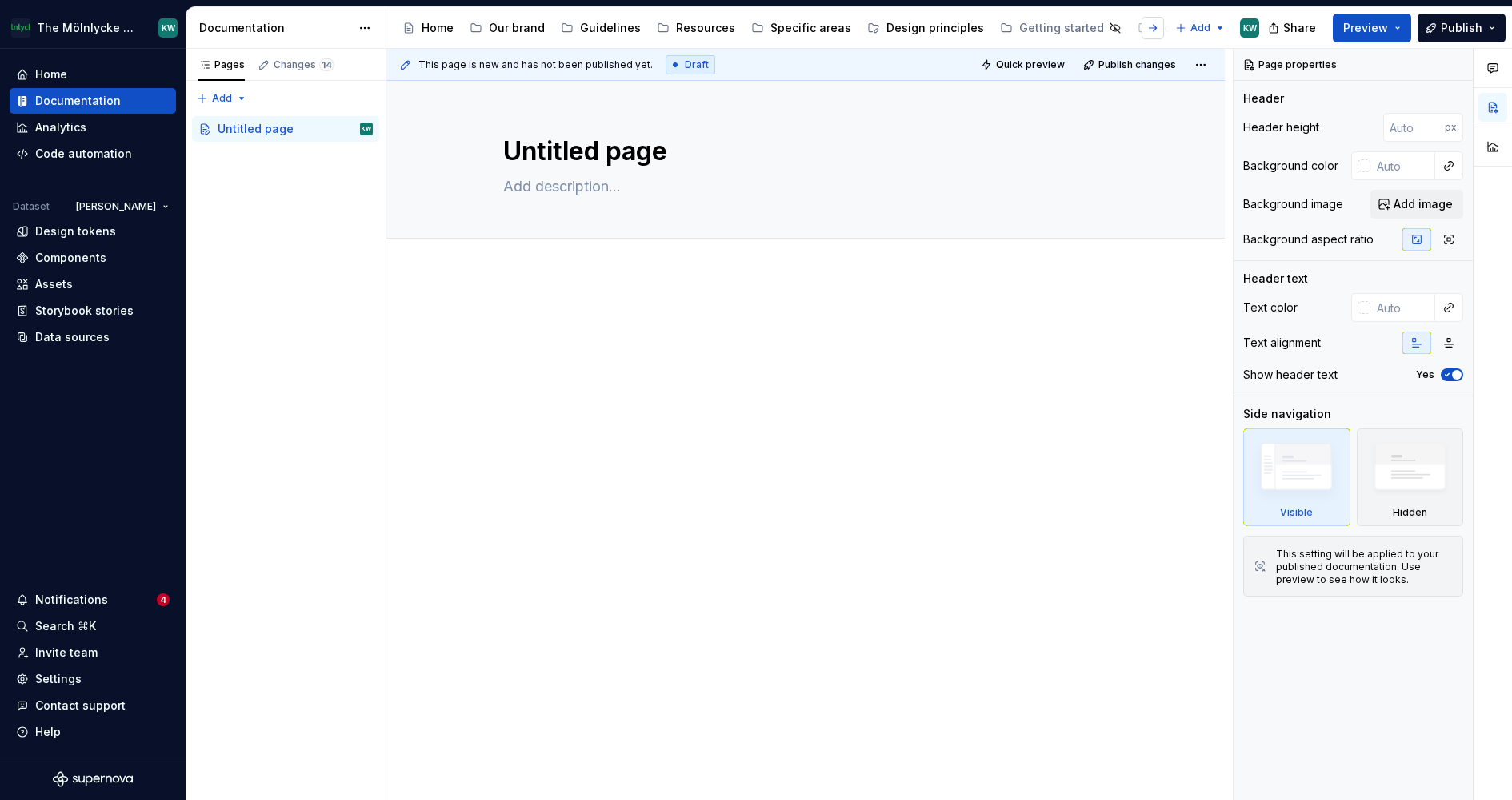
click at [1156, 27] on button "button" at bounding box center [1152, 28] width 22 height 22
click at [1156, 27] on div "Accessibility guide for tree Page tree. Navigate the tree with the arrow keys. …" at bounding box center [781, 28] width 778 height 32
click at [410, 22] on button "button" at bounding box center [409, 28] width 22 height 22
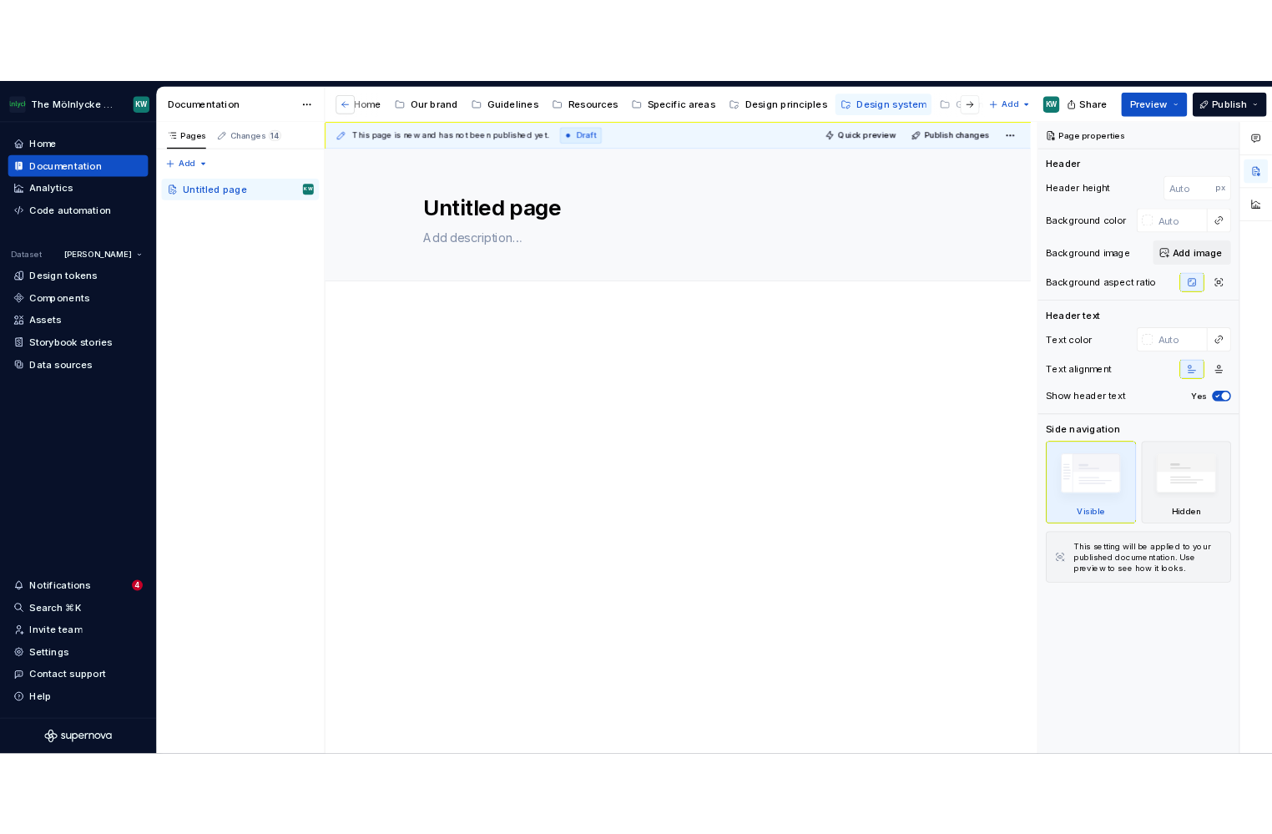
scroll to position [0, 0]
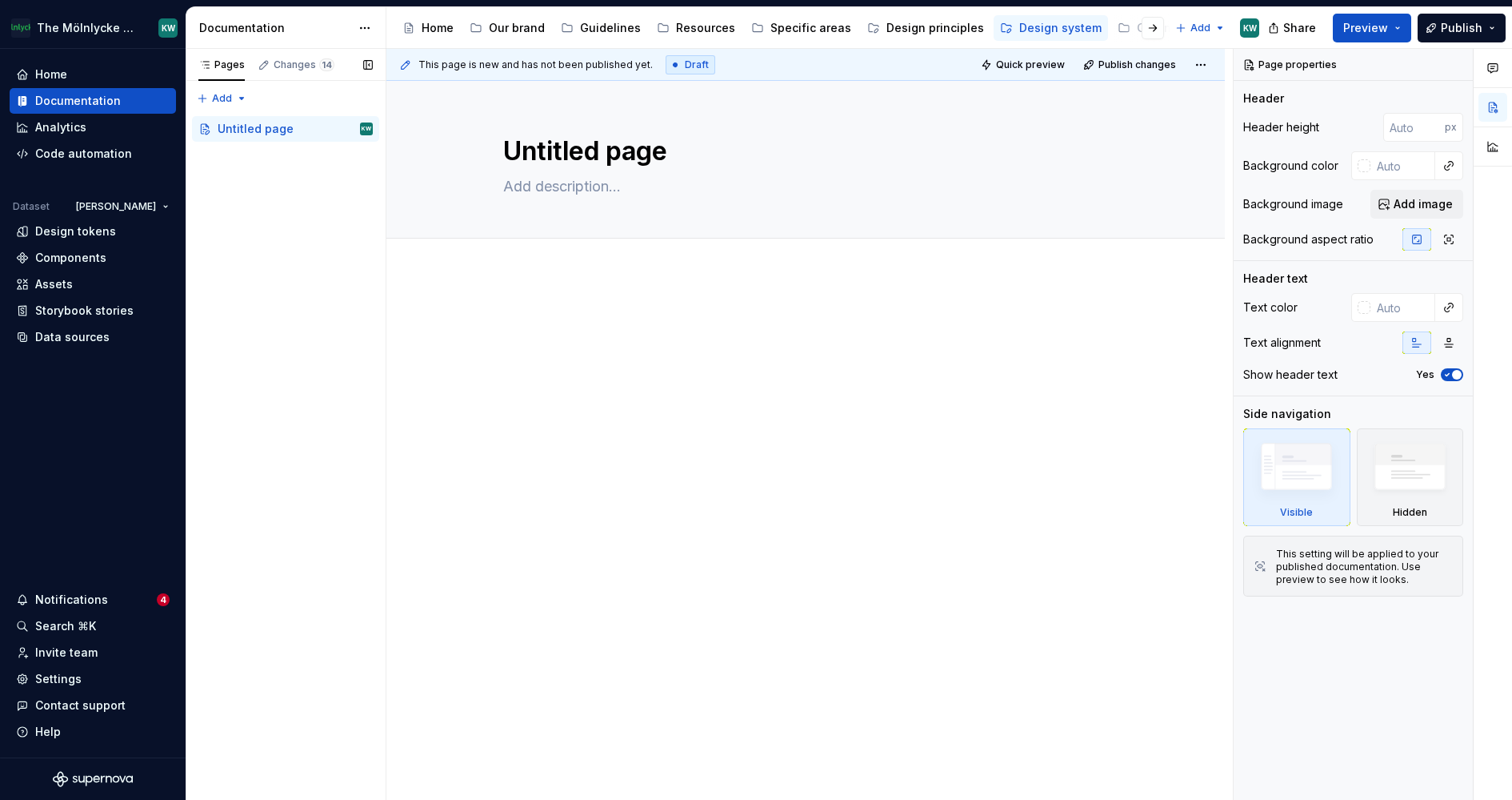
type textarea "*"
click at [73, 675] on div "Settings" at bounding box center [58, 678] width 46 height 16
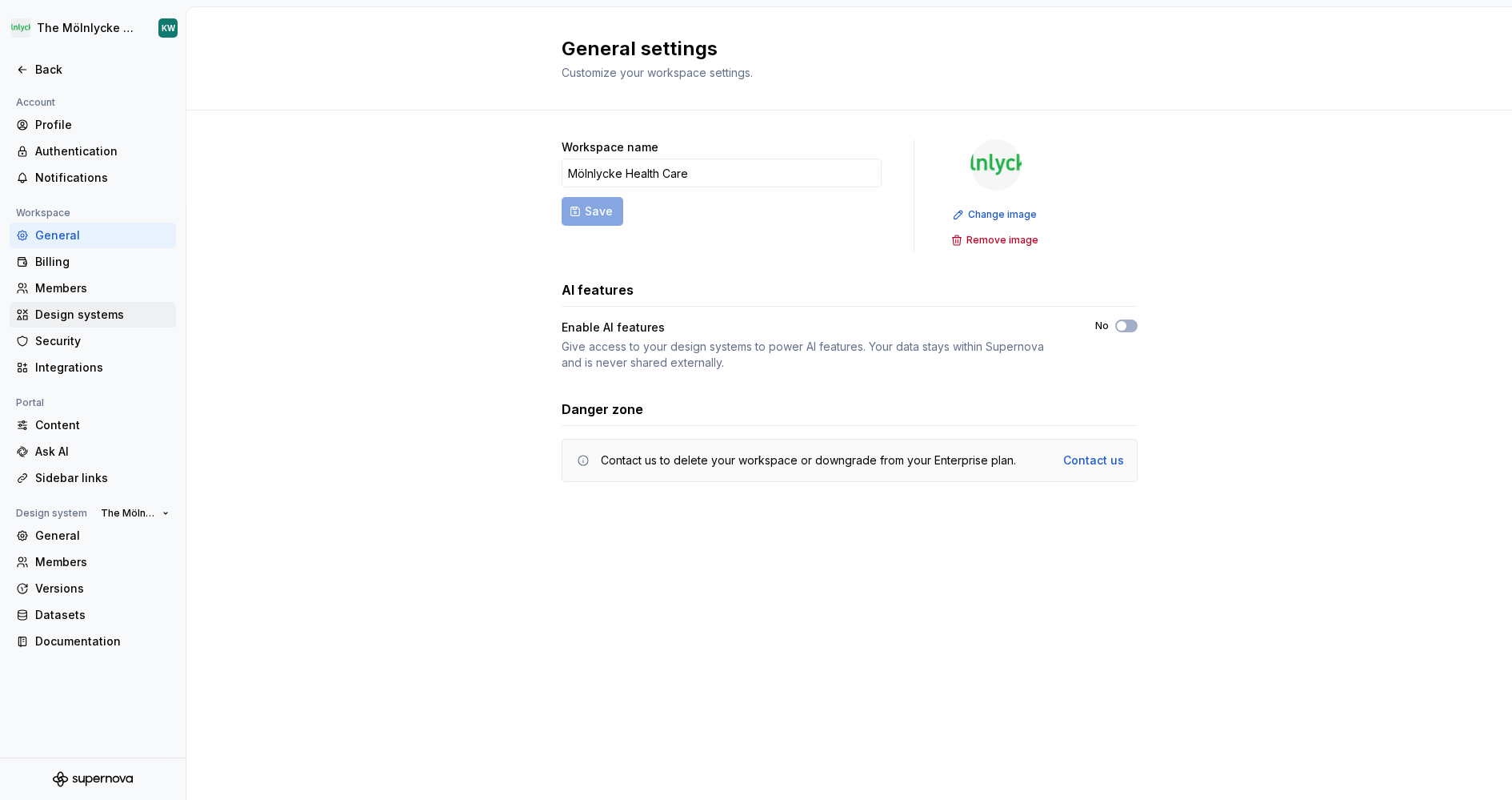
click at [80, 307] on div "Design systems" at bounding box center [103, 315] width 134 height 16
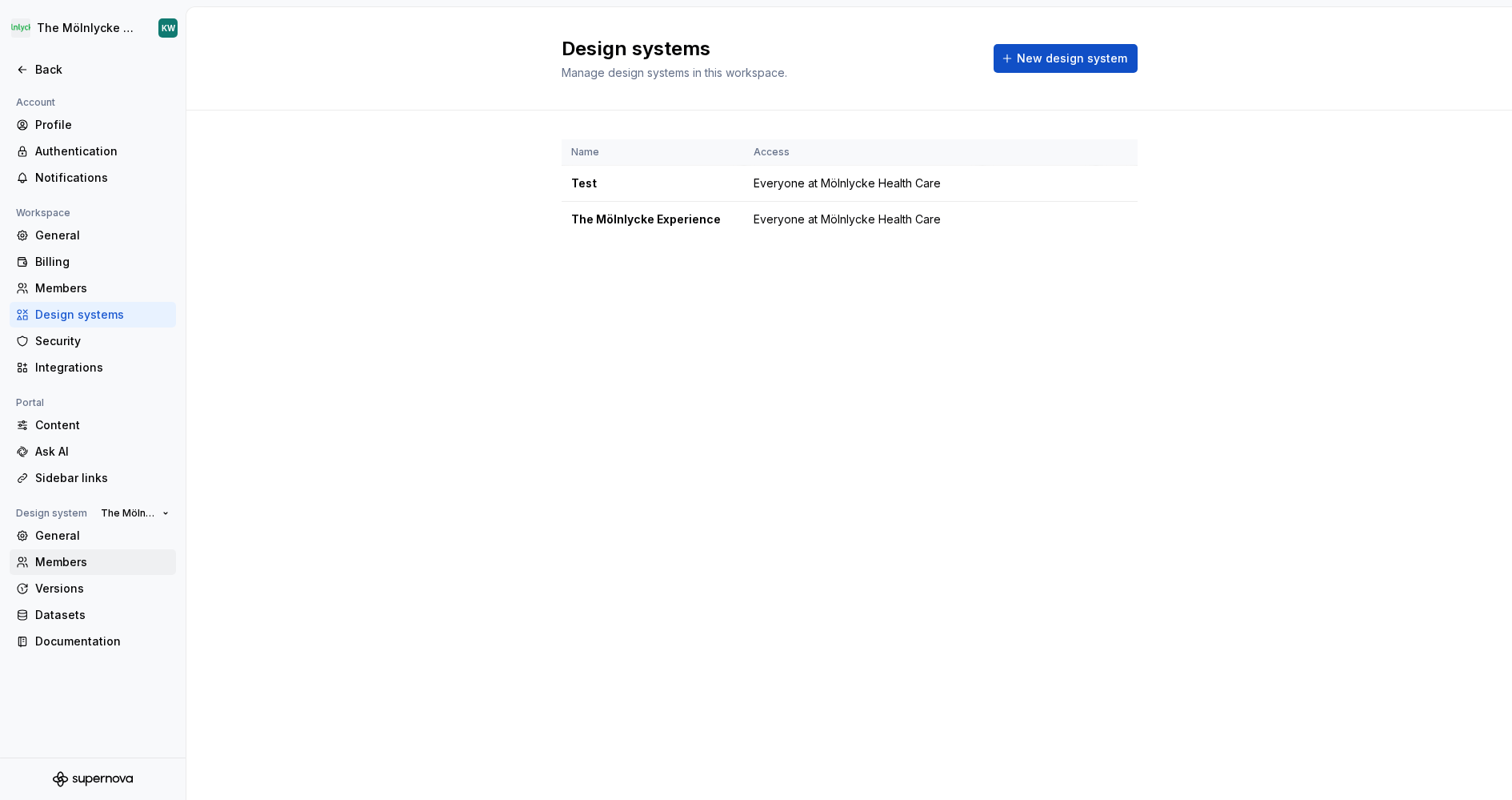
click at [60, 566] on div "Members" at bounding box center [103, 561] width 134 height 16
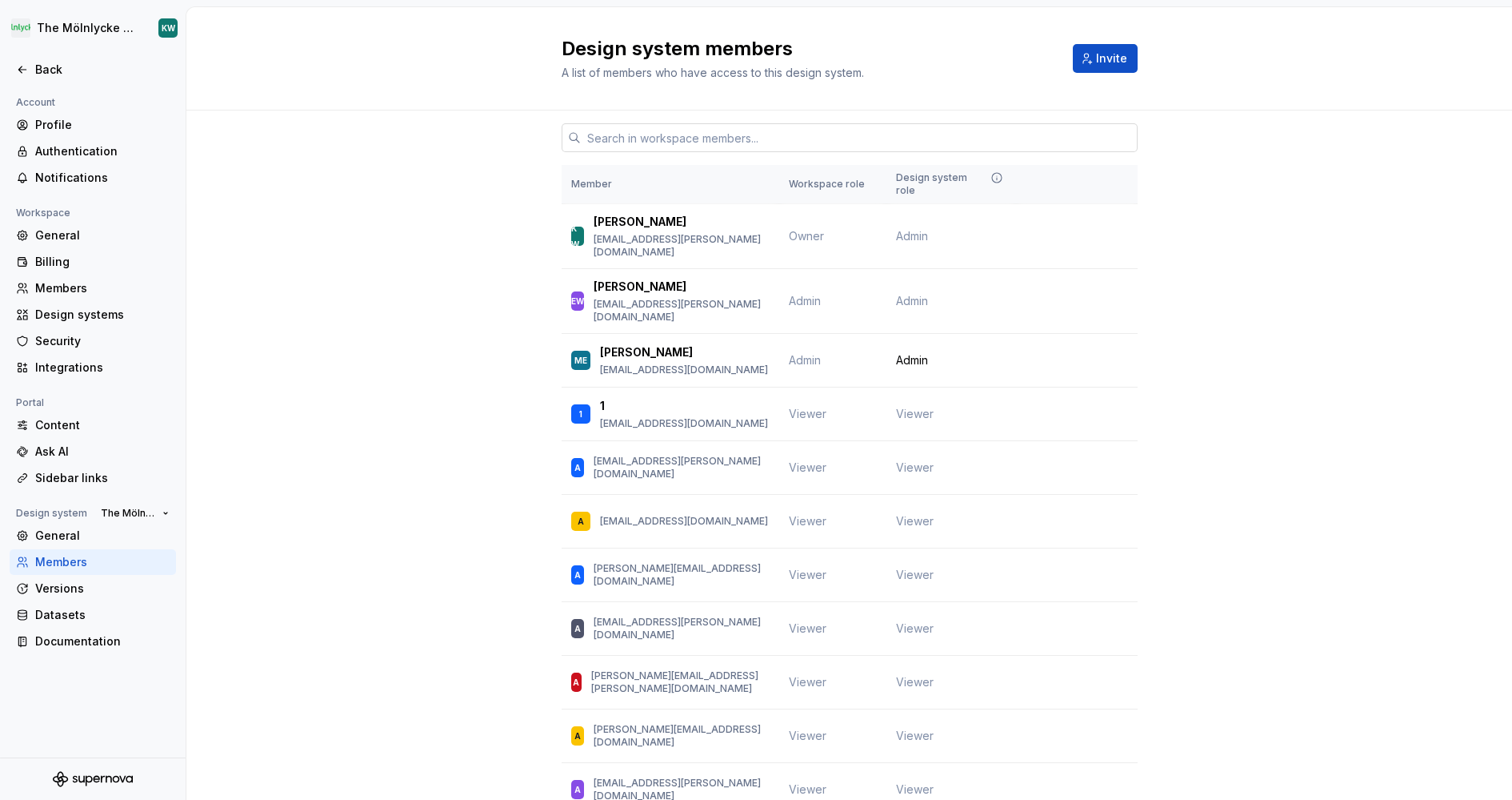
click at [726, 138] on input "text" at bounding box center [859, 137] width 557 height 29
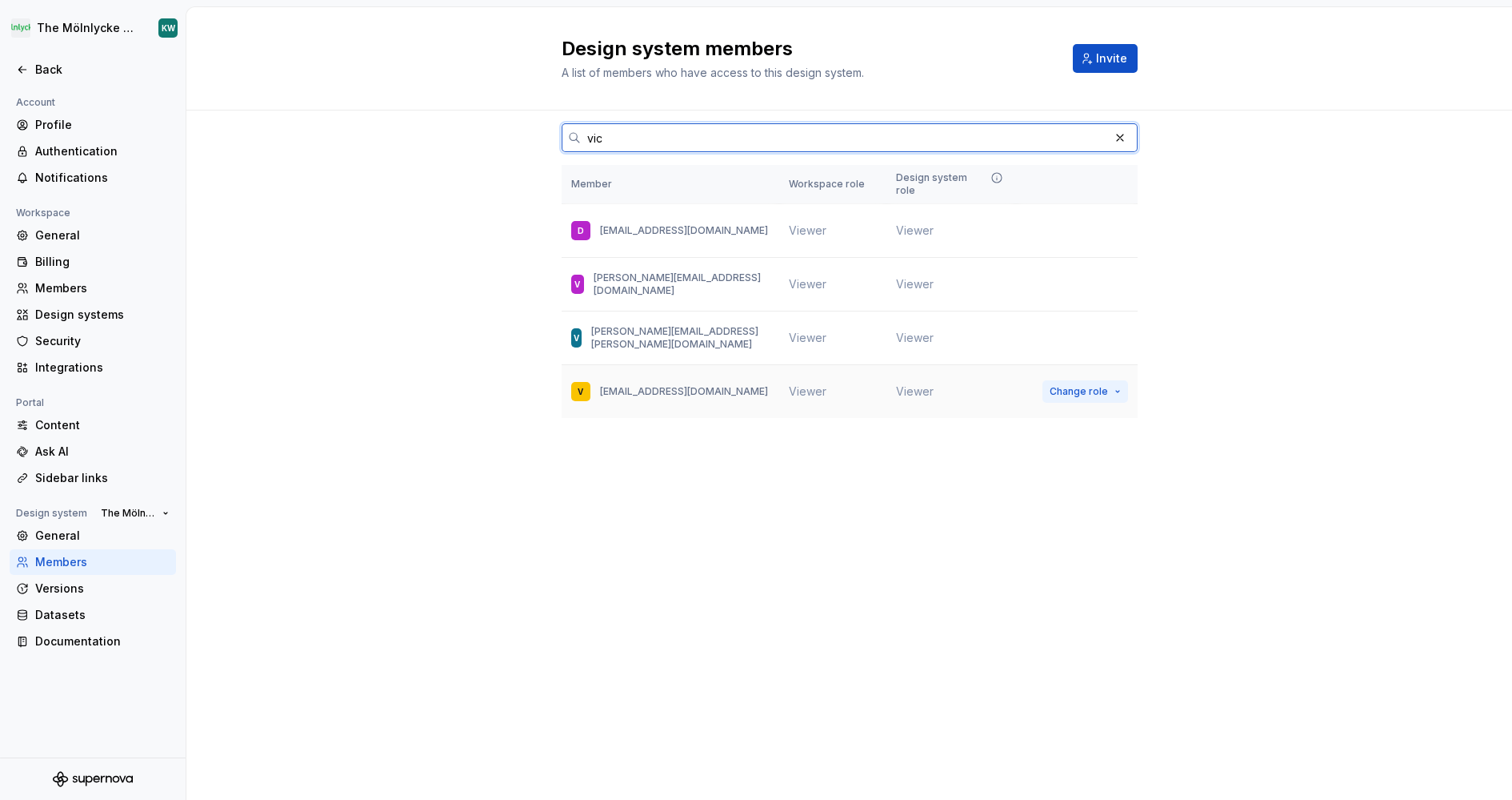
type input "vic"
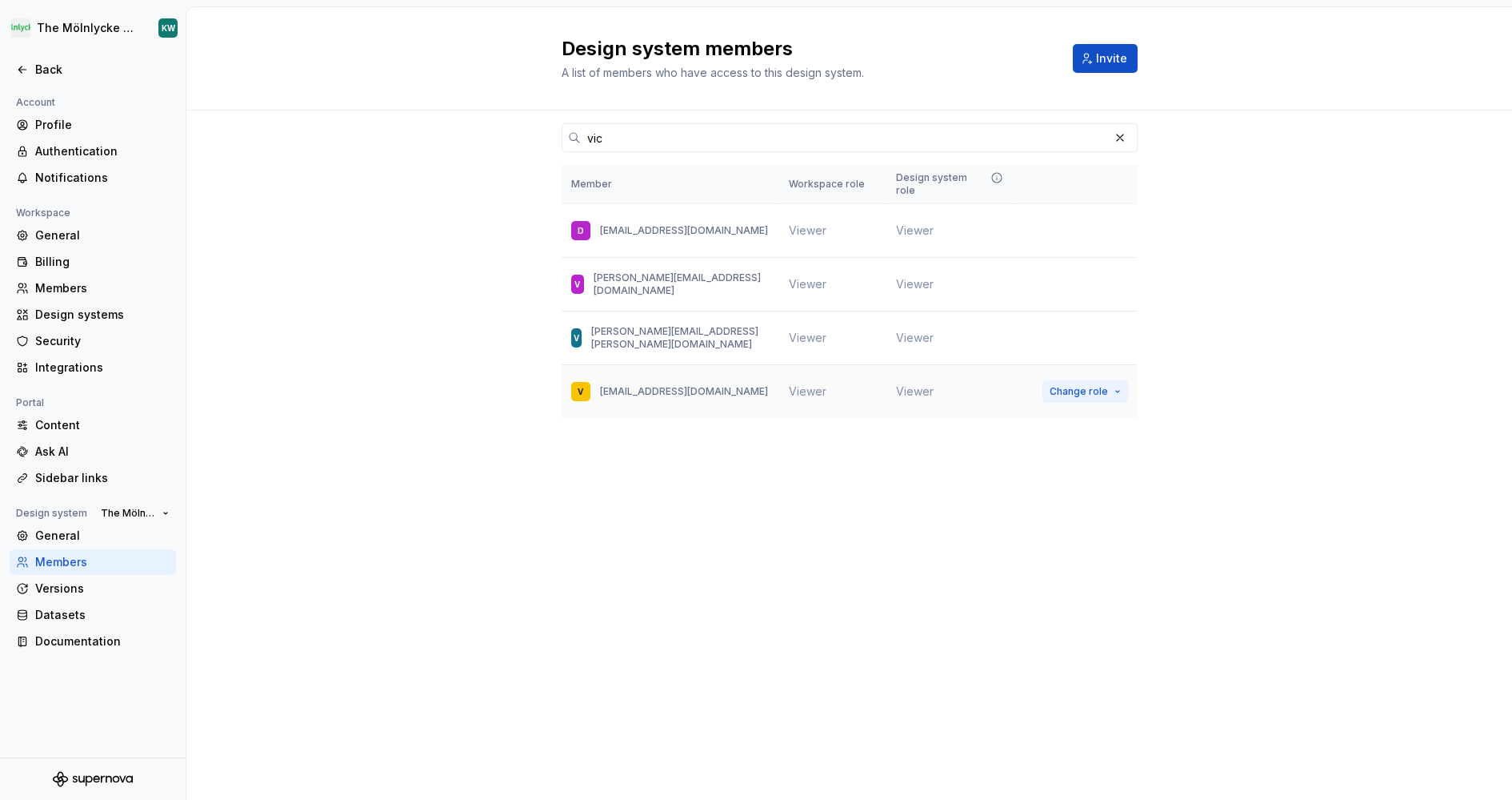
click at [1094, 385] on span "Change role" at bounding box center [1079, 390] width 58 height 12
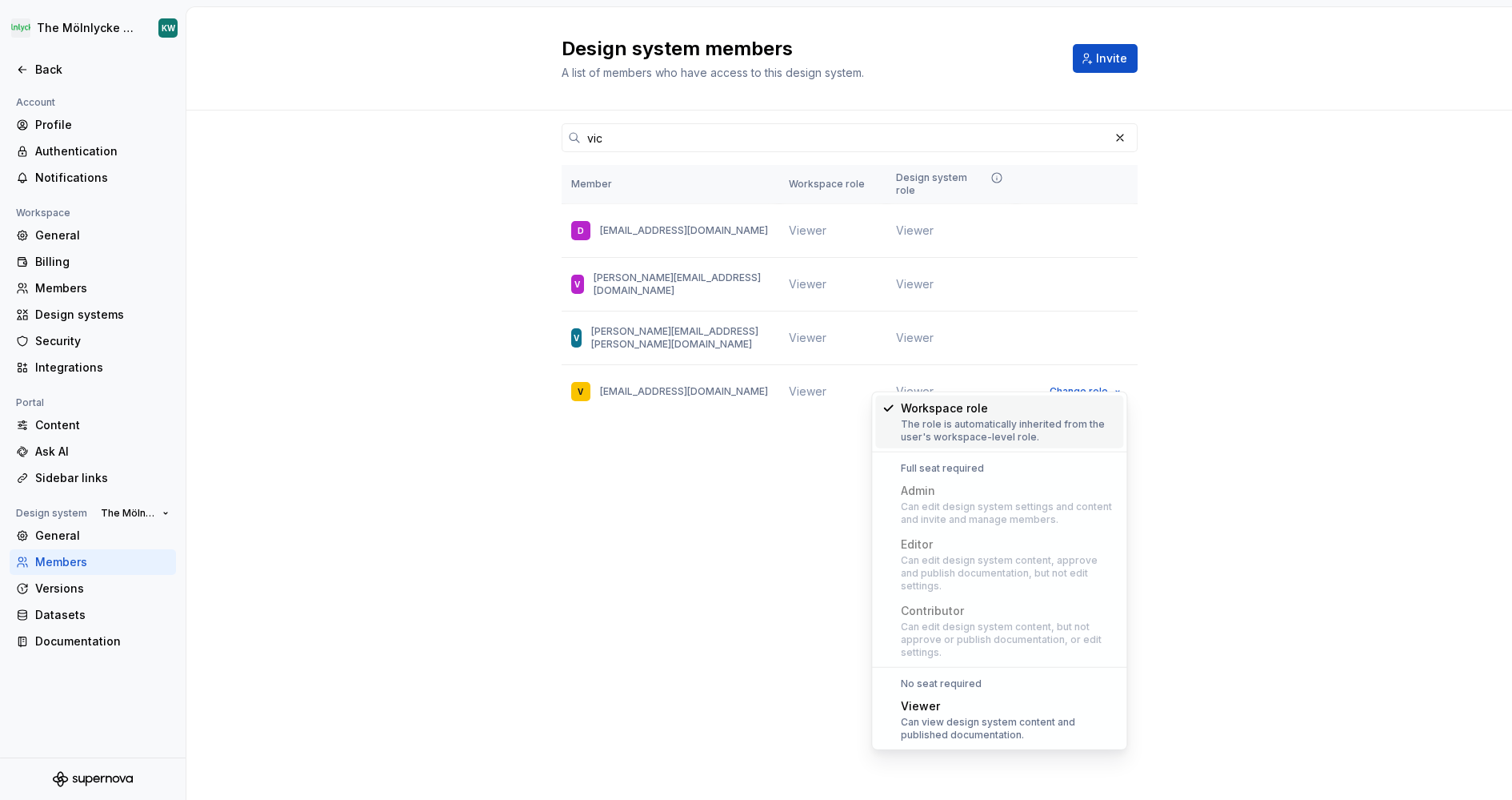
click at [1198, 322] on div "vic Member Workspace role Design system role D [PERSON_NAME][EMAIL_ADDRESS][DOM…" at bounding box center [849, 294] width 1326 height 368
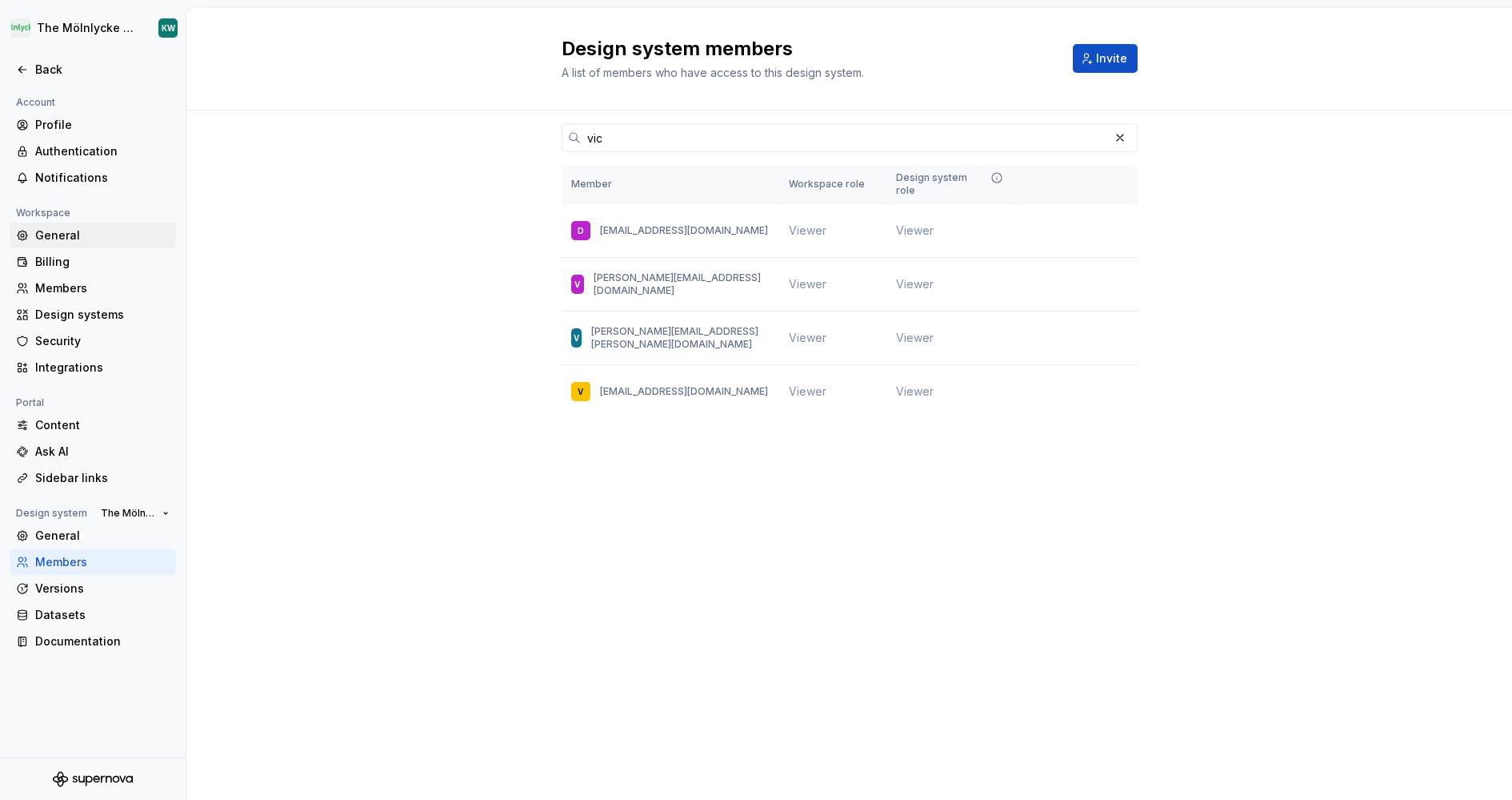
click at [65, 239] on div "General" at bounding box center [103, 235] width 134 height 16
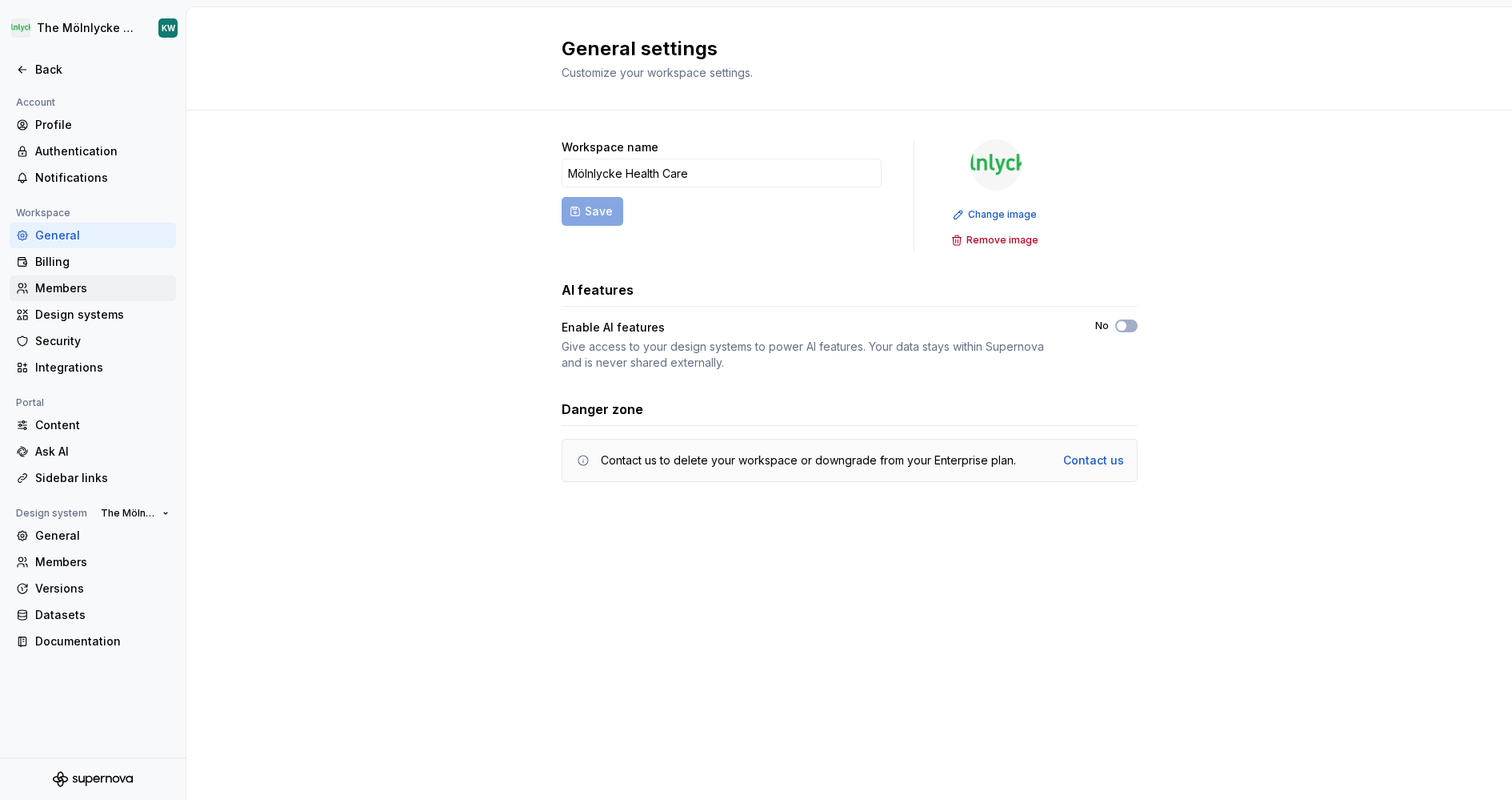
click at [72, 278] on div "Members" at bounding box center [93, 288] width 167 height 26
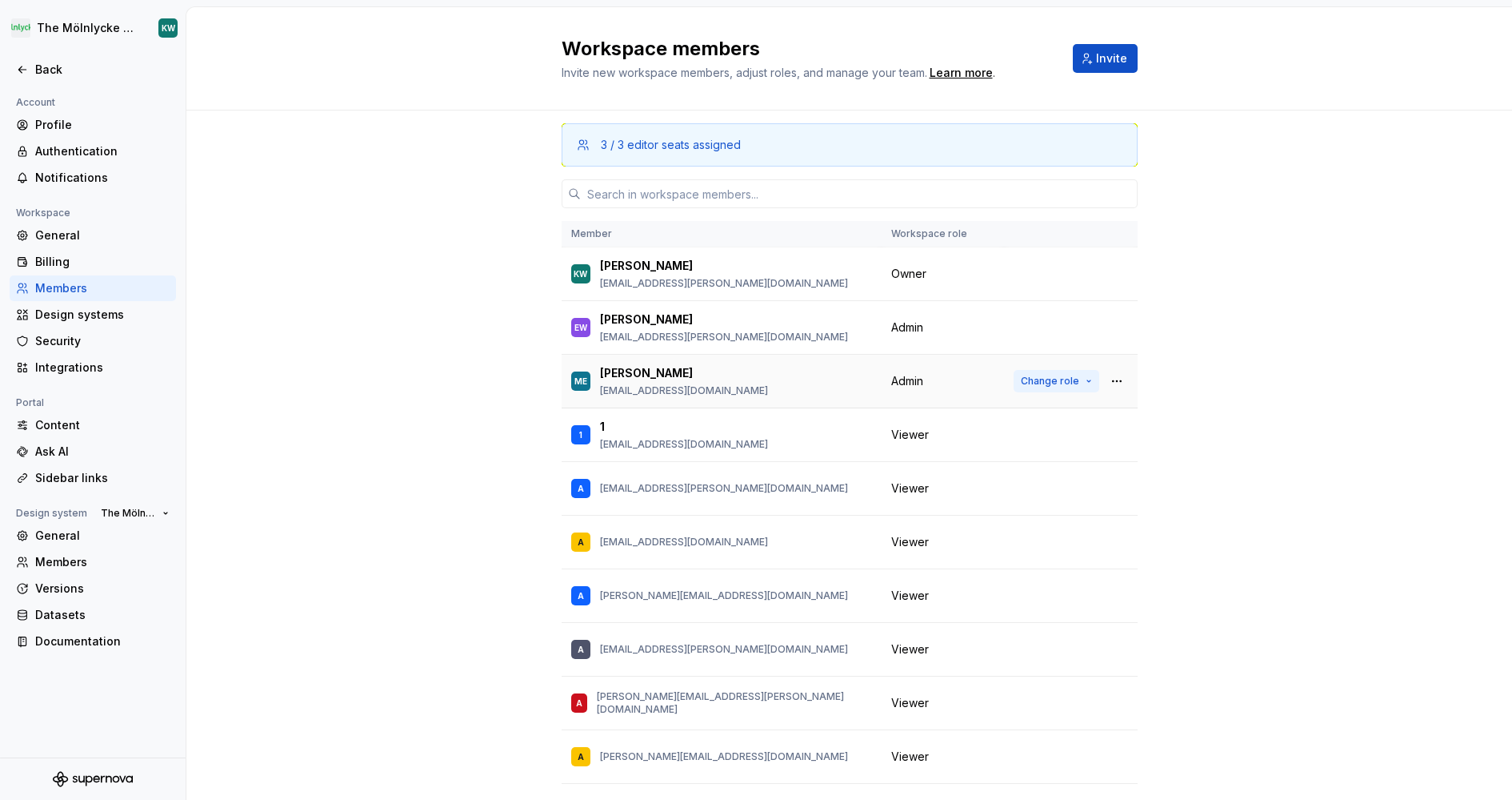
click at [1081, 377] on button "Change role" at bounding box center [1056, 380] width 85 height 22
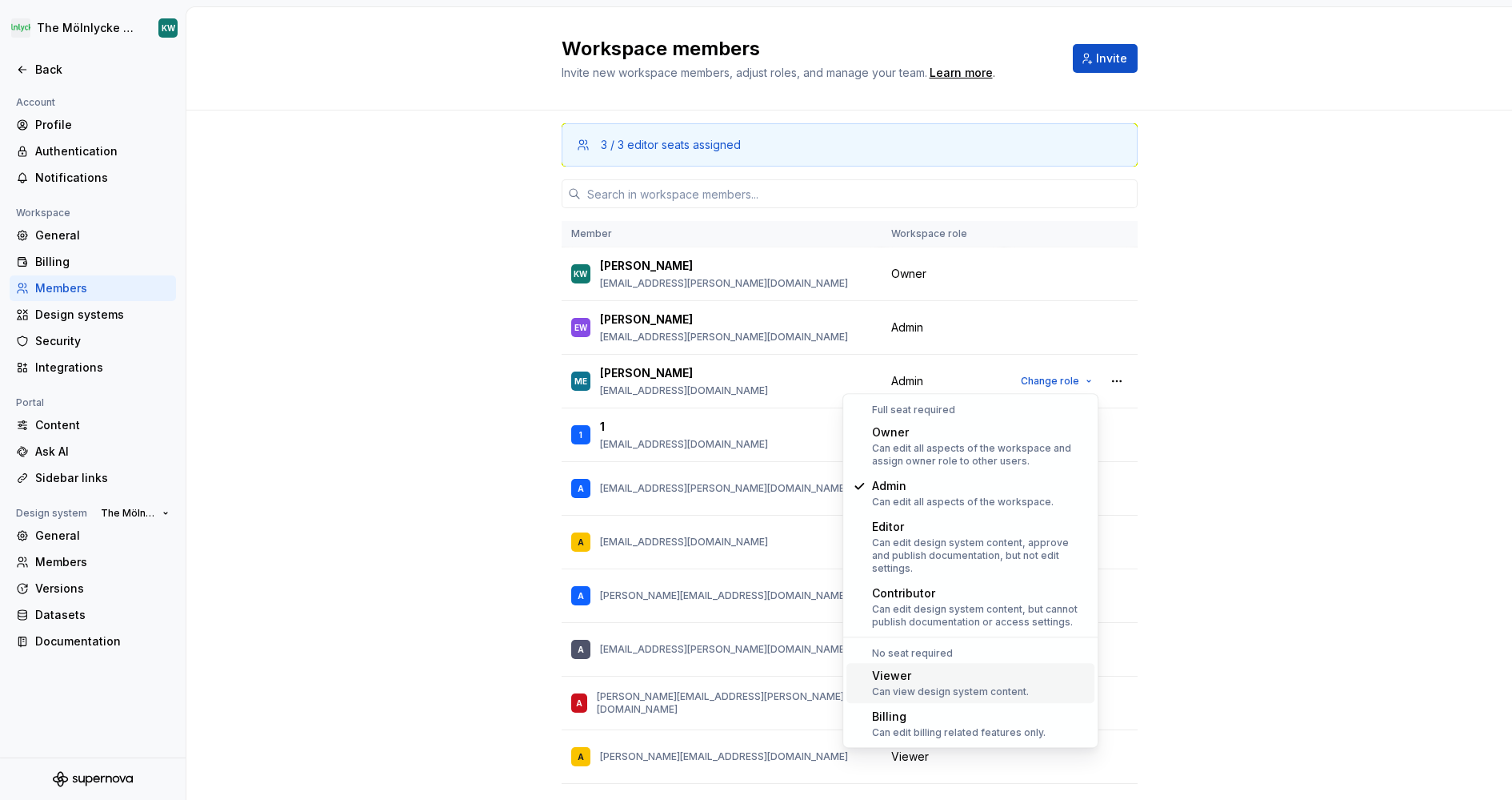
click at [947, 669] on div "Viewer" at bounding box center [950, 675] width 157 height 16
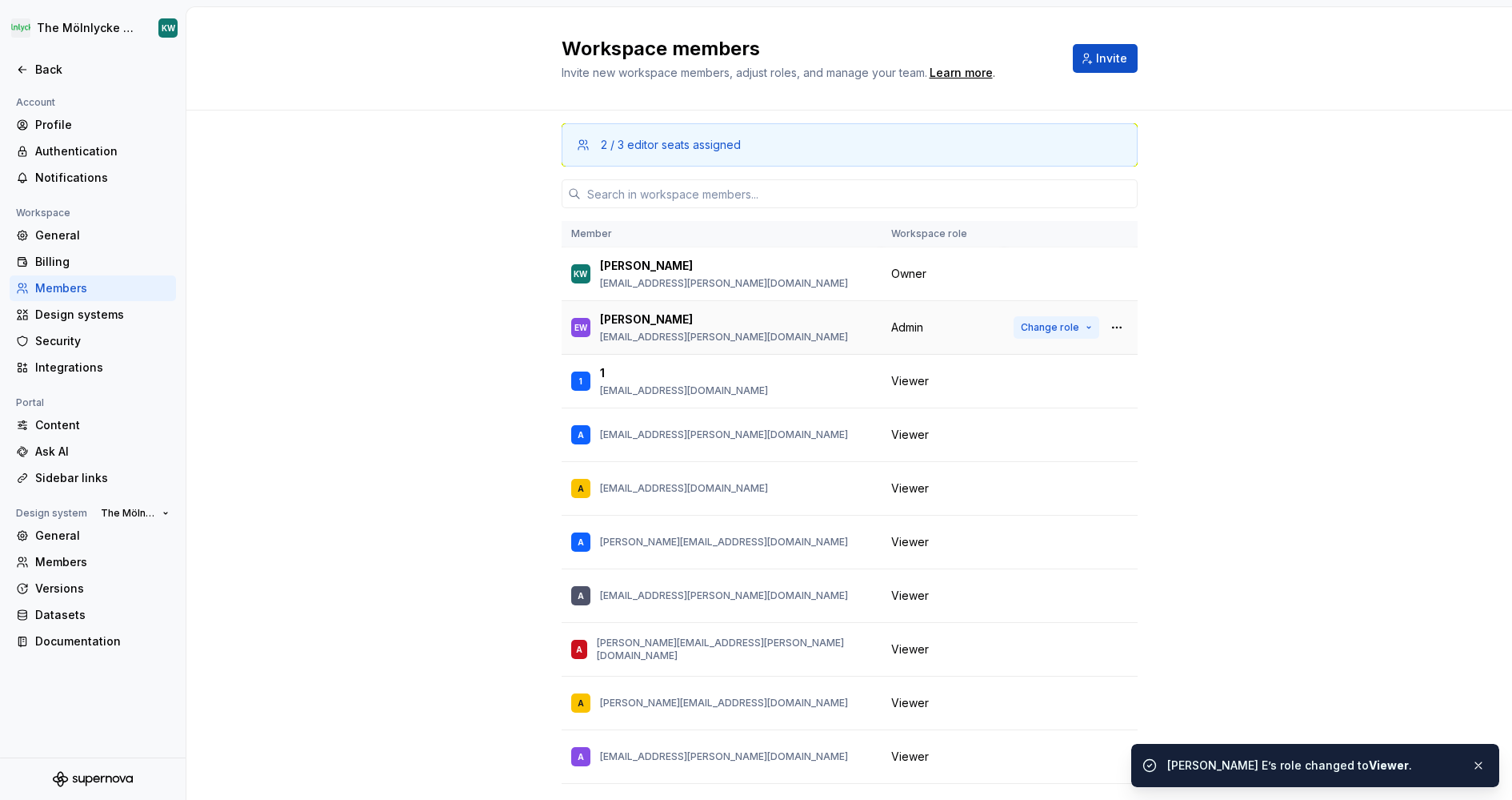
click at [1079, 321] on button "Change role" at bounding box center [1056, 327] width 85 height 22
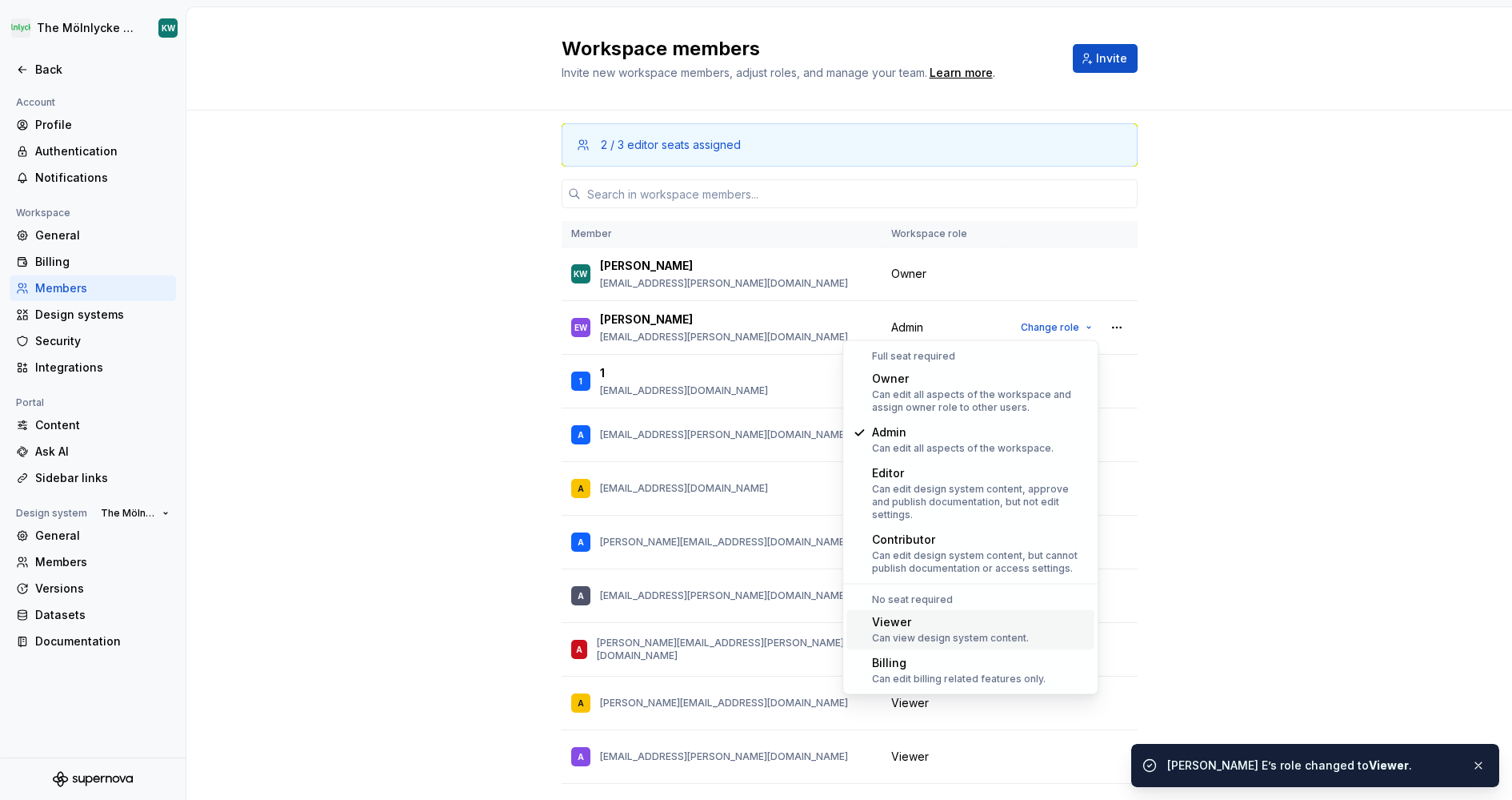
click at [936, 614] on div "Viewer" at bounding box center [950, 622] width 157 height 16
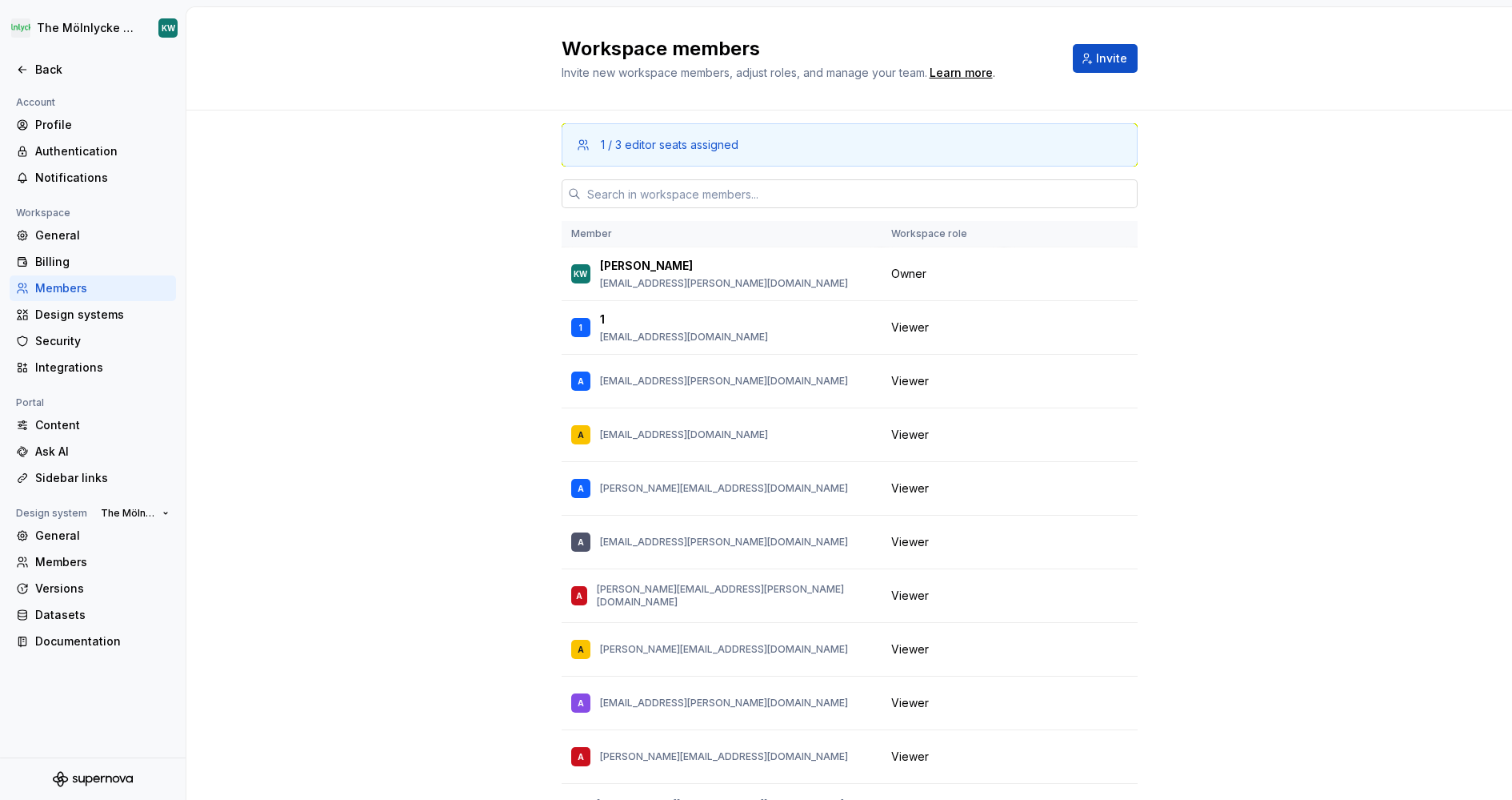
click at [885, 195] on input "text" at bounding box center [859, 194] width 557 height 29
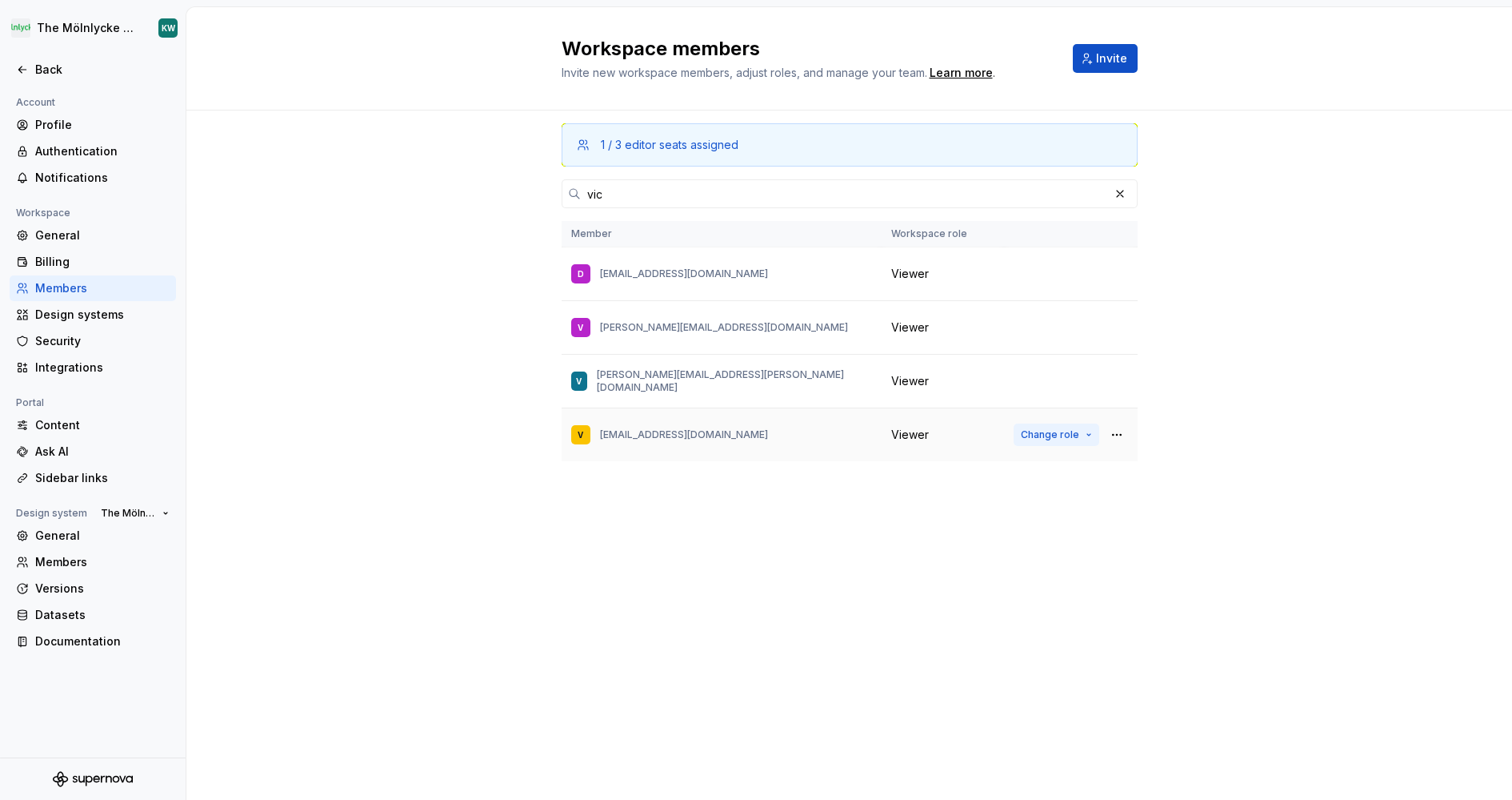
click at [1069, 435] on span "Change role" at bounding box center [1050, 434] width 58 height 12
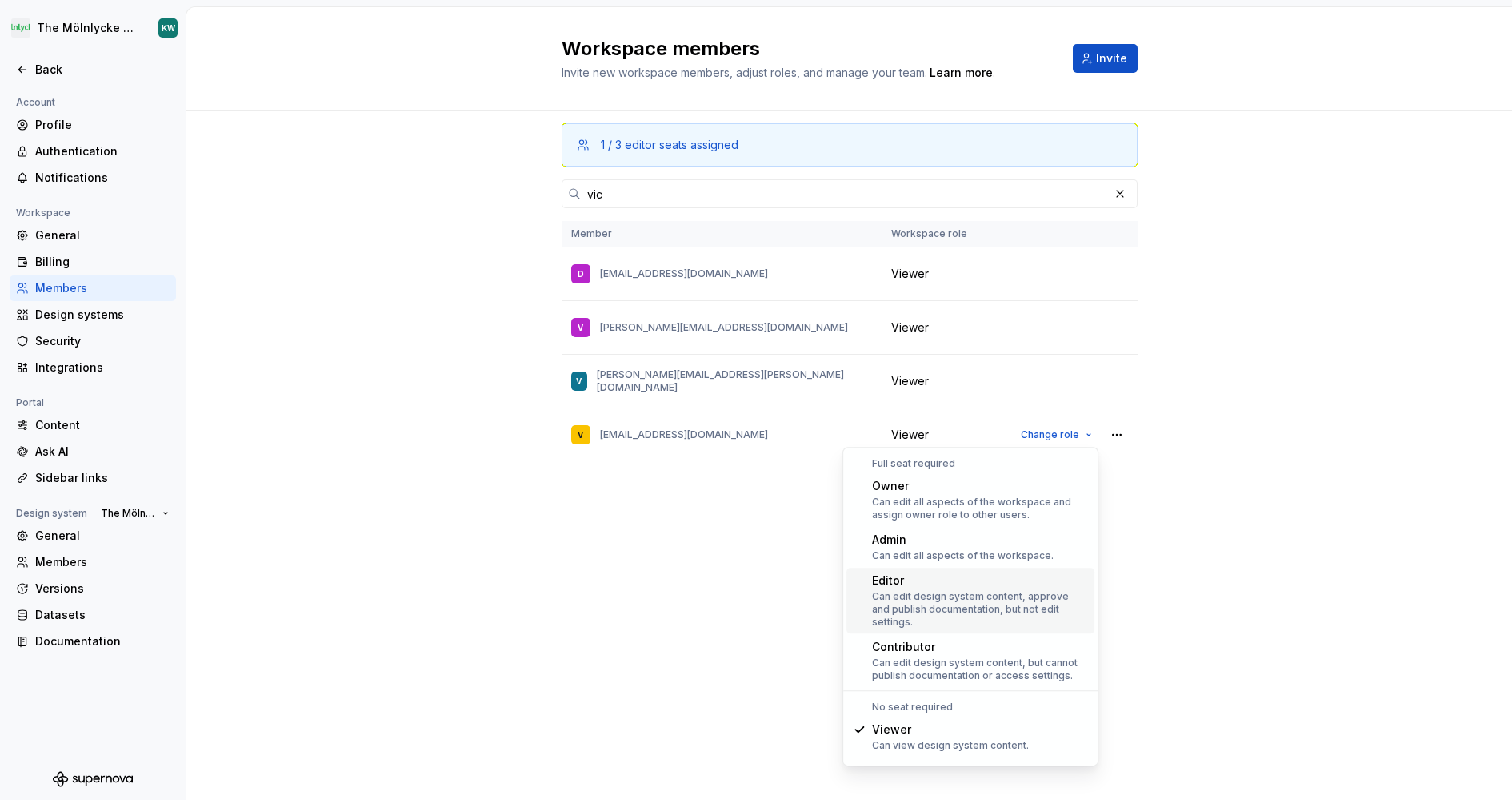
click at [1045, 604] on div "Can edit design system content, approve and publish documentation, but not edit…" at bounding box center [979, 609] width 216 height 38
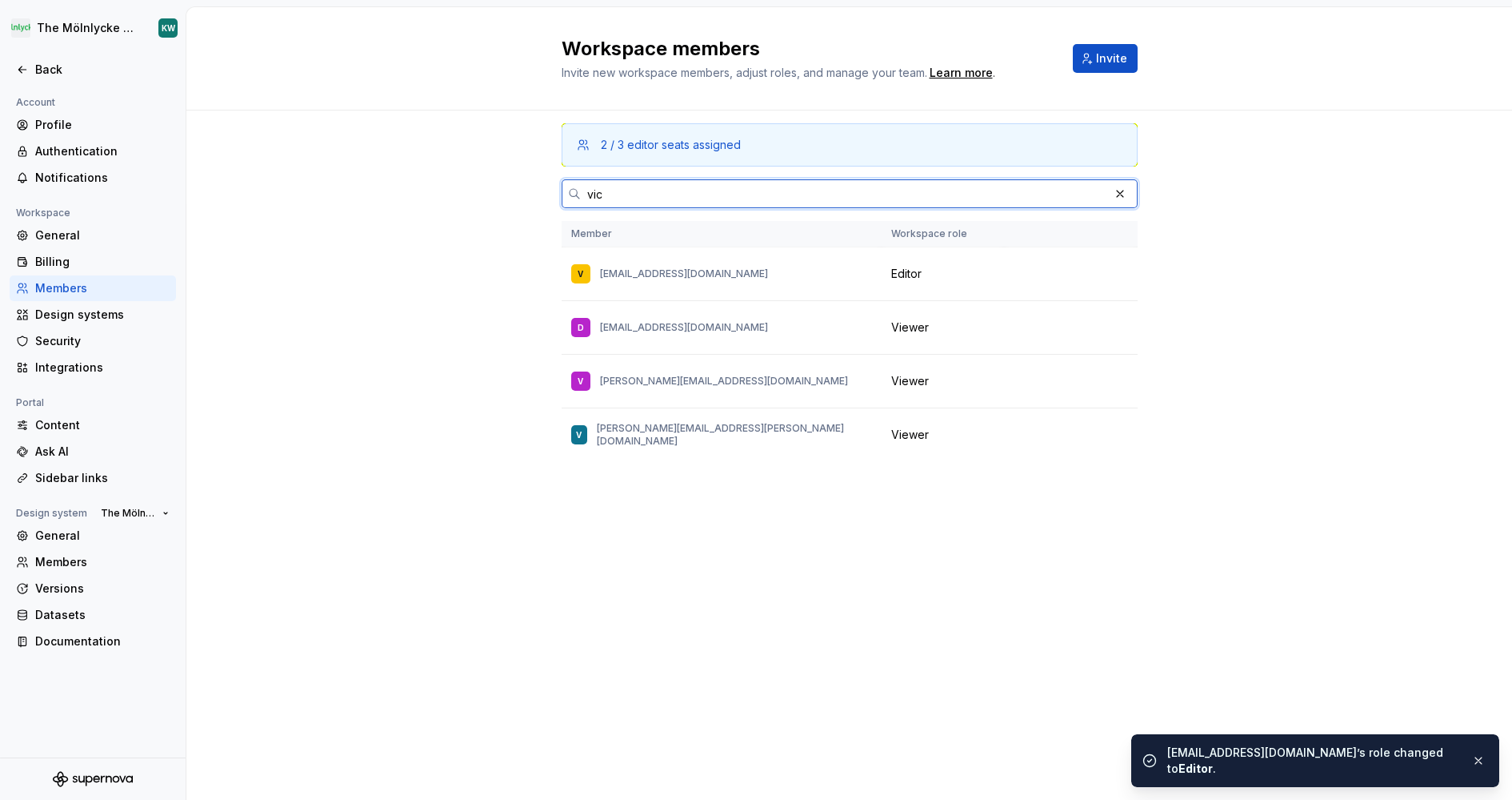
drag, startPoint x: 709, startPoint y: 189, endPoint x: 532, endPoint y: 173, distance: 177.7
click at [532, 173] on div "2 / 3 editor seats assigned vic Member Workspace role V [EMAIL_ADDRESS][DOMAIN_…" at bounding box center [849, 455] width 1326 height 689
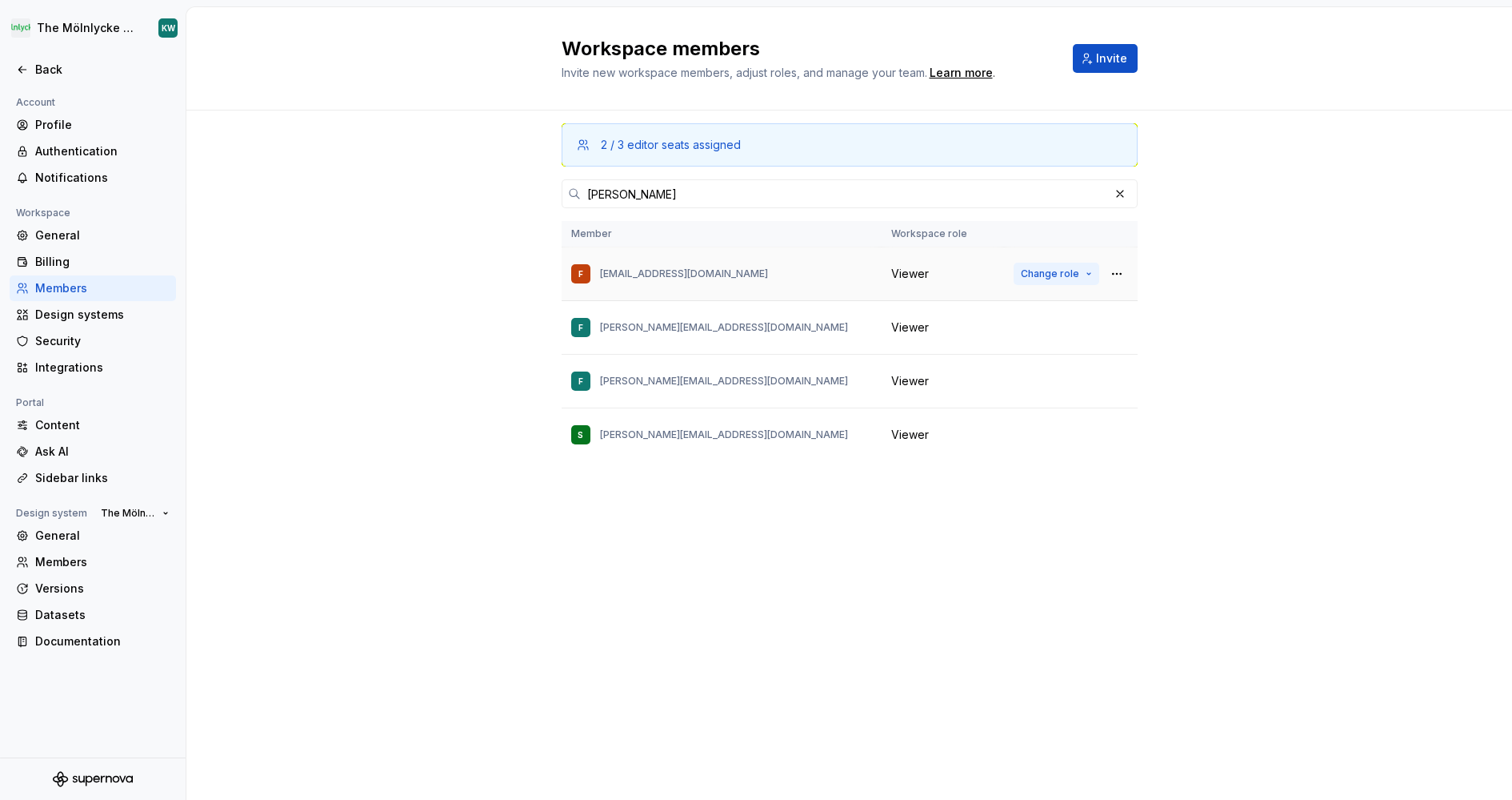
click at [1067, 275] on span "Change role" at bounding box center [1050, 273] width 58 height 12
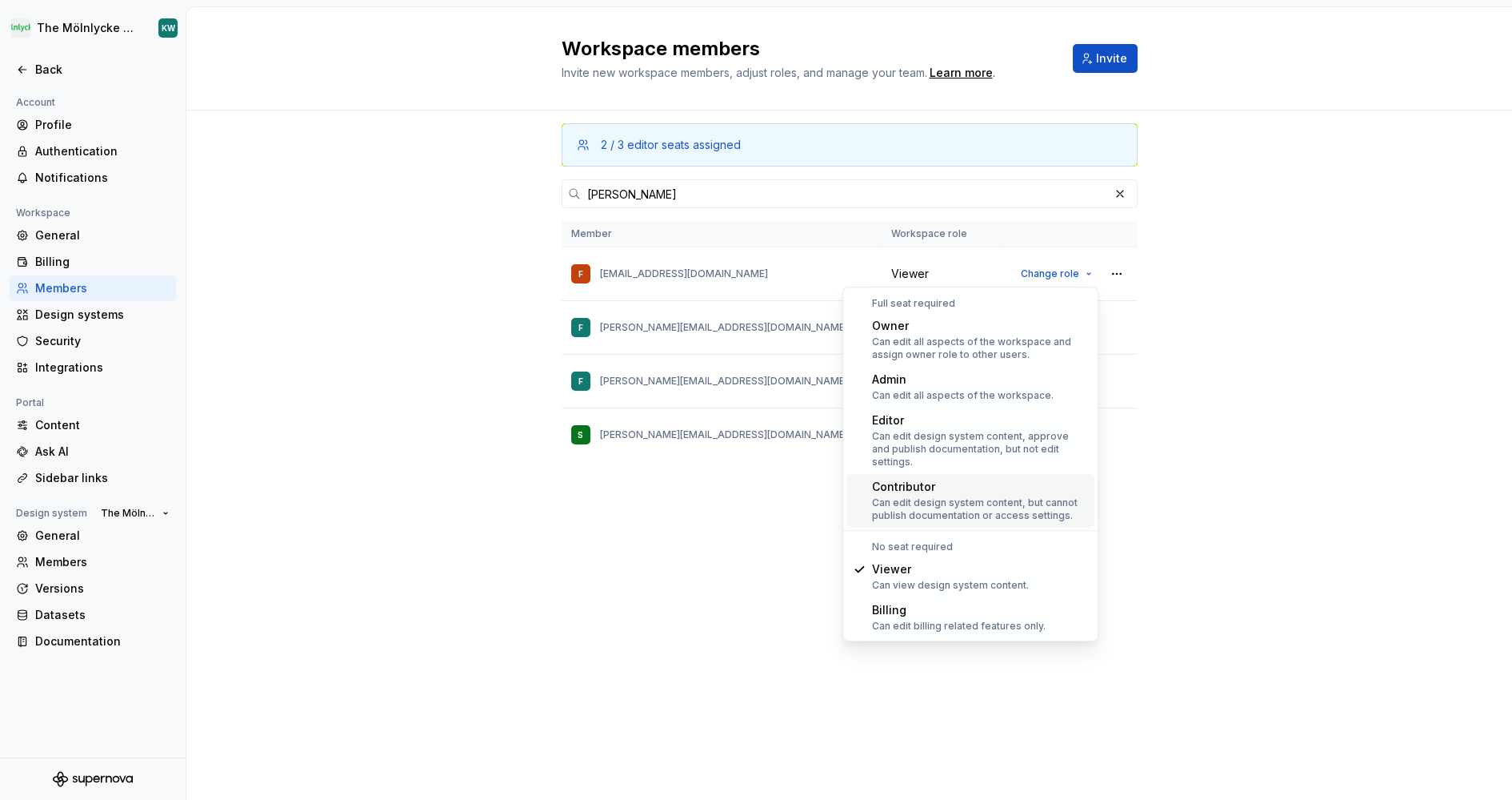
click at [1035, 504] on div "Can edit design system content, but cannot publish documentation or access sett…" at bounding box center [979, 508] width 216 height 26
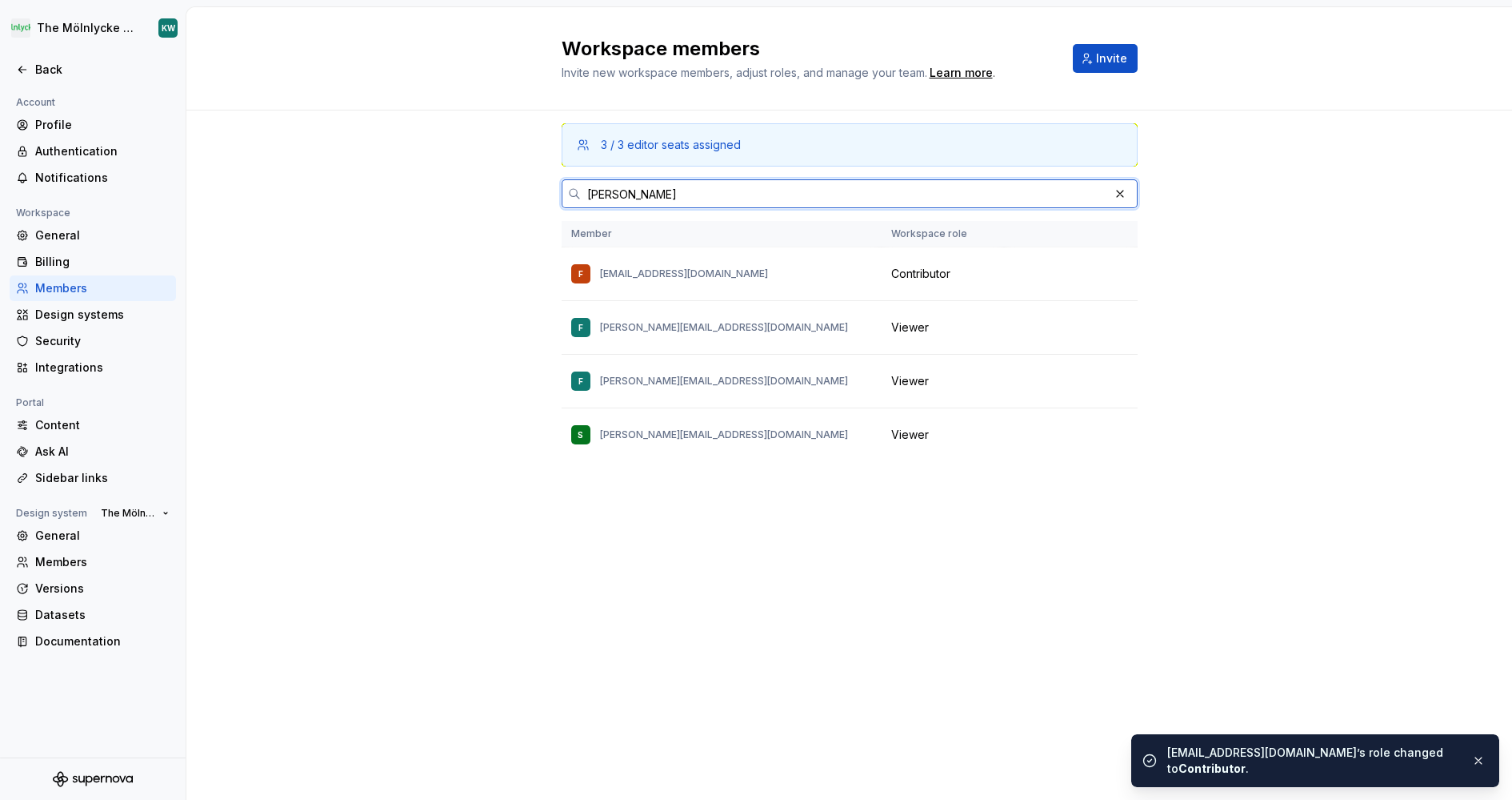
drag, startPoint x: 734, startPoint y: 196, endPoint x: 500, endPoint y: 193, distance: 234.0
click at [500, 193] on div "3 / 3 editor seats assigned [PERSON_NAME] Member Workspace role F [EMAIL_ADDRES…" at bounding box center [849, 455] width 1326 height 689
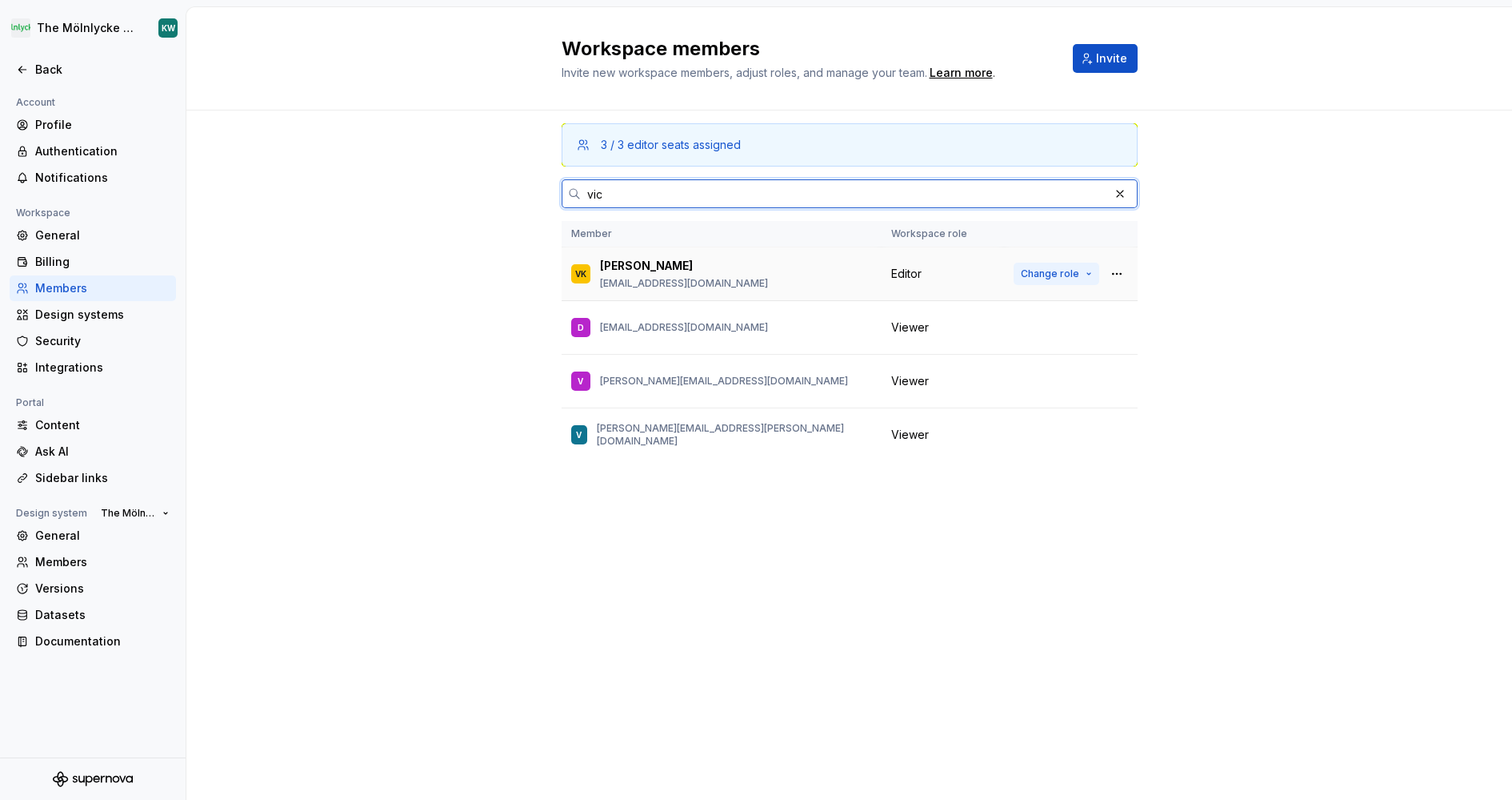
type input "vic"
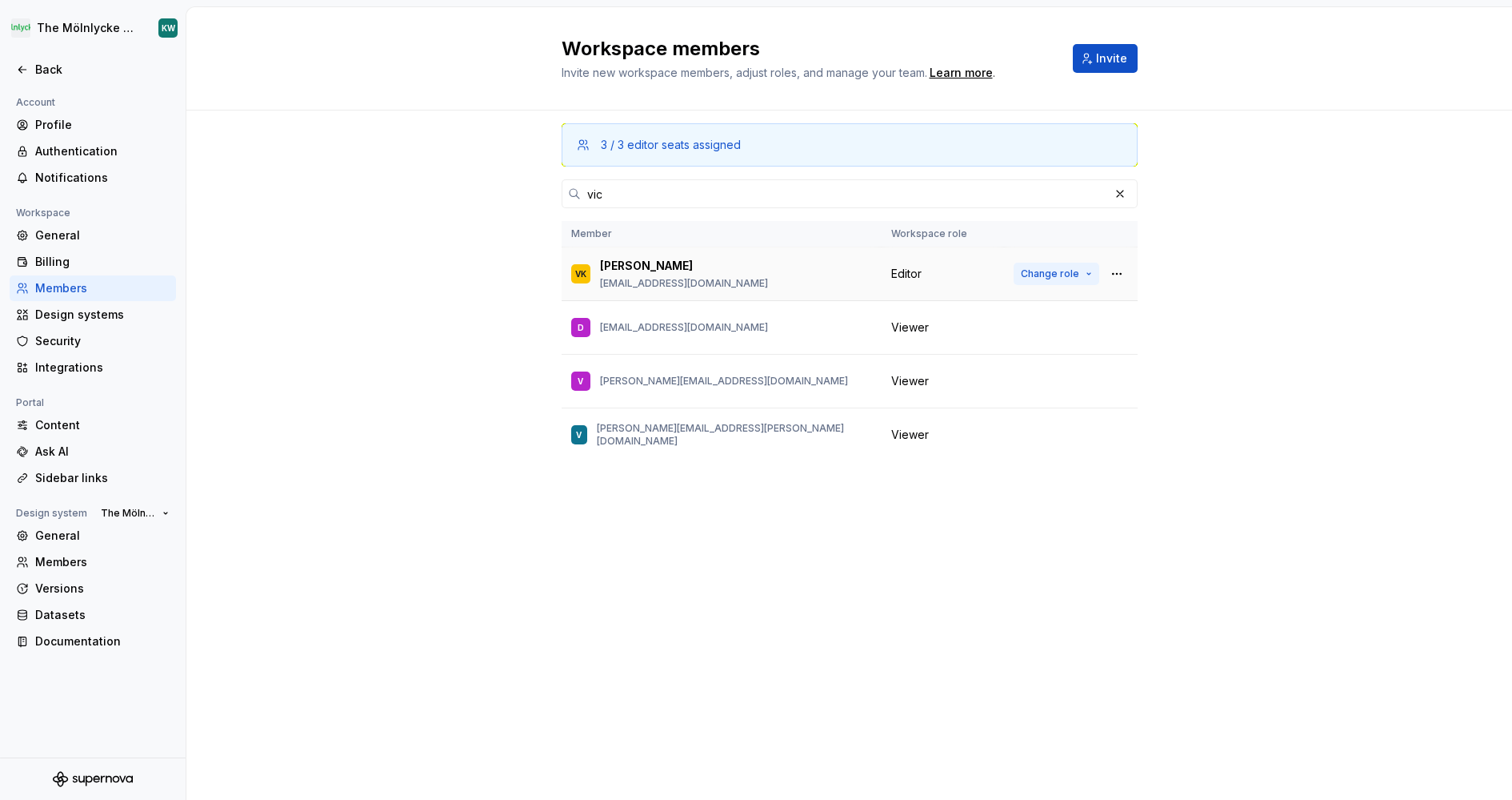
click at [1069, 273] on span "Change role" at bounding box center [1050, 273] width 58 height 12
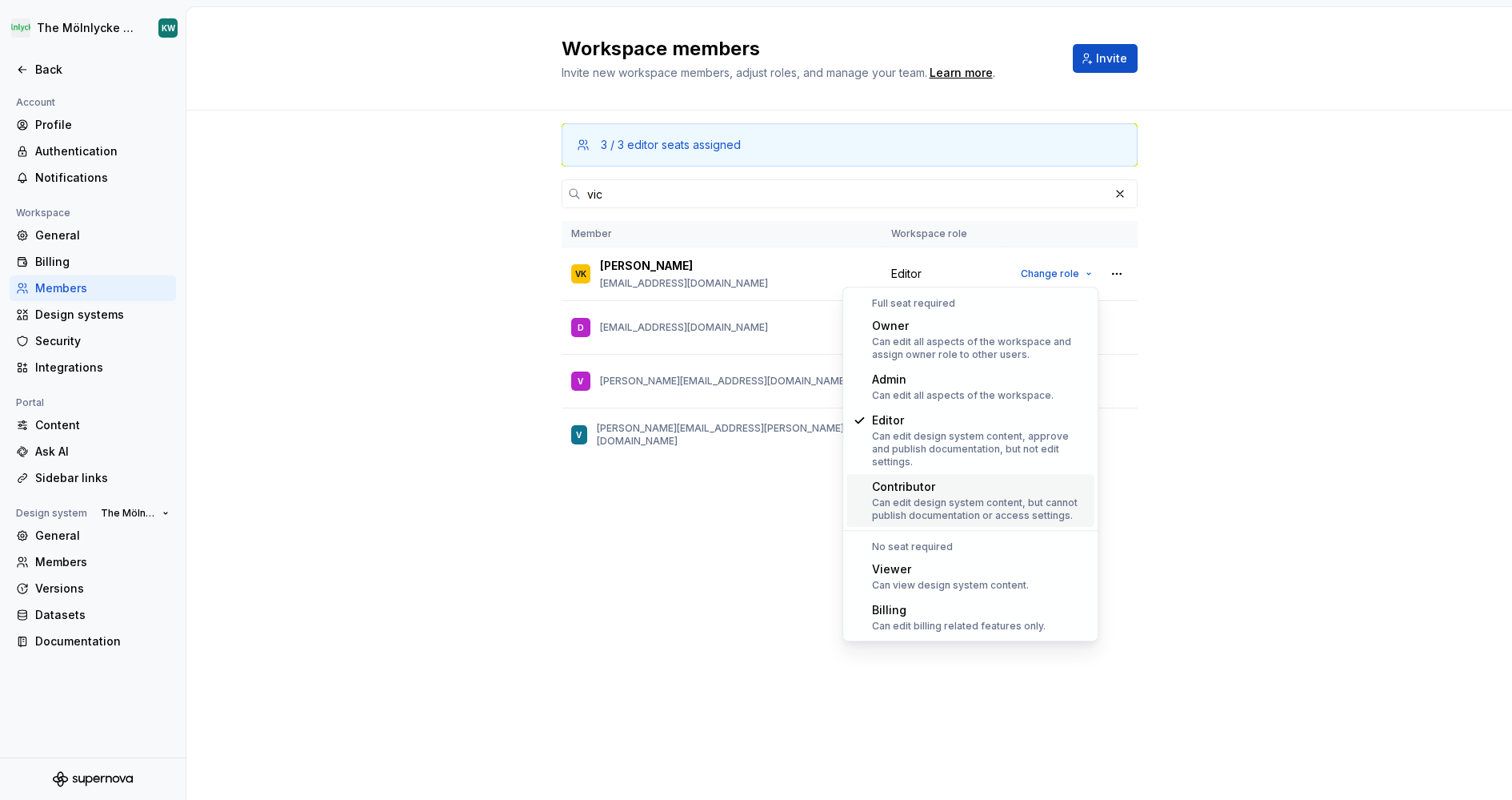
click at [975, 479] on div "Contributor" at bounding box center [979, 486] width 216 height 16
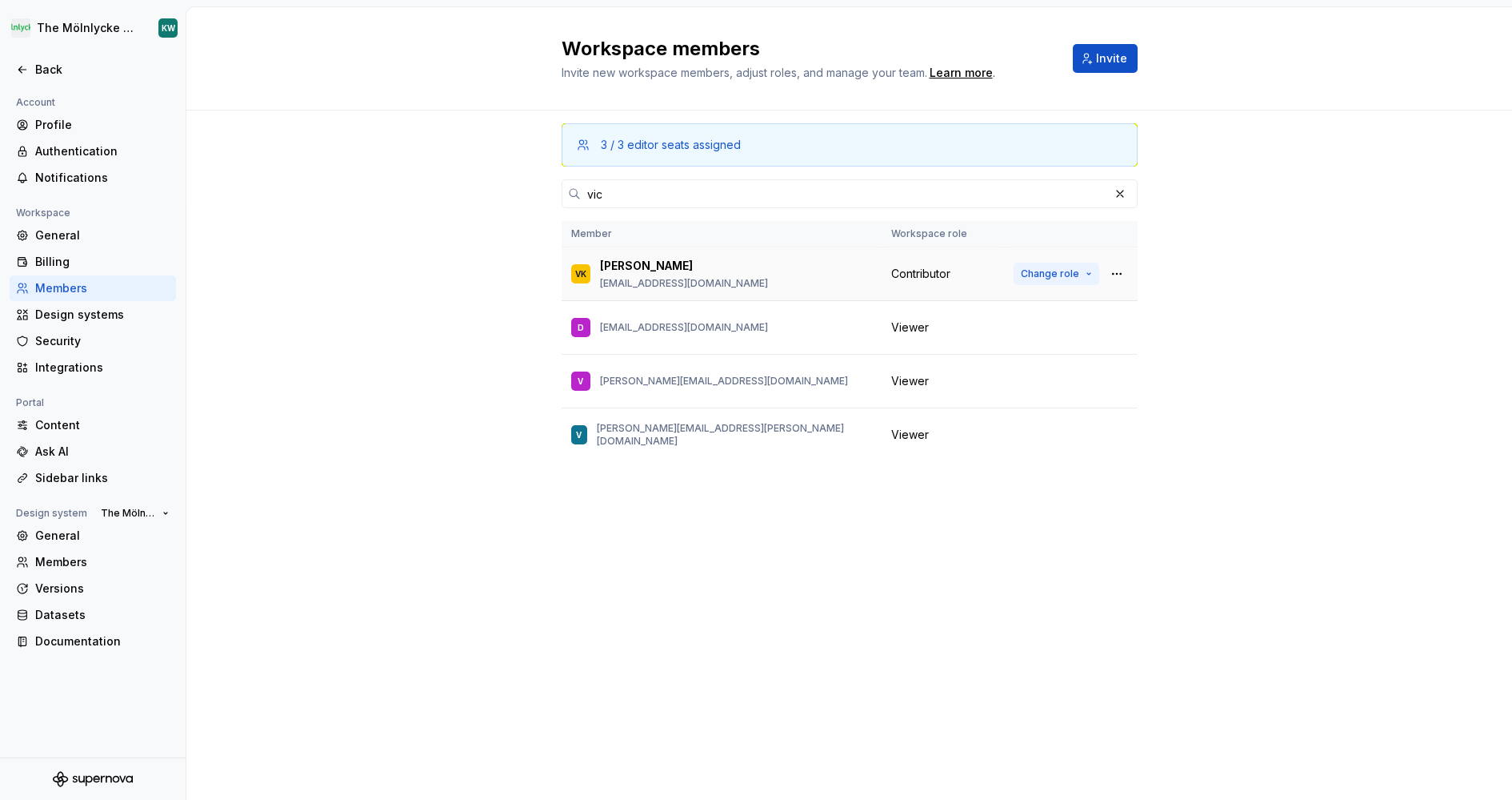
click at [1083, 269] on button "Change role" at bounding box center [1056, 273] width 85 height 22
click at [552, 530] on div "3 / 3 editor seats assigned vic Member Workspace role VK [PERSON_NAME] [PERSON_…" at bounding box center [849, 455] width 1326 height 689
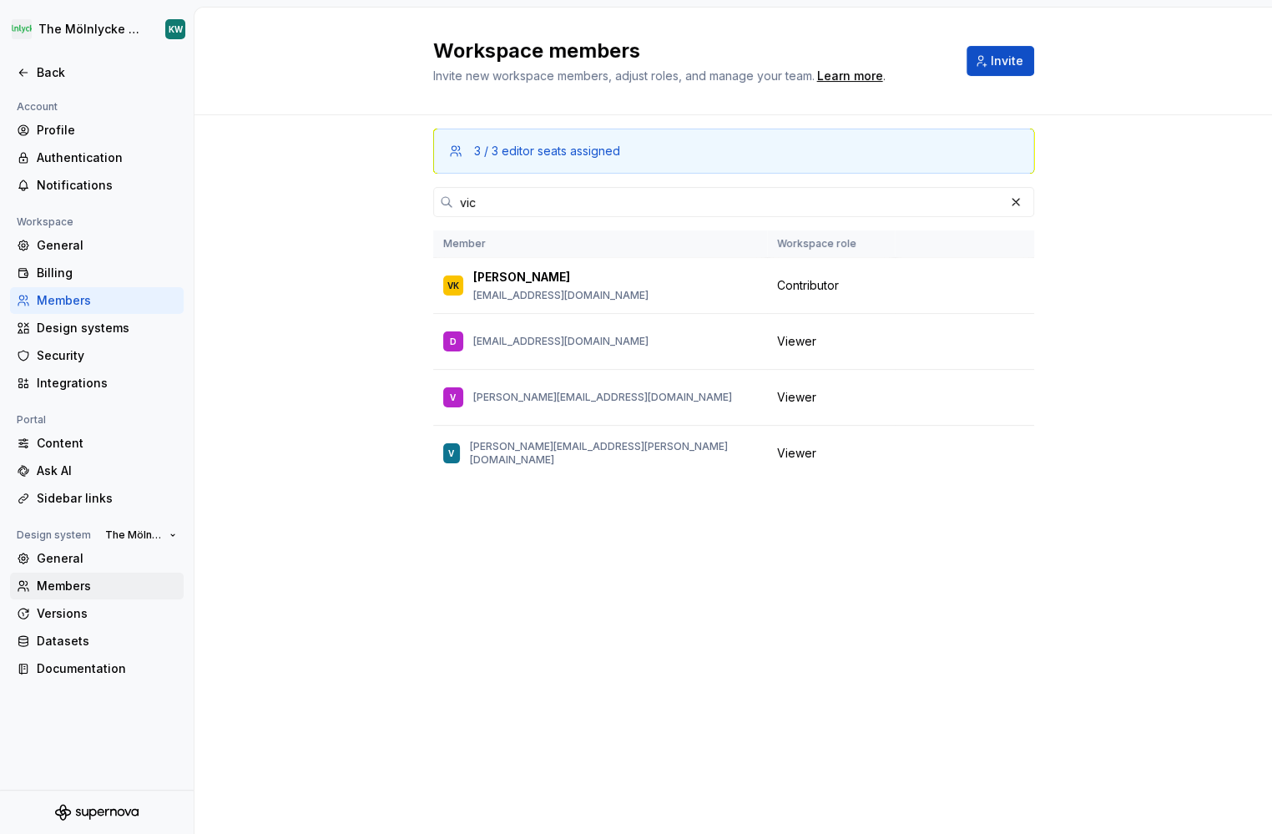
click at [91, 589] on div "Members" at bounding box center [107, 585] width 140 height 17
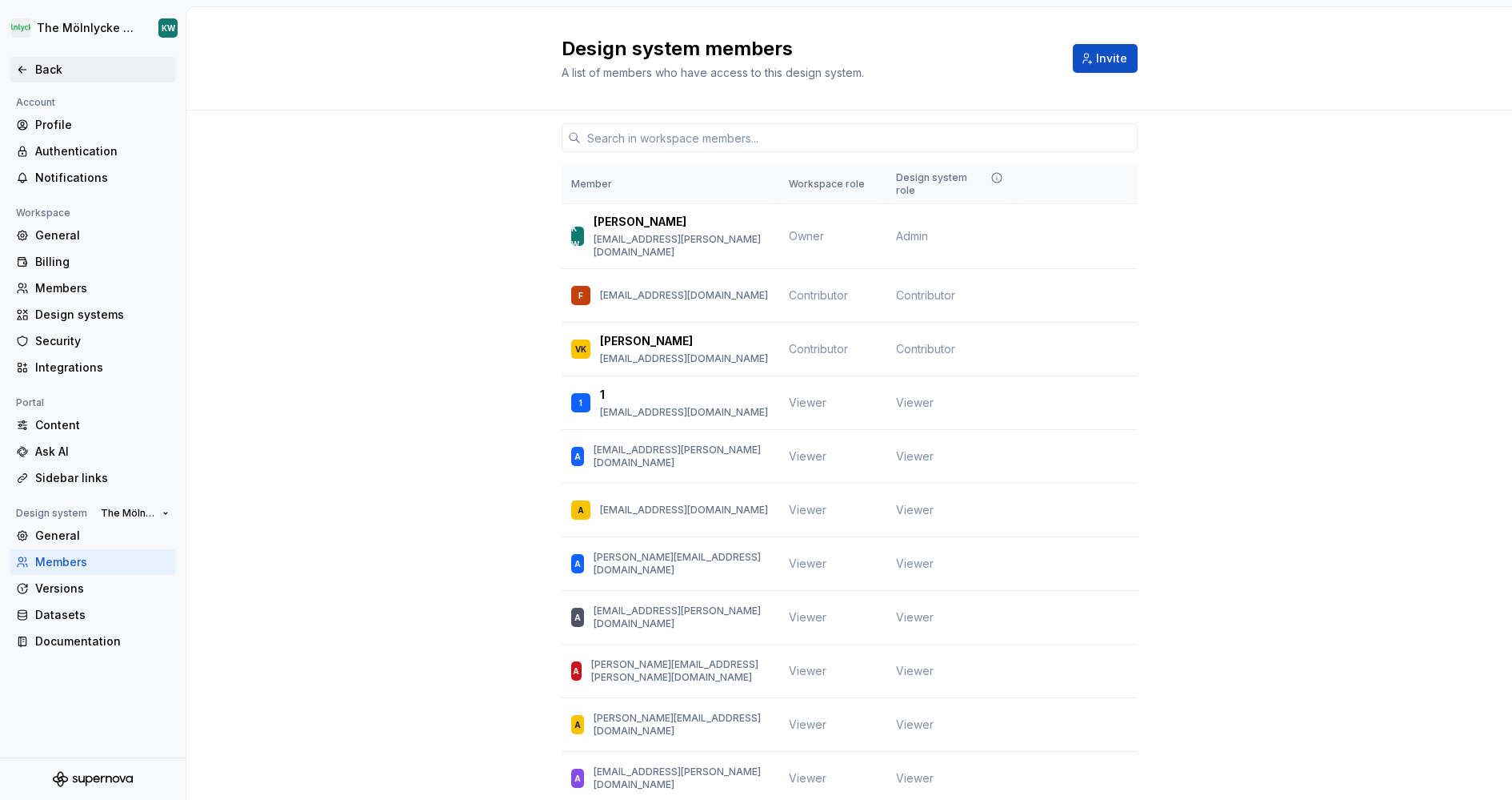
click at [33, 61] on div "Back" at bounding box center [93, 69] width 153 height 16
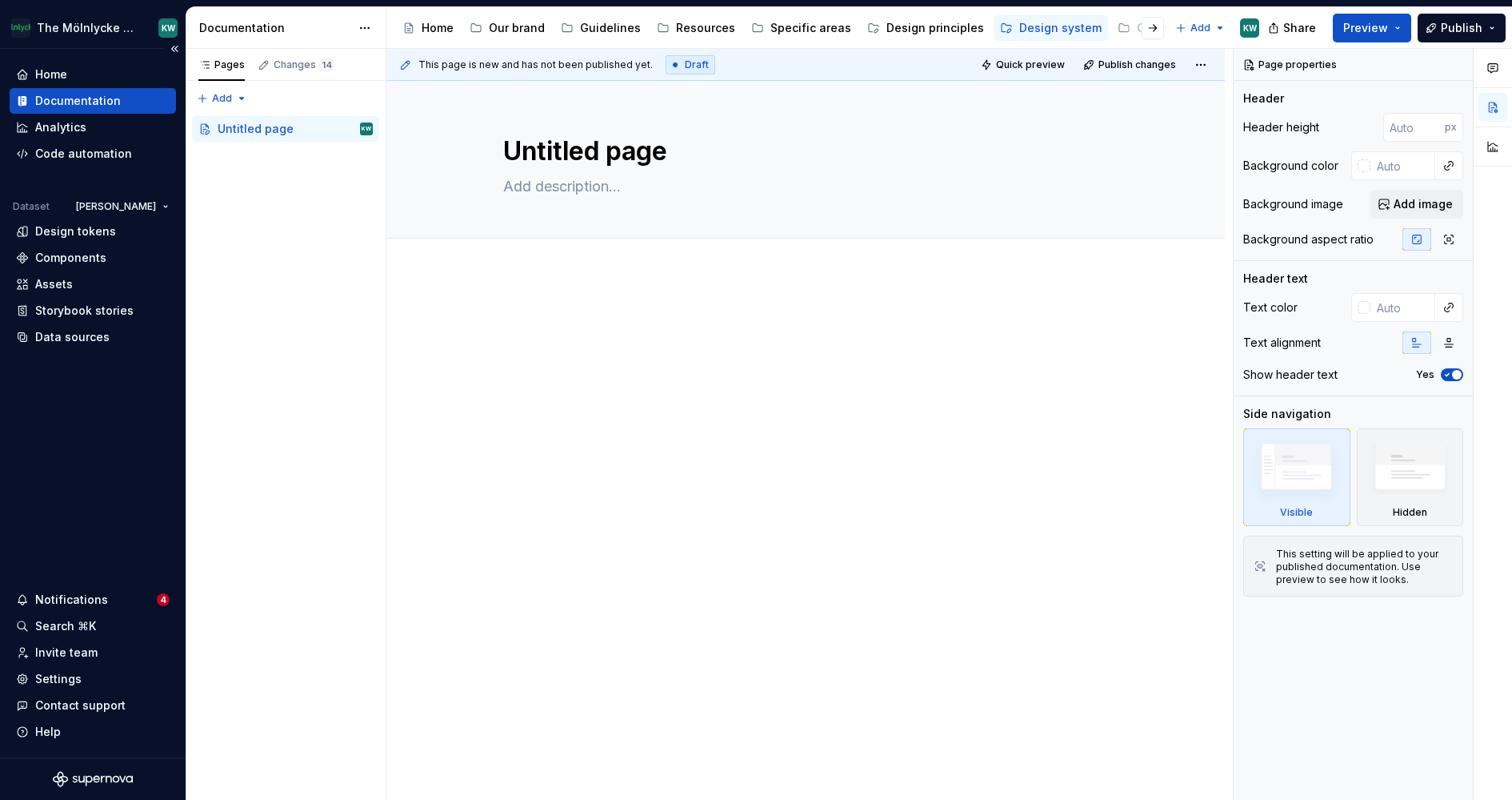
click at [86, 103] on div "Documentation" at bounding box center [78, 101] width 85 height 16
click at [681, 31] on div "Resources" at bounding box center [706, 28] width 59 height 16
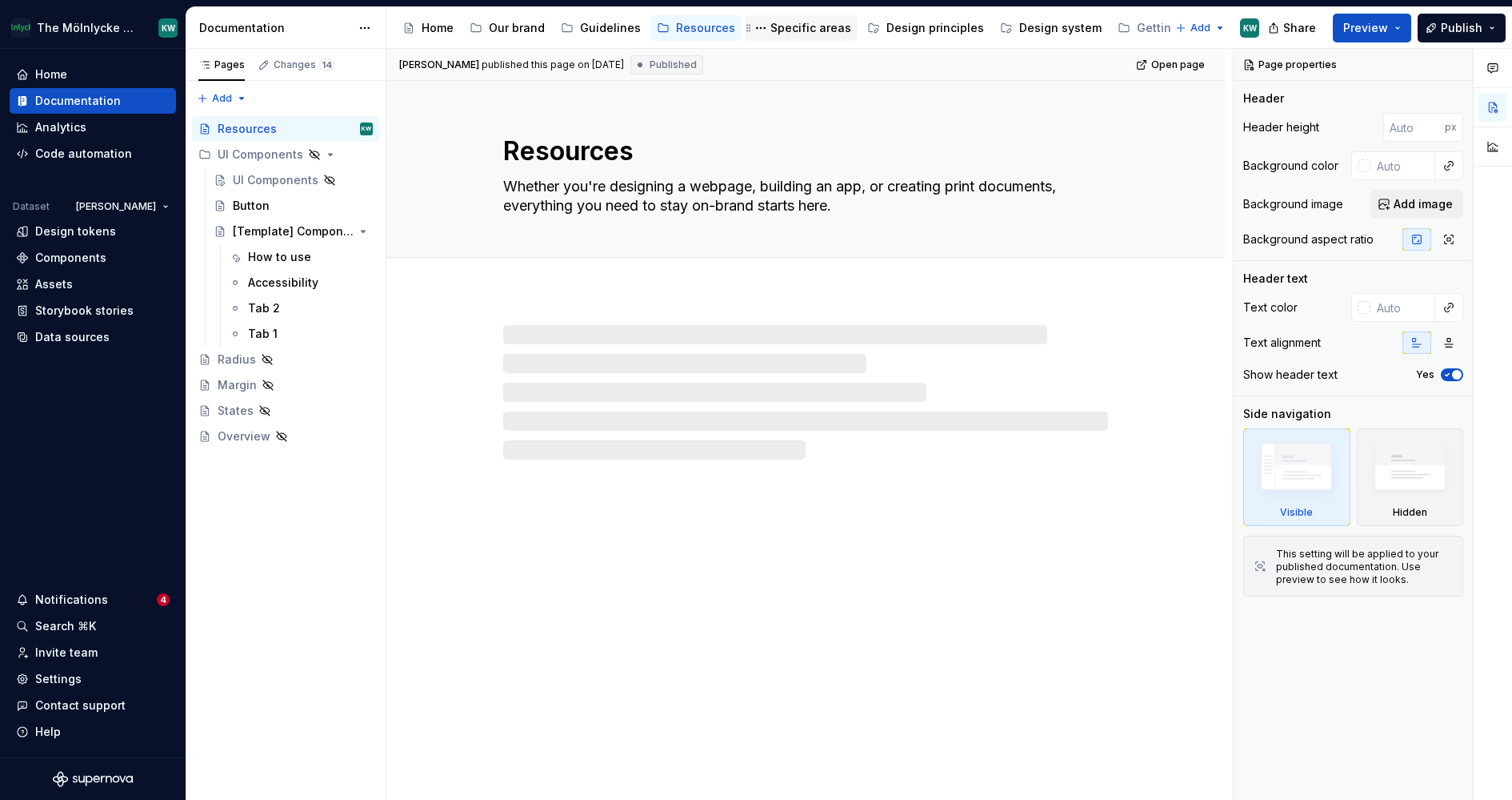
click at [787, 32] on div "Specific areas" at bounding box center [811, 28] width 81 height 16
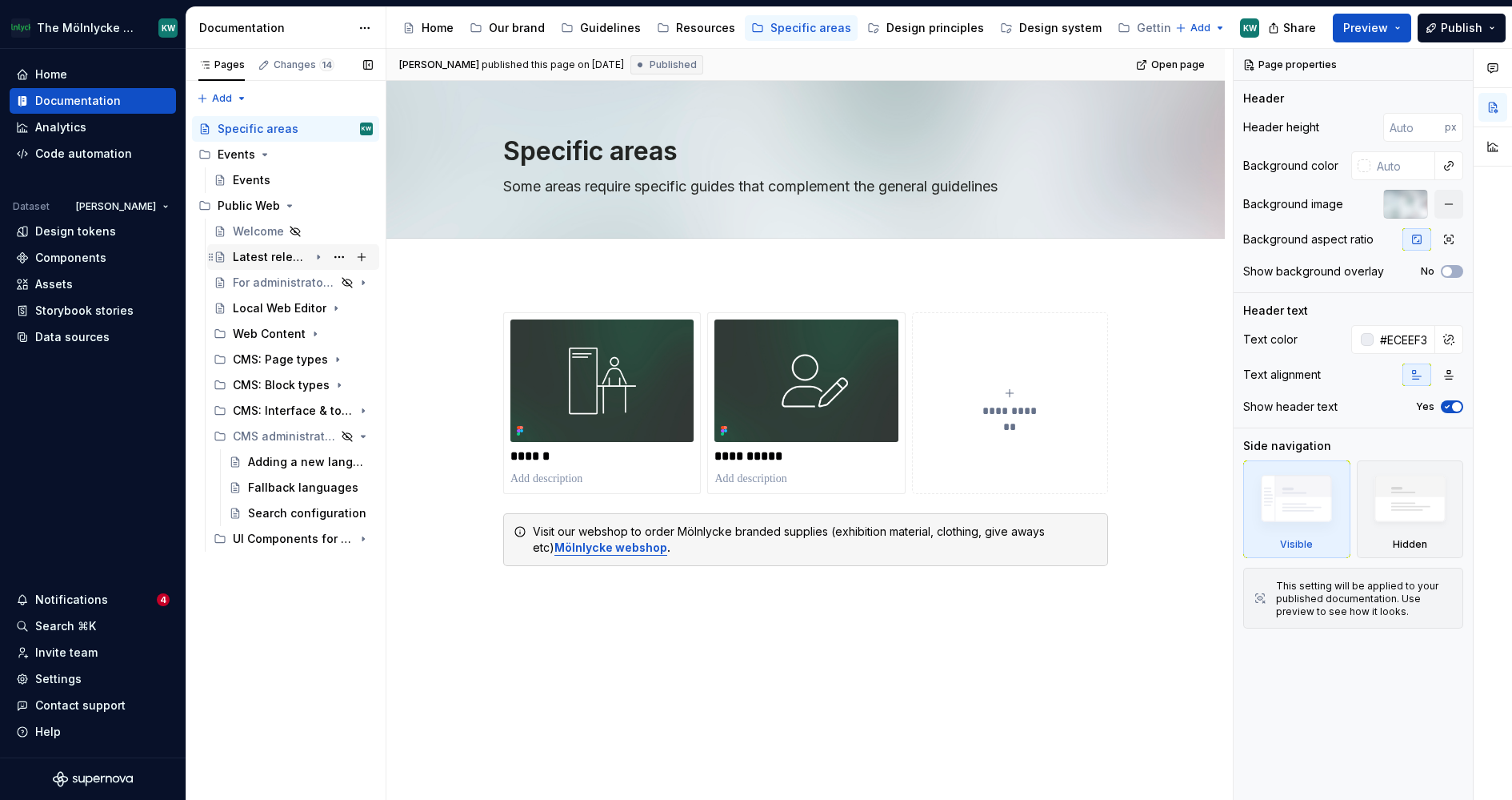
click at [264, 252] on div "Latest releases" at bounding box center [270, 256] width 76 height 16
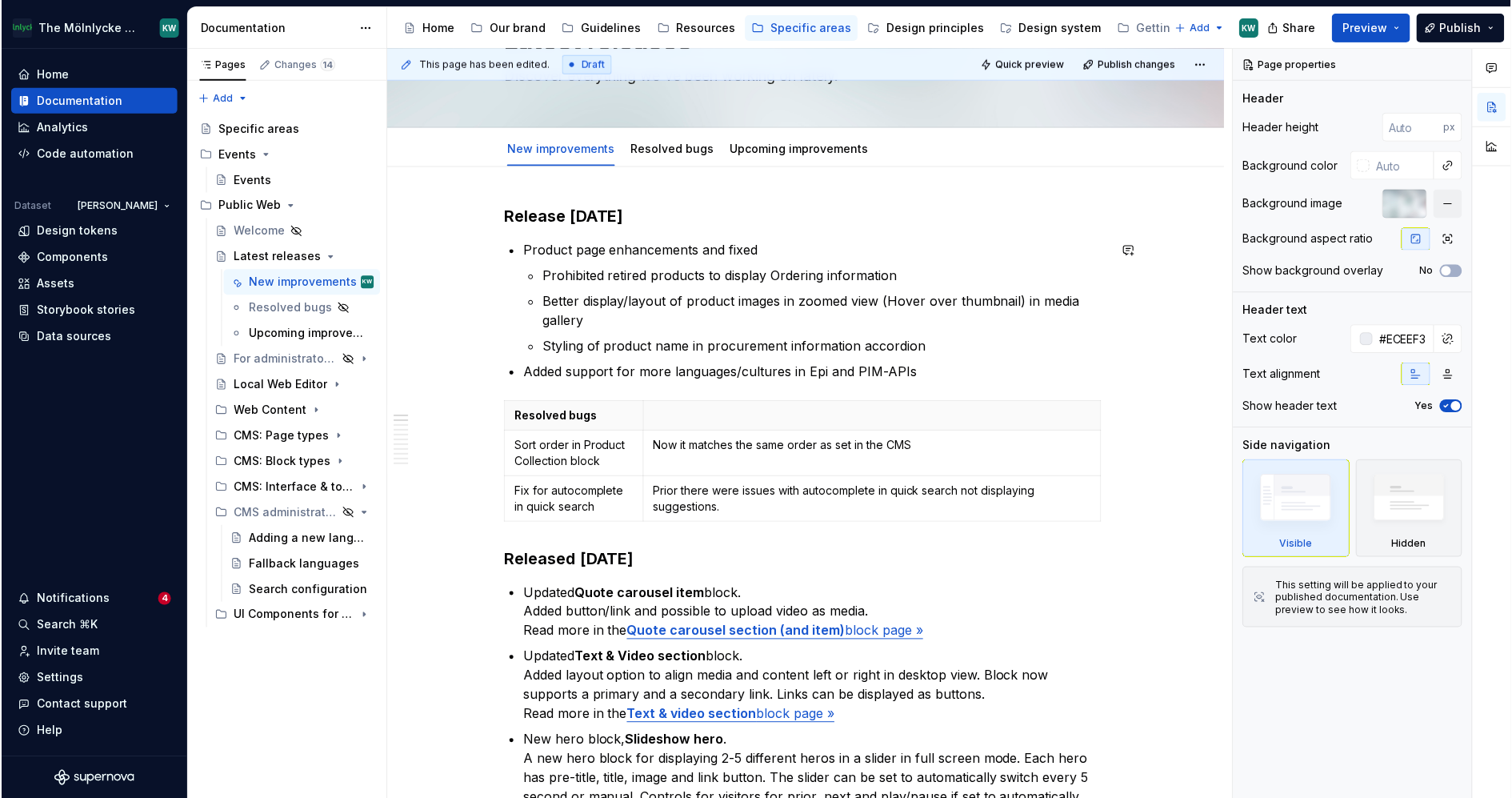
scroll to position [113, 0]
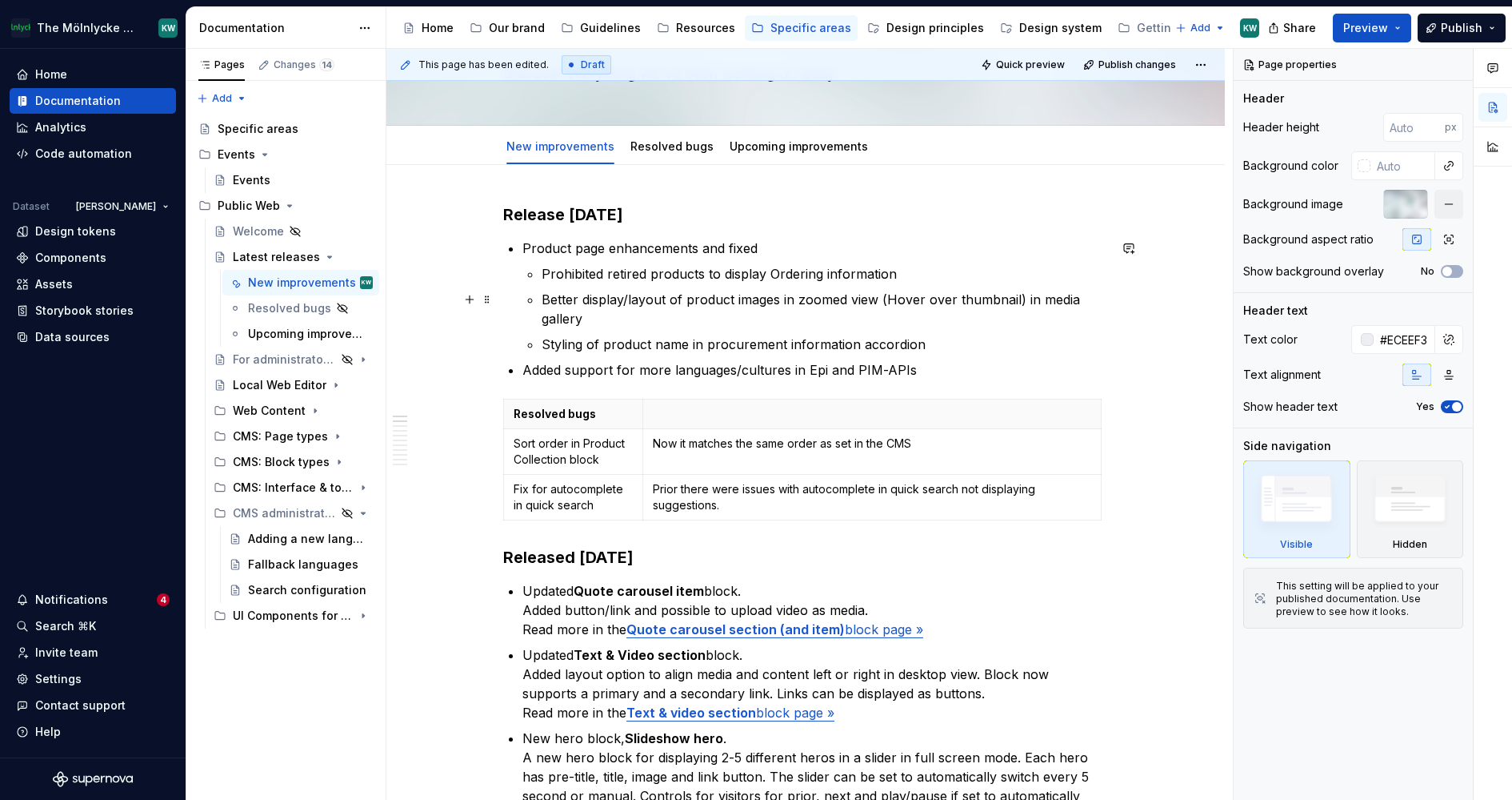
type textarea "*"
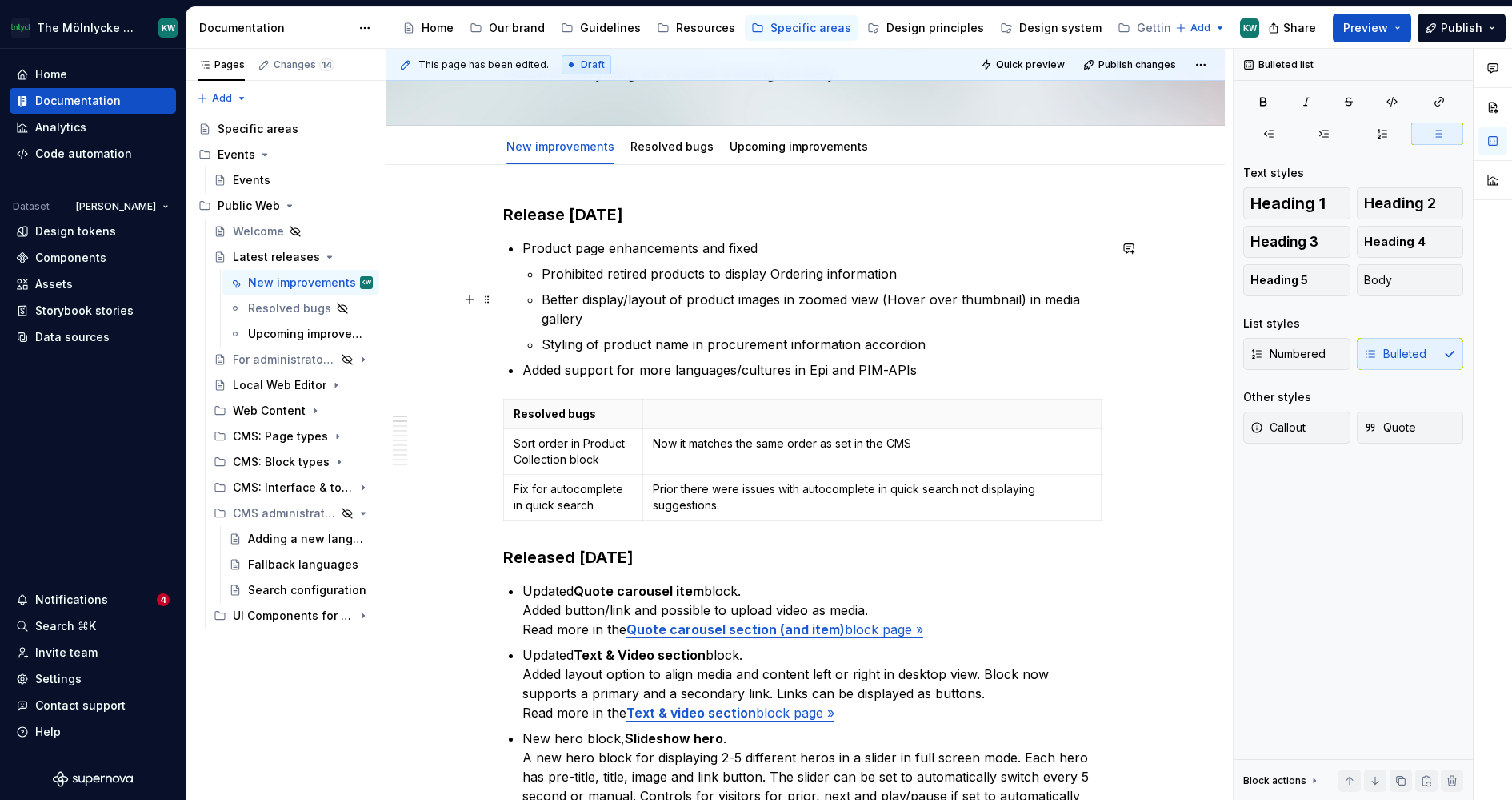
click at [782, 294] on p "Better display/layout of product images in zoomed view (Hover over thumbnail) i…" at bounding box center [825, 309] width 567 height 38
click at [954, 352] on p "Styling of product name in procurement information accordion" at bounding box center [825, 344] width 567 height 19
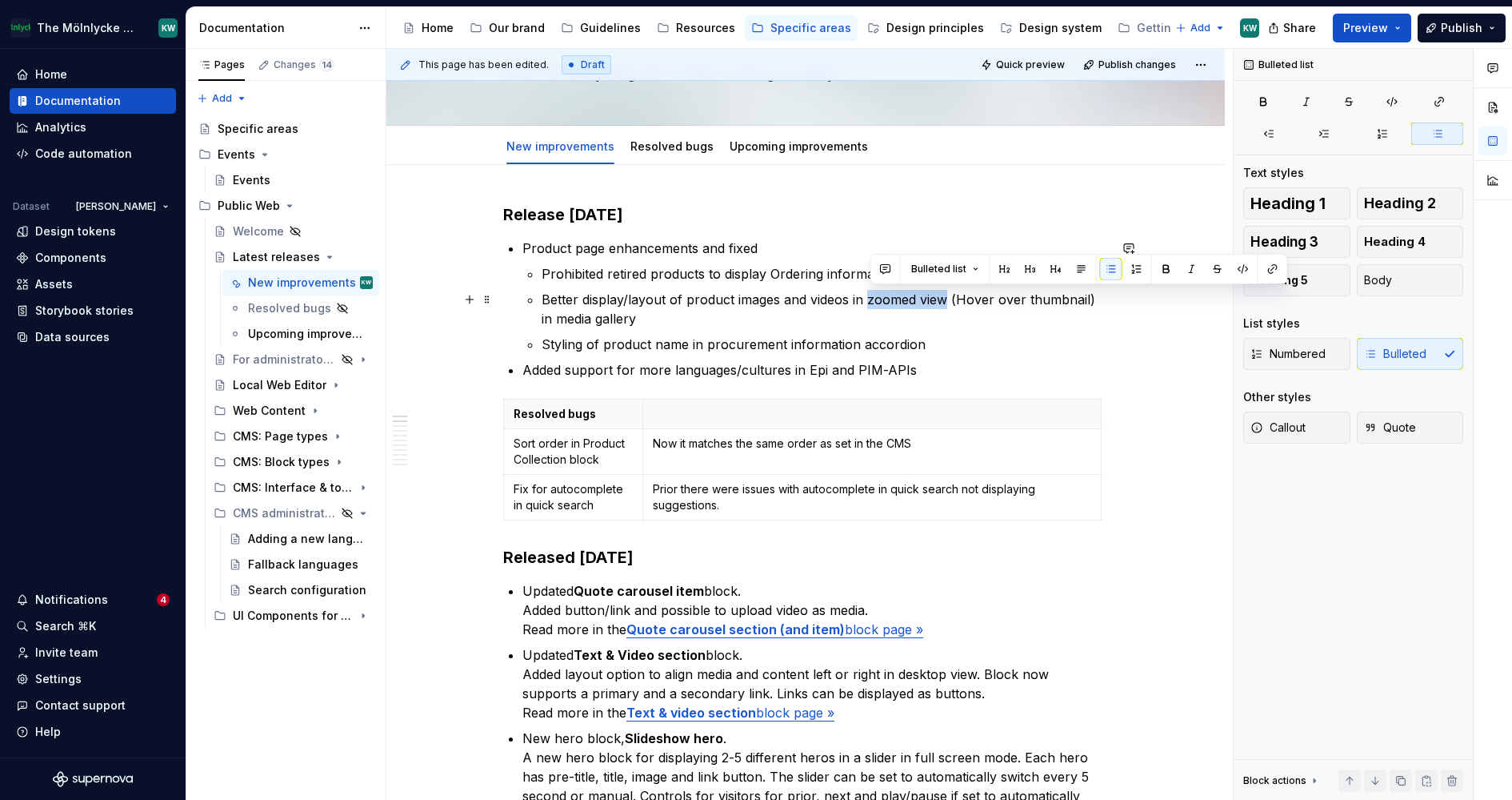
drag, startPoint x: 951, startPoint y: 301, endPoint x: 871, endPoint y: 302, distance: 80.0
click at [871, 302] on p "Better display/layout of product images and videos in zoomed view (Hover over t…" at bounding box center [825, 309] width 567 height 38
click at [952, 346] on p "Styling of product name in procurement information accordion" at bounding box center [825, 344] width 567 height 19
click at [620, 213] on h3 "Release [DATE]" at bounding box center [805, 214] width 605 height 22
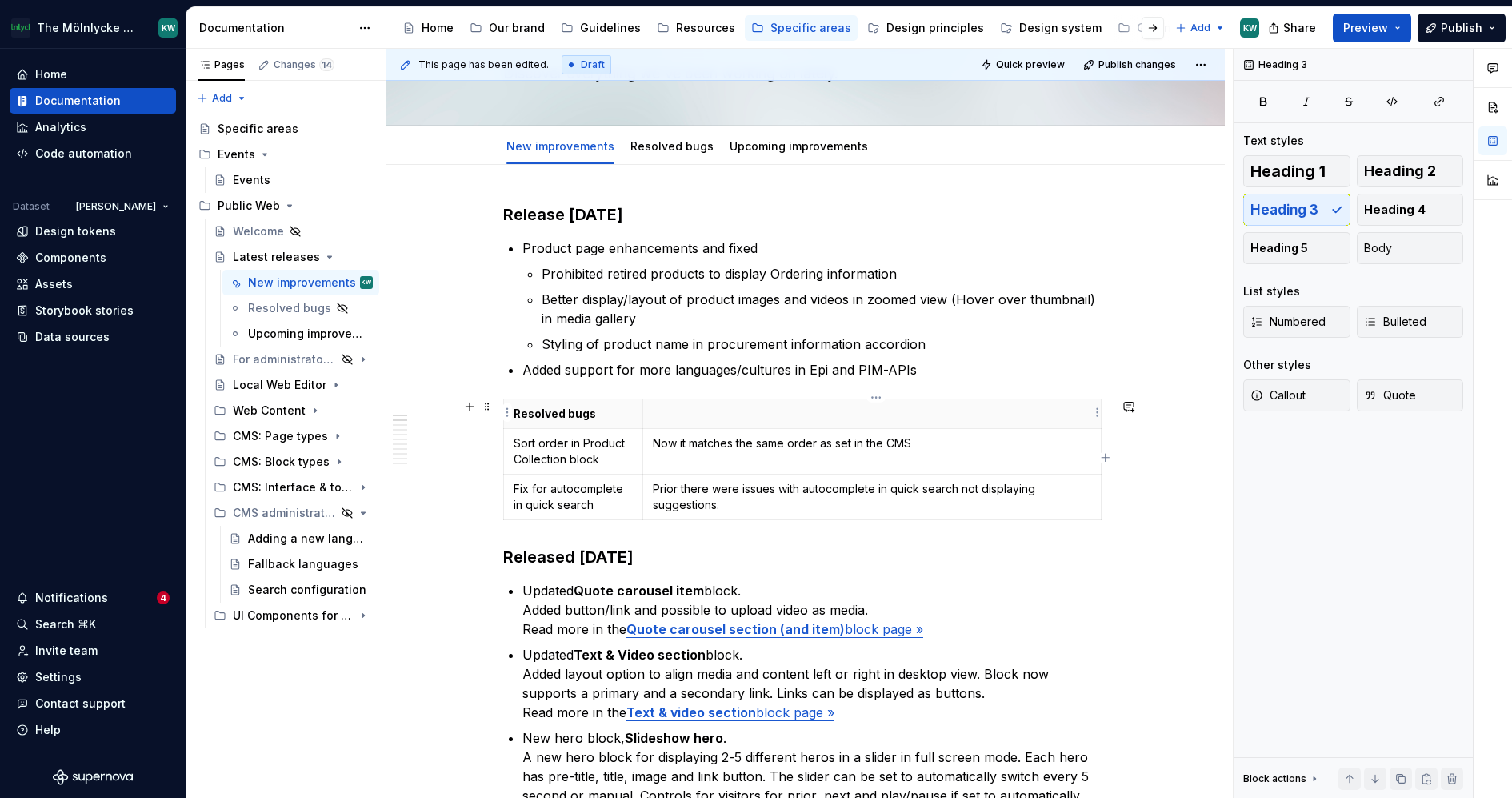
click at [957, 413] on p at bounding box center [872, 413] width 438 height 16
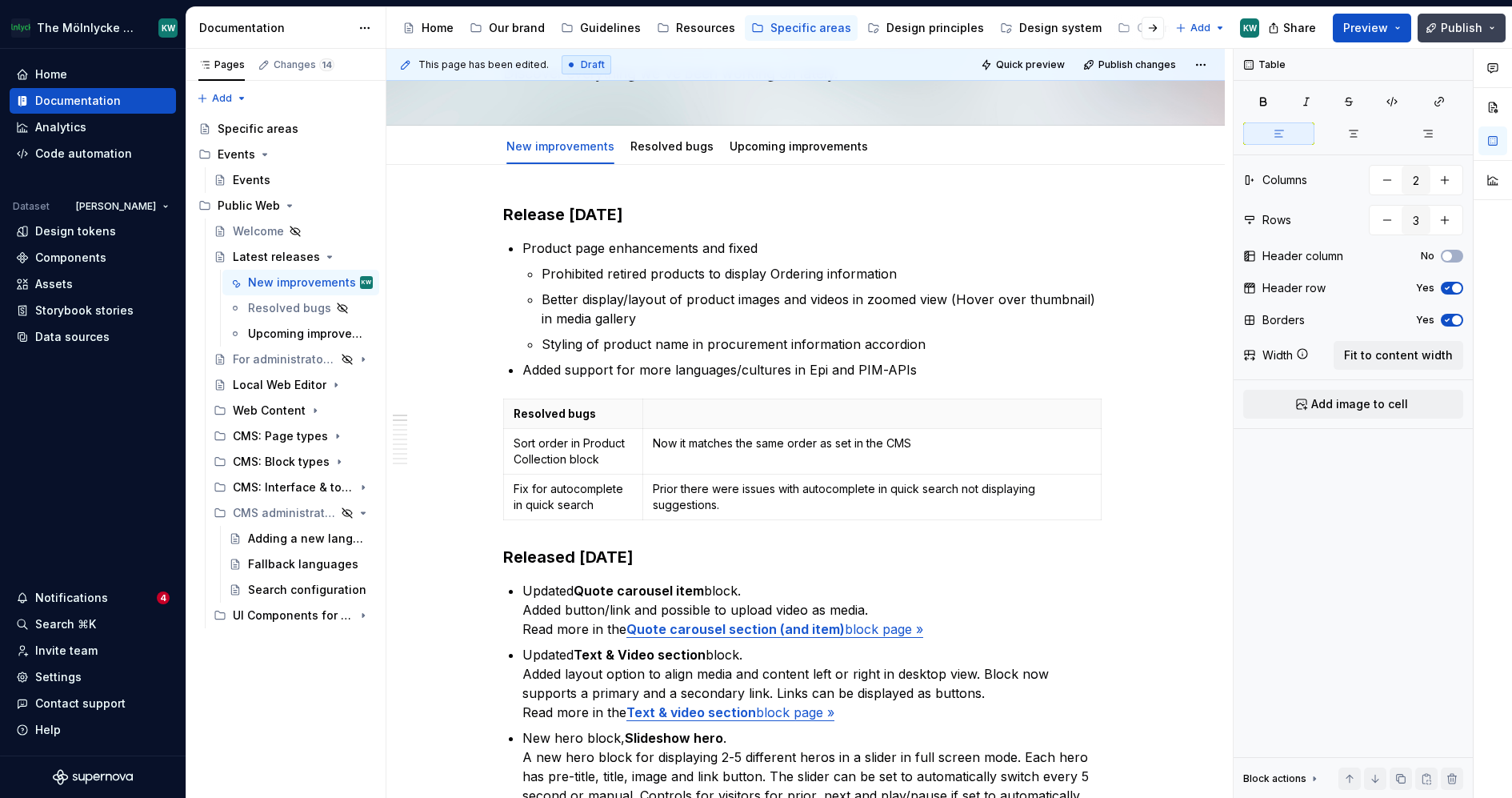
click at [1471, 26] on span "Publish" at bounding box center [1461, 28] width 41 height 16
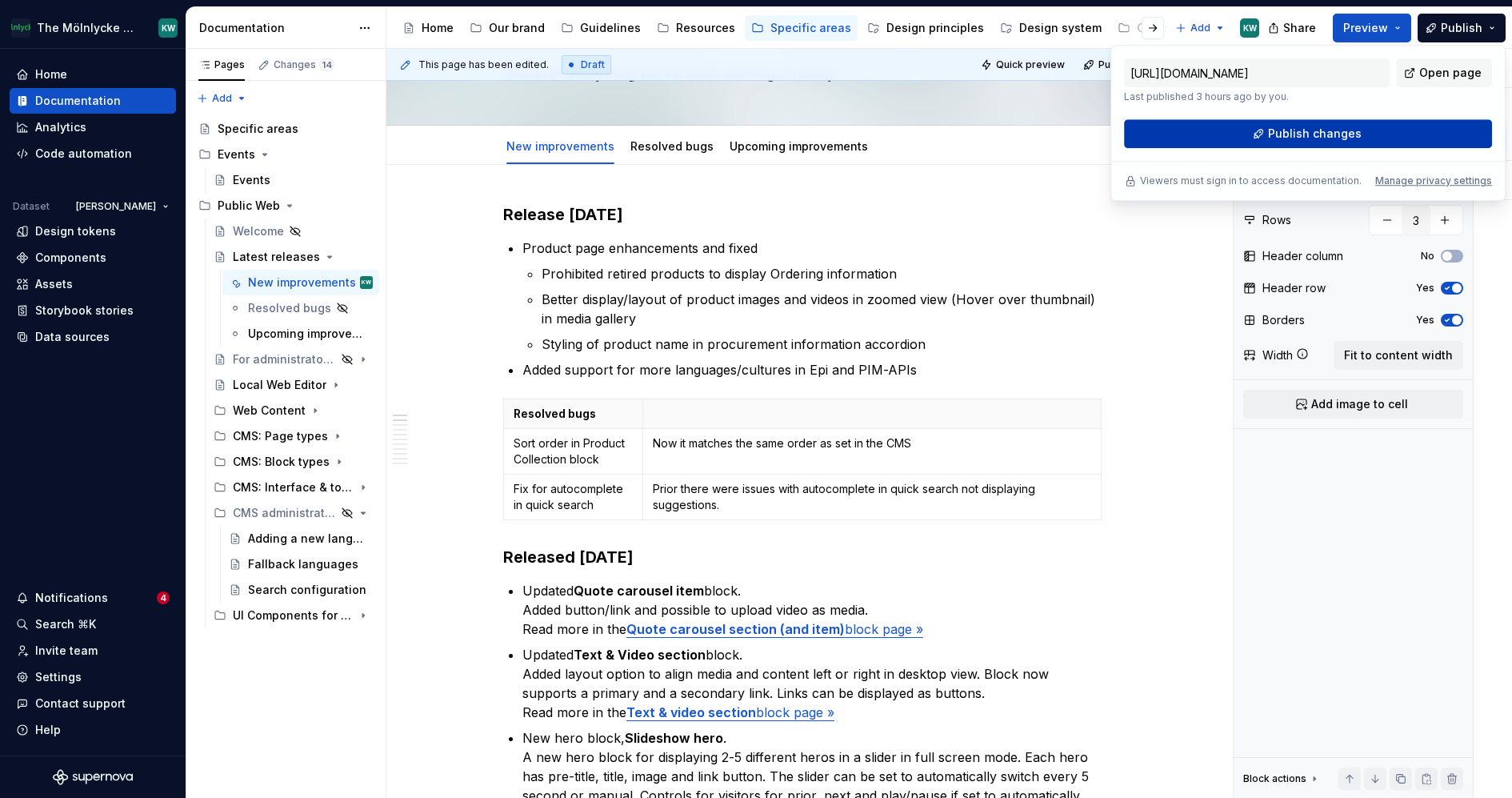
click at [1355, 138] on span "Publish changes" at bounding box center [1315, 133] width 94 height 16
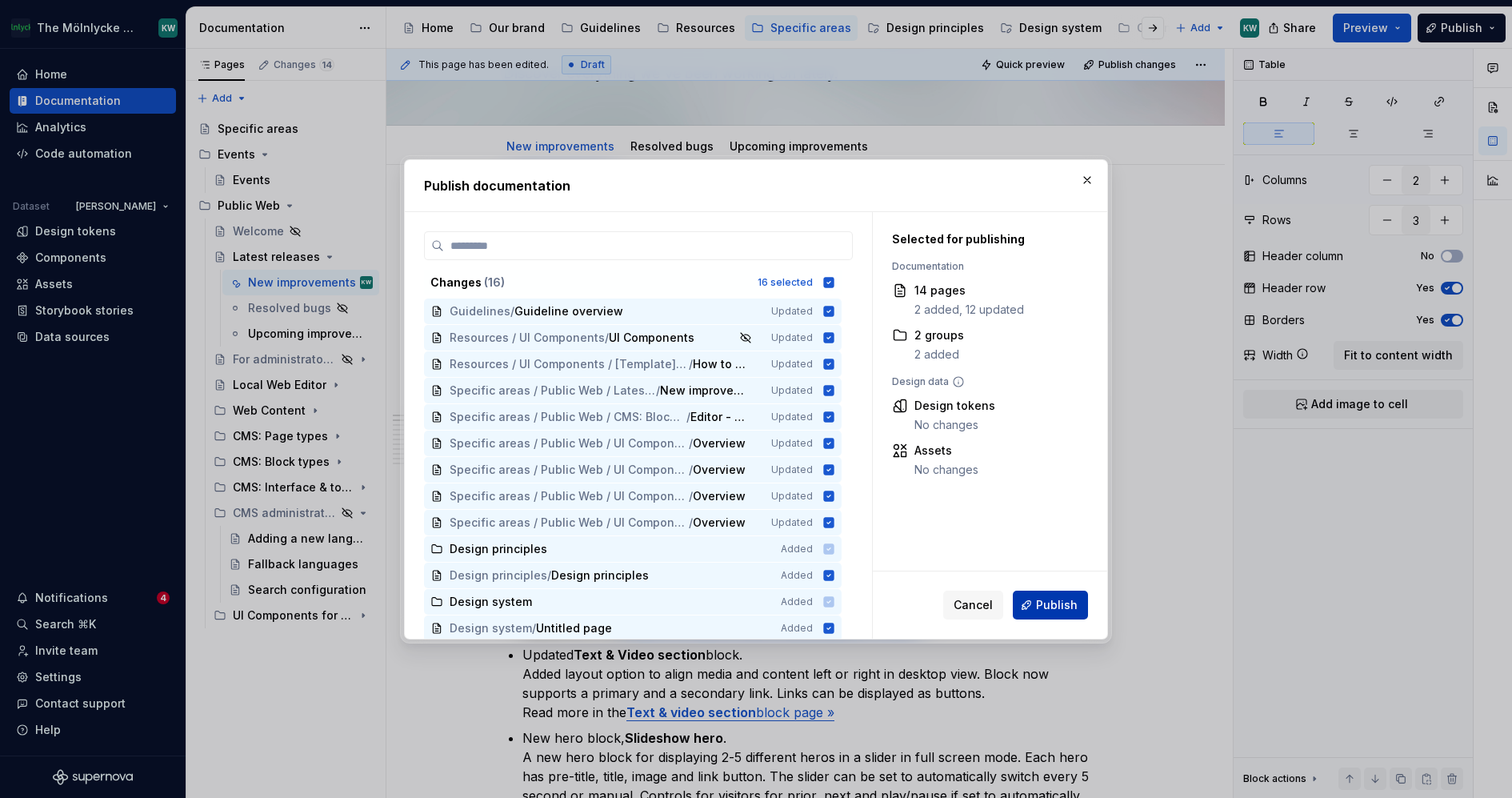
click at [1065, 609] on span "Publish" at bounding box center [1057, 604] width 41 height 16
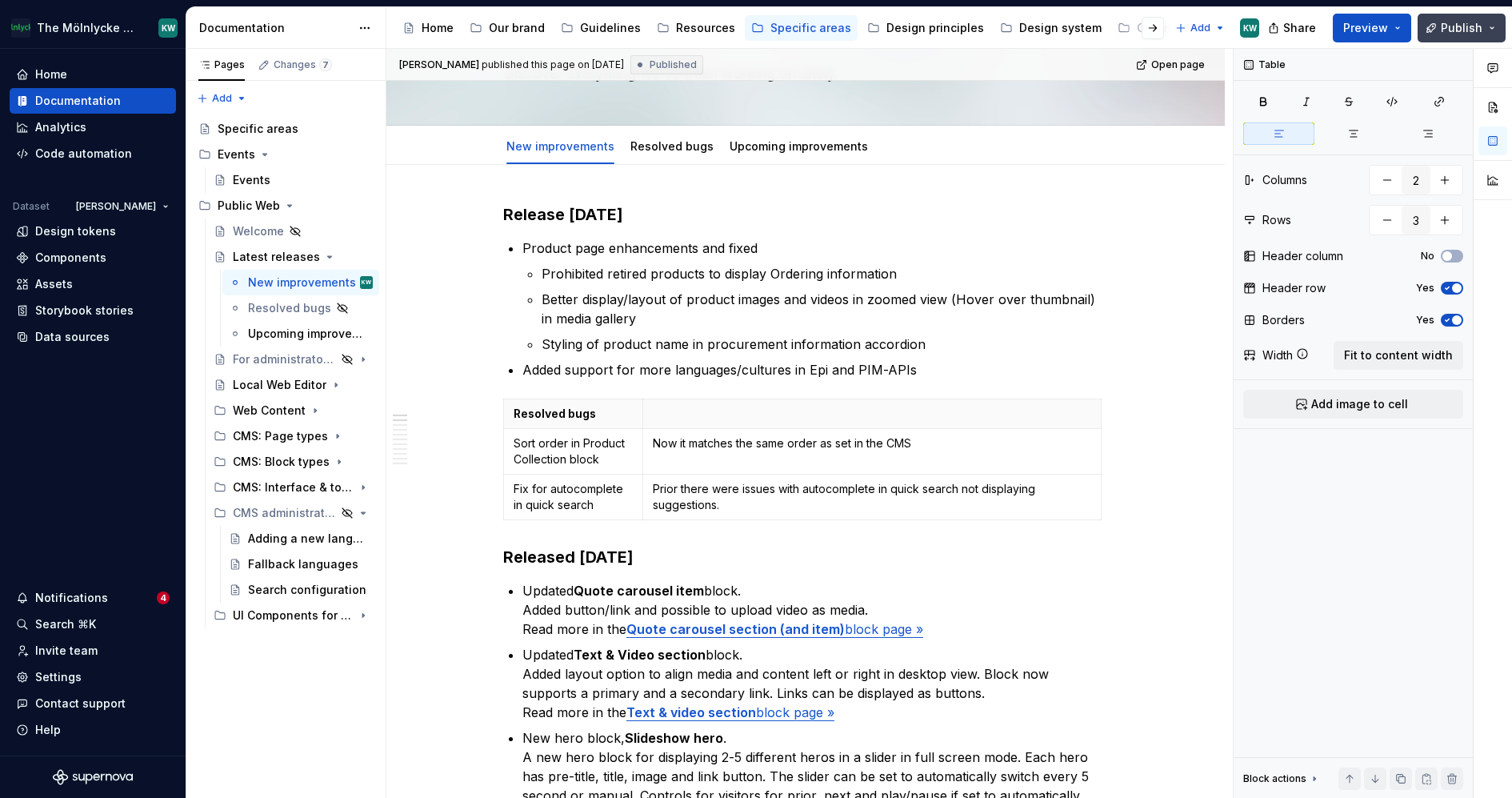
click at [1476, 25] on span "Publish" at bounding box center [1461, 28] width 41 height 16
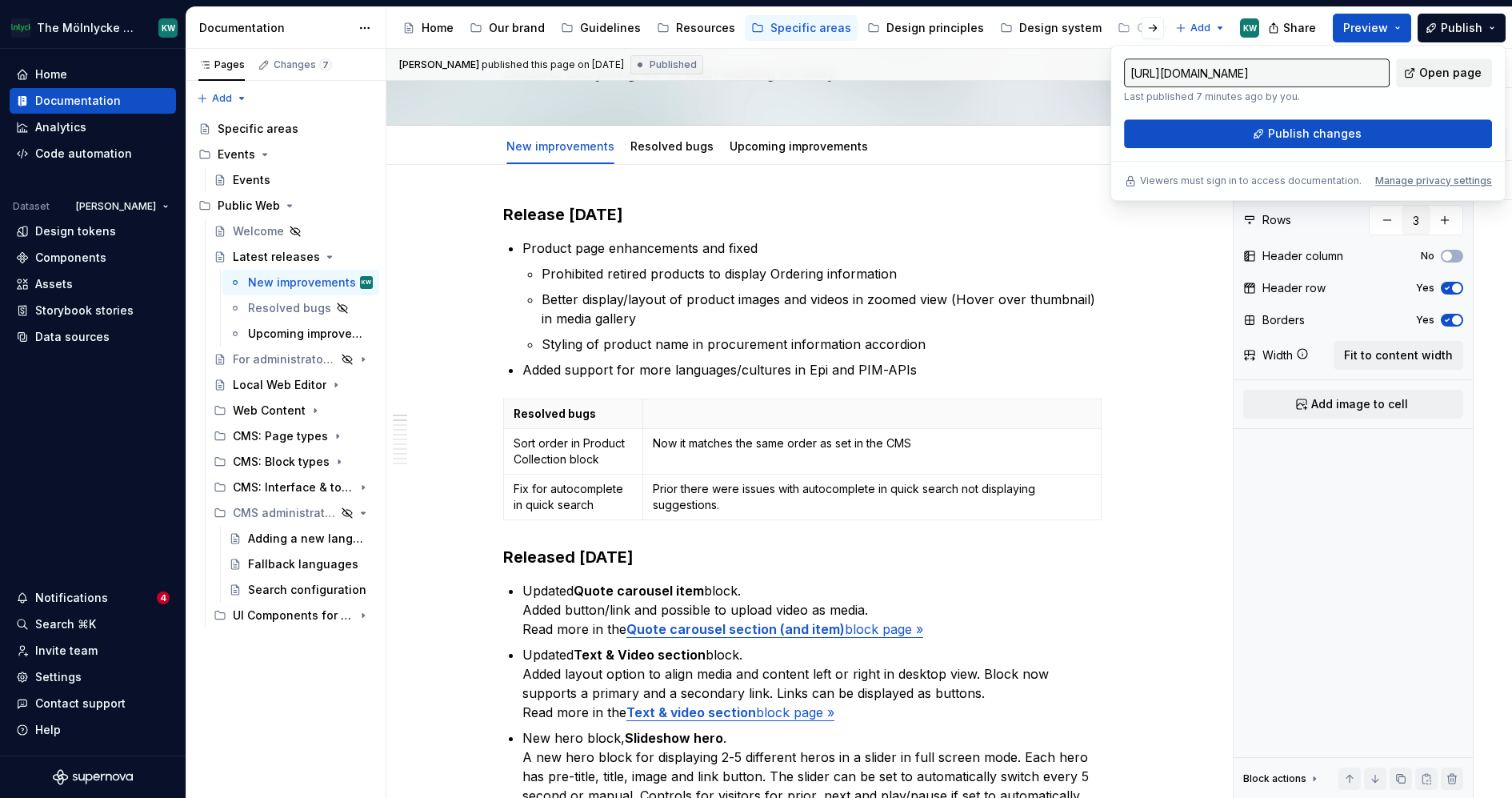
click at [1449, 67] on span "Open page" at bounding box center [1450, 73] width 62 height 16
type textarea "*"
